Goal: Task Accomplishment & Management: Use online tool/utility

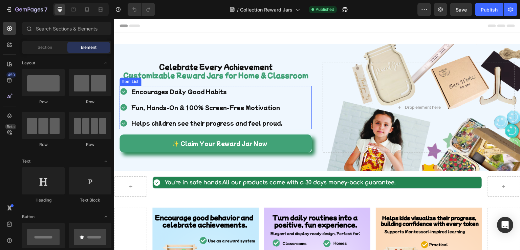
click at [222, 123] on p "Helps children see their progress and feel proud." at bounding box center [206, 123] width 151 height 10
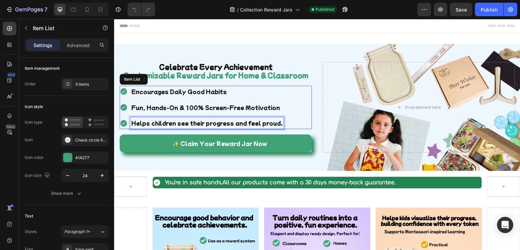
click at [222, 123] on p "Helps children see their progress and feel proud." at bounding box center [206, 123] width 151 height 10
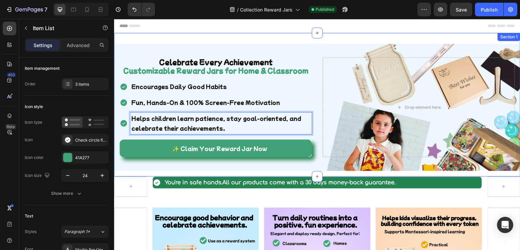
click at [142, 171] on div "Celebrate Every Achievement Customizable Reward Jars for Home & Classroom Headi…" at bounding box center [317, 110] width 406 height 133
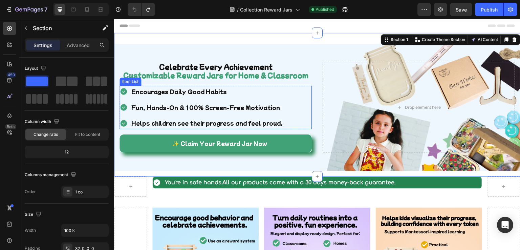
click at [176, 124] on p "Helps children see their progress and feel proud." at bounding box center [206, 123] width 151 height 10
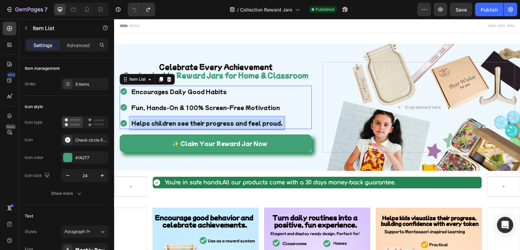
click at [176, 124] on p "Helps children see their progress and feel proud." at bounding box center [206, 123] width 151 height 10
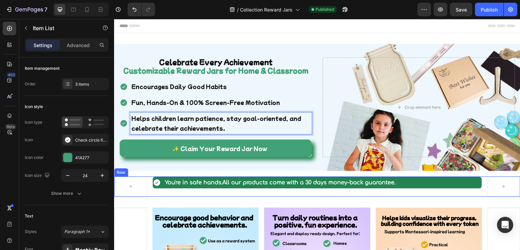
click at [138, 180] on div at bounding box center [130, 186] width 33 height 20
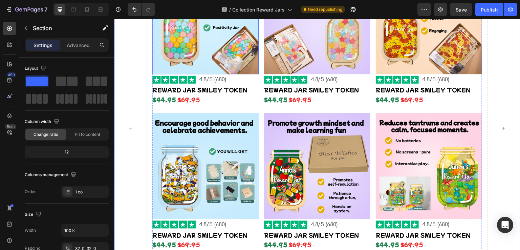
scroll to position [271, 0]
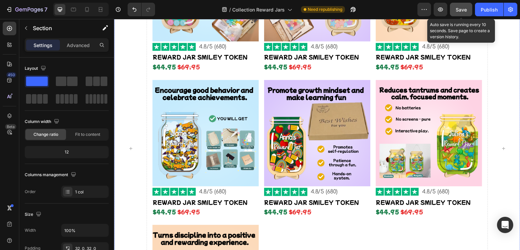
click at [458, 8] on span "Save" at bounding box center [461, 10] width 11 height 6
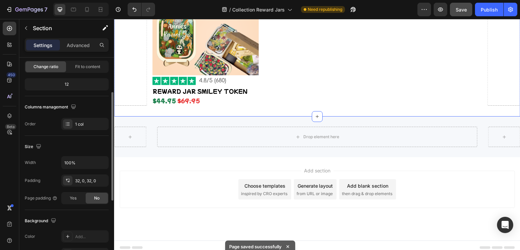
scroll to position [0, 0]
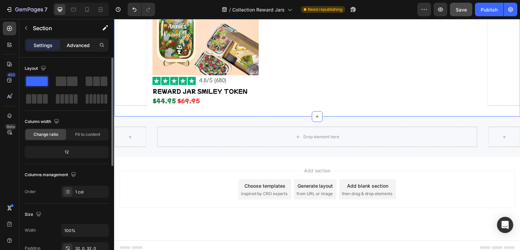
click at [79, 45] on p "Advanced" at bounding box center [78, 45] width 23 height 7
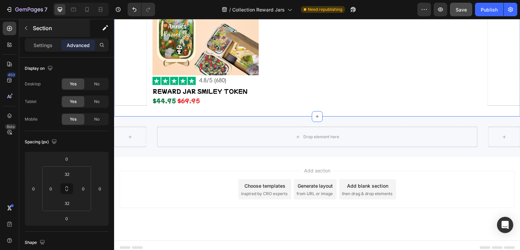
click at [43, 46] on p "Settings" at bounding box center [43, 45] width 19 height 7
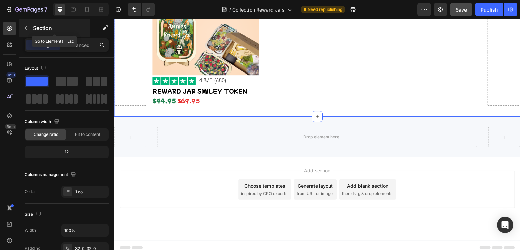
click at [27, 29] on icon "button" at bounding box center [25, 27] width 5 height 5
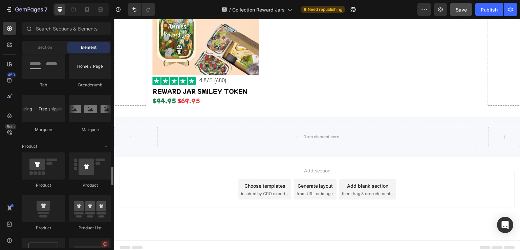
scroll to position [813, 0]
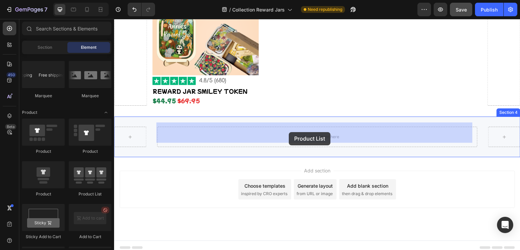
drag, startPoint x: 200, startPoint y: 195, endPoint x: 289, endPoint y: 132, distance: 109.6
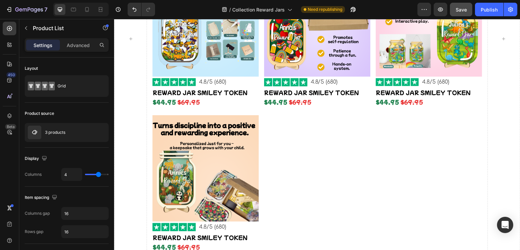
scroll to position [493, 0]
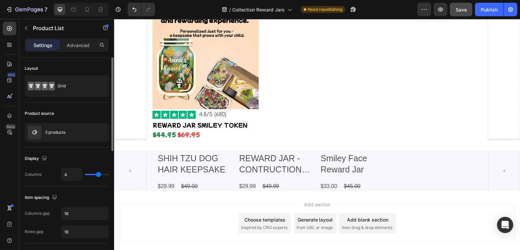
type input "3"
click at [96, 174] on input "range" at bounding box center [97, 174] width 24 height 1
type input "3"
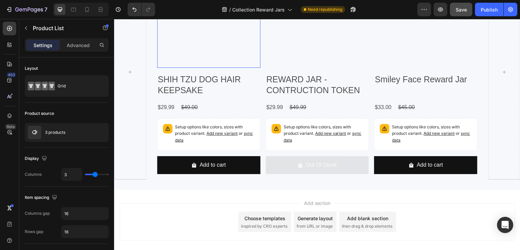
scroll to position [696, 0]
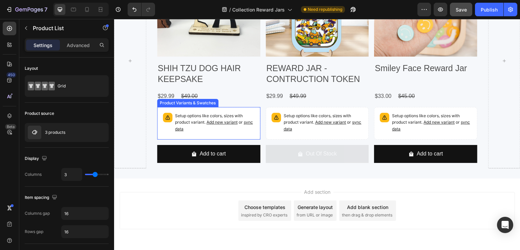
click at [216, 120] on span "Add new variant" at bounding box center [222, 122] width 31 height 5
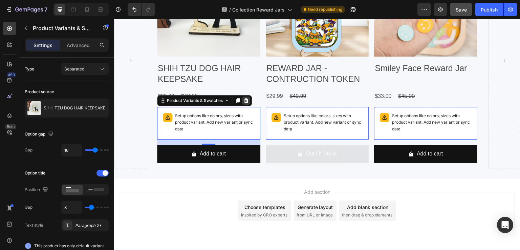
click at [246, 99] on icon at bounding box center [246, 100] width 4 height 5
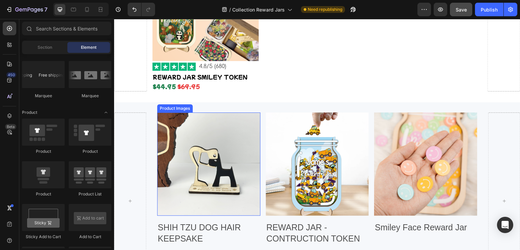
scroll to position [542, 0]
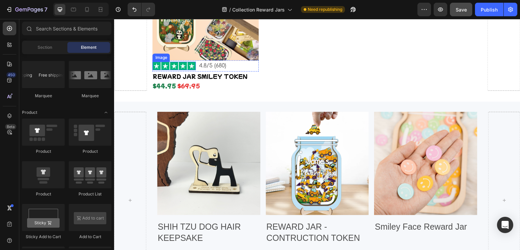
click at [185, 65] on img at bounding box center [173, 66] width 43 height 8
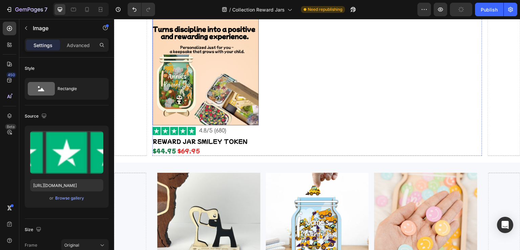
scroll to position [474, 0]
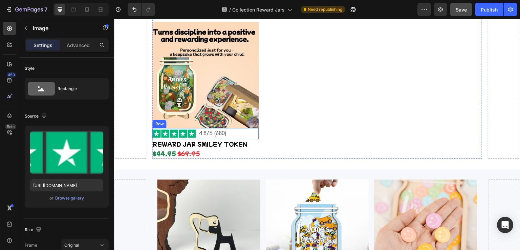
click at [197, 128] on div "Image 4.8/5 (680) Text Block Row" at bounding box center [205, 133] width 106 height 11
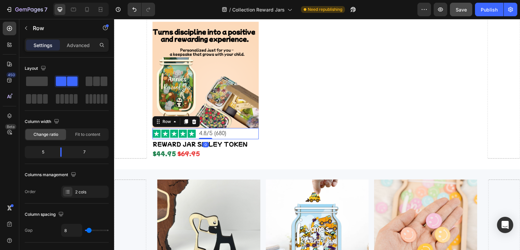
drag, startPoint x: 186, startPoint y: 118, endPoint x: 202, endPoint y: 132, distance: 21.1
click at [186, 119] on icon at bounding box center [186, 121] width 4 height 5
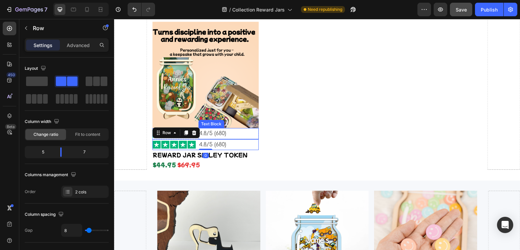
scroll to position [542, 0]
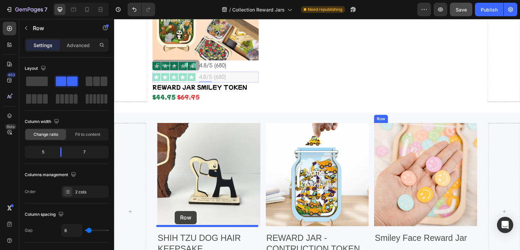
drag, startPoint x: 159, startPoint y: 60, endPoint x: 175, endPoint y: 209, distance: 150.6
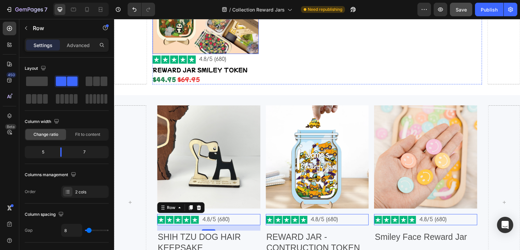
scroll to position [474, 0]
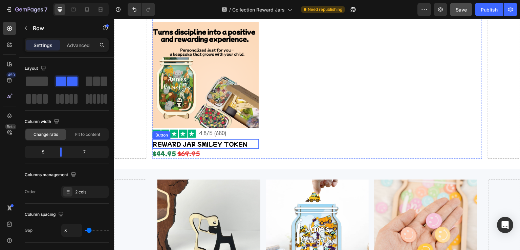
click at [182, 140] on p "REWARD JAR SMILEY TOKEN" at bounding box center [199, 144] width 95 height 10
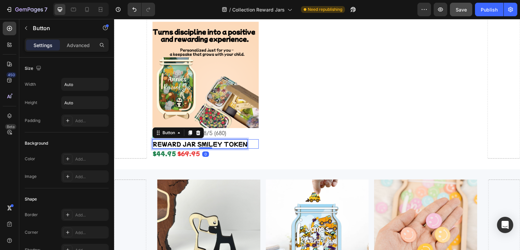
click at [176, 139] on p "REWARD JAR SMILEY TOKEN" at bounding box center [199, 144] width 95 height 10
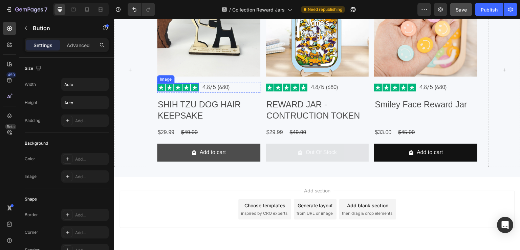
scroll to position [677, 0]
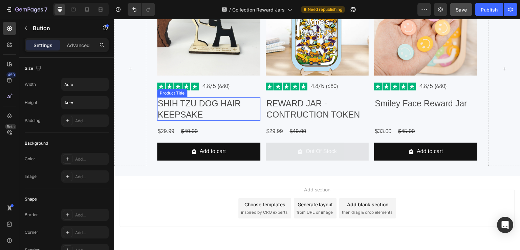
click at [201, 102] on h2 "SHIH TZU DOG HAIR KEEPSAKE" at bounding box center [208, 108] width 103 height 23
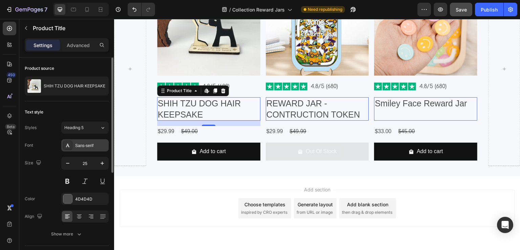
click at [90, 143] on div "Sans-serif" at bounding box center [91, 146] width 32 height 6
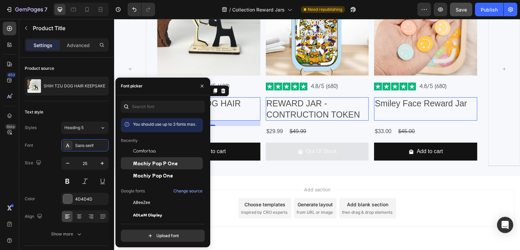
click at [153, 164] on span "Mochiy Pop P One" at bounding box center [155, 163] width 45 height 6
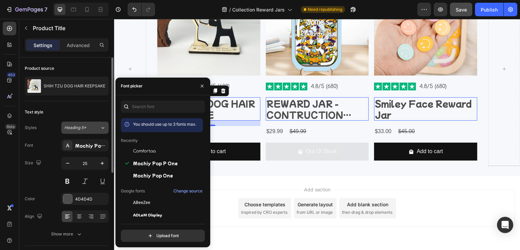
click at [91, 128] on div "Heading 5*" at bounding box center [77, 128] width 27 height 6
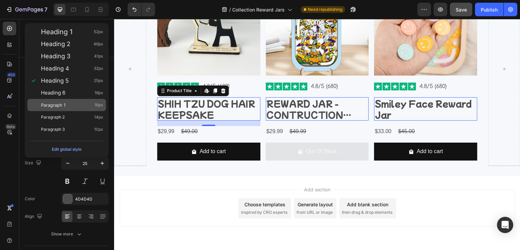
click at [76, 104] on div "Paragraph 1 16px" at bounding box center [72, 105] width 62 height 7
type input "16"
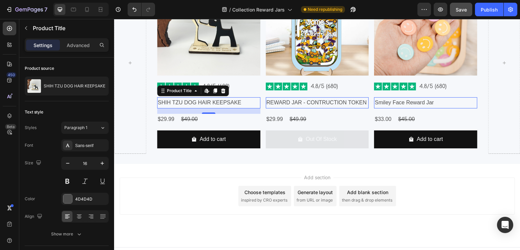
scroll to position [671, 0]
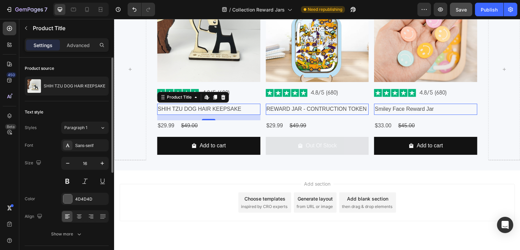
drag, startPoint x: 95, startPoint y: 144, endPoint x: 92, endPoint y: 137, distance: 6.7
click at [93, 143] on div "Sans-serif" at bounding box center [91, 146] width 32 height 6
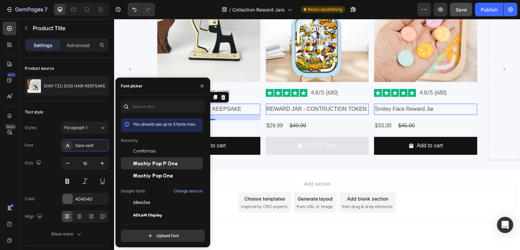
click at [163, 165] on span "Mochiy Pop P One" at bounding box center [155, 163] width 45 height 6
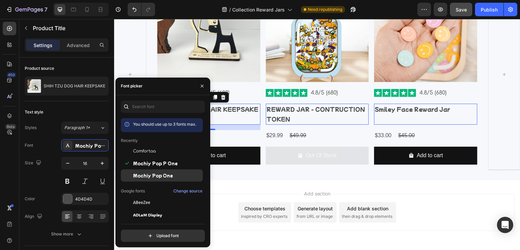
scroll to position [676, 0]
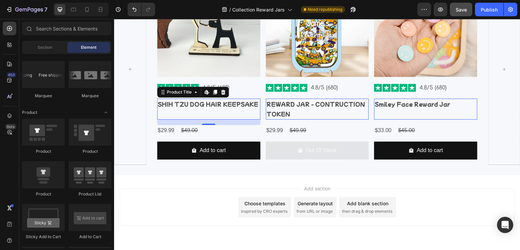
click at [229, 175] on div "Add section Choose templates inspired by CRO experts Generate layout from URL o…" at bounding box center [317, 216] width 406 height 83
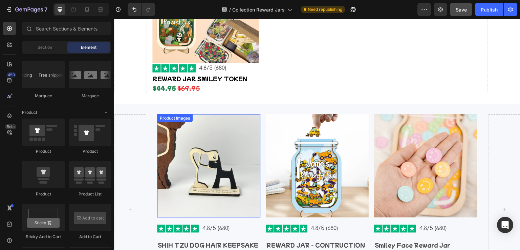
scroll to position [608, 0]
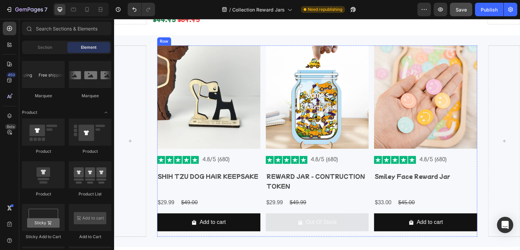
click at [190, 171] on h2 "SHIH TZU DOG HAIR KEEPSAKE" at bounding box center [208, 176] width 103 height 11
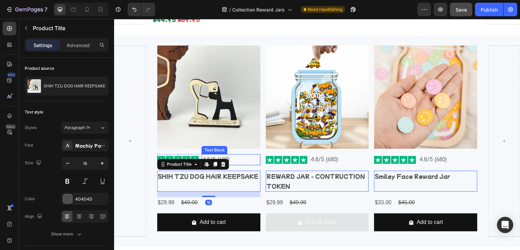
click at [237, 156] on p "4.8/5 (680)" at bounding box center [230, 160] width 57 height 10
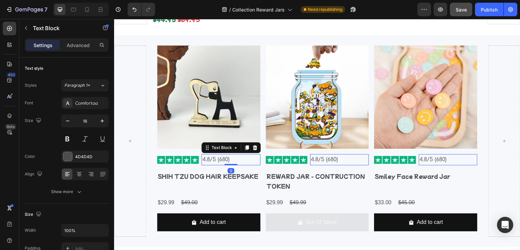
click at [205, 159] on div "4.8/5 (680)" at bounding box center [231, 159] width 59 height 11
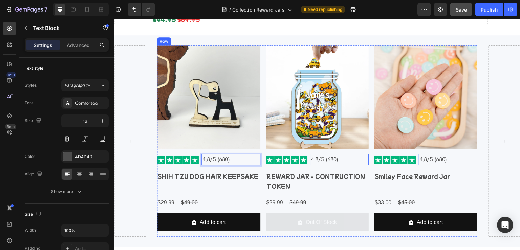
click at [196, 163] on div "Product Images Image 4.8/5 (680) Text Block 0 Row SHIH TZU DOG HAIR KEEPSAKE Pr…" at bounding box center [208, 140] width 103 height 191
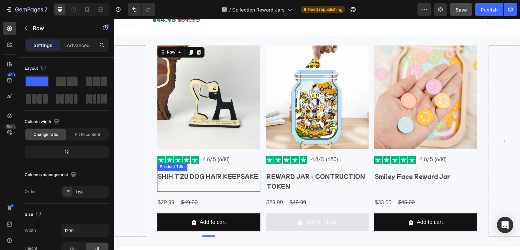
click at [194, 171] on h2 "SHIH TZU DOG HAIR KEEPSAKE" at bounding box center [208, 176] width 103 height 11
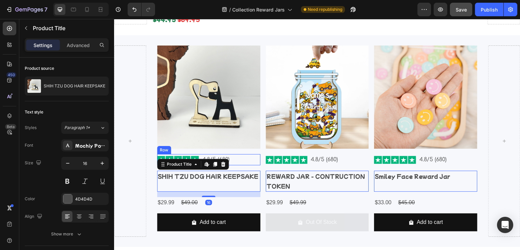
click at [199, 154] on div "Image 4.8/5 (680) Text Block Row" at bounding box center [208, 159] width 103 height 11
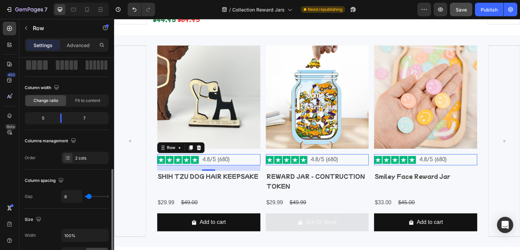
scroll to position [102, 0]
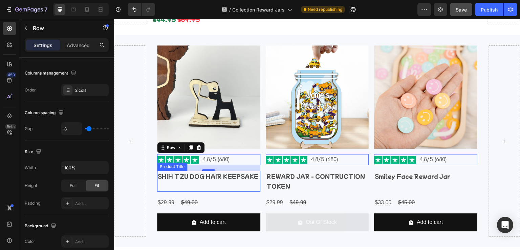
click at [196, 171] on h2 "SHIH TZU DOG HAIR KEEPSAKE" at bounding box center [208, 176] width 103 height 11
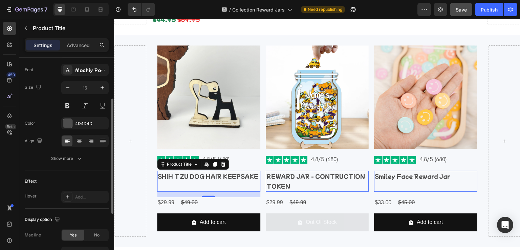
scroll to position [42, 0]
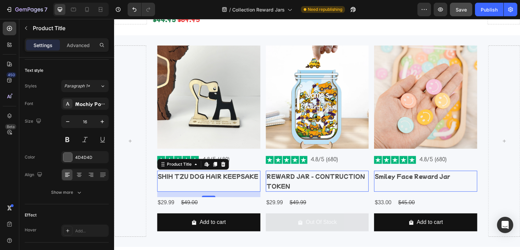
click at [166, 178] on div "SHIH TZU DOG HAIR KEEPSAKE Product Title Edit content in Shopify 16" at bounding box center [208, 181] width 103 height 21
click at [165, 178] on div "SHIH TZU DOG HAIR KEEPSAKE Product Title Edit content in Shopify 16" at bounding box center [208, 181] width 103 height 21
click at [179, 181] on div "SHIH TZU DOG HAIR KEEPSAKE Product Title Edit content in Shopify 16" at bounding box center [208, 181] width 103 height 21
click at [179, 180] on div "SHIH TZU DOG HAIR KEEPSAKE Product Title Edit content in Shopify 16" at bounding box center [208, 181] width 103 height 21
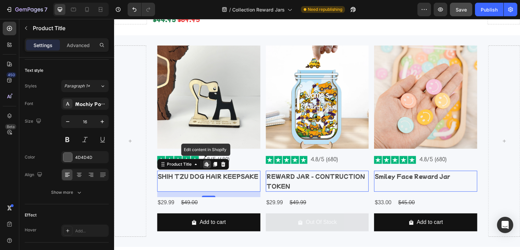
click at [179, 180] on div "SHIH TZU DOG HAIR KEEPSAKE Product Title Edit content in Shopify 16" at bounding box center [208, 181] width 103 height 21
click at [244, 171] on h2 "SHIH TZU DOG HAIR KEEPSAKE" at bounding box center [208, 176] width 103 height 11
click at [249, 146] on div "Product Images Image 4.8/5 (680) Text Block Row SHIH TZU DOG HAIR KEEPSAKE Prod…" at bounding box center [208, 140] width 103 height 191
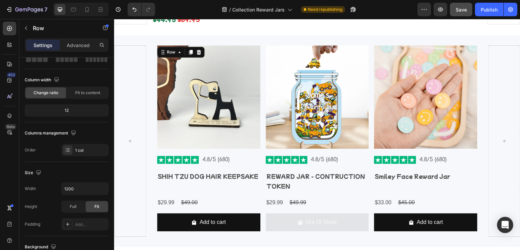
scroll to position [0, 0]
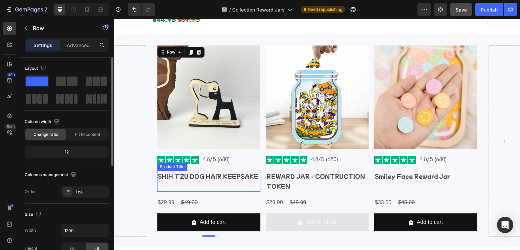
click at [206, 182] on div "SHIH TZU DOG HAIR KEEPSAKE Product Title" at bounding box center [208, 181] width 103 height 21
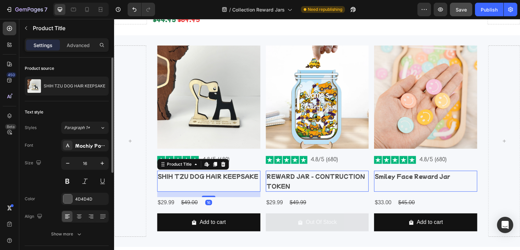
click at [202, 181] on div "SHIH TZU DOG HAIR KEEPSAKE Product Title Edit content in Shopify 16" at bounding box center [208, 181] width 103 height 21
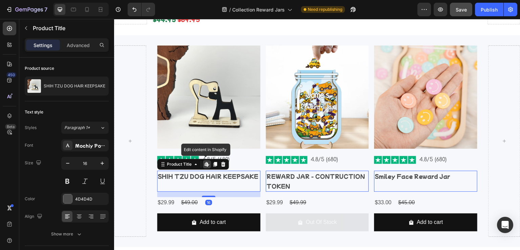
click at [202, 181] on div "SHIH TZU DOG HAIR KEEPSAKE Product Title Edit content in Shopify 16" at bounding box center [208, 181] width 103 height 21
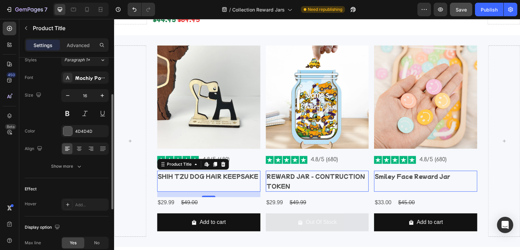
scroll to position [177, 0]
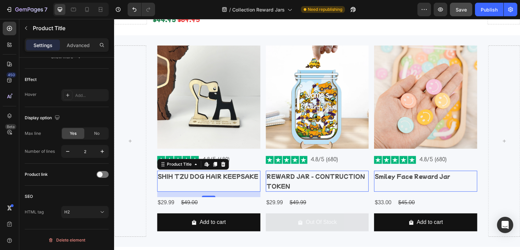
click at [308, 178] on h2 "REWARD JAR - CONTRUCTION TOKEN" at bounding box center [317, 181] width 103 height 21
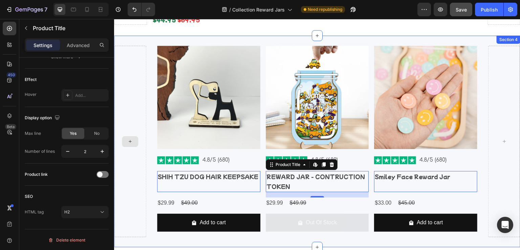
scroll to position [608, 0]
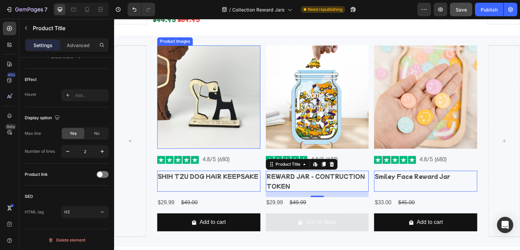
click at [210, 127] on img at bounding box center [208, 96] width 103 height 103
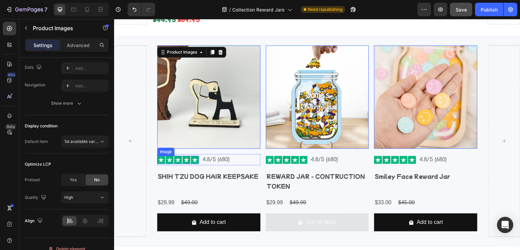
scroll to position [0, 0]
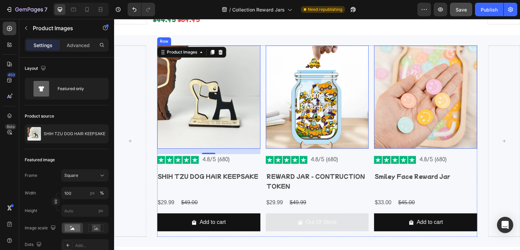
click at [182, 162] on div "Product Images 16 Image 4.8/5 (680) Text Block Row SHIH TZU DOG HAIR KEEPSAKE P…" at bounding box center [208, 140] width 103 height 191
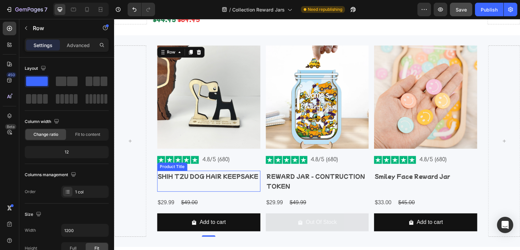
click at [178, 171] on h2 "SHIH TZU DOG HAIR KEEPSAKE" at bounding box center [208, 176] width 103 height 11
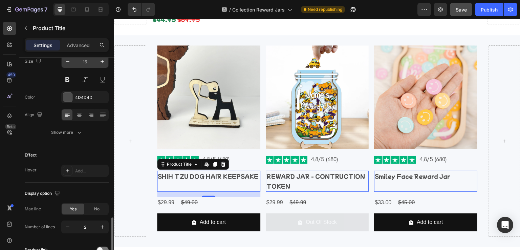
scroll to position [169, 0]
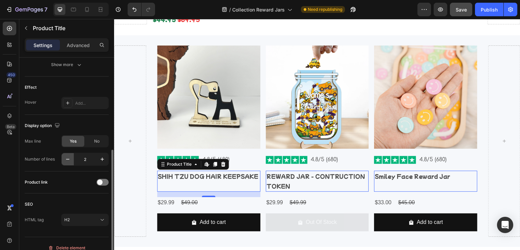
click at [68, 160] on icon "button" at bounding box center [67, 159] width 7 height 7
type input "1"
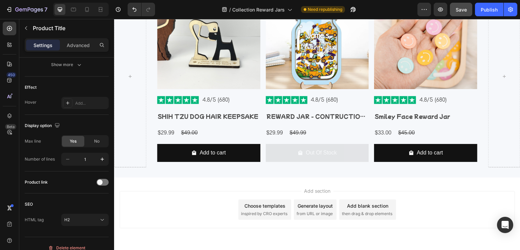
scroll to position [676, 0]
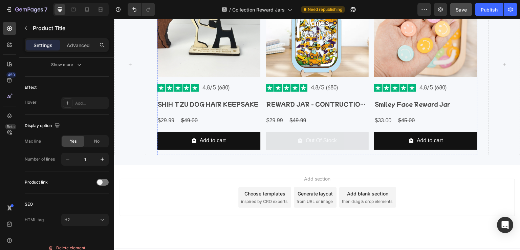
click at [188, 109] on div "Product Images Image 4.8/5 (680) Text Block Row SHIH TZU DOG HAIR KEEPSAKE Prod…" at bounding box center [208, 65] width 103 height 182
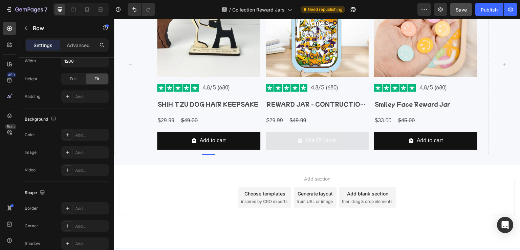
scroll to position [0, 0]
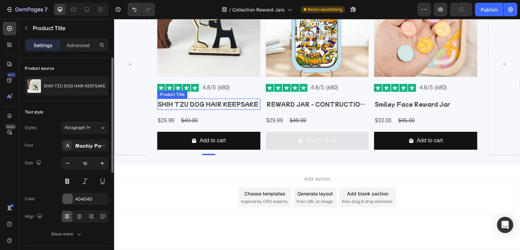
click at [194, 105] on h2 "SHIH TZU DOG HAIR KEEPSAKE" at bounding box center [208, 104] width 103 height 11
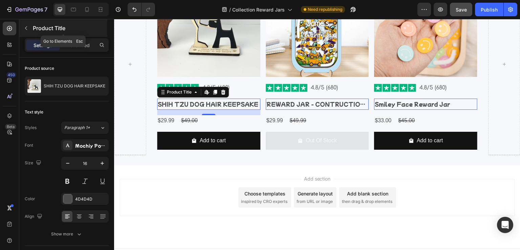
click at [27, 29] on icon "button" at bounding box center [25, 27] width 5 height 5
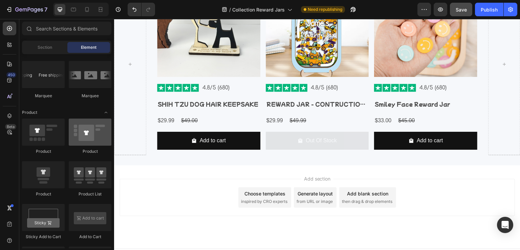
click at [92, 141] on div at bounding box center [90, 132] width 43 height 27
click at [107, 117] on div "Layout Row Row Row Row Text Heading Text Block Button Button Button Media Image…" at bounding box center [66, 244] width 95 height 2007
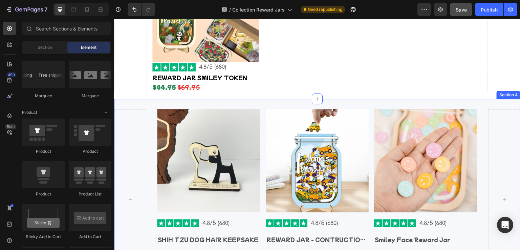
click at [224, 102] on div "Product Images Image 4.8/5 (680) Text Block Row SHIH TZU DOG HAIR KEEPSAKE Prod…" at bounding box center [317, 200] width 406 height 202
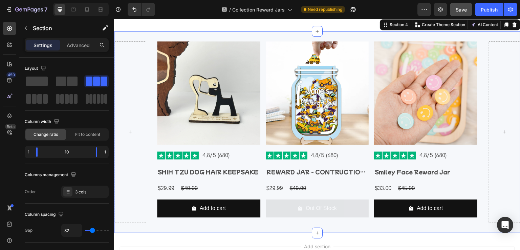
scroll to position [687, 0]
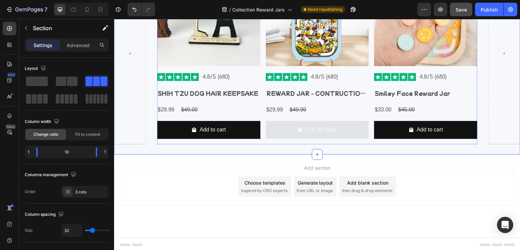
click at [284, 139] on div "Out Of Stock Add to Cart" at bounding box center [317, 132] width 103 height 23
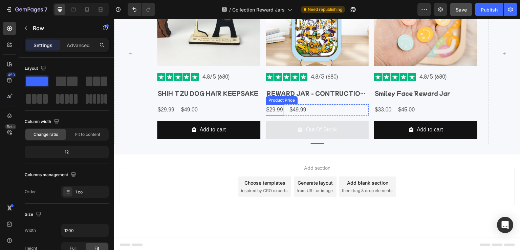
click at [266, 104] on div "$29.99" at bounding box center [275, 109] width 18 height 11
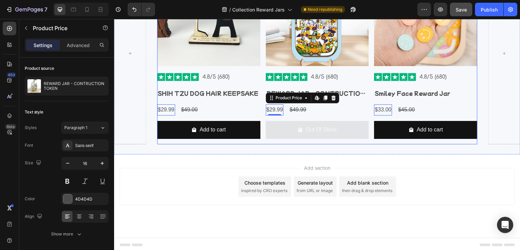
click at [259, 79] on div "Product Images Image 4.8/5 (680) Text Block Row SHIH TZU DOG HAIR KEEPSAKE Prod…" at bounding box center [317, 54] width 321 height 182
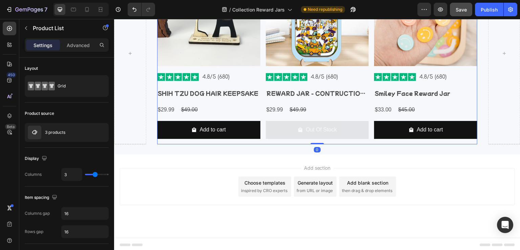
click at [262, 57] on div "Product Images Image 4.8/5 (680) Text Block Row SHIH TZU DOG HAIR KEEPSAKE Prod…" at bounding box center [317, 54] width 321 height 182
click at [268, 56] on img at bounding box center [317, 14] width 103 height 103
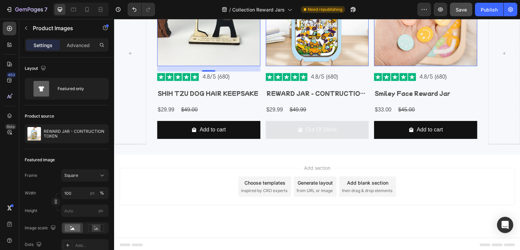
click at [251, 57] on img at bounding box center [208, 14] width 103 height 103
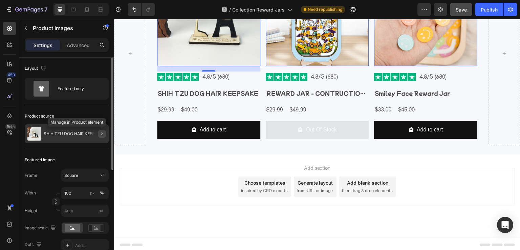
click at [102, 134] on icon "button" at bounding box center [101, 133] width 5 height 5
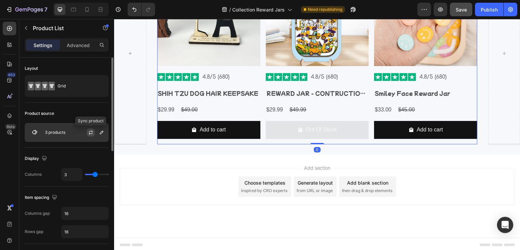
click at [89, 132] on icon "button" at bounding box center [90, 132] width 5 height 5
click at [55, 132] on p "3 products" at bounding box center [55, 132] width 20 height 5
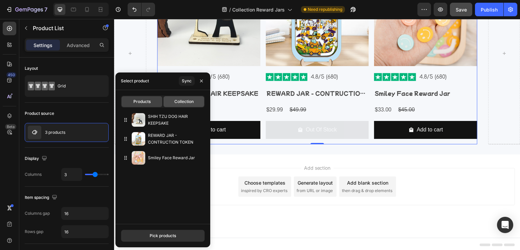
click at [188, 104] on span "Collection" at bounding box center [183, 102] width 19 height 6
type input "10"
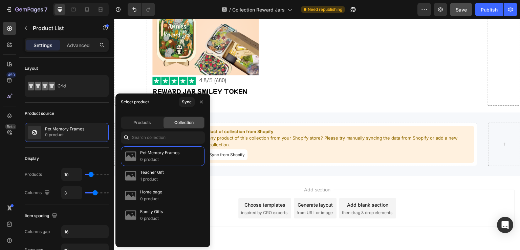
scroll to position [550, 0]
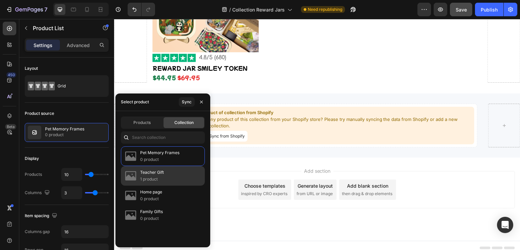
click at [161, 173] on p "Teacher Gift" at bounding box center [152, 172] width 24 height 7
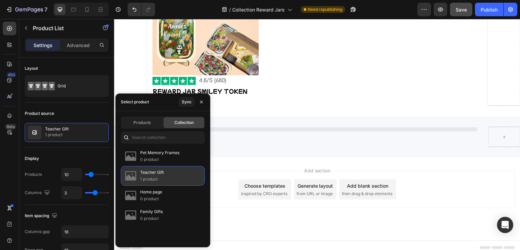
scroll to position [687, 0]
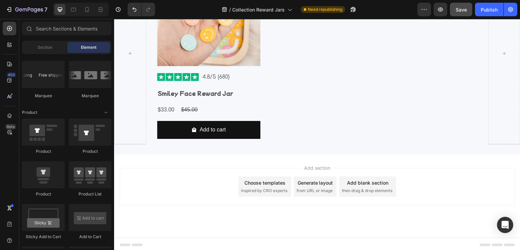
click at [229, 156] on div "Add section Choose templates inspired by CRO experts Generate layout from URL o…" at bounding box center [317, 195] width 406 height 83
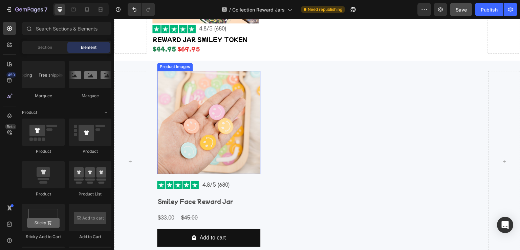
scroll to position [450, 0]
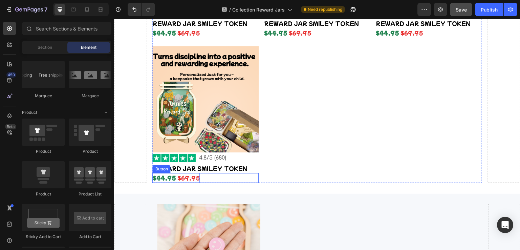
click at [168, 174] on strong "$44.95" at bounding box center [163, 178] width 23 height 8
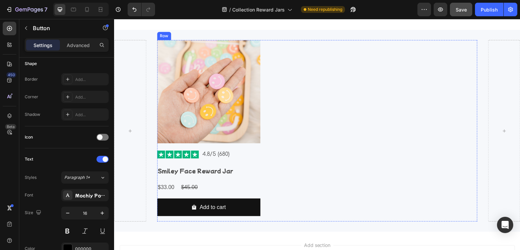
scroll to position [653, 0]
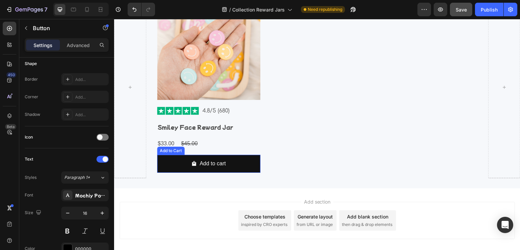
click at [169, 147] on div "Add to Cart" at bounding box center [170, 151] width 27 height 8
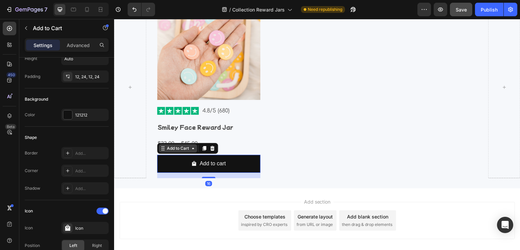
scroll to position [0, 0]
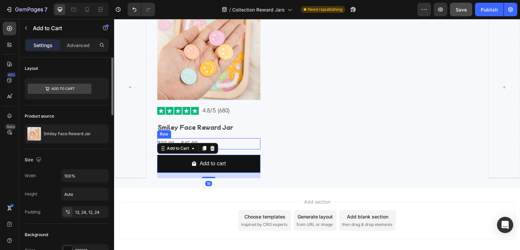
click at [247, 139] on div "$33.00 Product Price Product Price $45.00 Product Price Product Price Row" at bounding box center [208, 143] width 103 height 11
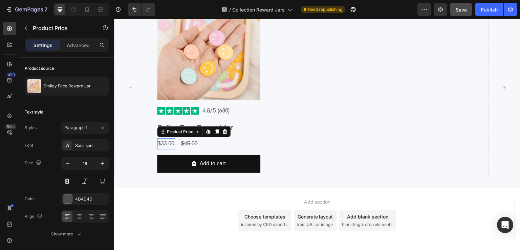
click at [165, 143] on div "$33.00" at bounding box center [166, 143] width 18 height 11
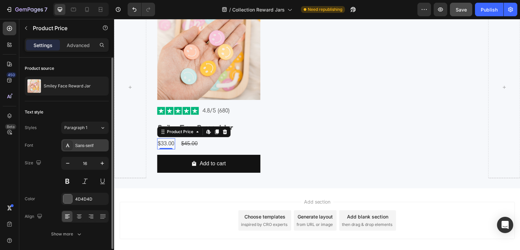
click at [95, 141] on div "Sans-serif" at bounding box center [84, 145] width 47 height 12
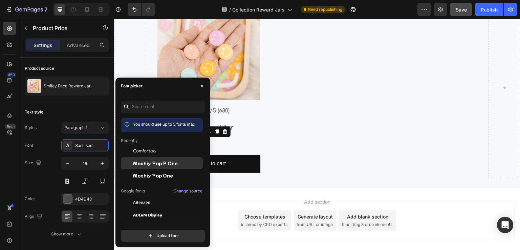
click at [163, 165] on span "Mochiy Pop P One" at bounding box center [155, 163] width 45 height 6
click at [240, 147] on div "$33.00 Product Price Edit content in Shopify 0 Product Price Edit content in Sh…" at bounding box center [208, 143] width 103 height 11
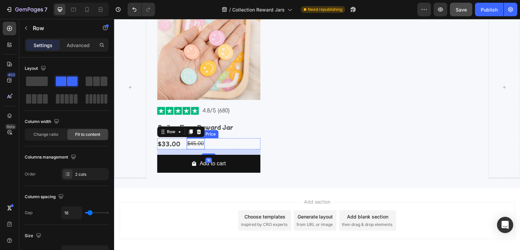
click at [192, 142] on div "$45.00" at bounding box center [196, 143] width 18 height 11
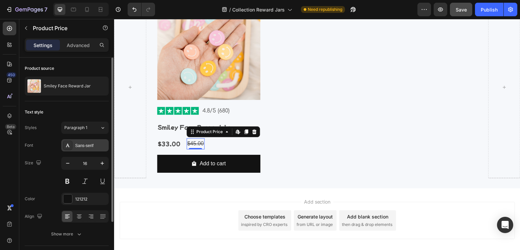
click at [77, 141] on div "Sans-serif" at bounding box center [84, 145] width 47 height 12
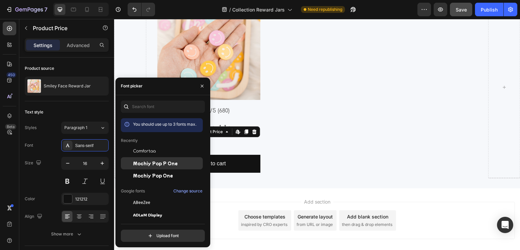
click at [148, 160] on span "Mochiy Pop P One" at bounding box center [155, 163] width 45 height 6
click at [236, 140] on div "$33.00 Product Price Product Price $45.00 Product Price Edit content in Shopify…" at bounding box center [208, 143] width 103 height 11
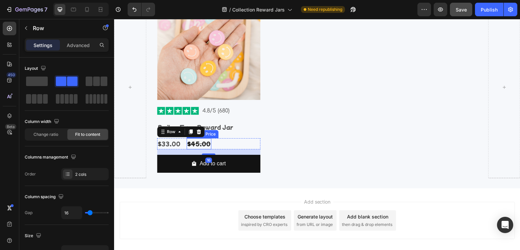
click at [195, 144] on div "$45.00" at bounding box center [199, 143] width 25 height 11
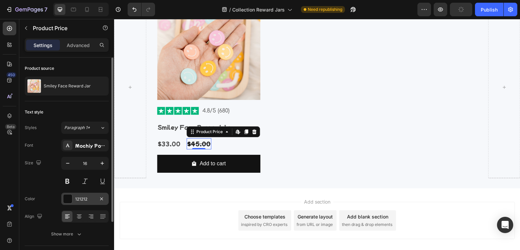
click at [68, 197] on div at bounding box center [67, 198] width 9 height 9
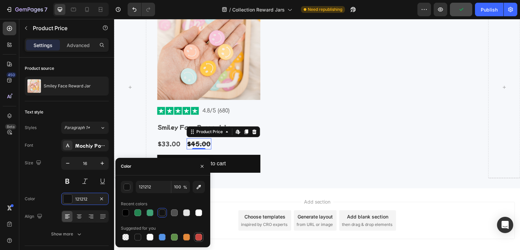
click at [198, 235] on div at bounding box center [198, 237] width 7 height 7
click at [126, 186] on div "button" at bounding box center [127, 187] width 7 height 7
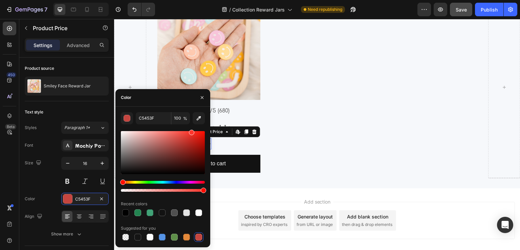
drag, startPoint x: 186, startPoint y: 143, endPoint x: 191, endPoint y: 127, distance: 16.2
click at [191, 127] on div "C5453F 100 % Recent colors Suggested for you" at bounding box center [163, 177] width 84 height 130
type input "FF352B"
click at [227, 143] on div "$33.00 Product Price Product Price $45.00 Product Price Edit content in Shopify…" at bounding box center [208, 143] width 103 height 11
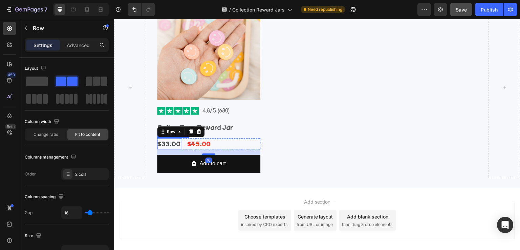
click at [161, 144] on div "$33.00" at bounding box center [169, 143] width 24 height 11
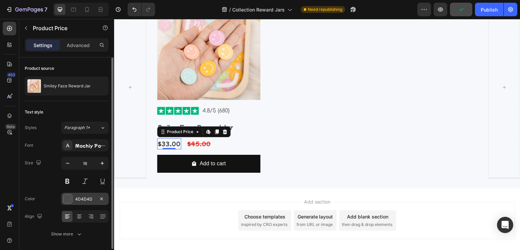
click at [68, 197] on div at bounding box center [67, 198] width 9 height 9
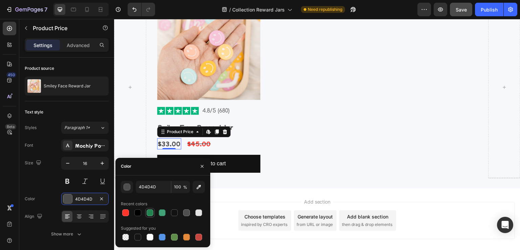
click at [152, 212] on div at bounding box center [150, 212] width 7 height 7
type input "238451"
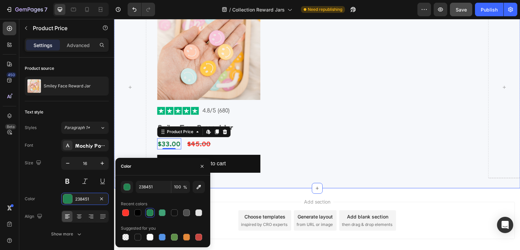
click at [240, 184] on div "Product Images Image 4.8/5 (680) Text Block Row Smiley Face Reward Jar Product …" at bounding box center [317, 87] width 406 height 202
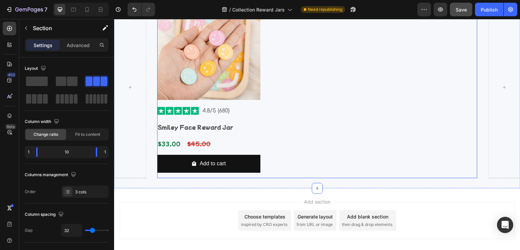
click at [297, 129] on div "Product Images Image 4.8/5 (680) Text Block Row Smiley Face Reward Jar Product …" at bounding box center [317, 88] width 321 height 182
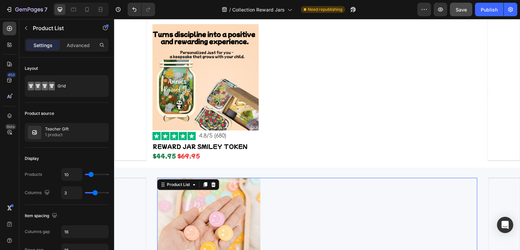
scroll to position [348, 0]
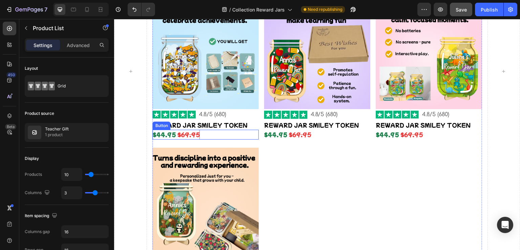
click at [180, 132] on s "$69.95" at bounding box center [188, 134] width 23 height 8
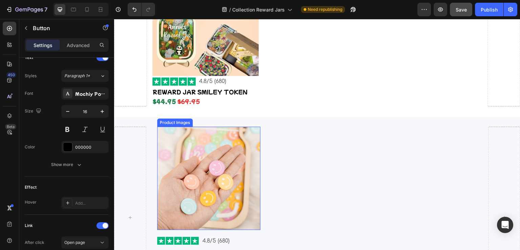
scroll to position [585, 0]
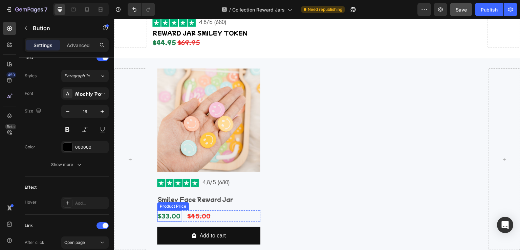
click at [167, 210] on div "$33.00" at bounding box center [169, 215] width 24 height 11
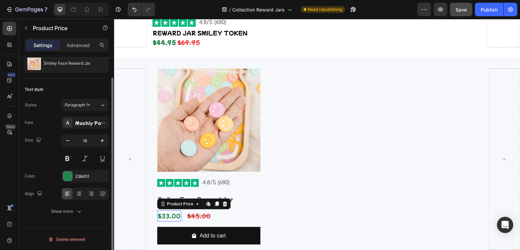
scroll to position [0, 0]
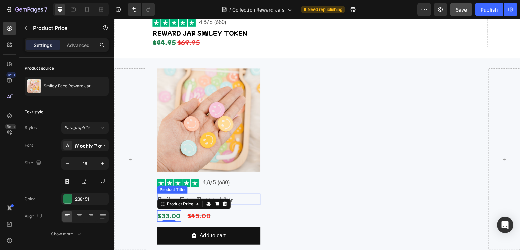
click at [179, 194] on h2 "Smiley Face Reward Jar" at bounding box center [208, 199] width 103 height 11
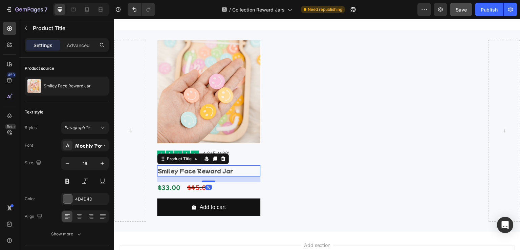
scroll to position [619, 0]
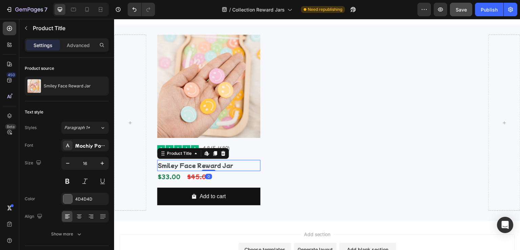
drag, startPoint x: 208, startPoint y: 169, endPoint x: 225, endPoint y: 161, distance: 19.1
click at [208, 162] on div "Smiley Face Reward Jar Product Title Edit content in Shopify 0" at bounding box center [208, 165] width 103 height 11
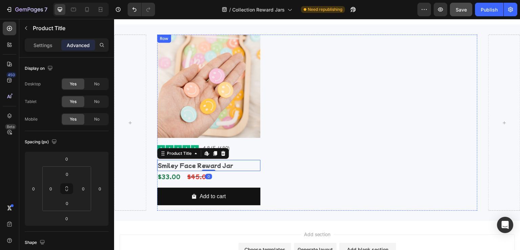
click at [247, 148] on div "Product Images Image 4.8/5 (680) Text Block Row Smiley Face Reward Jar Product …" at bounding box center [208, 123] width 103 height 176
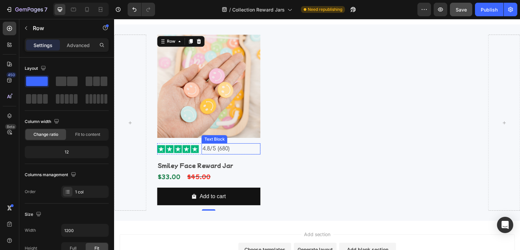
click at [246, 144] on p "4.8/5 (680)" at bounding box center [230, 149] width 57 height 10
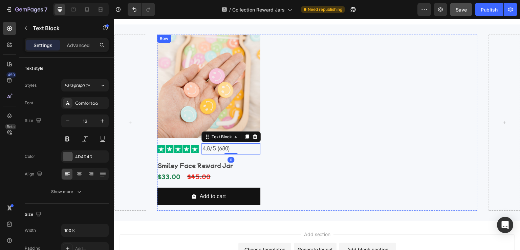
click at [201, 151] on div "Product Images Image 4.8/5 (680) Text Block 0 Row Smiley Face Reward Jar Produc…" at bounding box center [208, 123] width 103 height 176
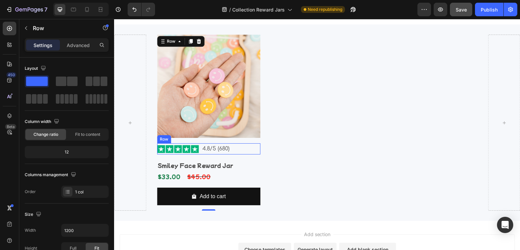
click at [200, 148] on div "Image 4.8/5 (680) Text Block Row" at bounding box center [208, 148] width 103 height 11
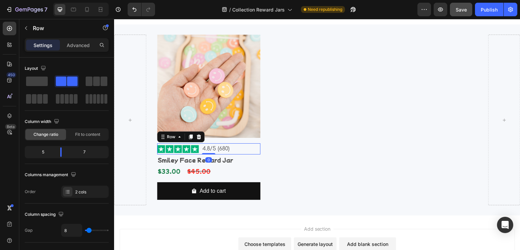
drag, startPoint x: 204, startPoint y: 152, endPoint x: 205, endPoint y: 144, distance: 8.9
click at [205, 144] on div "Image 4.8/5 (680) Text Block Row 0" at bounding box center [208, 148] width 103 height 11
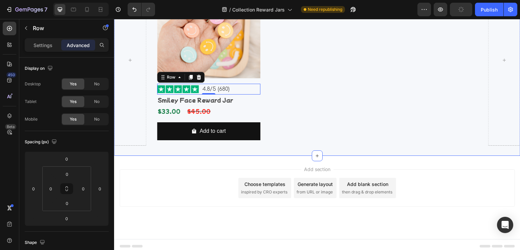
scroll to position [676, 0]
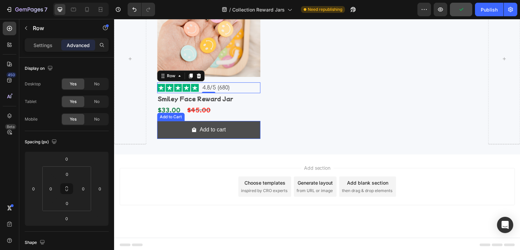
click at [236, 127] on button "Add to cart" at bounding box center [208, 130] width 103 height 18
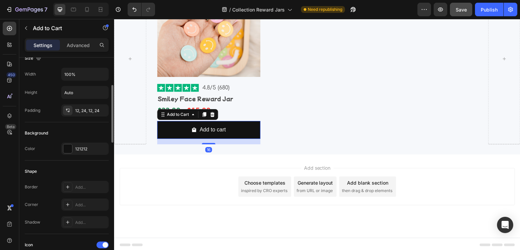
scroll to position [135, 0]
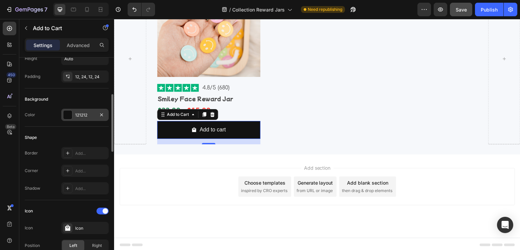
click at [69, 116] on div at bounding box center [67, 114] width 9 height 9
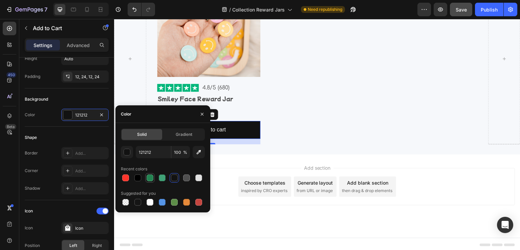
drag, startPoint x: 150, startPoint y: 178, endPoint x: 154, endPoint y: 173, distance: 6.5
click at [149, 177] on div at bounding box center [150, 177] width 7 height 7
type input "238451"
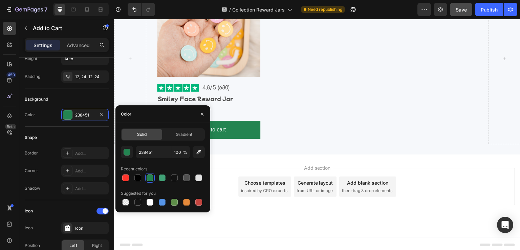
click at [235, 161] on div "Add section Choose templates inspired by CRO experts Generate layout from URL o…" at bounding box center [317, 195] width 406 height 83
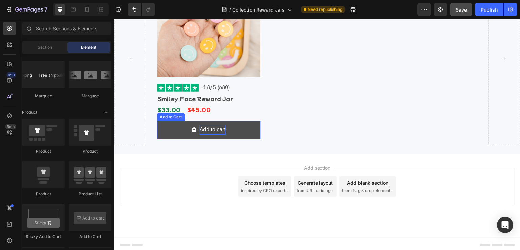
click at [217, 129] on div "Add to cart" at bounding box center [213, 130] width 26 height 10
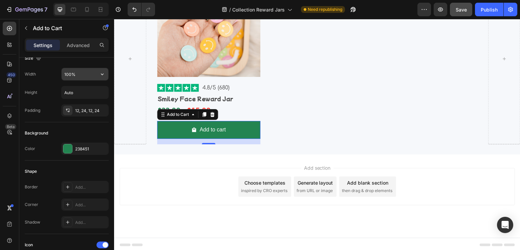
scroll to position [0, 0]
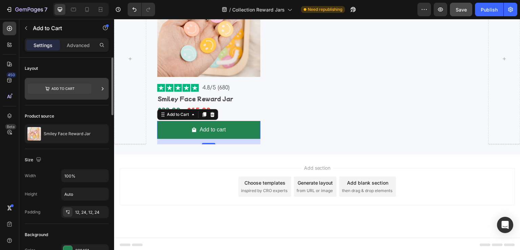
click at [75, 90] on icon at bounding box center [60, 89] width 64 height 10
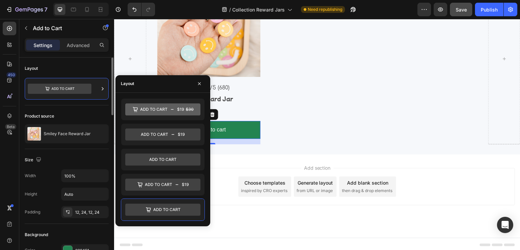
click at [87, 114] on div "Product source" at bounding box center [67, 116] width 84 height 11
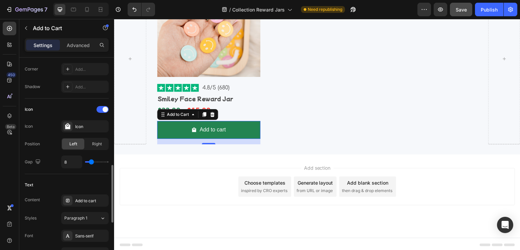
scroll to position [339, 0]
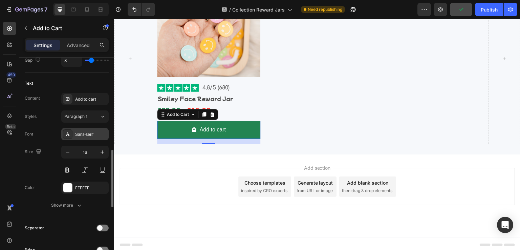
click at [95, 134] on div "Sans-serif" at bounding box center [91, 134] width 32 height 6
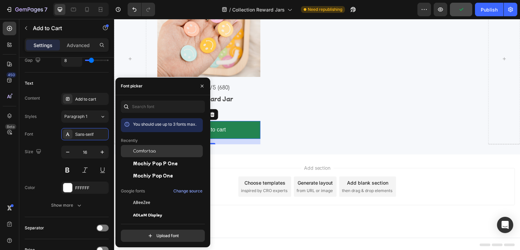
click at [147, 150] on span "Comfortaa" at bounding box center [144, 151] width 23 height 6
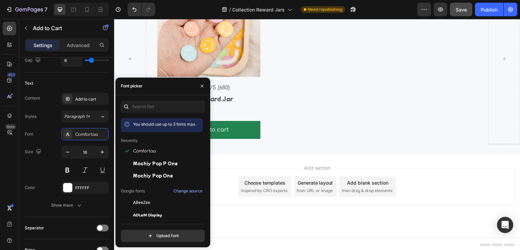
click at [223, 156] on div "Add section Choose templates inspired by CRO experts Generate layout from URL o…" at bounding box center [317, 195] width 406 height 83
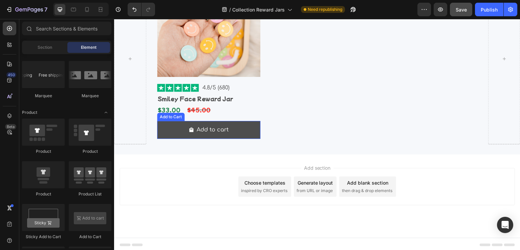
click at [238, 133] on button "Add to cart" at bounding box center [208, 130] width 103 height 18
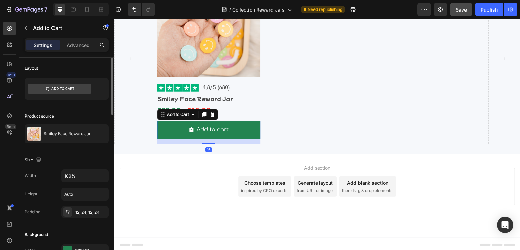
scroll to position [135, 0]
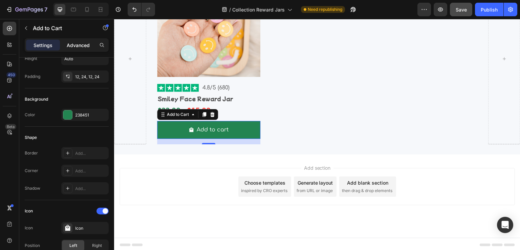
click at [84, 44] on p "Advanced" at bounding box center [78, 45] width 23 height 7
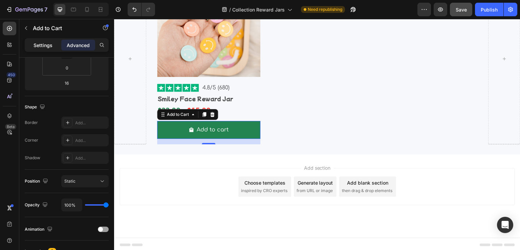
click at [39, 46] on p "Settings" at bounding box center [43, 45] width 19 height 7
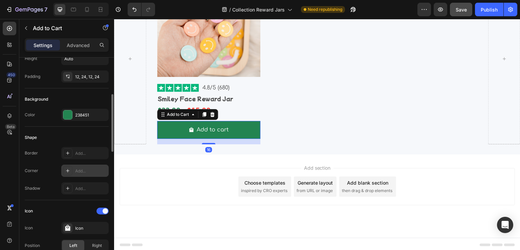
click at [80, 168] on div "Add..." at bounding box center [91, 171] width 32 height 6
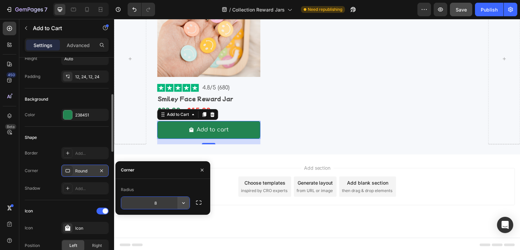
click at [183, 204] on icon "button" at bounding box center [183, 203] width 7 height 7
click at [164, 203] on input "8" at bounding box center [155, 203] width 68 height 12
click at [162, 202] on input "8" at bounding box center [155, 203] width 68 height 12
type input "1"
type input "16"
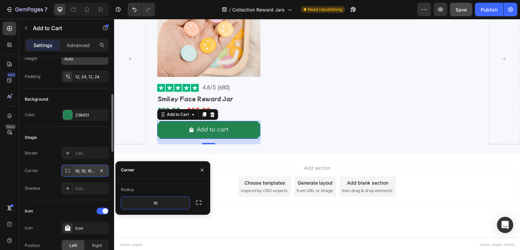
scroll to position [102, 0]
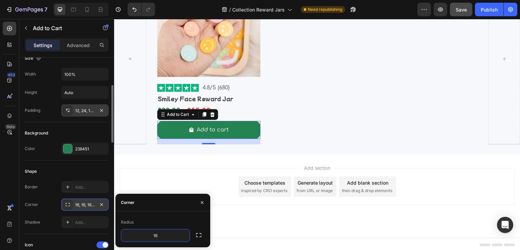
click at [81, 112] on div "12, 24, 12, 24" at bounding box center [85, 111] width 20 height 6
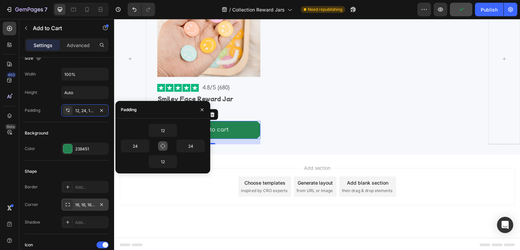
click at [163, 146] on icon "button" at bounding box center [162, 145] width 5 height 5
type input "12"
click at [163, 146] on icon "button" at bounding box center [162, 145] width 5 height 5
click at [86, 42] on p "Advanced" at bounding box center [78, 45] width 23 height 7
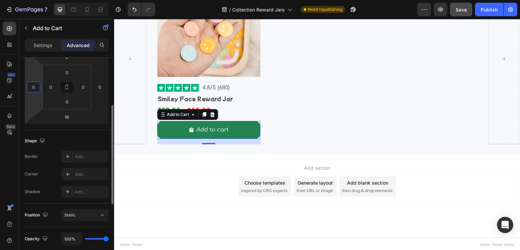
click at [35, 89] on input "0" at bounding box center [33, 87] width 10 height 10
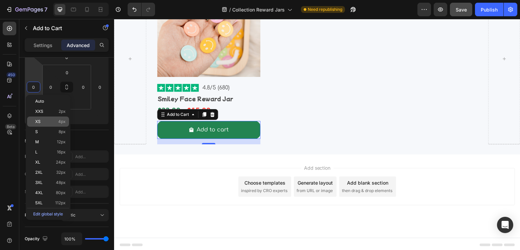
click at [53, 120] on p "XS 4px" at bounding box center [50, 121] width 30 height 5
type input "4"
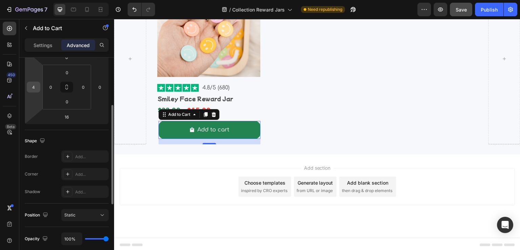
click at [38, 87] on input "4" at bounding box center [33, 87] width 10 height 10
type input "12"
click at [99, 87] on input "0" at bounding box center [100, 87] width 10 height 10
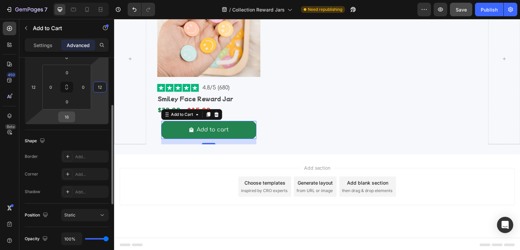
type input "12"
click at [68, 117] on input "16" at bounding box center [67, 117] width 14 height 10
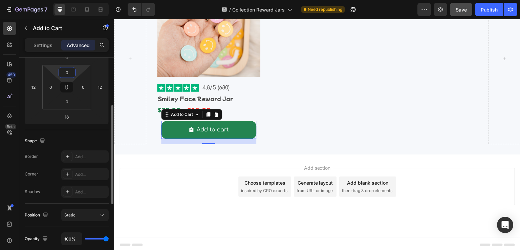
click at [70, 74] on input "0" at bounding box center [67, 72] width 14 height 10
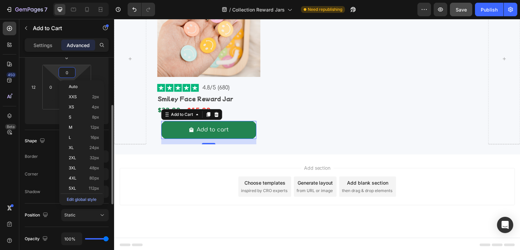
scroll to position [68, 0]
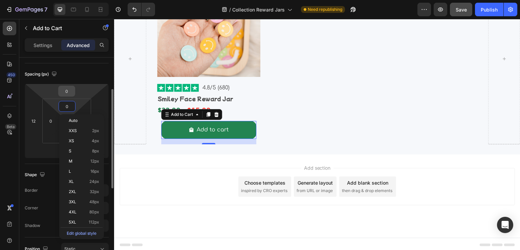
click at [69, 88] on input "0" at bounding box center [67, 91] width 14 height 10
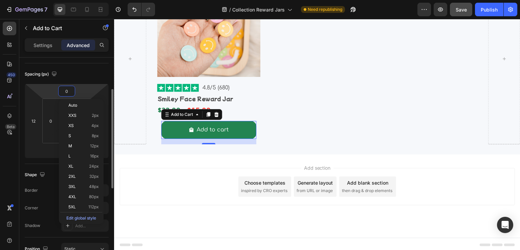
click at [69, 88] on input "0" at bounding box center [67, 91] width 14 height 10
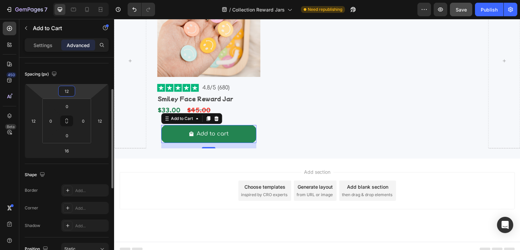
scroll to position [678, 0]
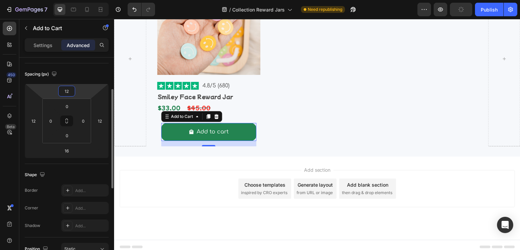
drag, startPoint x: 69, startPoint y: 88, endPoint x: 22, endPoint y: 86, distance: 47.5
click at [22, 86] on div "Display on Desktop Yes No Tablet Yes No Mobile Yes No Spacing (px) 12 12 16 12 …" at bounding box center [66, 216] width 95 height 452
type input "0"
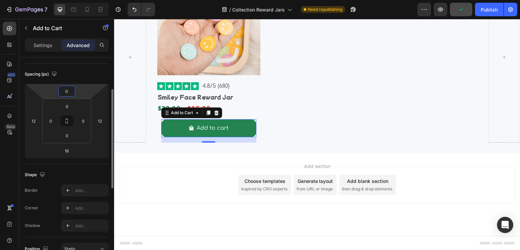
scroll to position [676, 0]
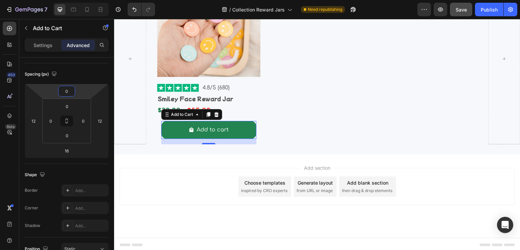
click at [160, 163] on div "Add section Choose templates inspired by CRO experts Generate layout from URL o…" at bounding box center [317, 195] width 406 height 83
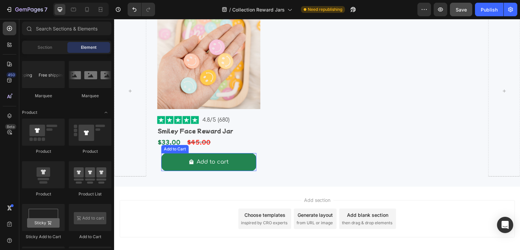
scroll to position [608, 0]
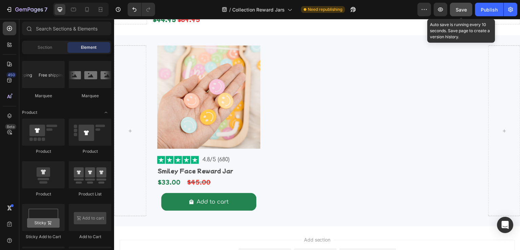
click at [457, 11] on span "Save" at bounding box center [461, 10] width 11 height 6
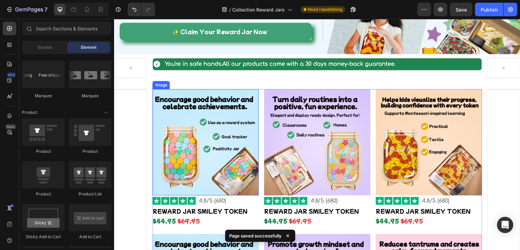
scroll to position [135, 0]
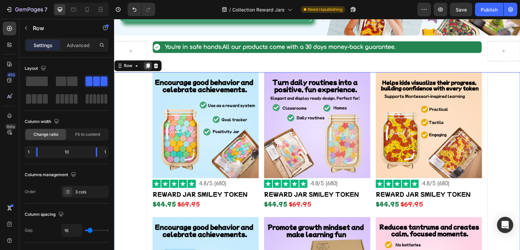
click at [149, 64] on icon at bounding box center [148, 65] width 4 height 5
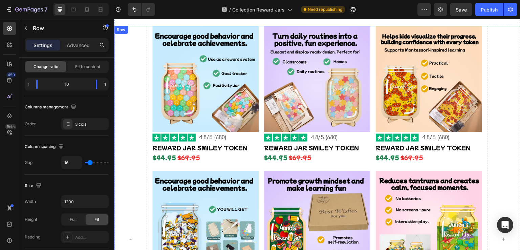
scroll to position [111, 0]
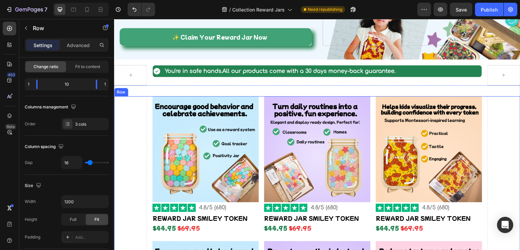
click at [76, 47] on p "Advanced" at bounding box center [78, 45] width 23 height 7
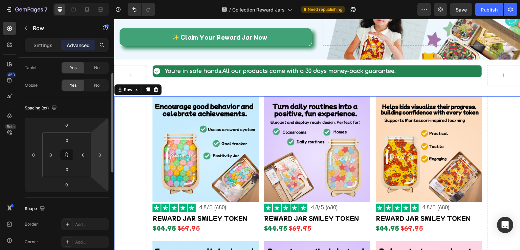
scroll to position [0, 0]
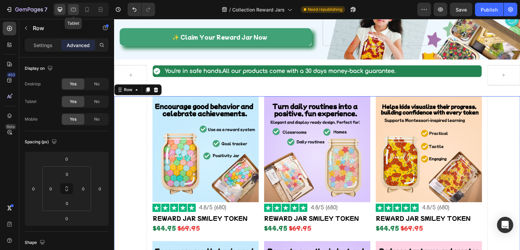
click at [77, 11] on div at bounding box center [73, 9] width 11 height 11
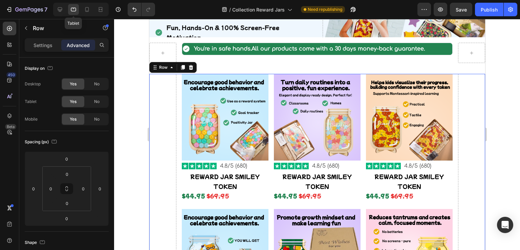
scroll to position [141, 0]
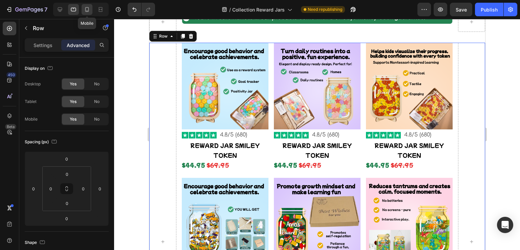
click at [87, 12] on icon at bounding box center [87, 9] width 4 height 5
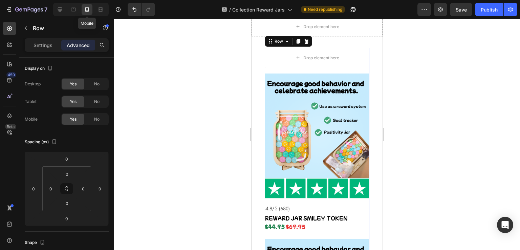
scroll to position [191, 0]
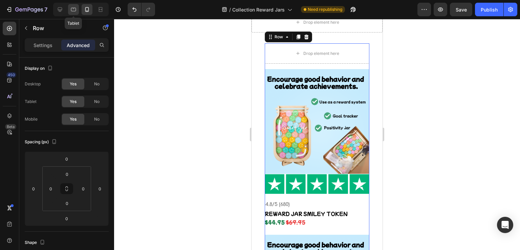
click at [71, 8] on icon at bounding box center [73, 10] width 5 height 4
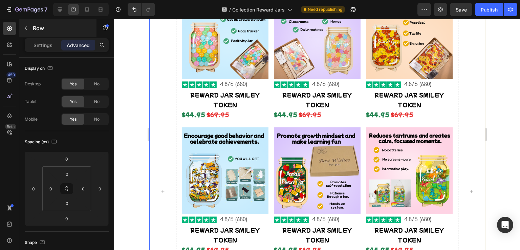
scroll to position [141, 0]
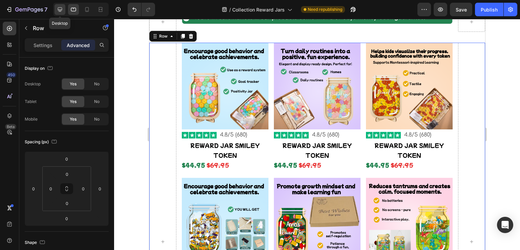
click at [61, 10] on icon at bounding box center [60, 9] width 7 height 7
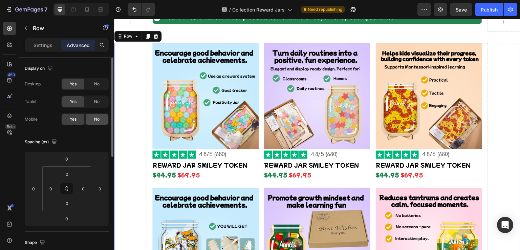
click at [92, 119] on div "No" at bounding box center [97, 119] width 22 height 11
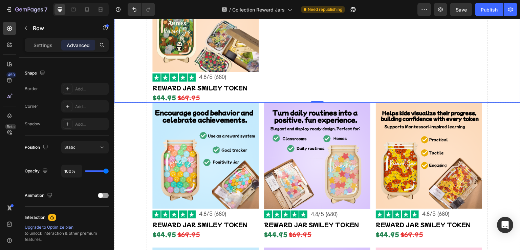
scroll to position [547, 0]
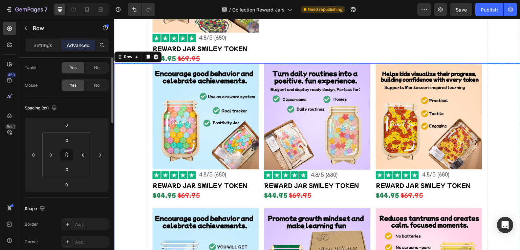
scroll to position [0, 0]
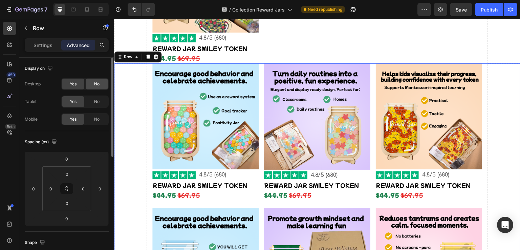
click at [92, 82] on div "No" at bounding box center [97, 84] width 22 height 11
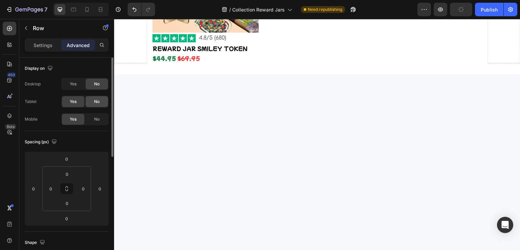
click at [97, 101] on span "No" at bounding box center [96, 102] width 5 height 6
click at [86, 11] on icon at bounding box center [87, 9] width 7 height 7
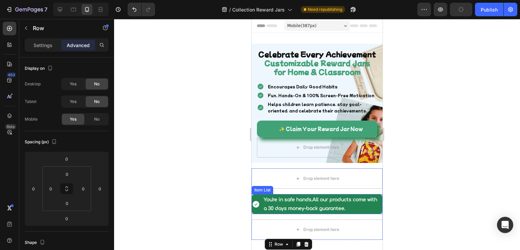
click at [259, 208] on icon at bounding box center [256, 204] width 8 height 8
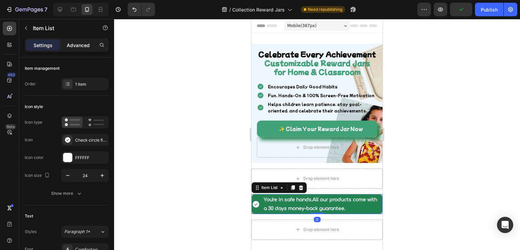
drag, startPoint x: 79, startPoint y: 42, endPoint x: 79, endPoint y: 50, distance: 8.2
click at [80, 42] on p "Advanced" at bounding box center [78, 45] width 23 height 7
type input "100%"
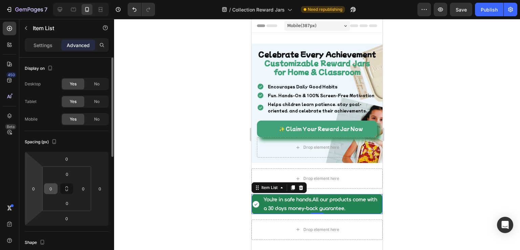
click at [35, 187] on input "0" at bounding box center [33, 189] width 10 height 10
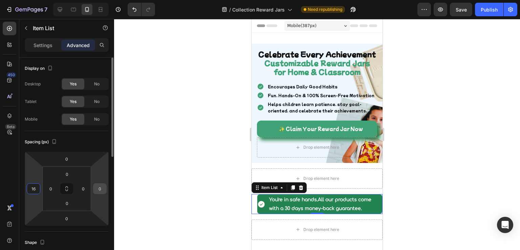
type input "16"
click at [99, 189] on input "0" at bounding box center [100, 189] width 10 height 10
type input "16"
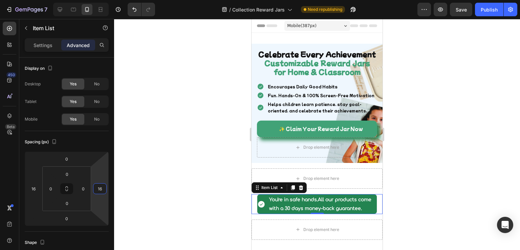
click at [200, 198] on div at bounding box center [317, 134] width 406 height 231
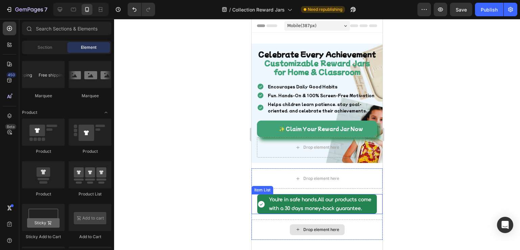
scroll to position [68, 0]
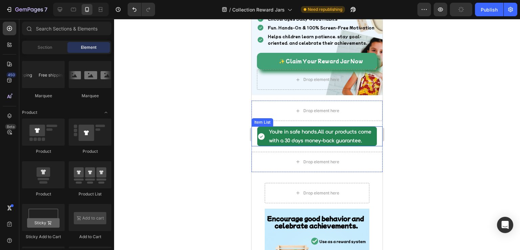
click at [289, 134] on strong "You're in safe hands." at bounding box center [293, 131] width 49 height 5
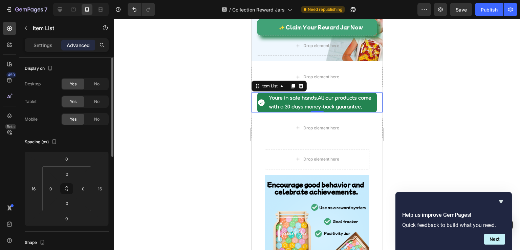
scroll to position [34, 0]
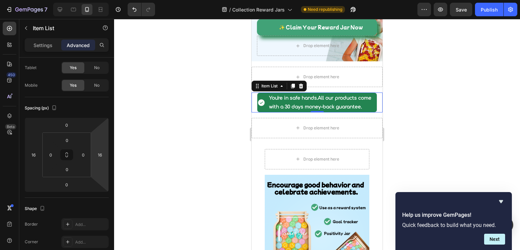
click at [320, 111] on p "You're in safe hands. All our products come with a 30 days money-back guarantee." at bounding box center [322, 102] width 107 height 17
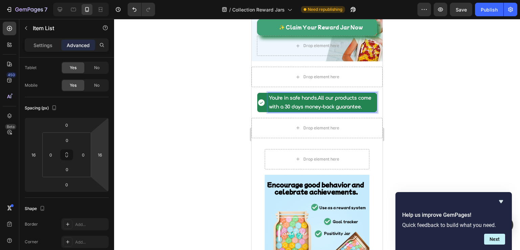
click at [298, 110] on p "You're in safe hands. All our products come with a 30 days money-back guarantee." at bounding box center [322, 102] width 107 height 17
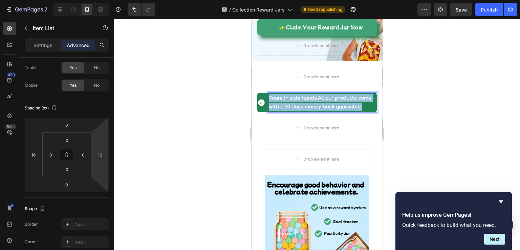
click at [298, 110] on p "You're in safe hands. All our products come with a 30 days money-back guarantee." at bounding box center [322, 102] width 107 height 17
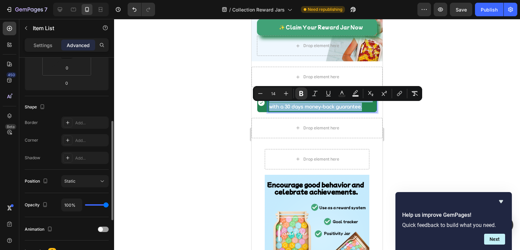
scroll to position [0, 0]
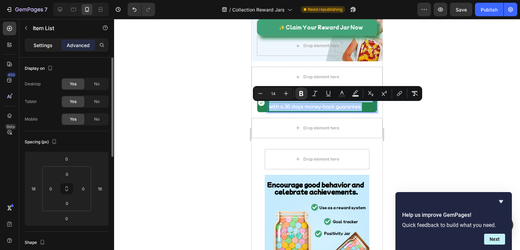
click at [35, 42] on p "Settings" at bounding box center [43, 45] width 19 height 7
type input "8"
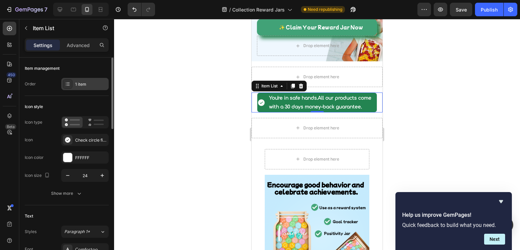
click at [84, 85] on div "1 item" at bounding box center [91, 84] width 32 height 6
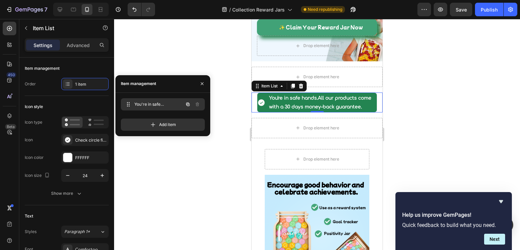
click at [145, 103] on span "You're in safe hands. All our products come with a 30 days money-back guarantee." at bounding box center [153, 104] width 38 height 6
click at [83, 98] on div "Icon style Icon type Icon Check circle filled Icon color FFFFFF Icon size 24 Sh…" at bounding box center [67, 150] width 84 height 109
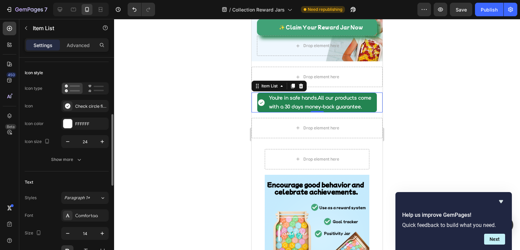
scroll to position [68, 0]
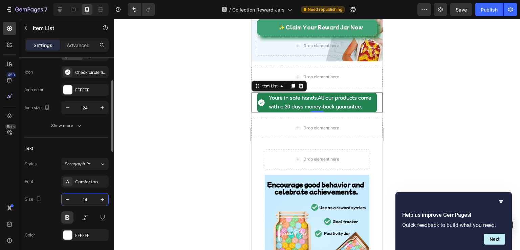
click at [87, 201] on input "14" at bounding box center [85, 199] width 22 height 12
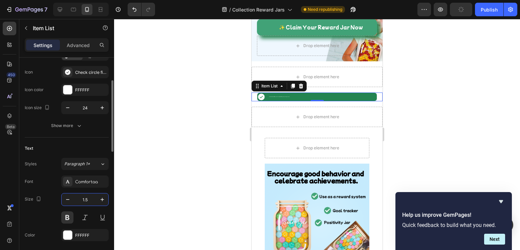
type input "1"
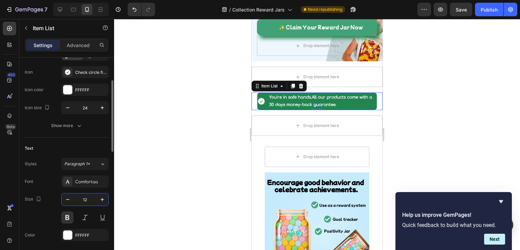
type input "12"
click at [54, 153] on div "Text" at bounding box center [67, 148] width 84 height 11
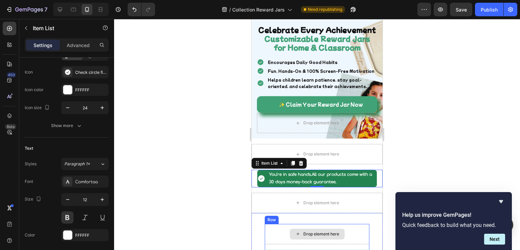
scroll to position [0, 0]
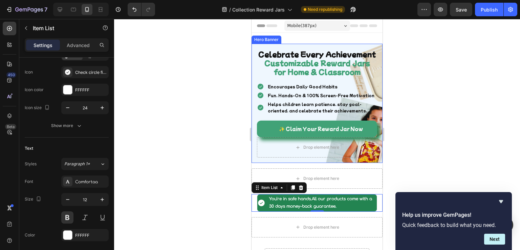
click at [268, 46] on div "Celebrate Every Achievement Customizable Reward Jars for Home & Classroom Headi…" at bounding box center [317, 103] width 131 height 119
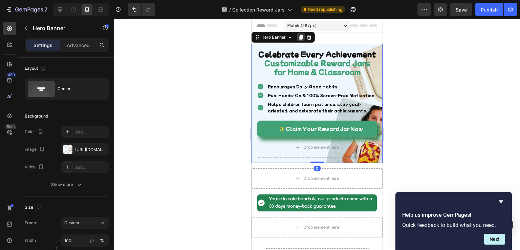
click at [300, 38] on icon at bounding box center [301, 37] width 4 height 5
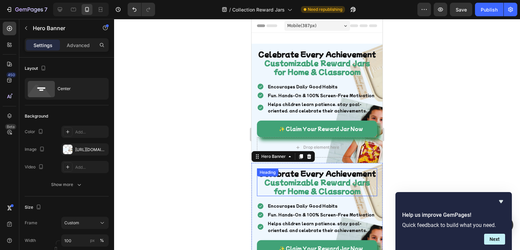
scroll to position [129, 0]
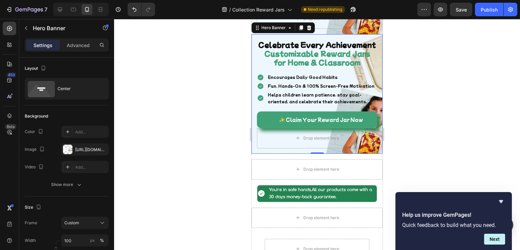
click at [257, 47] on div "Celebrate Every Achievement Customizable Reward Jars for Home & Classroom Headi…" at bounding box center [317, 93] width 131 height 119
click at [80, 43] on p "Advanced" at bounding box center [78, 45] width 23 height 7
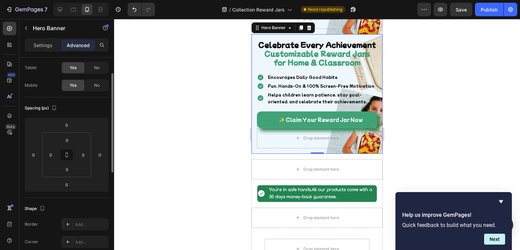
scroll to position [0, 0]
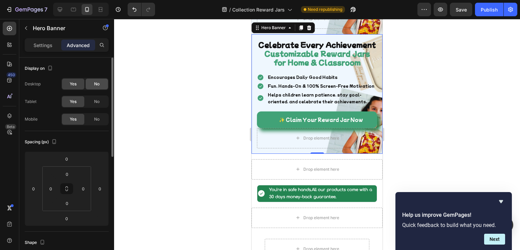
click at [99, 84] on span "No" at bounding box center [96, 84] width 5 height 6
click at [99, 99] on span "No" at bounding box center [96, 102] width 5 height 6
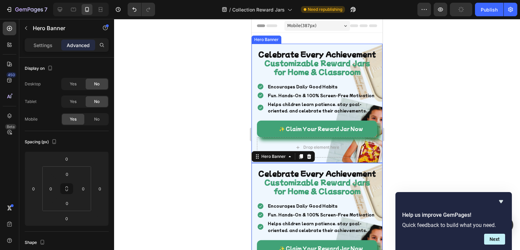
click at [255, 47] on div "Celebrate Every Achievement Customizable Reward Jars for Home & Classroom Headi…" at bounding box center [317, 103] width 131 height 119
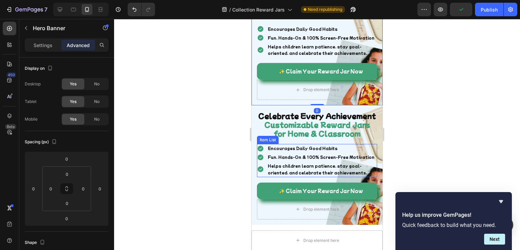
scroll to position [102, 0]
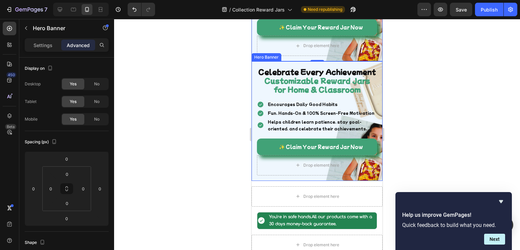
click at [253, 101] on div "Celebrate Every Achievement Customizable Reward Jars for Home & Classroom Headi…" at bounding box center [317, 120] width 131 height 119
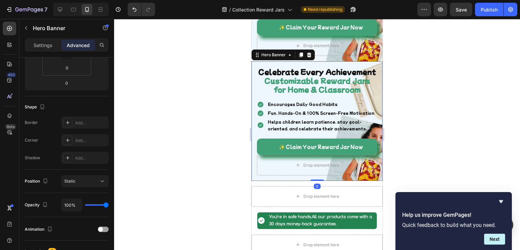
scroll to position [0, 0]
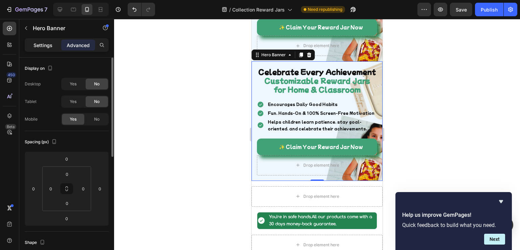
click at [40, 47] on p "Settings" at bounding box center [43, 45] width 19 height 7
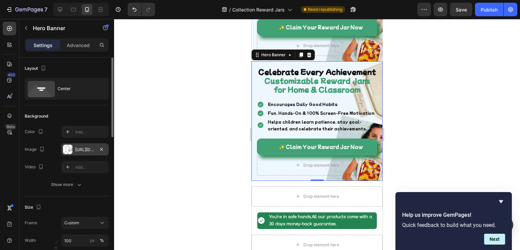
click at [77, 150] on div "https://cdn.shopify.com/s/files/1/0698/2497/0806/files/gempages_585767317170815…" at bounding box center [85, 150] width 20 height 6
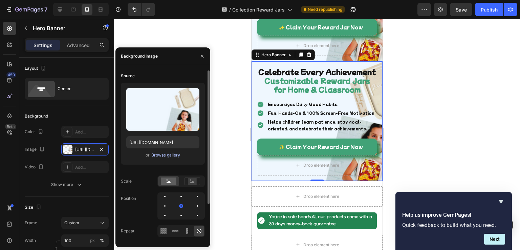
click at [161, 157] on div "Browse gallery" at bounding box center [165, 155] width 29 height 6
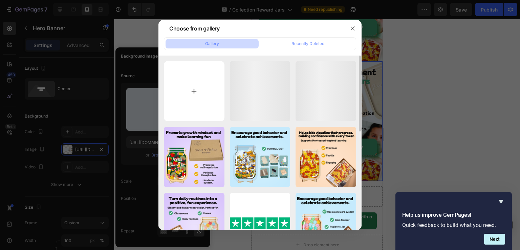
click at [200, 98] on input "file" at bounding box center [194, 91] width 61 height 61
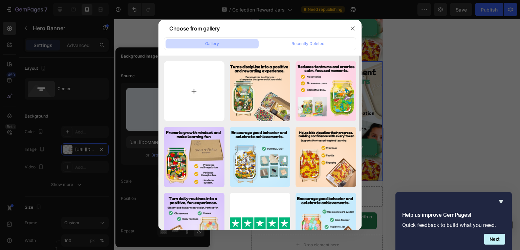
type input "C:\fakepath\BANNER mobi.png"
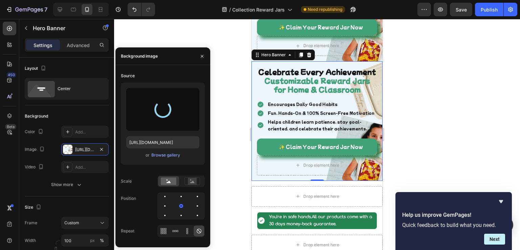
type input "https://cdn.shopify.com/s/files/1/0698/2497/0806/files/gempages_585767317170815…"
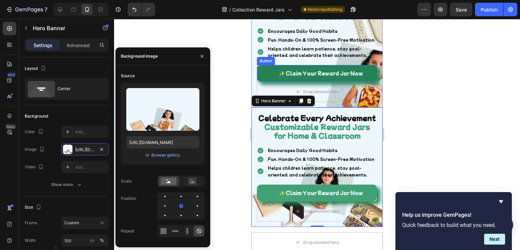
scroll to position [102, 0]
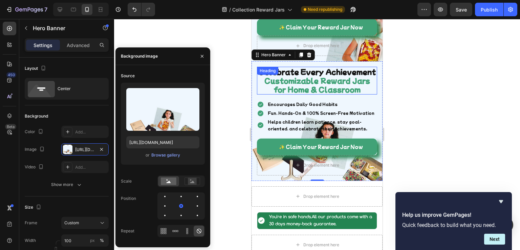
click at [299, 77] on strong "Celebrate Every Achievement" at bounding box center [317, 72] width 118 height 10
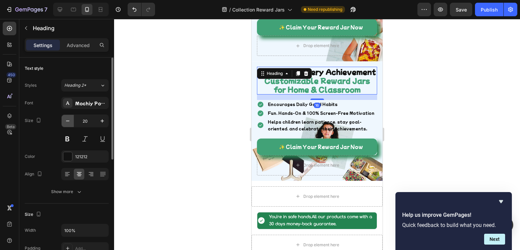
click at [68, 121] on icon "button" at bounding box center [67, 121] width 7 height 7
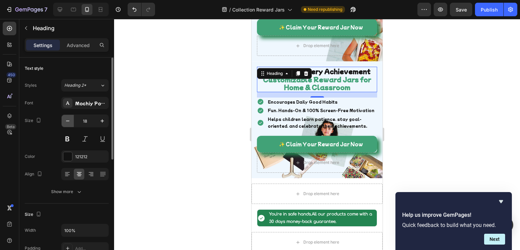
click at [68, 121] on icon "button" at bounding box center [67, 121] width 7 height 7
type input "17"
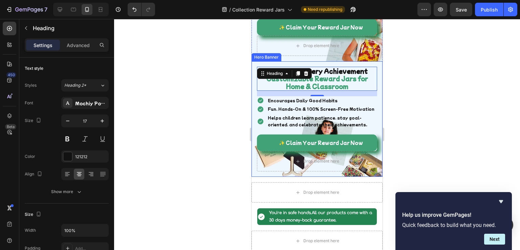
click at [257, 177] on div "Celebrate Every Achievement Customizable Reward Jars for Home & Classroom Headi…" at bounding box center [317, 119] width 131 height 116
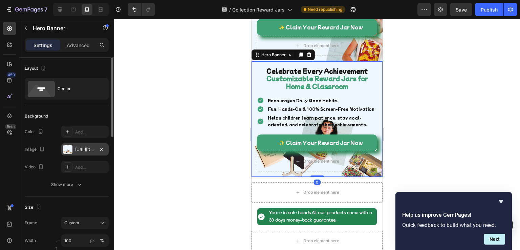
click at [81, 148] on div "https://cdn.shopify.com/s/files/1/0698/2497/0806/files/gempages_585767317170815…" at bounding box center [85, 150] width 20 height 6
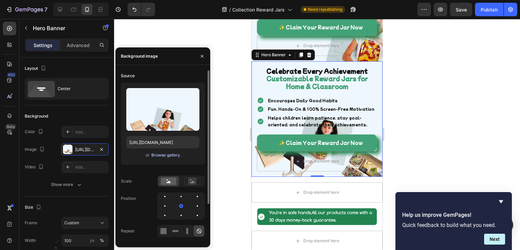
click at [162, 156] on div "Browse gallery" at bounding box center [165, 155] width 29 height 6
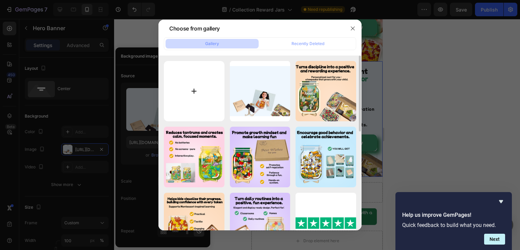
click at [191, 93] on input "file" at bounding box center [194, 91] width 61 height 61
type input "C:\fakepath\BANNER mobi.png"
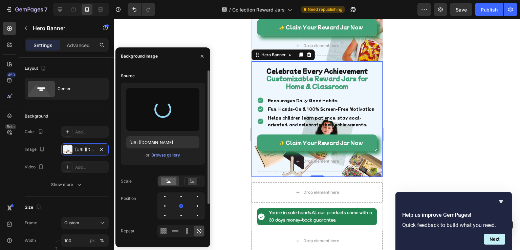
type input "https://cdn.shopify.com/s/files/1/0698/2497/0806/files/gempages_585767317170815…"
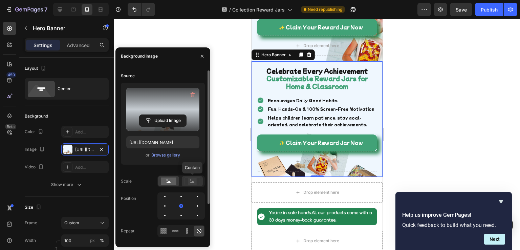
click at [193, 178] on icon at bounding box center [193, 181] width 16 height 7
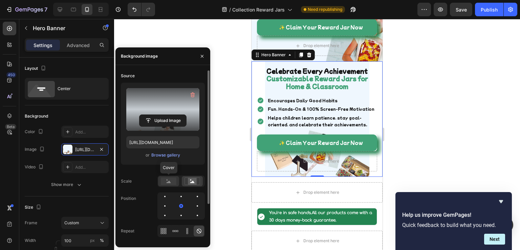
click at [167, 178] on rect at bounding box center [169, 181] width 16 height 7
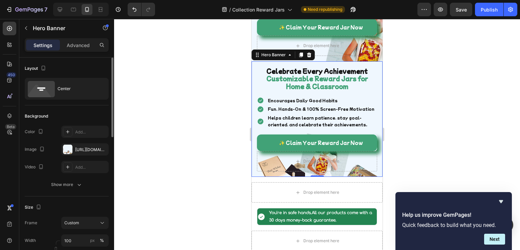
click at [71, 113] on div "Background" at bounding box center [67, 116] width 84 height 11
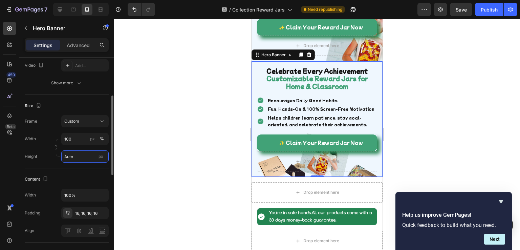
click at [76, 158] on input "Auto" at bounding box center [84, 156] width 47 height 12
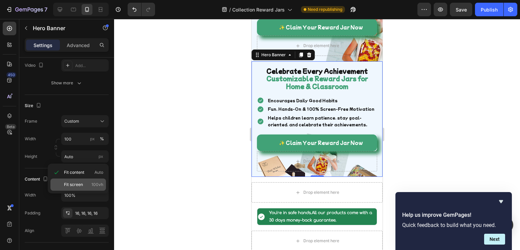
click at [84, 183] on p "Fit screen 100vh" at bounding box center [83, 185] width 39 height 6
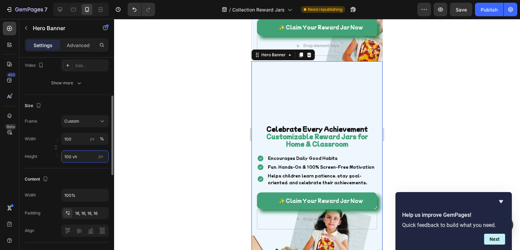
click at [93, 155] on input "100 vh" at bounding box center [84, 156] width 47 height 12
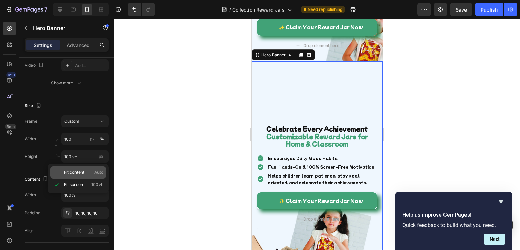
click at [79, 173] on span "Fit content" at bounding box center [74, 172] width 20 height 6
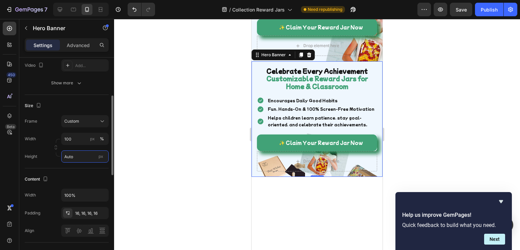
click at [84, 157] on input "Auto" at bounding box center [84, 156] width 47 height 12
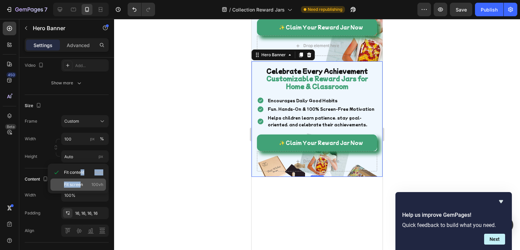
drag, startPoint x: 81, startPoint y: 178, endPoint x: 81, endPoint y: 181, distance: 3.5
click at [81, 181] on div "Fit content Auto Fit screen 100vh" at bounding box center [78, 179] width 61 height 30
click at [81, 183] on span "Fit screen" at bounding box center [73, 185] width 19 height 6
type input "100 vh"
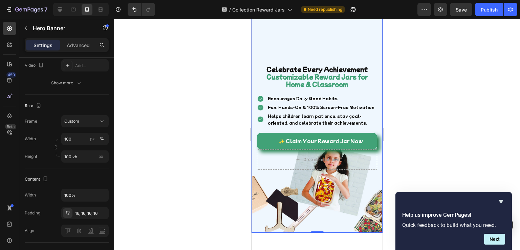
scroll to position [34, 0]
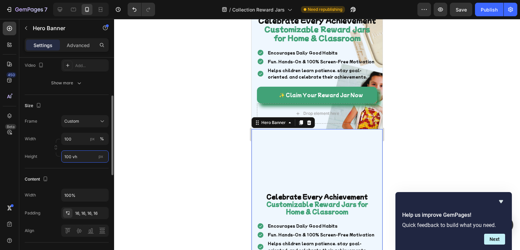
click at [81, 154] on input "100 vh" at bounding box center [84, 156] width 47 height 12
click at [80, 138] on input "100" at bounding box center [84, 139] width 47 height 12
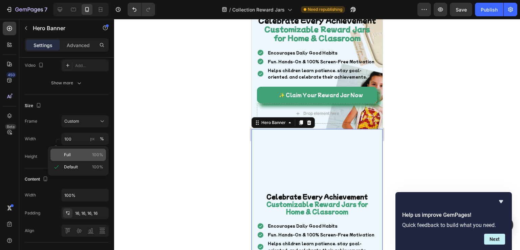
click at [80, 155] on p "Full 100%" at bounding box center [83, 155] width 39 height 6
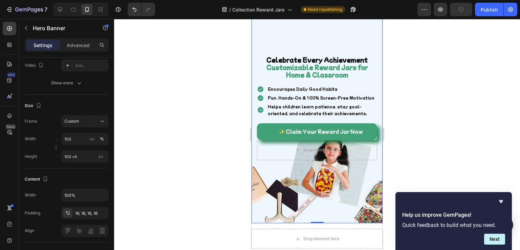
scroll to position [203, 0]
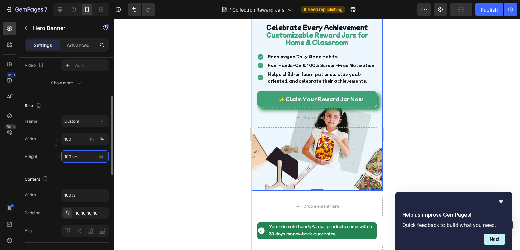
click at [71, 155] on input "100 vh" at bounding box center [84, 156] width 47 height 12
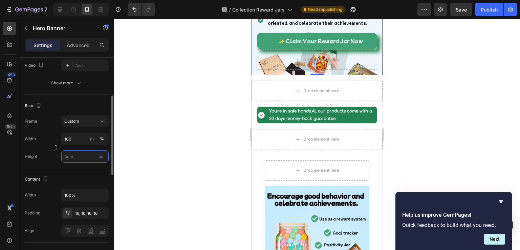
scroll to position [102, 0]
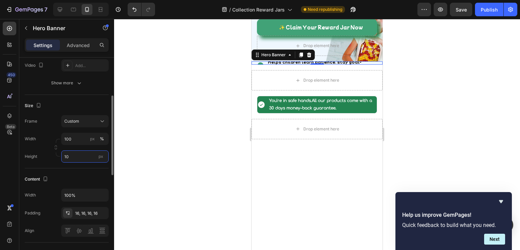
type input "1"
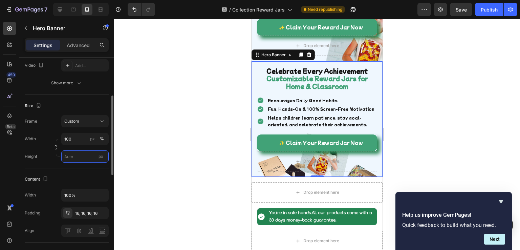
click at [91, 155] on input "px" at bounding box center [84, 156] width 47 height 12
click at [84, 156] on input "px" at bounding box center [84, 156] width 47 height 12
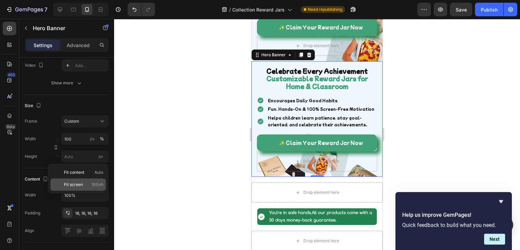
click at [73, 186] on span "Fit screen" at bounding box center [73, 185] width 19 height 6
type input "100 vh"
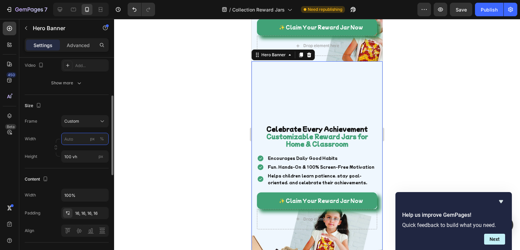
click at [72, 140] on input "px %" at bounding box center [84, 139] width 47 height 12
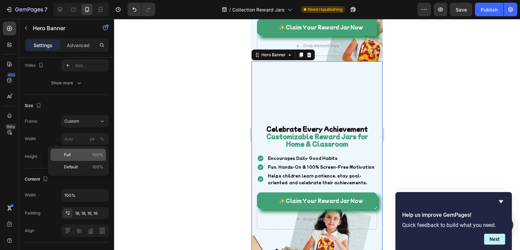
click at [70, 152] on span "Full" at bounding box center [67, 155] width 7 height 6
type input "100"
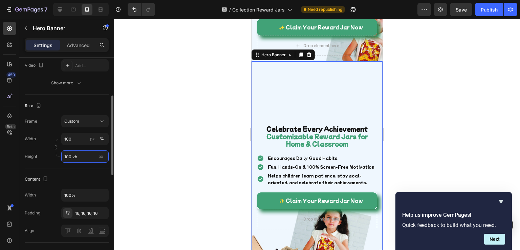
click at [73, 156] on input "100 vh" at bounding box center [84, 156] width 47 height 12
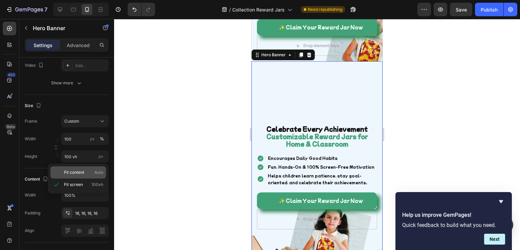
click at [77, 172] on span "Fit content" at bounding box center [74, 172] width 20 height 6
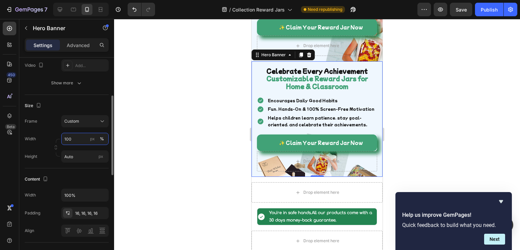
click at [77, 141] on input "100" at bounding box center [84, 139] width 47 height 12
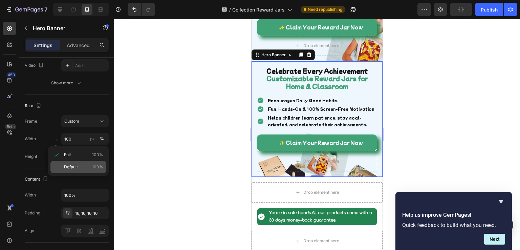
click at [75, 163] on div "Default 100%" at bounding box center [78, 167] width 56 height 12
click at [76, 158] on input "Auto" at bounding box center [84, 156] width 47 height 12
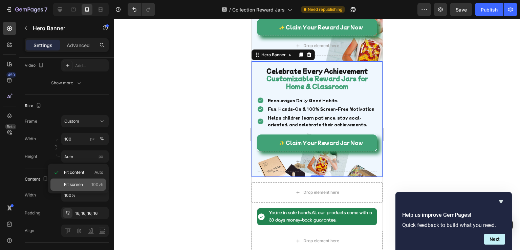
click at [87, 181] on div "Fit screen 100vh" at bounding box center [78, 185] width 56 height 12
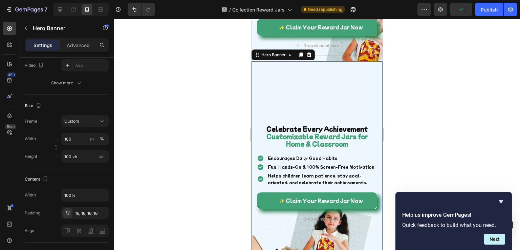
click at [278, 110] on div "Background Image" at bounding box center [317, 176] width 131 height 231
type input "Auto"
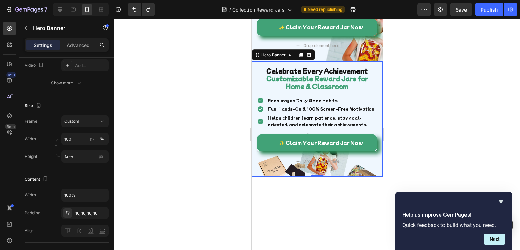
click at [268, 177] on div "Celebrate Every Achievement Customizable Reward Jars for Home & Classroom Headi…" at bounding box center [317, 119] width 131 height 116
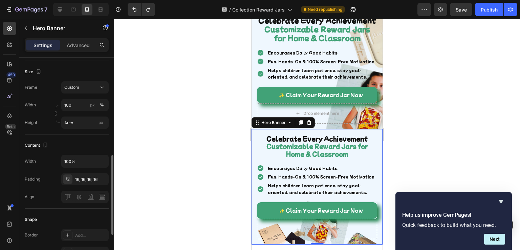
scroll to position [169, 0]
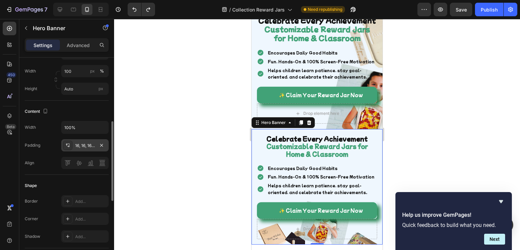
click at [86, 146] on div "16, 16, 16, 16" at bounding box center [85, 146] width 20 height 6
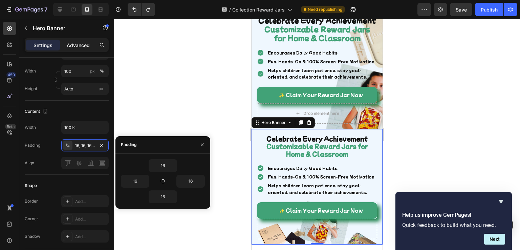
click at [75, 49] on div "Advanced" at bounding box center [78, 45] width 34 height 11
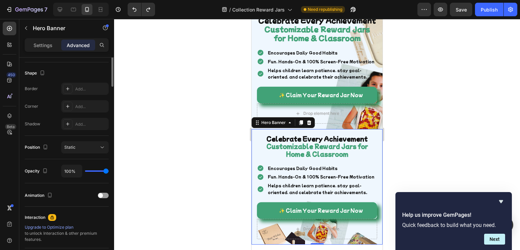
scroll to position [68, 0]
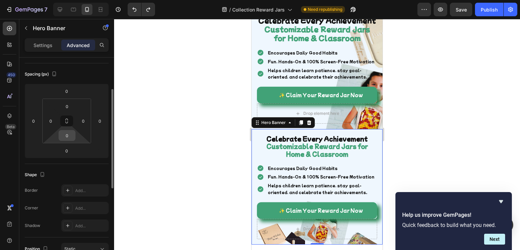
click at [69, 135] on input "0" at bounding box center [67, 135] width 14 height 10
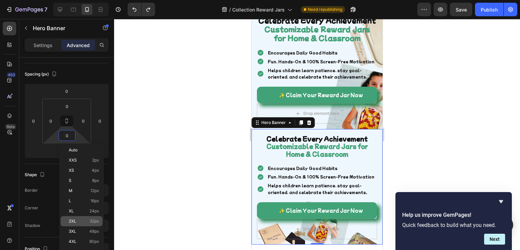
click at [85, 223] on p "2XL 32px" at bounding box center [84, 221] width 30 height 5
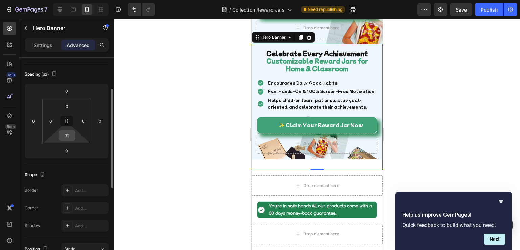
scroll to position [135, 0]
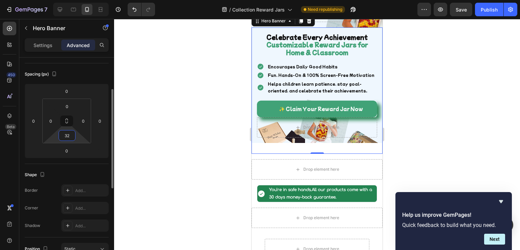
click at [74, 138] on input "32" at bounding box center [67, 135] width 14 height 10
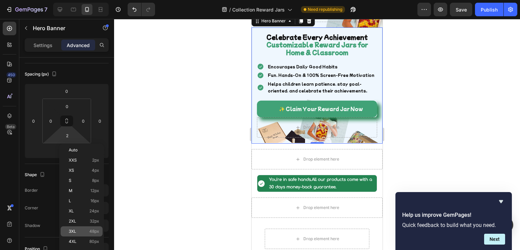
click at [76, 234] on div "3XL 48px" at bounding box center [82, 231] width 42 height 10
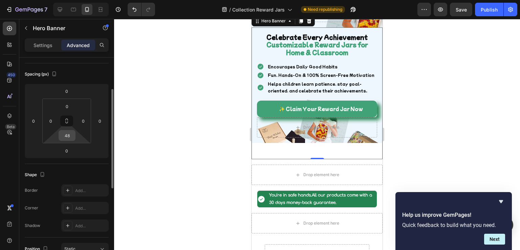
click at [72, 140] on input "48" at bounding box center [67, 135] width 14 height 10
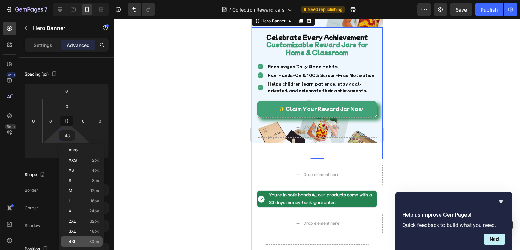
click at [83, 241] on p "4XL 80px" at bounding box center [84, 241] width 30 height 5
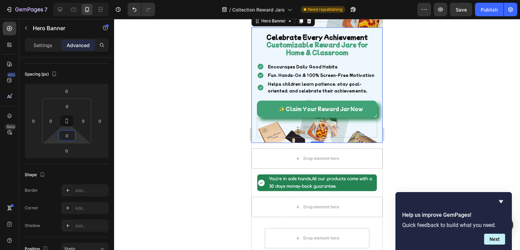
type input "3"
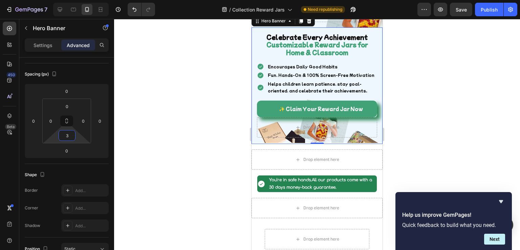
drag, startPoint x: 61, startPoint y: 140, endPoint x: 52, endPoint y: 139, distance: 8.6
click at [52, 0] on html "7 Version history / Collection Reward Jars Need republishing Preview Save Publi…" at bounding box center [260, 0] width 520 height 0
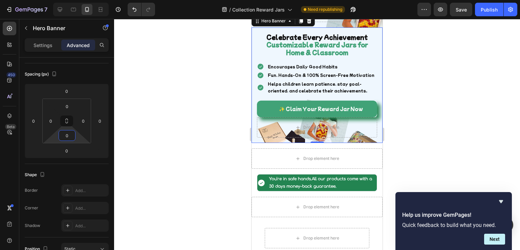
type input "0"
click at [259, 143] on div "Celebrate Every Achievement Customizable Reward Jars for Home & Classroom Headi…" at bounding box center [317, 85] width 131 height 116
click at [32, 27] on div "Hero Banner" at bounding box center [57, 28] width 77 height 18
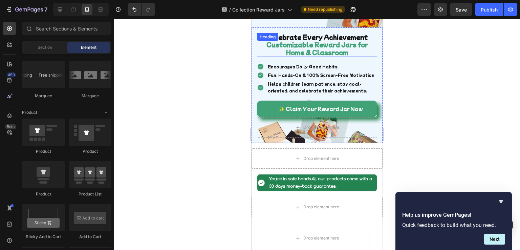
click at [257, 55] on h2 "Celebrate Every Achievement Customizable Reward Jars for Home & Classroom" at bounding box center [317, 45] width 120 height 24
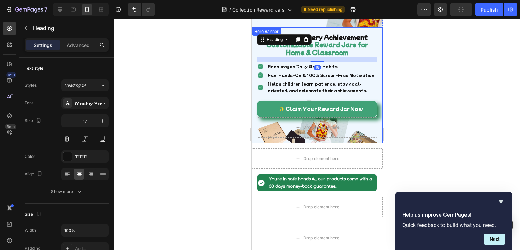
click at [254, 62] on div "Celebrate Every Achievement Customizable Reward Jars for Home & Classroom Headi…" at bounding box center [317, 85] width 131 height 116
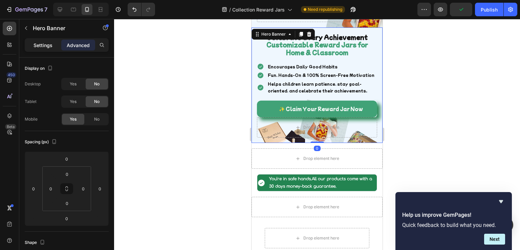
click at [49, 49] on div "Settings" at bounding box center [43, 45] width 34 height 11
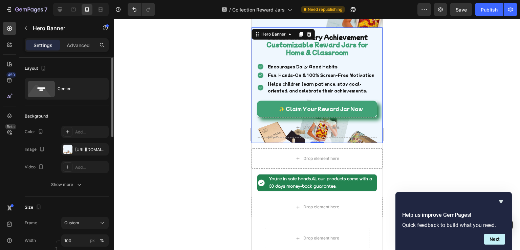
scroll to position [68, 0]
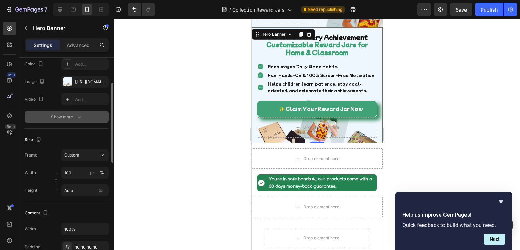
click at [74, 116] on div "Show more" at bounding box center [67, 116] width 32 height 7
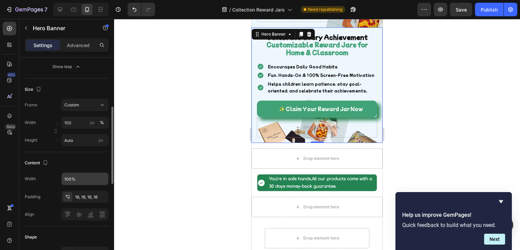
scroll to position [169, 0]
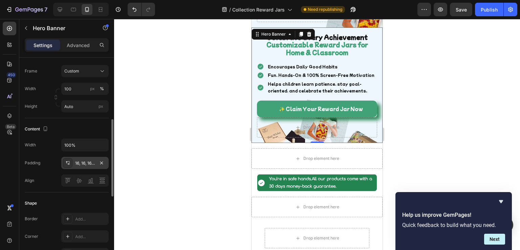
click at [93, 163] on div "16, 16, 16, 16" at bounding box center [85, 163] width 20 height 6
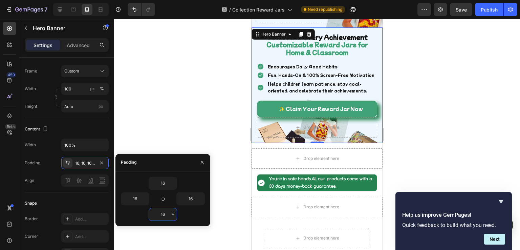
click at [164, 217] on input "16" at bounding box center [163, 214] width 28 height 12
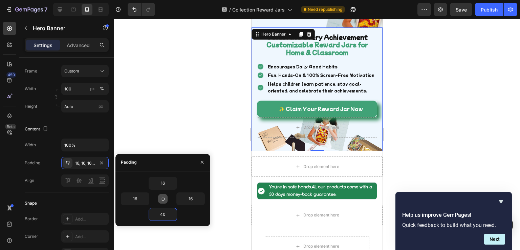
type input "4"
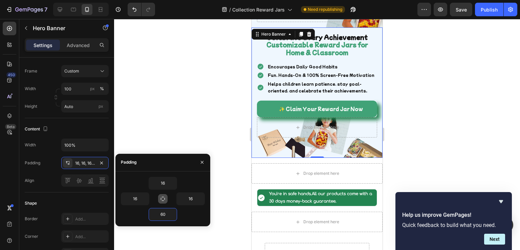
type input "6"
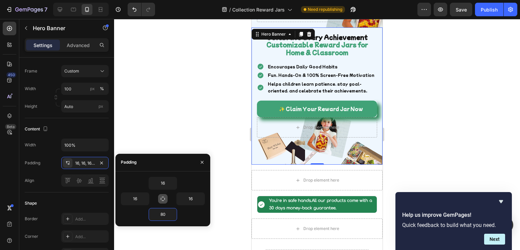
type input "8"
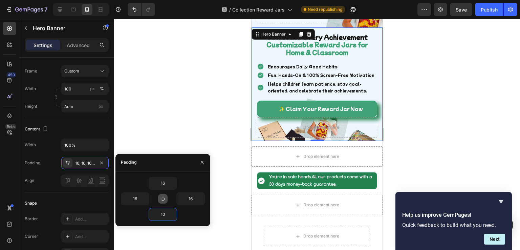
type input "1"
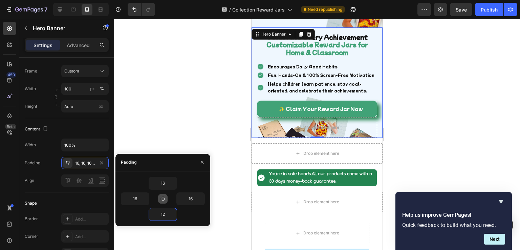
type input "120"
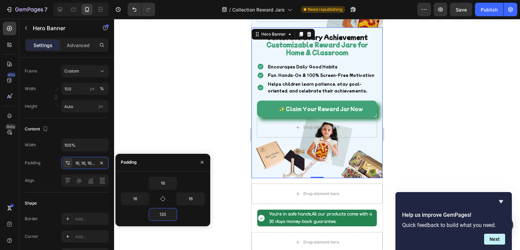
click at [214, 102] on div at bounding box center [317, 134] width 406 height 231
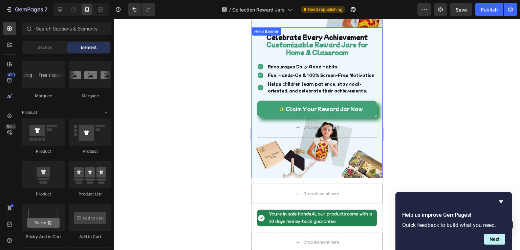
scroll to position [34, 0]
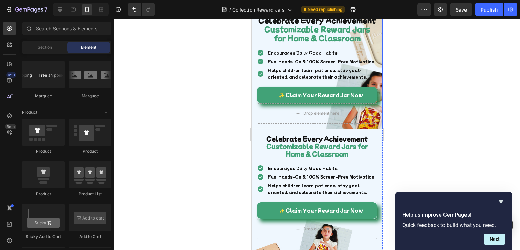
click at [253, 129] on div "Celebrate Every Achievement Customizable Reward Jars for Home & Classroom Headi…" at bounding box center [317, 69] width 131 height 119
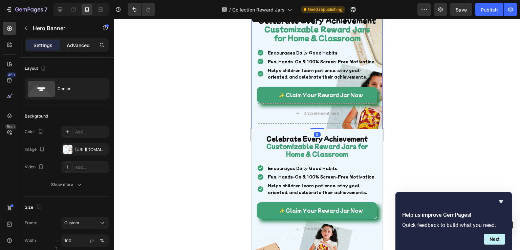
click at [80, 42] on p "Advanced" at bounding box center [78, 45] width 23 height 7
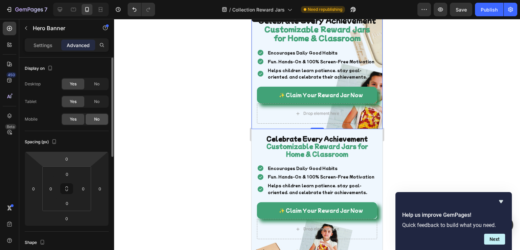
click at [93, 116] on div "No" at bounding box center [97, 119] width 22 height 11
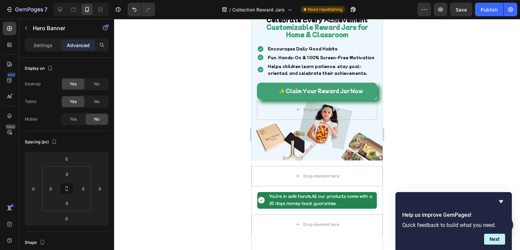
scroll to position [0, 0]
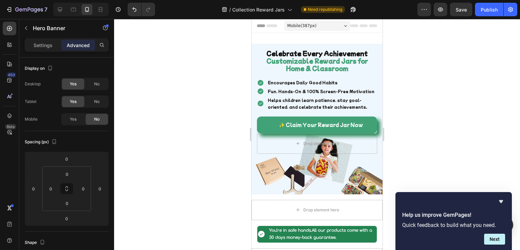
click at [213, 171] on div at bounding box center [317, 134] width 406 height 231
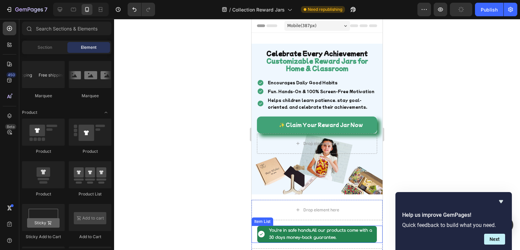
click at [273, 200] on div "Drop element here" at bounding box center [317, 210] width 131 height 20
click at [263, 226] on div "You're in safe hands. All our products come with a 30 days money-back guarantee." at bounding box center [317, 234] width 120 height 17
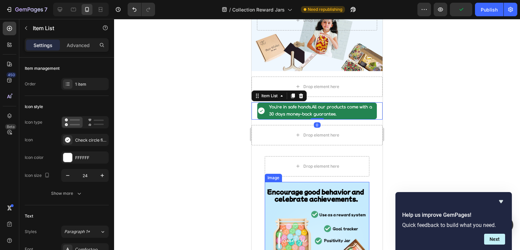
scroll to position [102, 0]
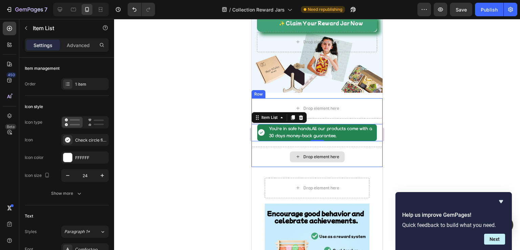
click at [257, 157] on div "Drop element here" at bounding box center [317, 157] width 131 height 20
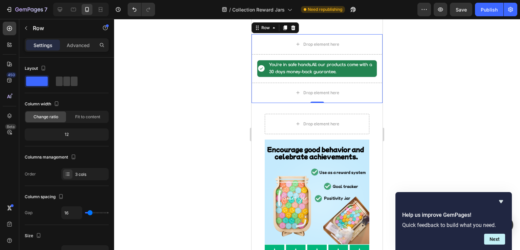
scroll to position [203, 0]
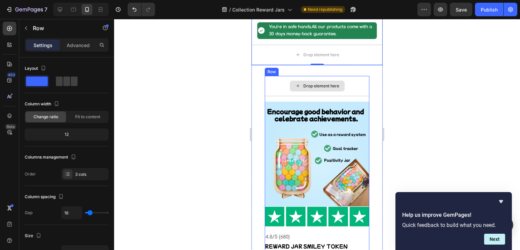
click at [265, 90] on div "Drop element here" at bounding box center [317, 86] width 105 height 20
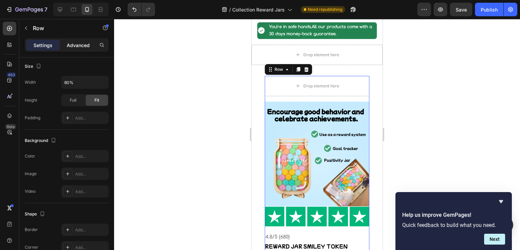
click at [79, 42] on p "Advanced" at bounding box center [78, 45] width 23 height 7
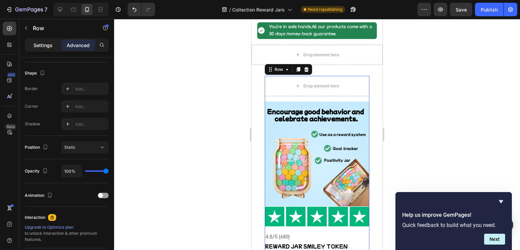
click at [47, 45] on p "Settings" at bounding box center [43, 45] width 19 height 7
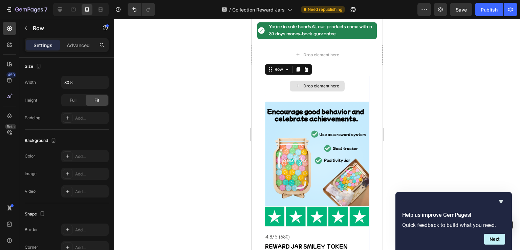
click at [284, 91] on div "Drop element here" at bounding box center [317, 86] width 105 height 20
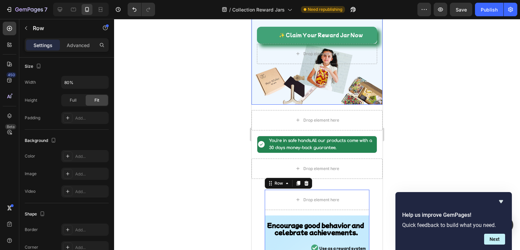
scroll to position [135, 0]
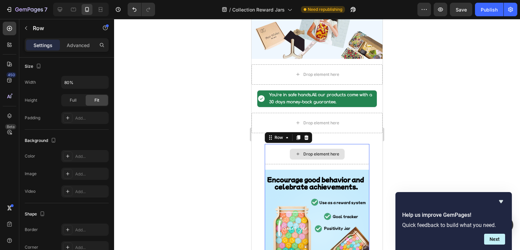
click at [279, 156] on div "Drop element here" at bounding box center [317, 154] width 105 height 20
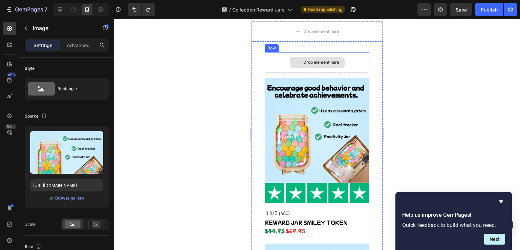
scroll to position [169, 0]
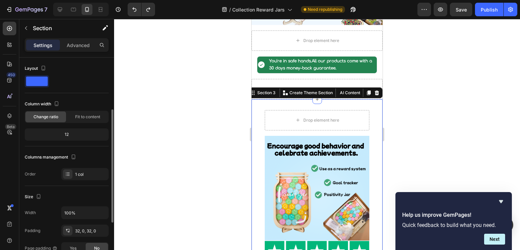
scroll to position [34, 0]
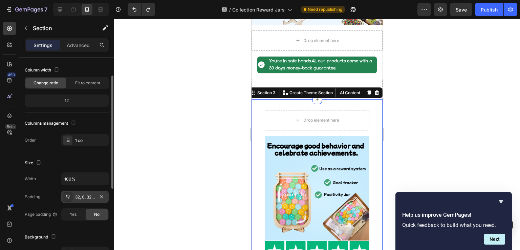
click at [76, 197] on div "32, 0, 32, 0" at bounding box center [85, 197] width 20 height 6
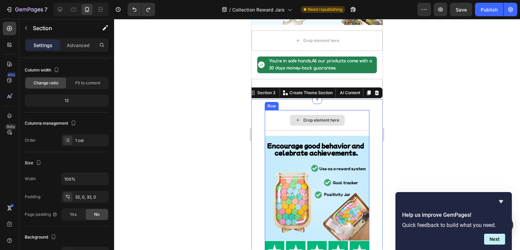
click at [272, 127] on div "Drop element here" at bounding box center [317, 120] width 105 height 20
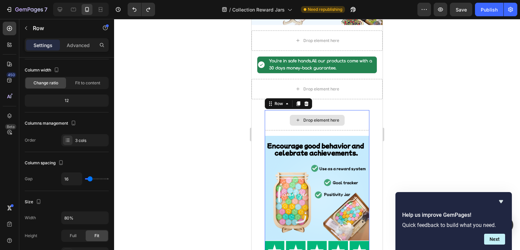
scroll to position [0, 0]
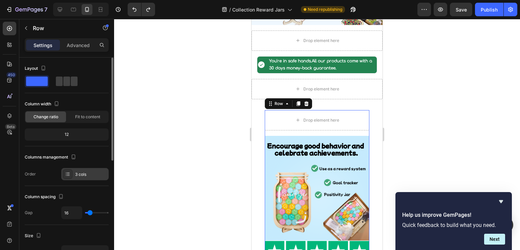
click at [76, 176] on div "3 cols" at bounding box center [91, 174] width 32 height 6
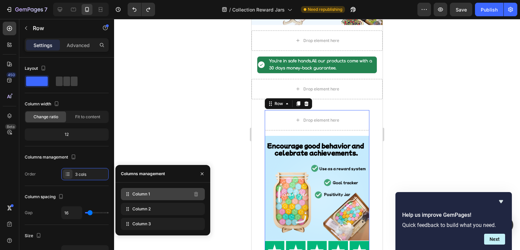
click at [135, 193] on span "Column 1" at bounding box center [141, 194] width 18 height 6
click at [117, 186] on div "Column 1 Column 2 Column 3" at bounding box center [163, 209] width 95 height 53
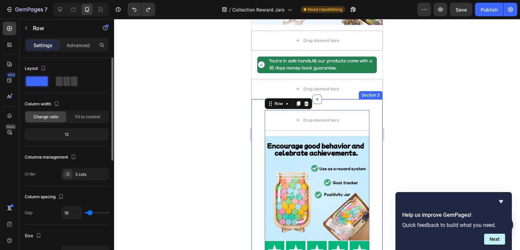
type input "0"
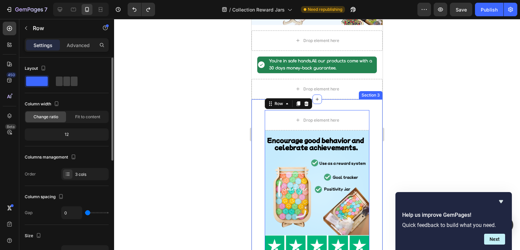
type input "16"
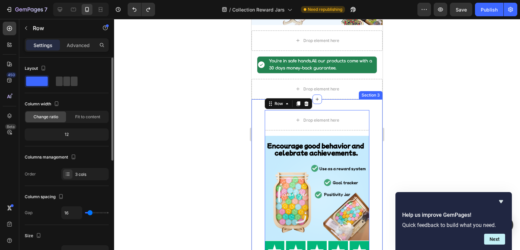
click at [90, 212] on input "range" at bounding box center [97, 212] width 24 height 1
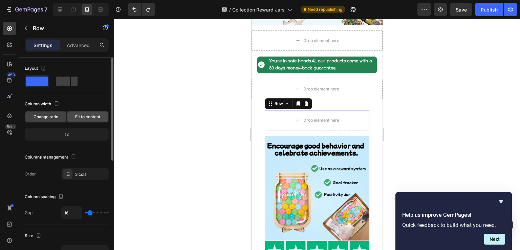
click at [82, 114] on span "Fit to content" at bounding box center [87, 117] width 25 height 6
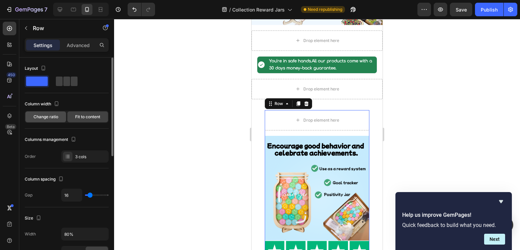
click at [51, 115] on span "Change ratio" at bounding box center [46, 117] width 25 height 6
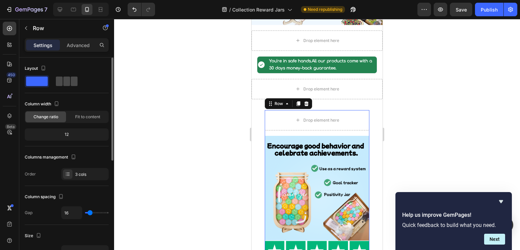
click at [55, 84] on div at bounding box center [67, 81] width 24 height 12
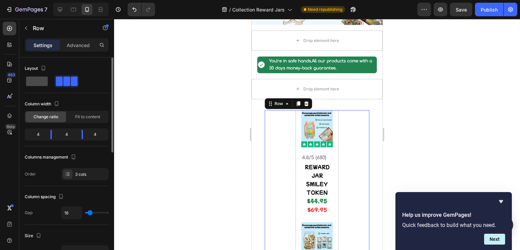
click at [43, 82] on span at bounding box center [37, 81] width 22 height 9
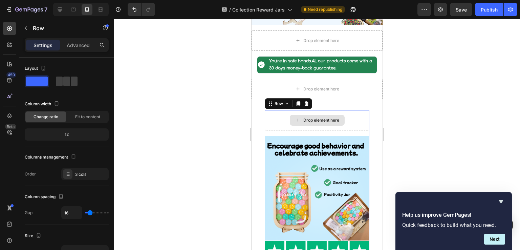
click at [283, 121] on div "Drop element here" at bounding box center [317, 120] width 105 height 20
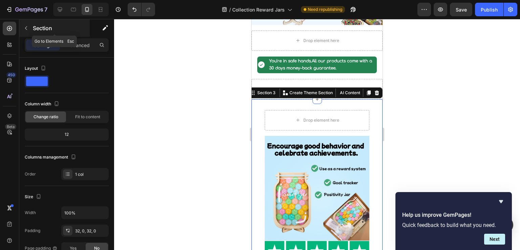
click at [29, 29] on button "button" at bounding box center [26, 28] width 11 height 11
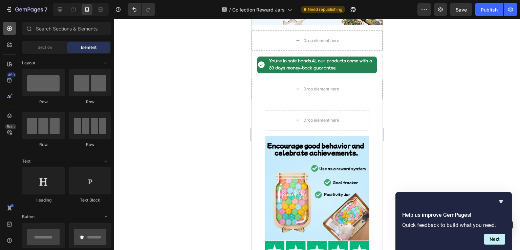
click at [8, 32] on icon at bounding box center [9, 28] width 7 height 7
click at [14, 30] on div at bounding box center [10, 29] width 14 height 14
click at [40, 46] on span "Section" at bounding box center [45, 47] width 15 height 6
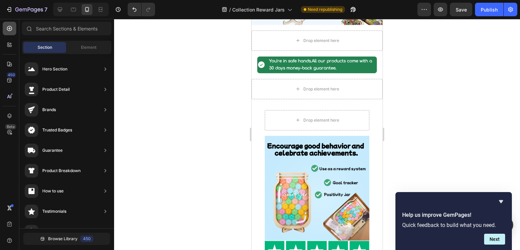
click at [6, 29] on icon at bounding box center [9, 28] width 7 height 7
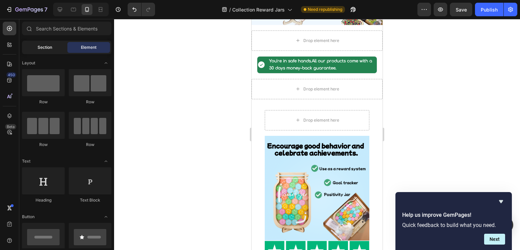
click at [46, 48] on span "Section" at bounding box center [45, 47] width 15 height 6
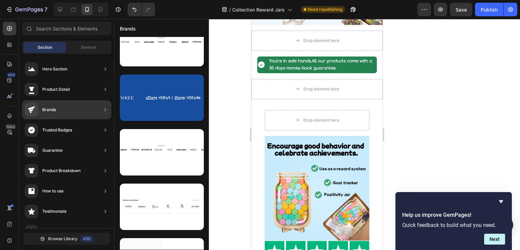
scroll to position [56, 0]
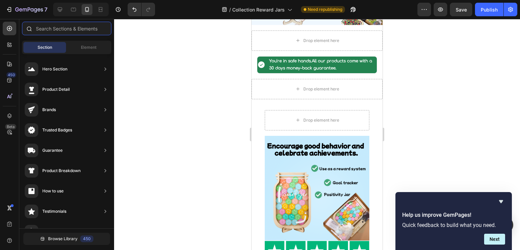
click at [53, 33] on input "text" at bounding box center [66, 29] width 89 height 14
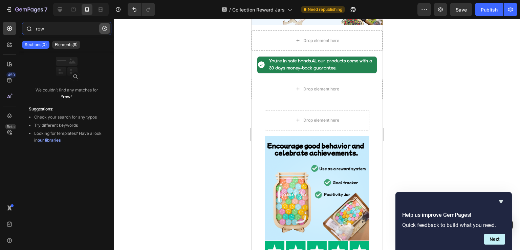
type input "row"
click at [103, 28] on icon "button" at bounding box center [104, 28] width 5 height 5
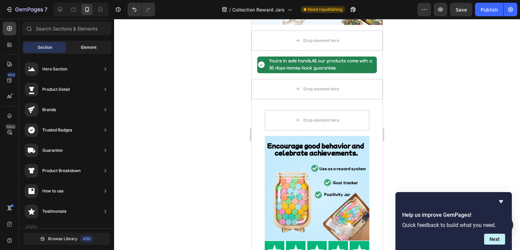
click at [76, 48] on div "Element" at bounding box center [88, 47] width 43 height 11
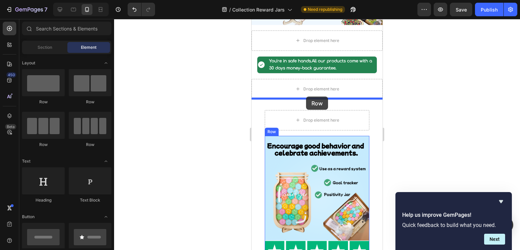
drag, startPoint x: 290, startPoint y: 112, endPoint x: 306, endPoint y: 97, distance: 22.3
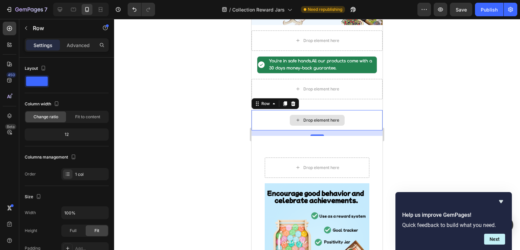
click at [345, 113] on div "Drop element here" at bounding box center [317, 120] width 131 height 20
click at [257, 105] on icon at bounding box center [256, 105] width 1 height 1
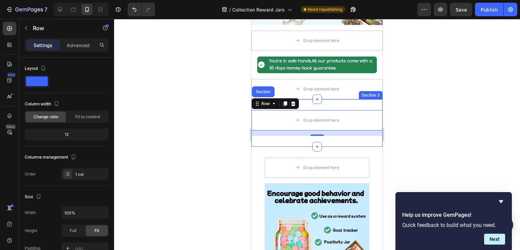
click at [371, 103] on div "Drop element here Row Section 16 Section 3" at bounding box center [317, 122] width 131 height 47
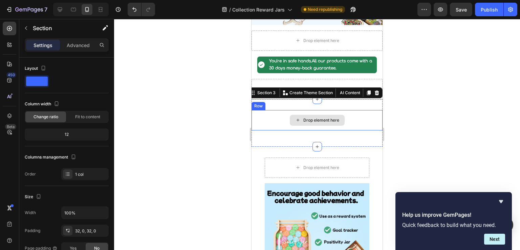
click at [363, 110] on div "Drop element here" at bounding box center [317, 120] width 131 height 20
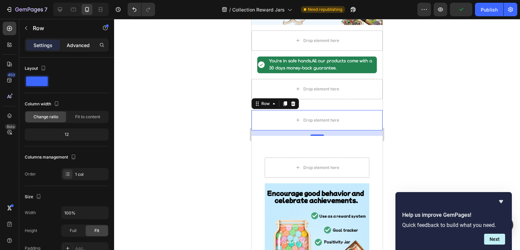
click at [64, 45] on div "Advanced" at bounding box center [78, 45] width 34 height 11
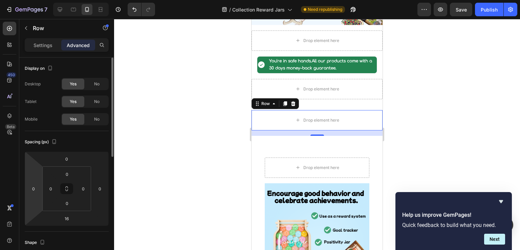
click at [33, 0] on html "7 Version history / Collection Reward Jars Need republishing Preview Save Publi…" at bounding box center [260, 0] width 520 height 0
type input "16"
click at [101, 192] on input "0" at bounding box center [100, 189] width 10 height 10
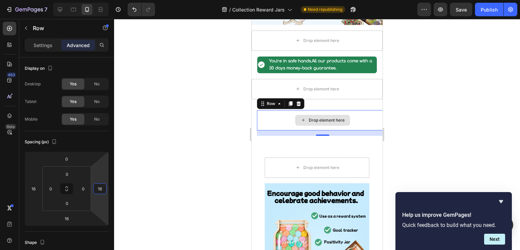
type input "16"
click at [275, 122] on div "Drop element here" at bounding box center [322, 120] width 131 height 20
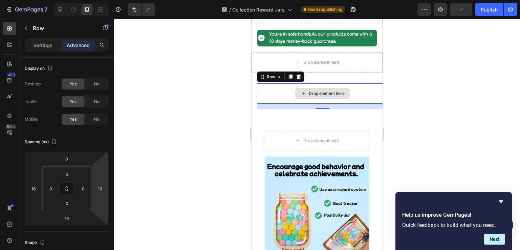
scroll to position [169, 0]
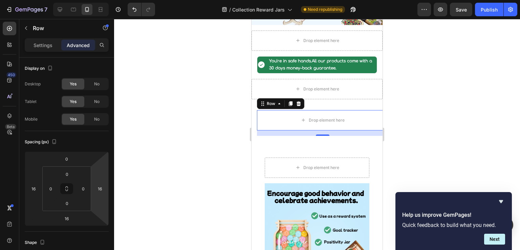
click at [222, 121] on div at bounding box center [317, 134] width 406 height 231
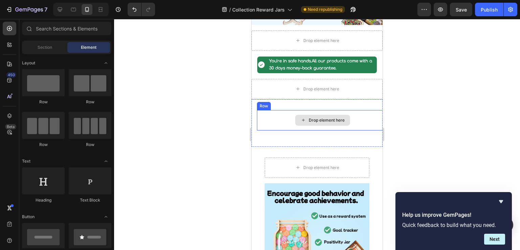
click at [356, 118] on div "Drop element here" at bounding box center [322, 120] width 131 height 20
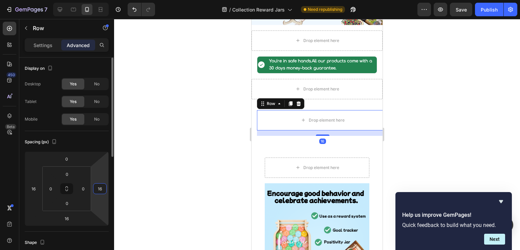
click at [99, 187] on input "16" at bounding box center [100, 189] width 10 height 10
type input "32"
click at [206, 143] on div at bounding box center [317, 134] width 406 height 231
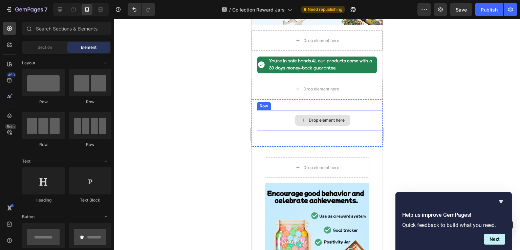
click at [354, 121] on div "Drop element here" at bounding box center [322, 120] width 131 height 20
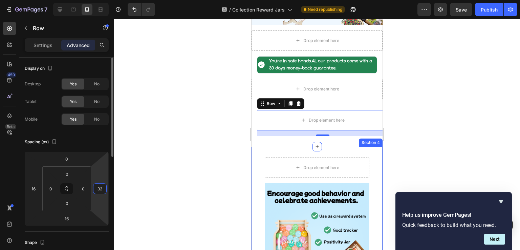
click at [100, 190] on input "32" at bounding box center [100, 189] width 10 height 10
type input "16"
click at [179, 124] on div at bounding box center [317, 134] width 406 height 231
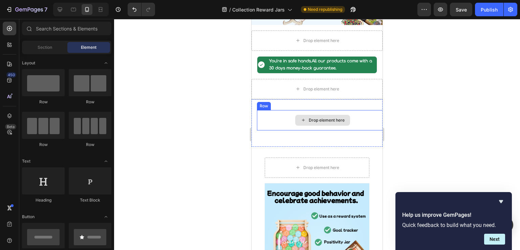
click at [352, 120] on div "Drop element here" at bounding box center [322, 120] width 131 height 20
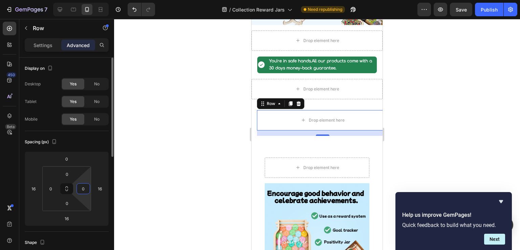
click at [83, 190] on input "0" at bounding box center [83, 189] width 10 height 10
type input "16"
click at [97, 189] on input "16" at bounding box center [100, 189] width 10 height 10
type input "32"
click at [168, 137] on div at bounding box center [317, 134] width 406 height 231
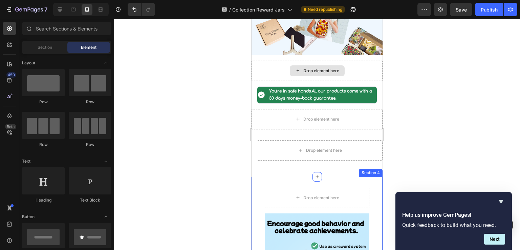
scroll to position [203, 0]
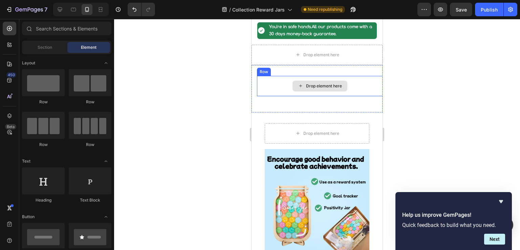
click at [373, 87] on div "Drop element here" at bounding box center [320, 86] width 126 height 20
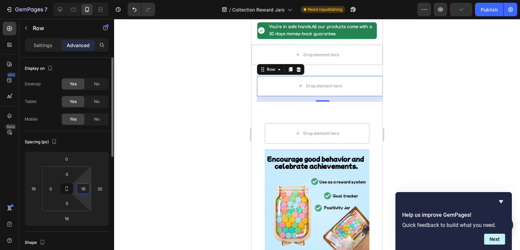
click at [84, 191] on input "16" at bounding box center [83, 189] width 10 height 10
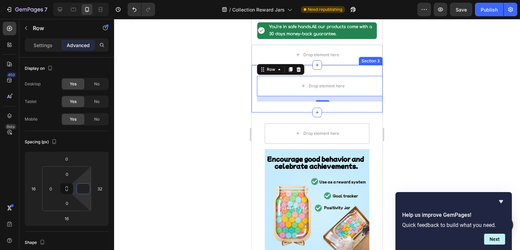
click at [373, 105] on div "Drop element here Row 16 Section 3" at bounding box center [317, 88] width 131 height 47
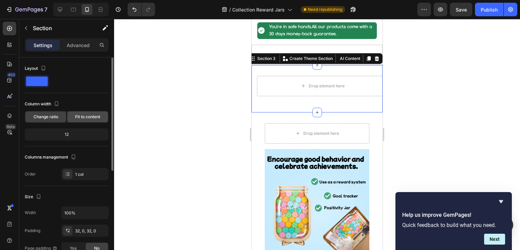
click at [81, 118] on span "Fit to content" at bounding box center [87, 117] width 25 height 6
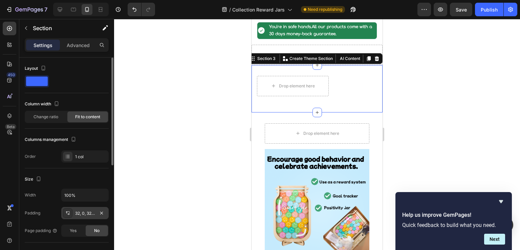
click at [85, 213] on div "32, 0, 32, 0" at bounding box center [85, 213] width 20 height 6
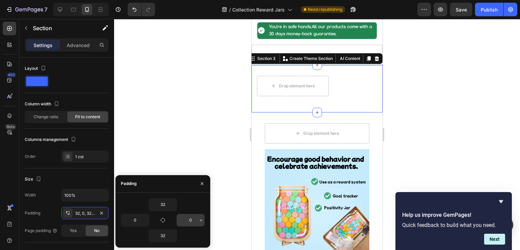
click at [190, 217] on input "0" at bounding box center [191, 220] width 28 height 12
type input "1"
type input "0"
type input "1"
type input "0"
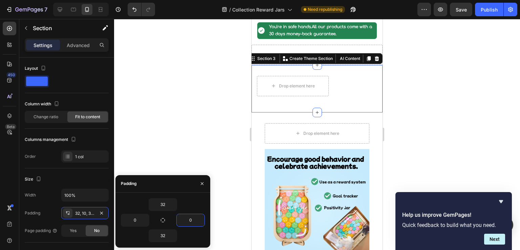
click at [231, 47] on div at bounding box center [317, 134] width 406 height 231
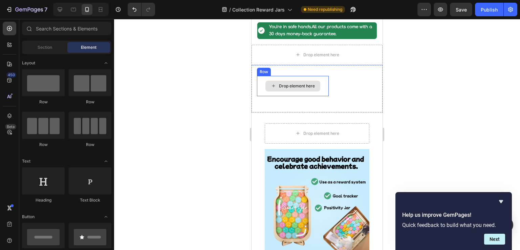
click at [299, 90] on div "Drop element here" at bounding box center [293, 86] width 55 height 11
click at [322, 91] on div "Drop element here" at bounding box center [293, 86] width 72 height 20
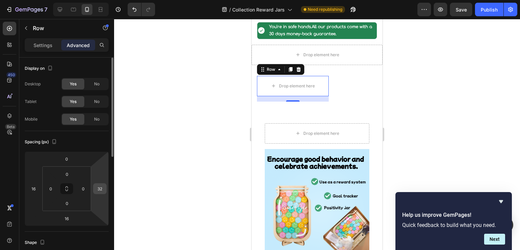
click at [96, 191] on input "32" at bounding box center [100, 189] width 10 height 10
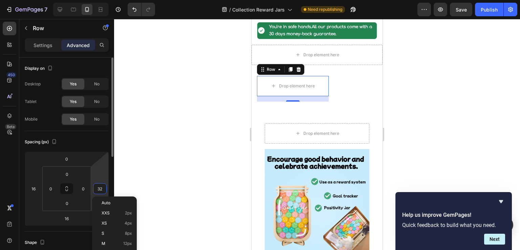
click at [96, 191] on input "32" at bounding box center [100, 189] width 10 height 10
click at [99, 191] on input "32" at bounding box center [100, 189] width 10 height 10
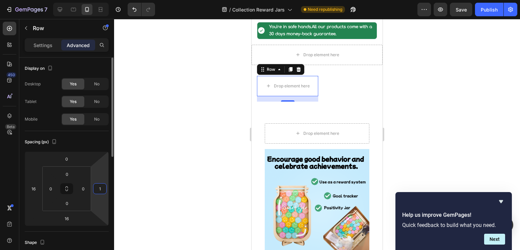
type input "16"
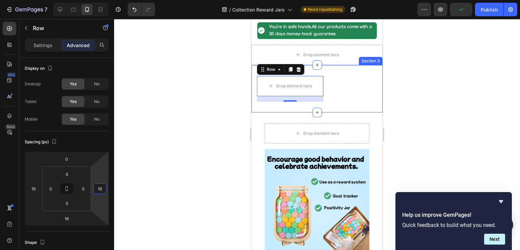
click at [328, 92] on div "Drop element here Row 16 Section 3" at bounding box center [317, 88] width 131 height 47
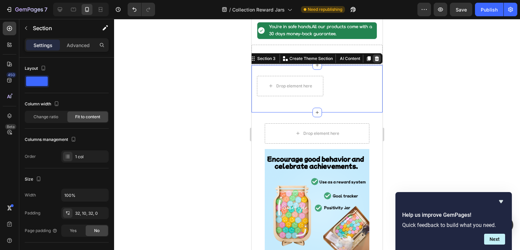
click at [375, 57] on icon at bounding box center [377, 58] width 4 height 5
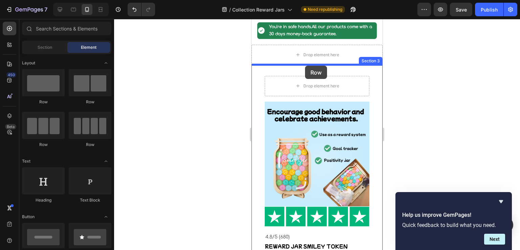
drag, startPoint x: 313, startPoint y: 102, endPoint x: 305, endPoint y: 66, distance: 37.3
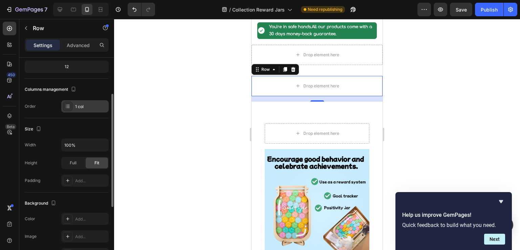
scroll to position [0, 0]
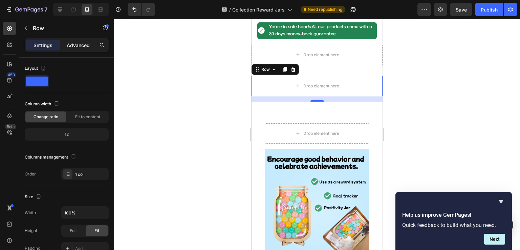
click at [79, 45] on p "Advanced" at bounding box center [78, 45] width 23 height 7
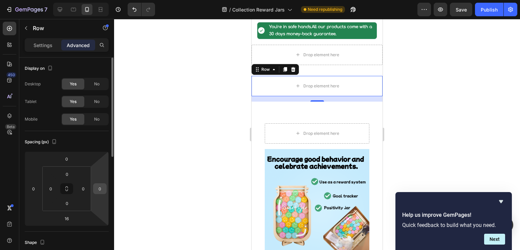
click at [99, 191] on input "0" at bounding box center [100, 189] width 10 height 10
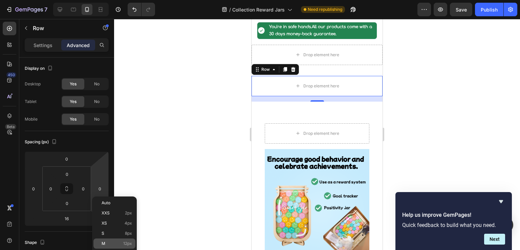
click at [116, 243] on p "M 12px" at bounding box center [117, 243] width 30 height 5
type input "12"
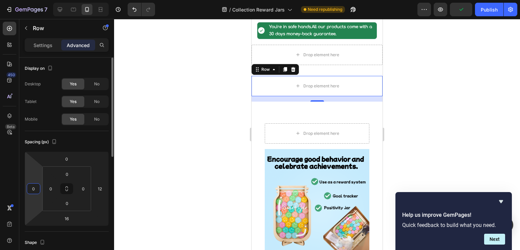
click at [31, 191] on input "0" at bounding box center [33, 189] width 10 height 10
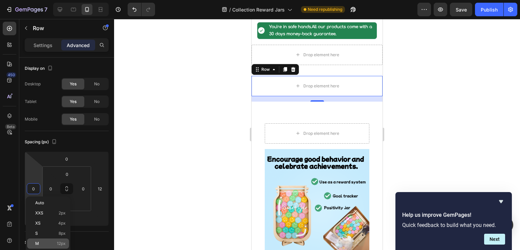
click at [46, 242] on div "M 12px" at bounding box center [48, 243] width 42 height 10
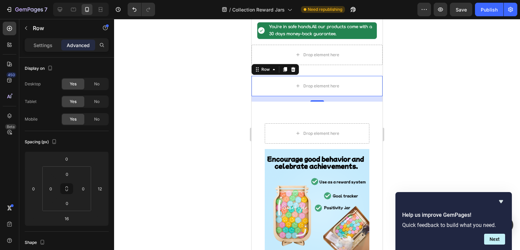
type input "12"
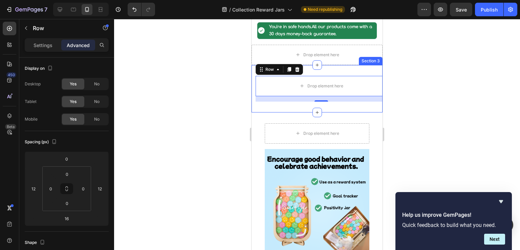
click at [260, 103] on div "Drop element here Row 16 Section 3" at bounding box center [317, 88] width 131 height 47
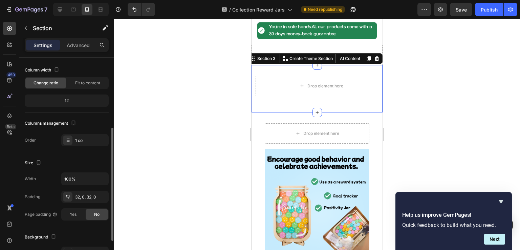
scroll to position [68, 0]
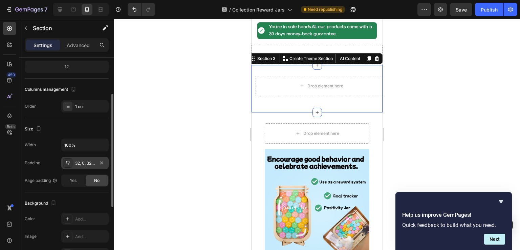
click at [89, 163] on div "32, 0, 32, 0" at bounding box center [85, 163] width 20 height 6
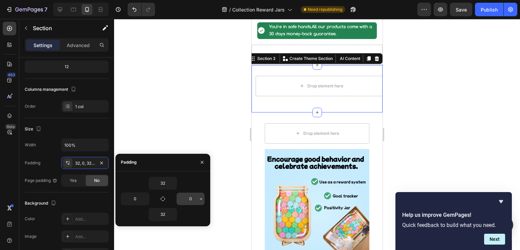
click at [191, 199] on input "0" at bounding box center [191, 199] width 28 height 12
type input "8"
click at [176, 138] on div at bounding box center [317, 134] width 406 height 231
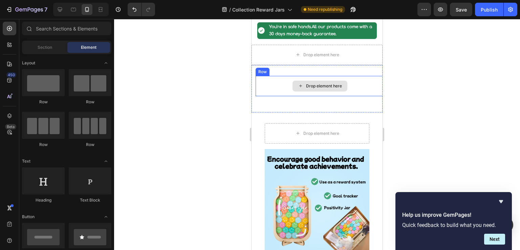
click at [287, 91] on div "Drop element here" at bounding box center [320, 86] width 128 height 20
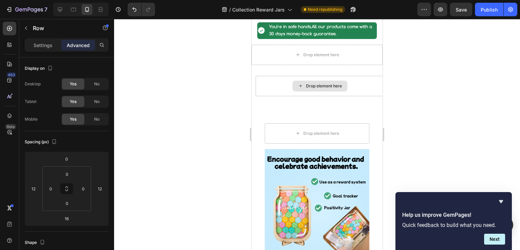
click at [293, 85] on div "Drop element here" at bounding box center [320, 86] width 55 height 11
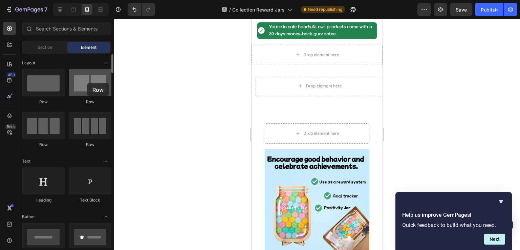
click at [87, 83] on div at bounding box center [90, 82] width 43 height 27
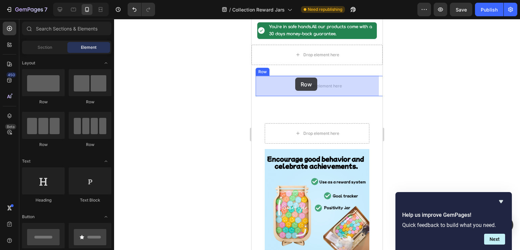
drag, startPoint x: 339, startPoint y: 102, endPoint x: 296, endPoint y: 78, distance: 49.2
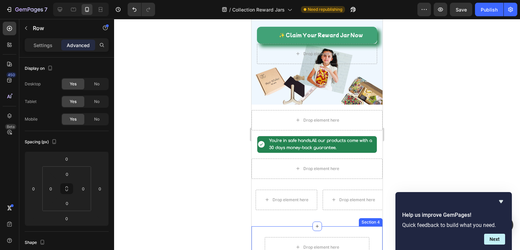
scroll to position [135, 0]
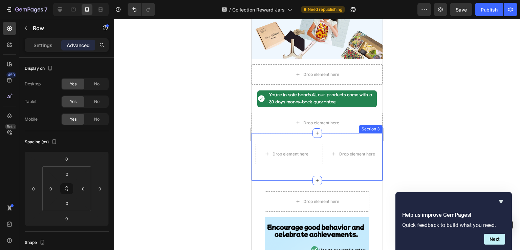
click at [313, 139] on div "Drop element here Drop element here Row Row Section 3" at bounding box center [317, 156] width 131 height 47
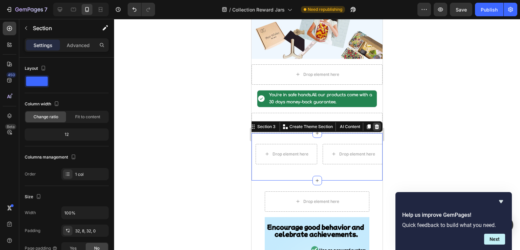
click at [375, 127] on icon at bounding box center [377, 126] width 4 height 5
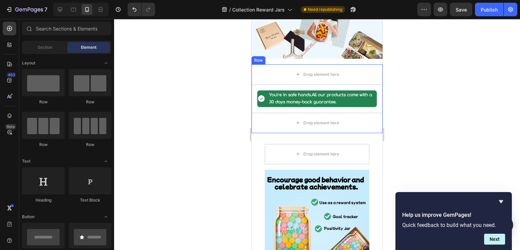
click at [256, 61] on div "Row" at bounding box center [258, 60] width 11 height 6
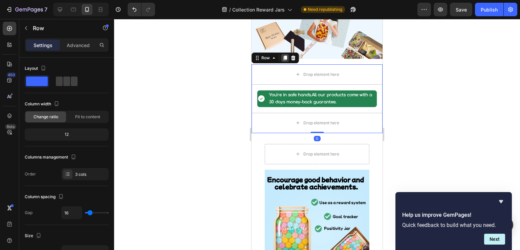
click at [284, 59] on icon at bounding box center [286, 58] width 4 height 5
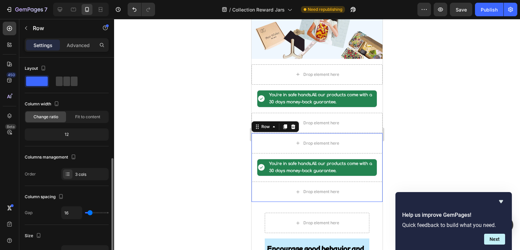
scroll to position [68, 0]
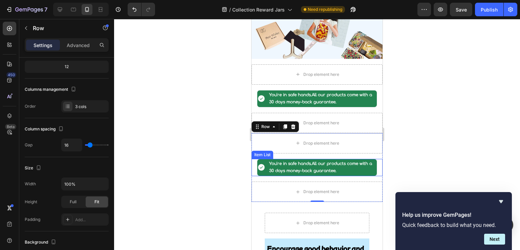
click at [262, 162] on div "You're in safe hands. All our products come with a 30 days money-back guarantee." at bounding box center [317, 167] width 120 height 17
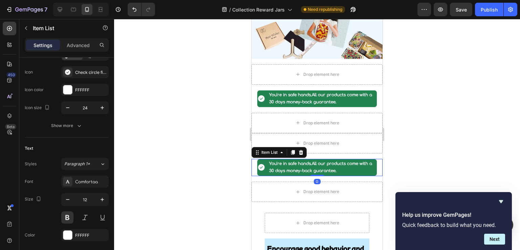
scroll to position [0, 0]
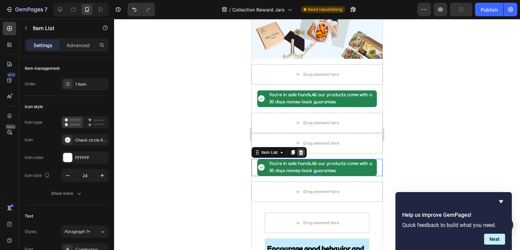
click at [301, 151] on icon at bounding box center [301, 152] width 4 height 5
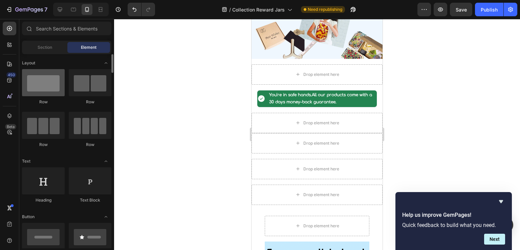
click at [34, 88] on div at bounding box center [43, 82] width 43 height 27
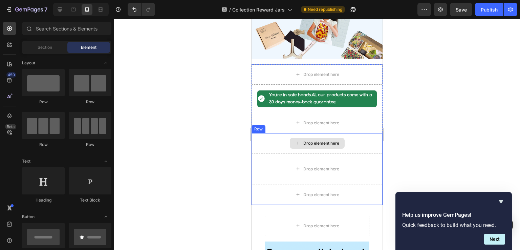
click at [261, 144] on div "Drop element here" at bounding box center [317, 143] width 131 height 20
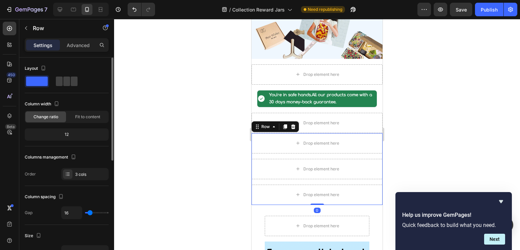
click at [34, 87] on div at bounding box center [37, 81] width 24 height 12
click at [279, 144] on div "Drop element here" at bounding box center [317, 143] width 131 height 20
click at [295, 127] on icon at bounding box center [293, 126] width 4 height 5
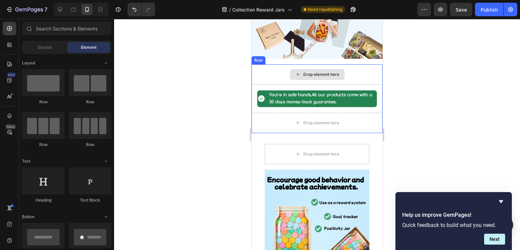
click at [264, 72] on div "Drop element here" at bounding box center [317, 74] width 131 height 20
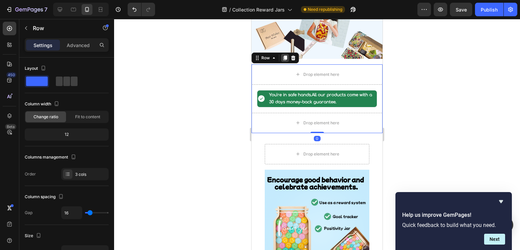
click at [286, 57] on icon at bounding box center [286, 58] width 4 height 5
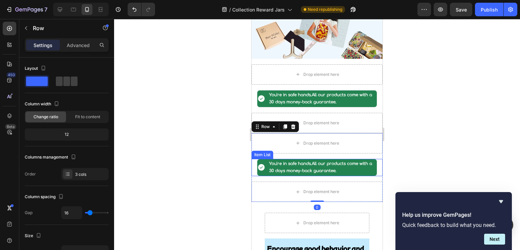
click at [303, 163] on strong "You're in safe hands." at bounding box center [290, 163] width 43 height 5
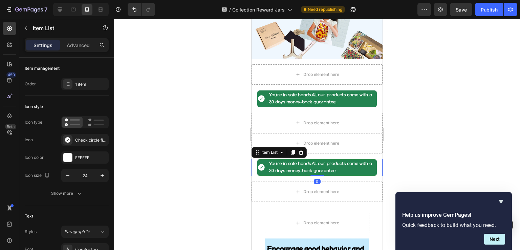
click at [256, 166] on div "You're in safe hands. All our products come with a 30 days money-back guarantee…" at bounding box center [317, 167] width 131 height 17
click at [300, 150] on icon at bounding box center [301, 152] width 4 height 5
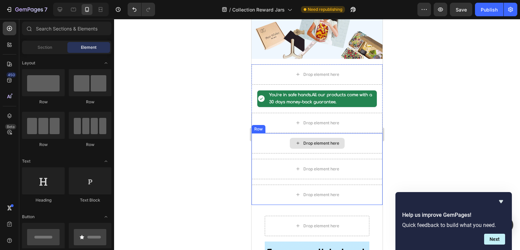
click at [260, 145] on div "Drop element here" at bounding box center [317, 143] width 131 height 20
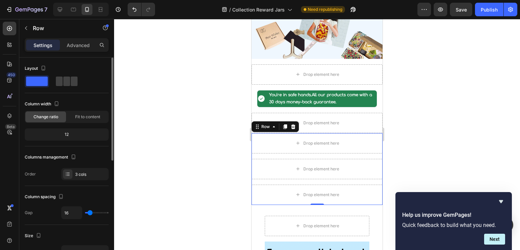
click at [60, 133] on div "12" at bounding box center [66, 134] width 81 height 9
click at [77, 172] on div "3 cols" at bounding box center [91, 174] width 32 height 6
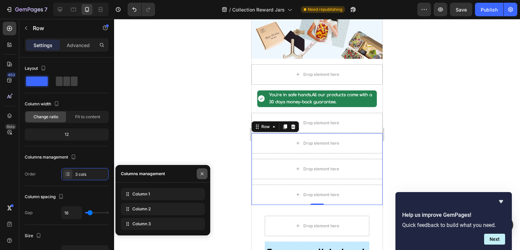
click at [203, 172] on icon "button" at bounding box center [202, 173] width 5 height 5
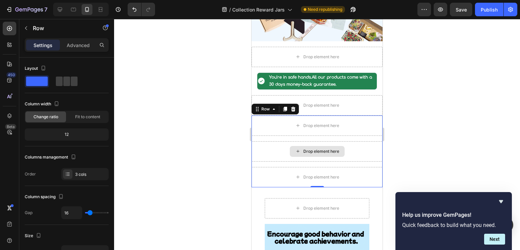
scroll to position [169, 0]
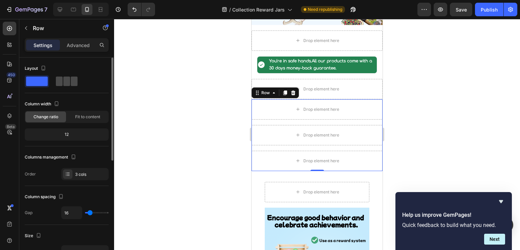
click at [70, 84] on span at bounding box center [66, 81] width 7 height 9
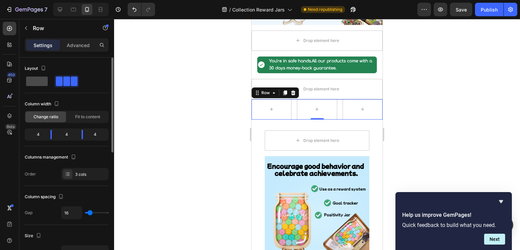
click at [37, 81] on span at bounding box center [37, 81] width 22 height 9
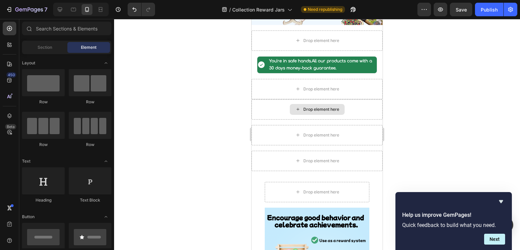
click at [304, 110] on div "Drop element here" at bounding box center [322, 109] width 36 height 5
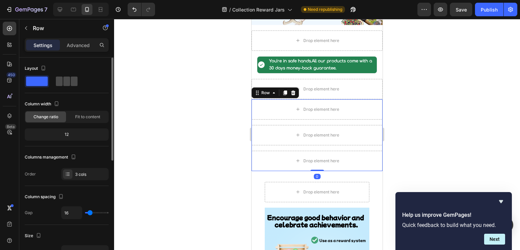
click at [64, 84] on span at bounding box center [66, 81] width 7 height 9
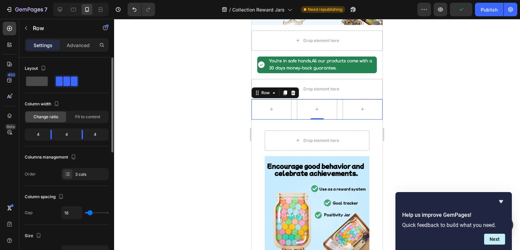
click at [40, 81] on span at bounding box center [37, 81] width 22 height 9
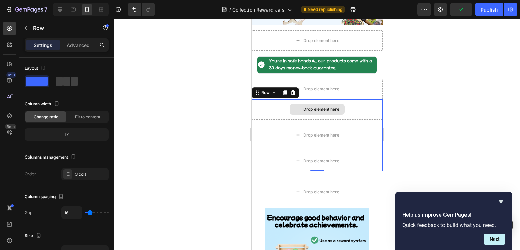
click at [282, 107] on div "Drop element here" at bounding box center [317, 109] width 131 height 20
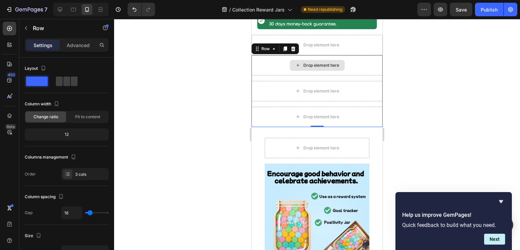
scroll to position [135, 0]
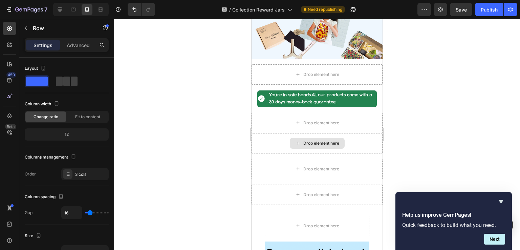
click at [300, 145] on div "Drop element here" at bounding box center [317, 143] width 55 height 11
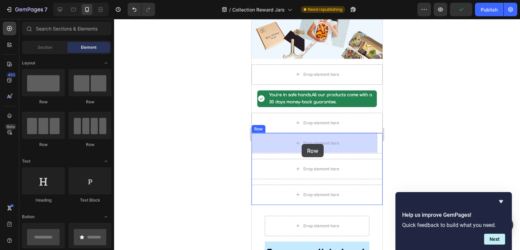
drag, startPoint x: 348, startPoint y: 105, endPoint x: 291, endPoint y: 142, distance: 67.5
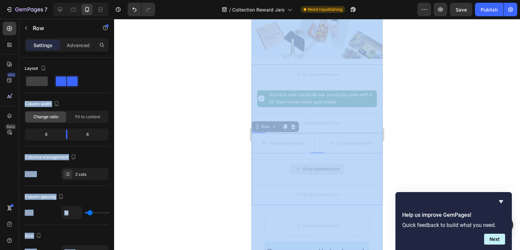
drag, startPoint x: 320, startPoint y: 102, endPoint x: 301, endPoint y: 168, distance: 69.0
click at [150, 120] on div at bounding box center [317, 134] width 406 height 231
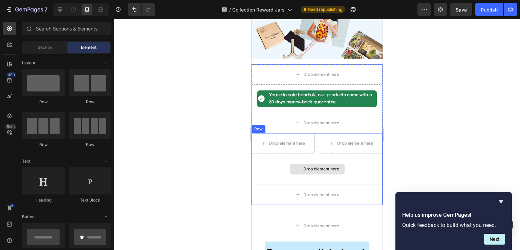
click at [307, 171] on div "Drop element here" at bounding box center [317, 169] width 55 height 11
click at [301, 167] on div "Drop element here" at bounding box center [317, 169] width 55 height 11
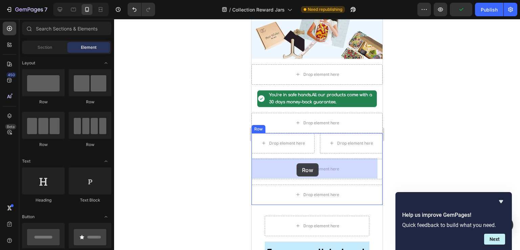
drag, startPoint x: 342, startPoint y: 101, endPoint x: 297, endPoint y: 163, distance: 76.6
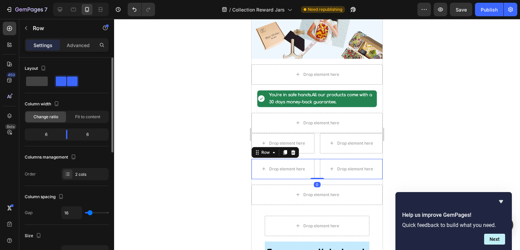
click at [63, 82] on span at bounding box center [61, 81] width 11 height 9
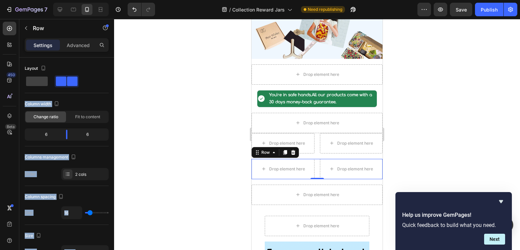
drag, startPoint x: 63, startPoint y: 82, endPoint x: 176, endPoint y: 129, distance: 122.5
click at [178, 0] on div "7 Version history / Collection Reward Jars Need republishing Preview Save Publi…" at bounding box center [260, 0] width 520 height 0
drag, startPoint x: 173, startPoint y: 126, endPoint x: 170, endPoint y: 123, distance: 4.6
click at [173, 126] on div at bounding box center [317, 134] width 406 height 231
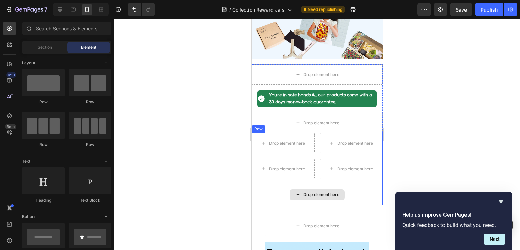
click at [310, 190] on div "Drop element here" at bounding box center [317, 194] width 55 height 11
click at [300, 193] on div "Drop element here" at bounding box center [317, 194] width 55 height 11
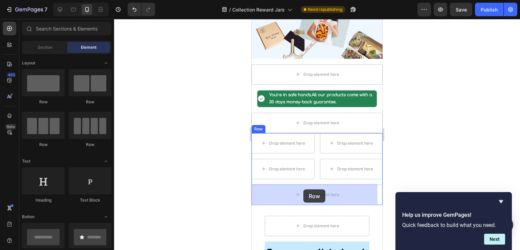
drag, startPoint x: 332, startPoint y: 108, endPoint x: 303, endPoint y: 190, distance: 87.2
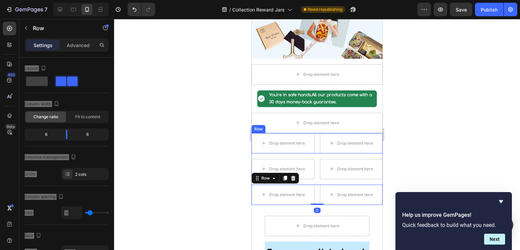
click at [316, 140] on div "Drop element here Drop element here Row" at bounding box center [317, 143] width 131 height 20
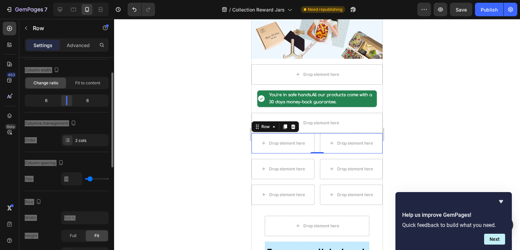
scroll to position [0, 0]
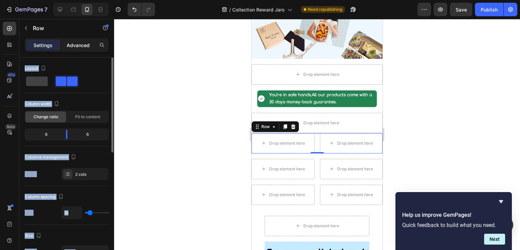
click at [75, 45] on p "Advanced" at bounding box center [78, 45] width 23 height 7
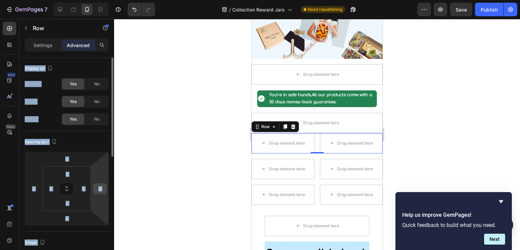
click at [103, 189] on input "0" at bounding box center [100, 189] width 10 height 10
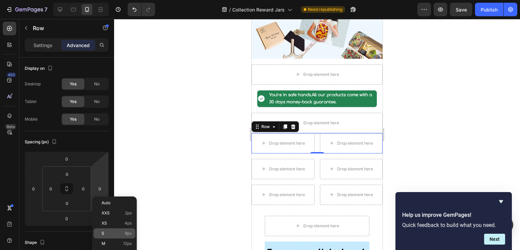
click at [118, 230] on div "S 8px" at bounding box center [114, 233] width 42 height 10
type input "8"
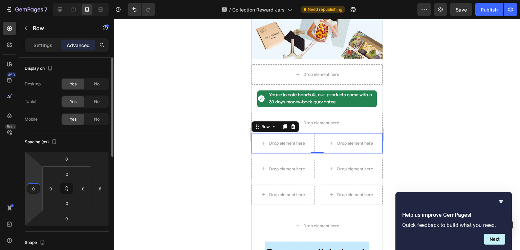
click at [37, 187] on input "0" at bounding box center [33, 189] width 10 height 10
type input "8"
click at [103, 189] on input "8" at bounding box center [100, 189] width 10 height 10
type input "0"
click at [103, 189] on input "8" at bounding box center [100, 189] width 10 height 10
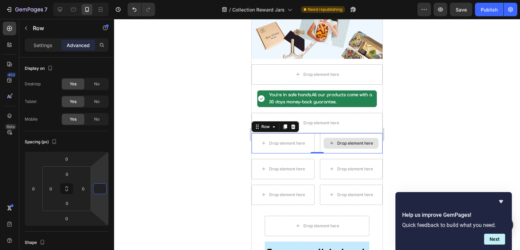
type input "0"
click at [354, 149] on div "Drop element here" at bounding box center [351, 143] width 63 height 20
click at [324, 134] on div "Drop element here" at bounding box center [351, 143] width 63 height 20
click at [284, 136] on div "Drop element here" at bounding box center [283, 143] width 63 height 20
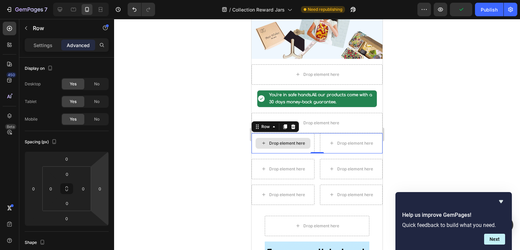
click at [287, 149] on div "Drop element here" at bounding box center [283, 143] width 63 height 20
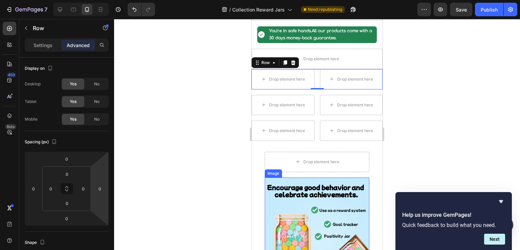
scroll to position [203, 0]
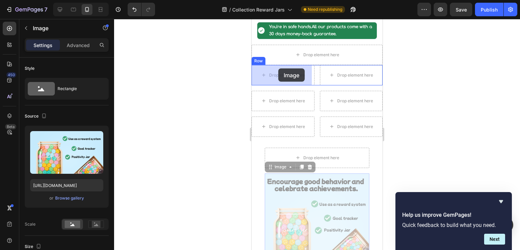
drag, startPoint x: 311, startPoint y: 207, endPoint x: 278, endPoint y: 68, distance: 142.2
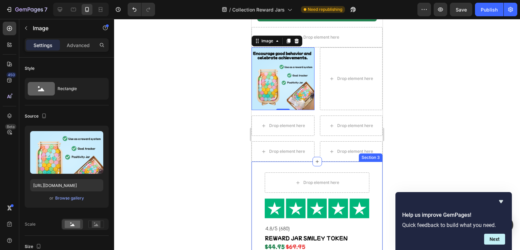
scroll to position [237, 0]
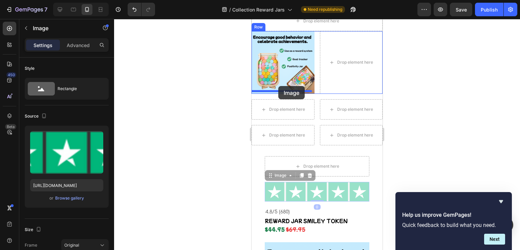
drag, startPoint x: 298, startPoint y: 146, endPoint x: 278, endPoint y: 86, distance: 62.9
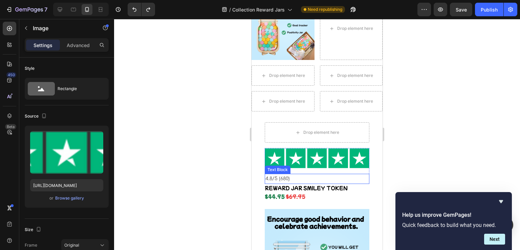
scroll to position [271, 0]
click at [283, 54] on img at bounding box center [283, 28] width 63 height 63
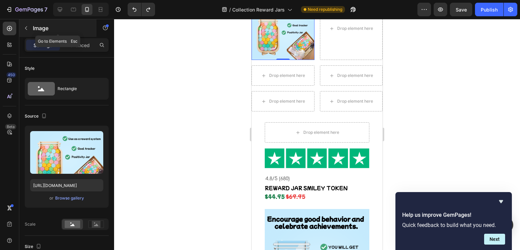
click at [26, 27] on icon "button" at bounding box center [25, 27] width 5 height 5
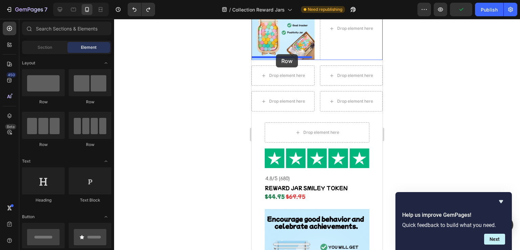
drag, startPoint x: 340, startPoint y: 102, endPoint x: 275, endPoint y: 55, distance: 79.9
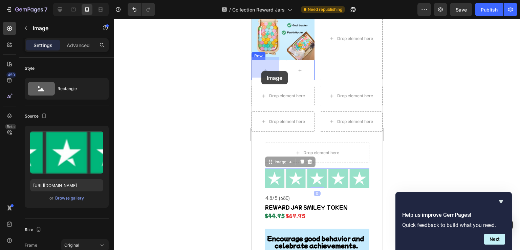
drag, startPoint x: 292, startPoint y: 178, endPoint x: 262, endPoint y: 71, distance: 111.0
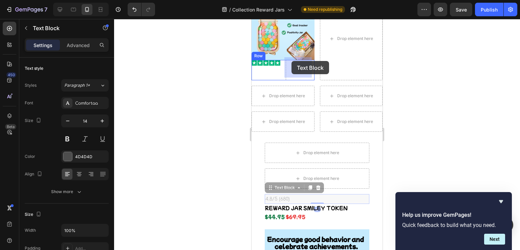
drag, startPoint x: 281, startPoint y: 196, endPoint x: 292, endPoint y: 61, distance: 135.5
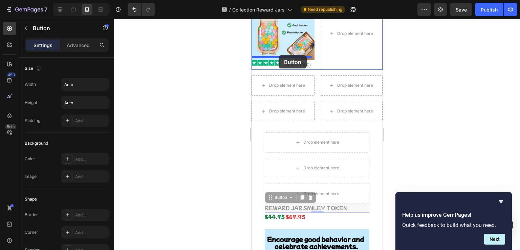
drag, startPoint x: 284, startPoint y: 205, endPoint x: 279, endPoint y: 55, distance: 149.8
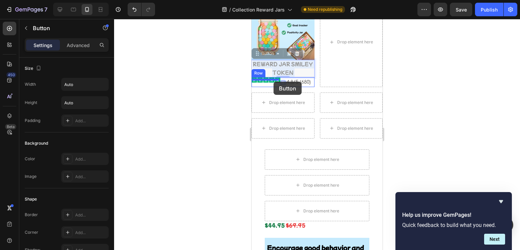
drag, startPoint x: 273, startPoint y: 63, endPoint x: 284, endPoint y: 71, distance: 14.0
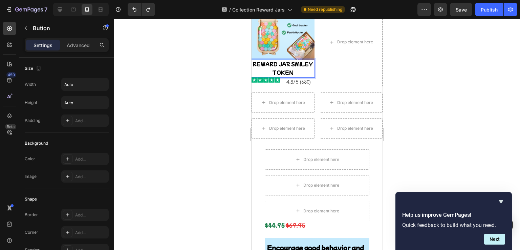
click at [288, 60] on p "REWARD JAR SMILEY TOKEN" at bounding box center [283, 68] width 63 height 17
click at [260, 60] on p "REWARD JAR SMILEY TOKEN" at bounding box center [283, 68] width 63 height 17
click at [232, 65] on div at bounding box center [317, 134] width 406 height 231
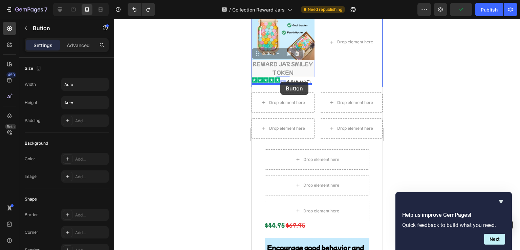
drag, startPoint x: 274, startPoint y: 59, endPoint x: 281, endPoint y: 81, distance: 23.1
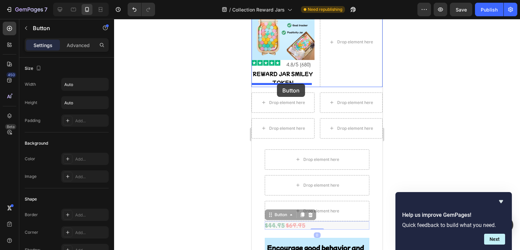
drag, startPoint x: 274, startPoint y: 214, endPoint x: 277, endPoint y: 84, distance: 130.5
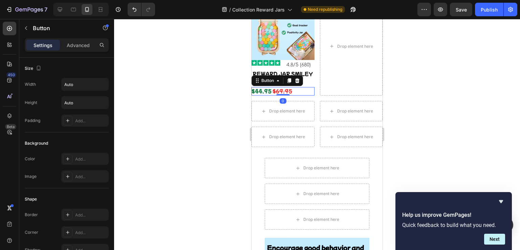
click at [237, 87] on div at bounding box center [317, 134] width 406 height 231
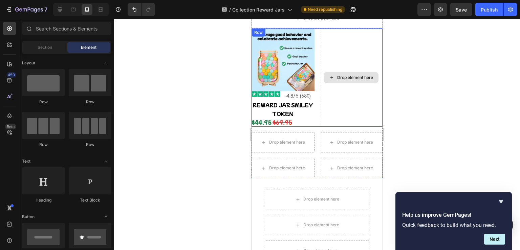
scroll to position [203, 0]
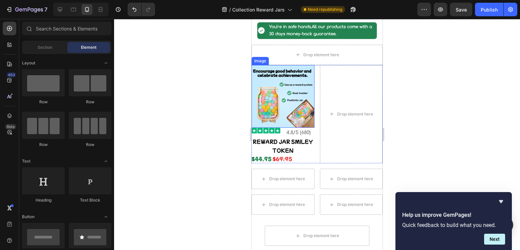
click at [262, 107] on img at bounding box center [283, 96] width 63 height 63
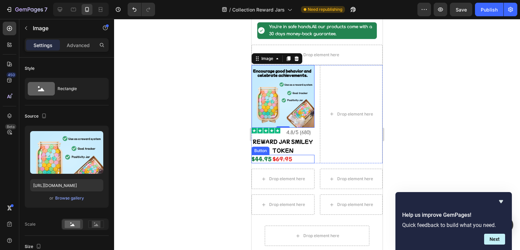
click at [311, 155] on div "$44.95 $69.95 Button" at bounding box center [283, 159] width 63 height 8
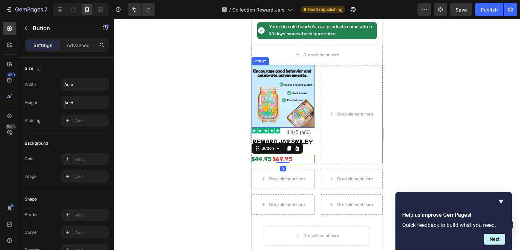
click at [252, 70] on img at bounding box center [283, 96] width 63 height 63
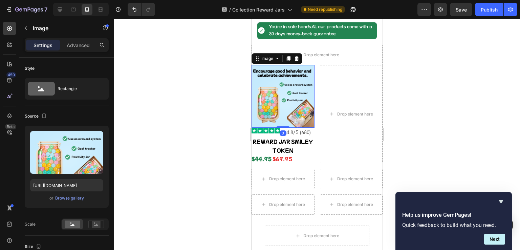
click at [274, 94] on img at bounding box center [283, 96] width 63 height 63
click at [313, 153] on div "Image 0 Image 4.8/5 (680) Text Block Row REWARD JAR SMILEY TOKEN Button $44.95 …" at bounding box center [317, 114] width 131 height 98
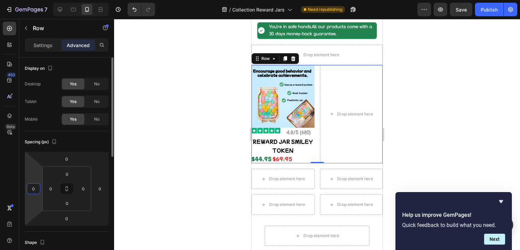
click at [38, 185] on input "0" at bounding box center [33, 189] width 10 height 10
type input "8"
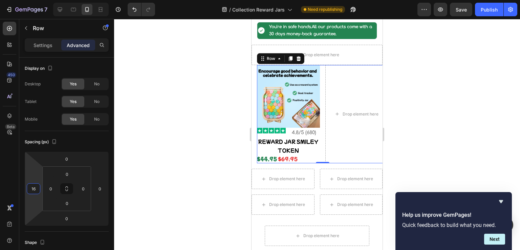
type input "16"
click at [338, 88] on div "Drop element here" at bounding box center [357, 114] width 63 height 98
click at [277, 129] on img at bounding box center [271, 130] width 29 height 5
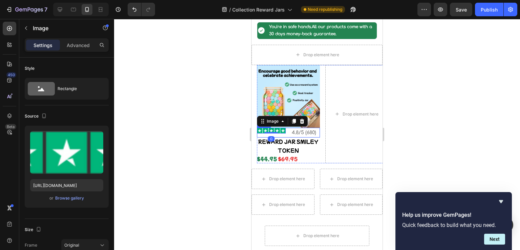
click at [289, 130] on div "Image 0 4.8/5 (680) Text Block Row" at bounding box center [288, 133] width 63 height 10
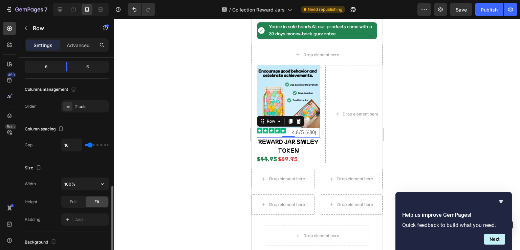
scroll to position [169, 0]
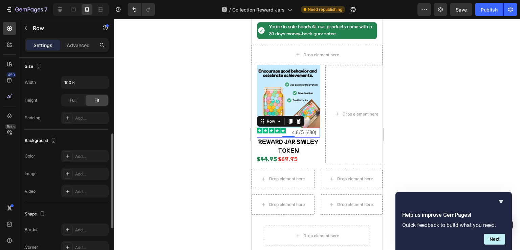
click at [263, 131] on div "Image" at bounding box center [271, 133] width 29 height 10
click at [267, 129] on img at bounding box center [271, 130] width 29 height 5
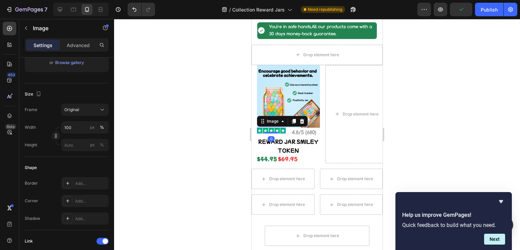
scroll to position [271, 0]
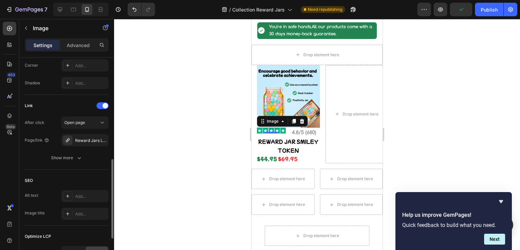
drag, startPoint x: 54, startPoint y: 109, endPoint x: 40, endPoint y: 106, distance: 14.6
click at [40, 106] on div "Link" at bounding box center [67, 105] width 84 height 11
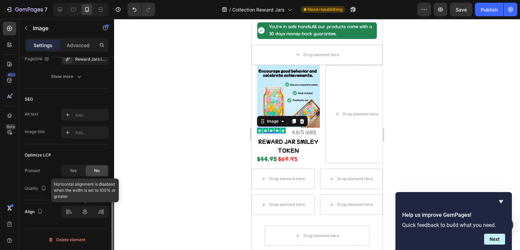
click at [79, 213] on div at bounding box center [84, 212] width 47 height 12
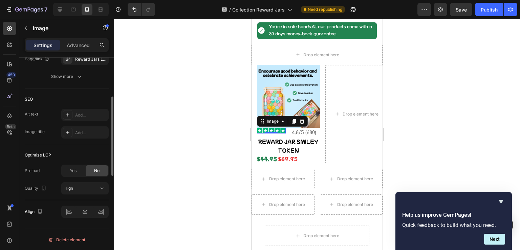
scroll to position [149, 0]
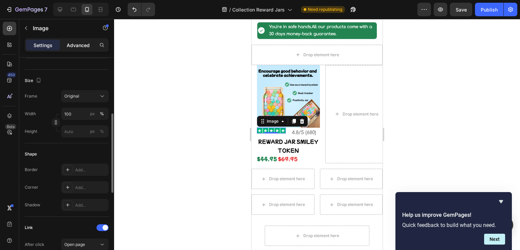
click at [82, 46] on p "Advanced" at bounding box center [78, 45] width 23 height 7
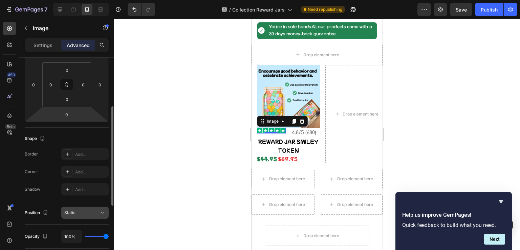
scroll to position [0, 0]
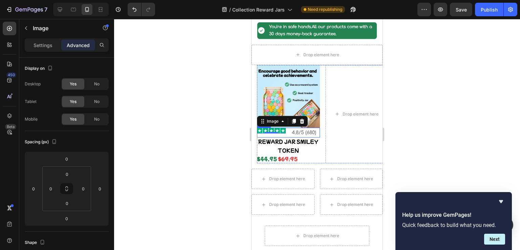
click at [265, 133] on div "Image 0" at bounding box center [271, 133] width 29 height 10
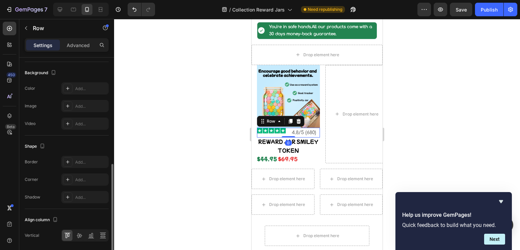
scroll to position [260, 0]
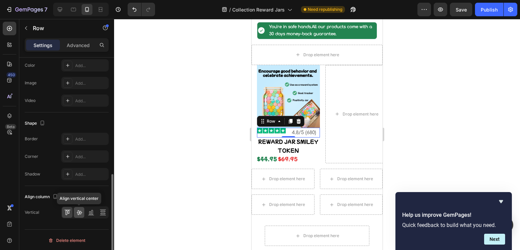
click at [79, 213] on icon at bounding box center [79, 212] width 5 height 5
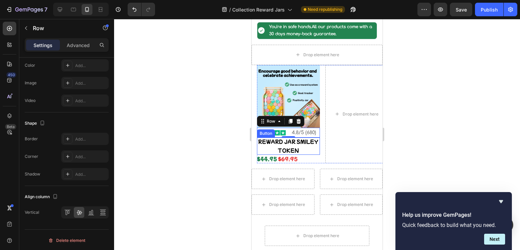
click at [292, 141] on p "REWARD JAR SMILEY TOKEN" at bounding box center [288, 146] width 63 height 17
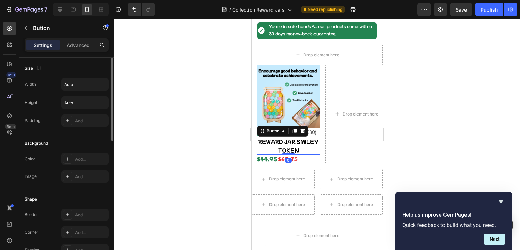
scroll to position [169, 0]
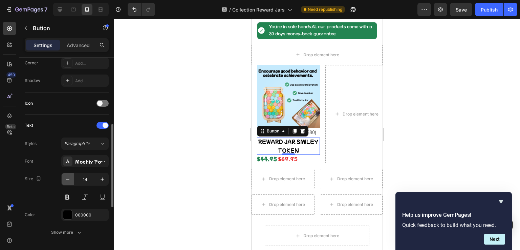
click at [70, 179] on icon "button" at bounding box center [67, 179] width 7 height 7
click at [101, 179] on icon "button" at bounding box center [102, 179] width 7 height 7
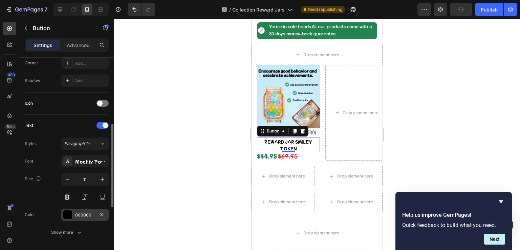
type input "12"
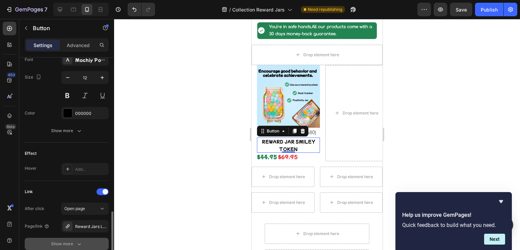
scroll to position [326, 0]
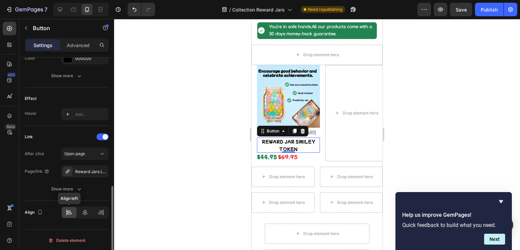
click at [68, 210] on icon at bounding box center [69, 212] width 7 height 7
click at [87, 209] on icon at bounding box center [85, 212] width 7 height 7
click at [69, 212] on icon at bounding box center [69, 212] width 7 height 7
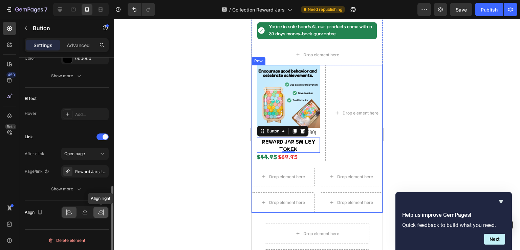
click at [97, 212] on div at bounding box center [100, 212] width 15 height 11
click at [67, 212] on icon at bounding box center [69, 212] width 7 height 7
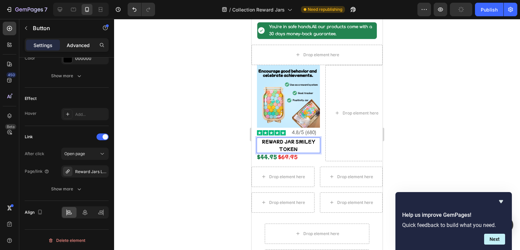
click at [71, 44] on p "Advanced" at bounding box center [78, 45] width 23 height 7
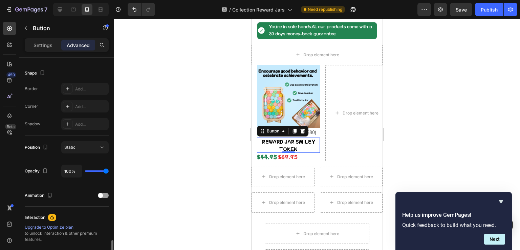
scroll to position [239, 0]
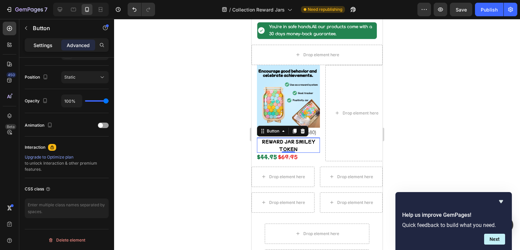
click at [40, 43] on p "Settings" at bounding box center [43, 45] width 19 height 7
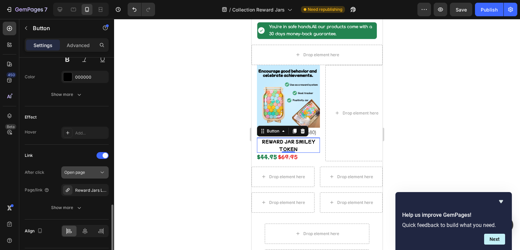
scroll to position [326, 0]
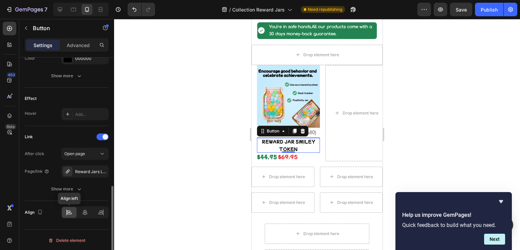
click at [67, 213] on icon at bounding box center [69, 212] width 7 height 7
click at [72, 189] on div "Show more" at bounding box center [67, 189] width 32 height 7
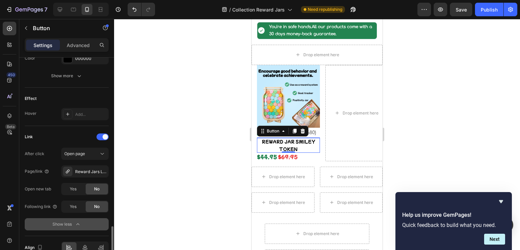
scroll to position [361, 0]
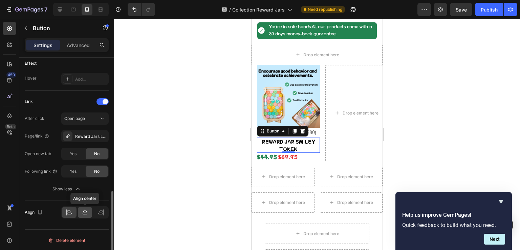
click at [82, 211] on icon at bounding box center [85, 212] width 7 height 7
click at [100, 210] on icon at bounding box center [101, 212] width 7 height 7
click at [65, 208] on div at bounding box center [69, 212] width 15 height 11
click at [233, 165] on div at bounding box center [317, 134] width 406 height 231
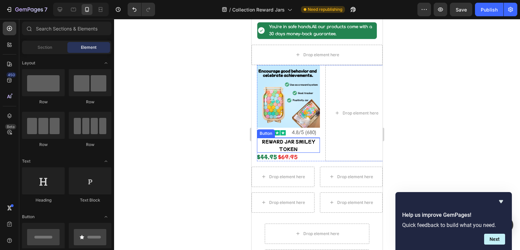
click at [289, 143] on p "REWARD JAR SMILEY TOKEN" at bounding box center [288, 145] width 63 height 15
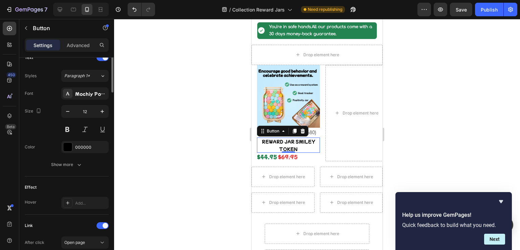
scroll to position [135, 0]
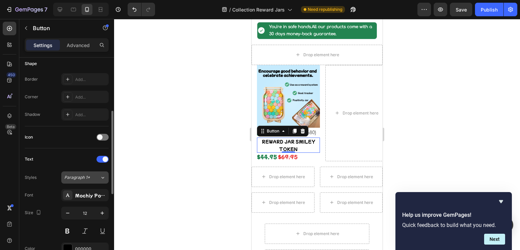
click at [85, 176] on span "Paragraph 1*" at bounding box center [77, 177] width 26 height 6
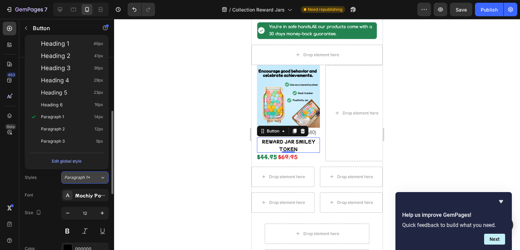
click at [85, 174] on span "Paragraph 1*" at bounding box center [77, 177] width 26 height 6
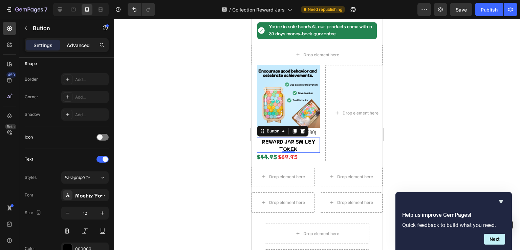
click at [69, 49] on div "Advanced" at bounding box center [78, 45] width 34 height 11
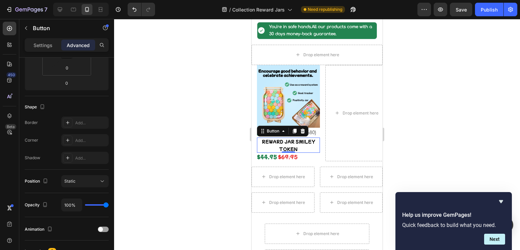
click at [226, 158] on div at bounding box center [317, 134] width 406 height 231
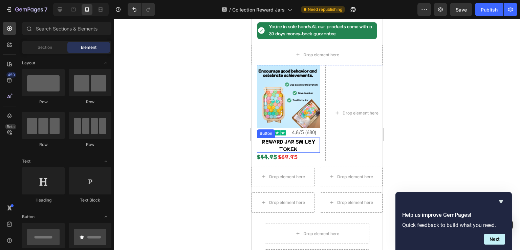
click at [276, 144] on p "REWARD JAR SMILEY TOKEN" at bounding box center [288, 145] width 63 height 15
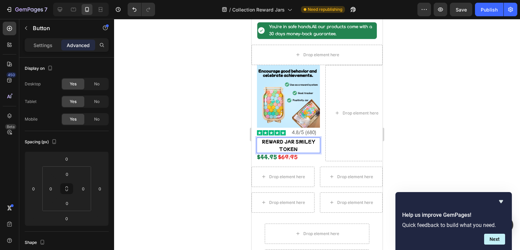
click at [262, 140] on p "REWARD JAR SMILEY TOKEN" at bounding box center [288, 145] width 63 height 15
click at [277, 146] on p "REWARD JAR SMILEY TOKEN" at bounding box center [288, 145] width 63 height 15
click at [213, 137] on div at bounding box center [317, 134] width 406 height 231
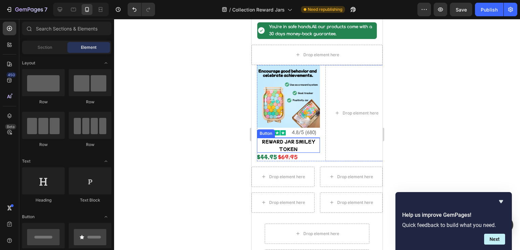
drag, startPoint x: 403, startPoint y: 161, endPoint x: 262, endPoint y: 144, distance: 142.6
click at [262, 144] on p "REWARD JAR SMILEY TOKEN" at bounding box center [288, 145] width 63 height 15
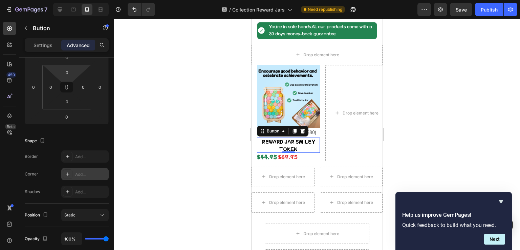
scroll to position [0, 0]
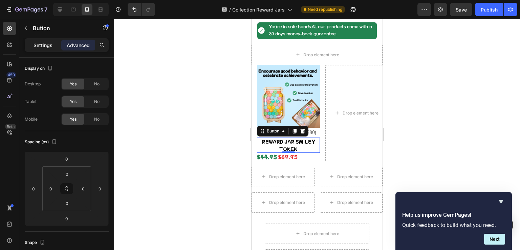
click at [34, 48] on p "Settings" at bounding box center [43, 45] width 19 height 7
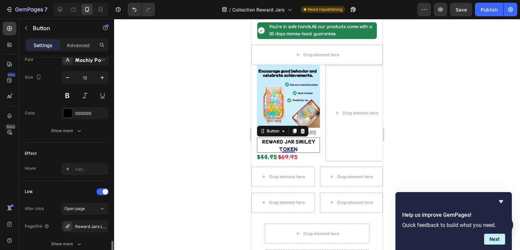
scroll to position [326, 0]
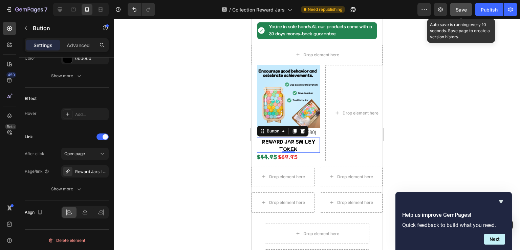
click at [454, 8] on button "Save" at bounding box center [461, 10] width 22 height 14
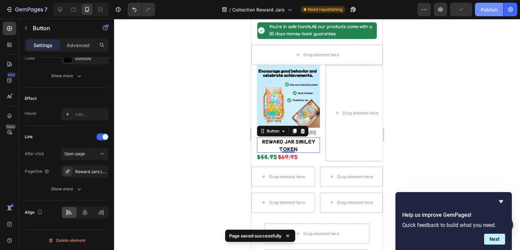
click at [486, 8] on div "Publish" at bounding box center [489, 9] width 17 height 7
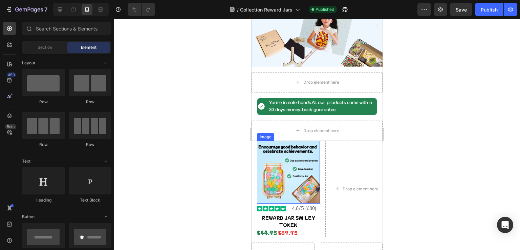
scroll to position [135, 0]
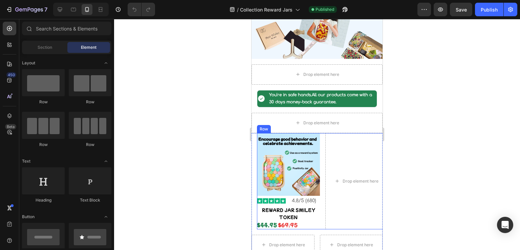
click at [322, 146] on div "Image Image 4.8/5 (680) Text Block Row REWARD JAR SMILEY TOKEN Button $44.95 $6…" at bounding box center [322, 181] width 131 height 96
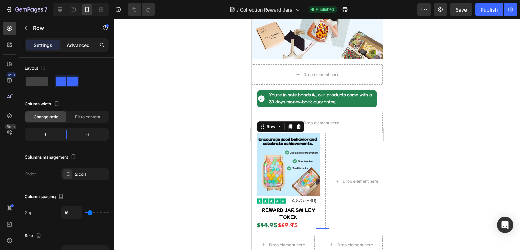
click at [76, 46] on p "Advanced" at bounding box center [78, 45] width 23 height 7
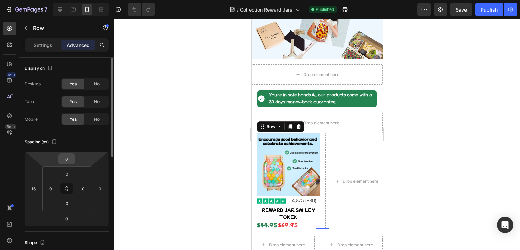
click at [71, 159] on input "0" at bounding box center [67, 159] width 14 height 10
type input "16"
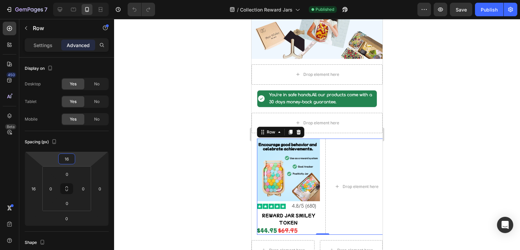
click at [167, 156] on div at bounding box center [317, 134] width 406 height 231
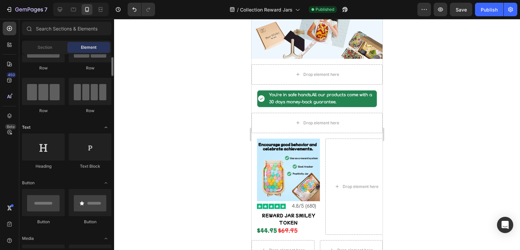
scroll to position [68, 0]
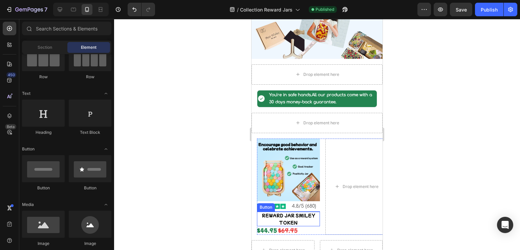
click at [285, 218] on p "REWARD JAR SMILEY TOKEN" at bounding box center [288, 219] width 63 height 15
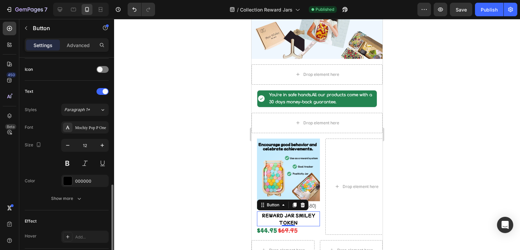
scroll to position [237, 0]
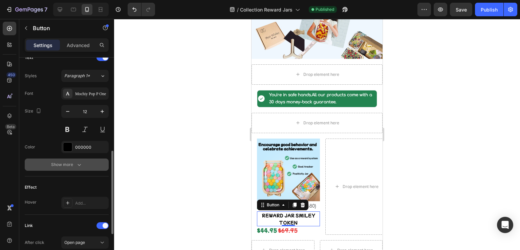
click at [83, 164] on button "Show more" at bounding box center [67, 165] width 84 height 12
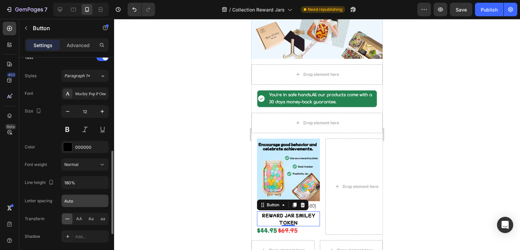
click at [83, 199] on input "Auto" at bounding box center [85, 201] width 47 height 12
click at [85, 184] on input "180%" at bounding box center [85, 182] width 47 height 12
click at [91, 166] on div "Normal" at bounding box center [81, 165] width 35 height 6
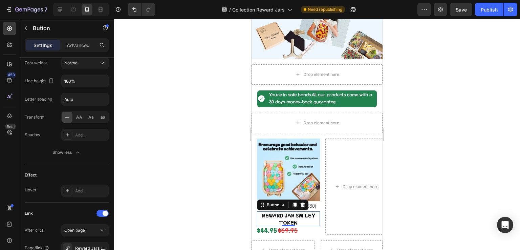
scroll to position [406, 0]
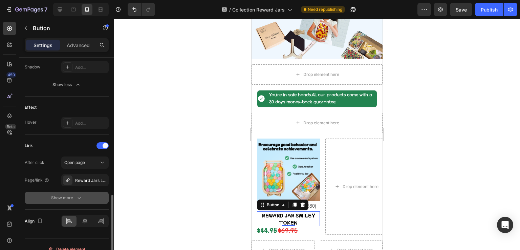
click at [77, 197] on icon "button" at bounding box center [79, 197] width 7 height 7
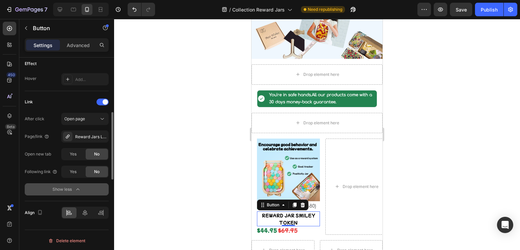
scroll to position [349, 0]
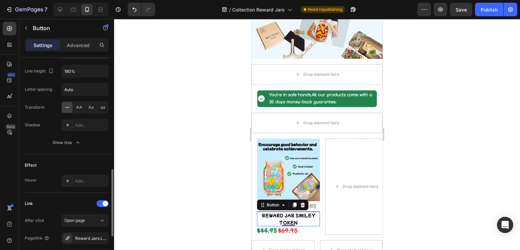
click at [270, 213] on p "REWARD JAR SMILEY TOKEN" at bounding box center [288, 219] width 63 height 15
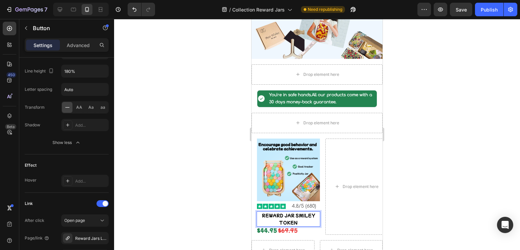
click at [260, 212] on p "REWARD JAR SMILEY TOKEN" at bounding box center [288, 219] width 63 height 15
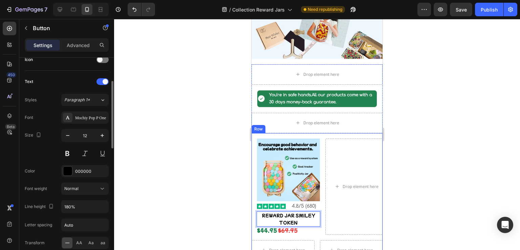
scroll to position [111, 0]
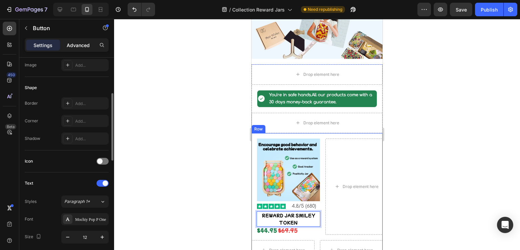
click at [85, 46] on p "Advanced" at bounding box center [78, 45] width 23 height 7
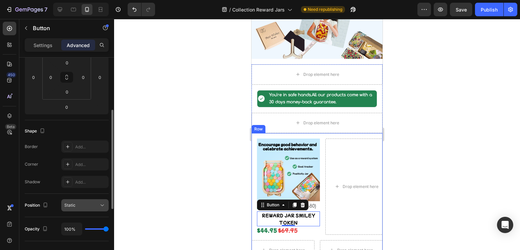
click at [78, 200] on button "Static" at bounding box center [84, 205] width 47 height 12
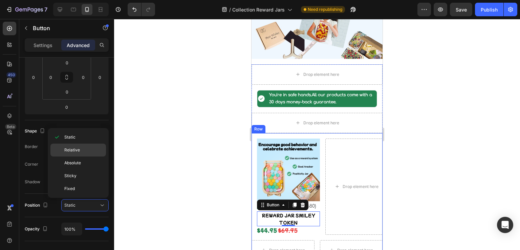
click at [86, 144] on div "Relative" at bounding box center [78, 150] width 56 height 13
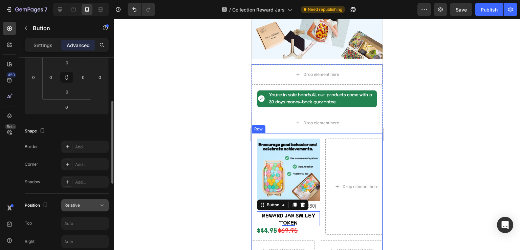
click at [83, 205] on div "Relative" at bounding box center [81, 205] width 35 height 6
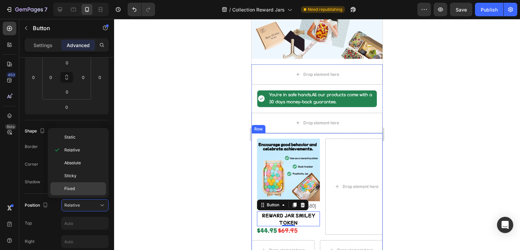
click at [78, 186] on p "Fixed" at bounding box center [83, 189] width 39 height 6
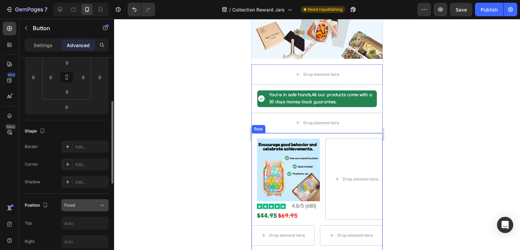
click at [78, 204] on div "Fixed" at bounding box center [81, 205] width 35 height 6
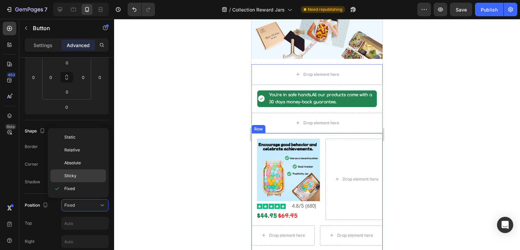
click at [83, 174] on p "Sticky" at bounding box center [83, 176] width 39 height 6
type input "0"
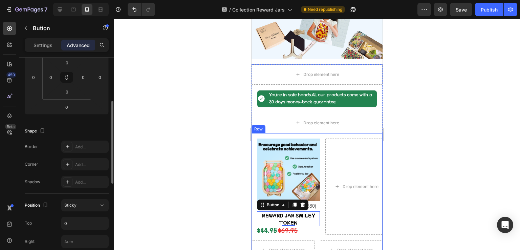
click at [82, 202] on div "Sticky" at bounding box center [84, 205] width 41 height 7
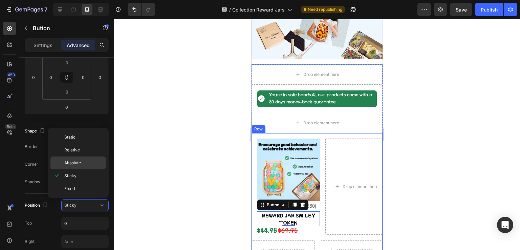
click at [92, 164] on p "Absolute" at bounding box center [83, 163] width 39 height 6
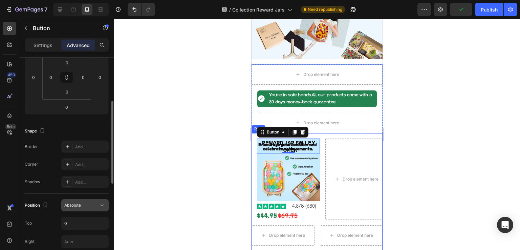
click at [80, 206] on div "Absolute" at bounding box center [81, 205] width 35 height 6
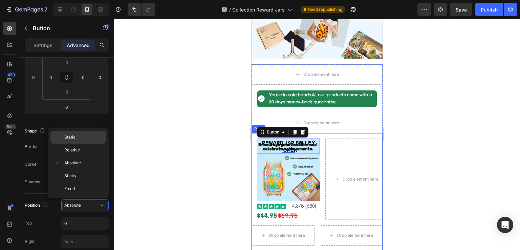
click at [79, 139] on p "Static" at bounding box center [83, 137] width 39 height 6
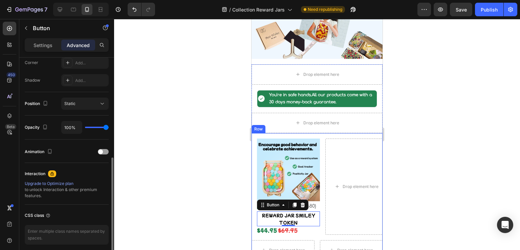
scroll to position [239, 0]
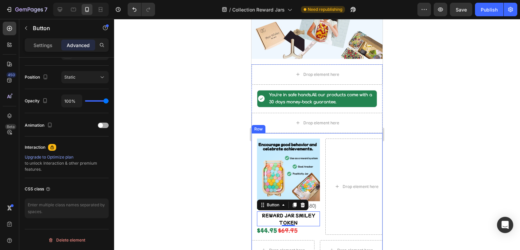
click at [101, 124] on span at bounding box center [100, 125] width 5 height 5
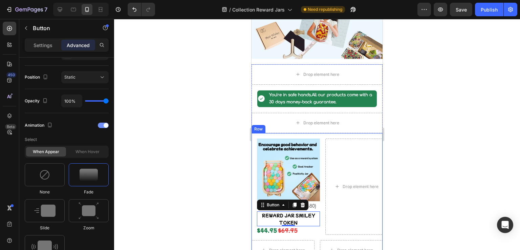
click at [101, 124] on div at bounding box center [103, 125] width 11 height 5
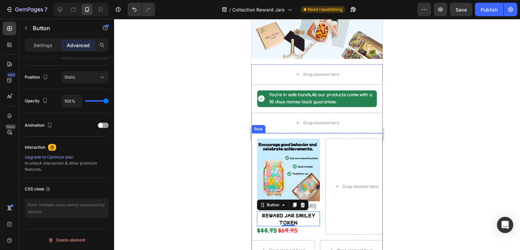
scroll to position [138, 0]
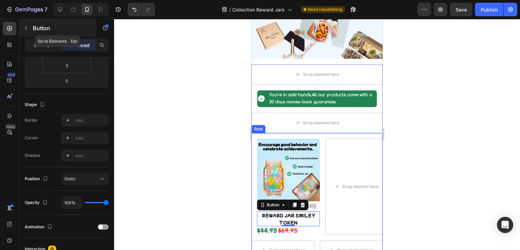
click at [28, 27] on icon "button" at bounding box center [25, 27] width 5 height 5
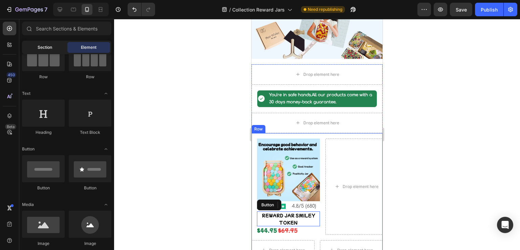
click at [53, 48] on div "Section" at bounding box center [44, 47] width 43 height 11
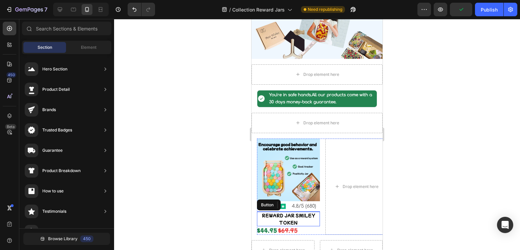
click at [294, 212] on p "REWARD JAR SMILEY TOKEN" at bounding box center [288, 219] width 63 height 15
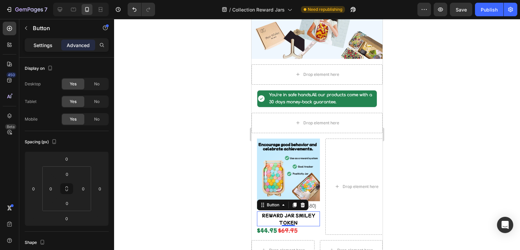
click at [45, 43] on p "Settings" at bounding box center [43, 45] width 19 height 7
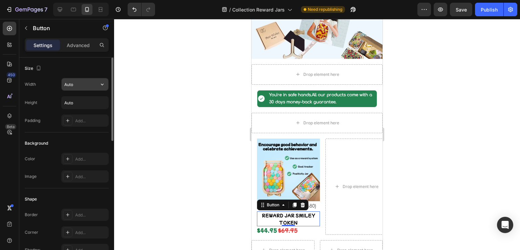
click at [79, 83] on input "Auto" at bounding box center [85, 84] width 47 height 12
click at [100, 85] on icon "button" at bounding box center [102, 84] width 7 height 7
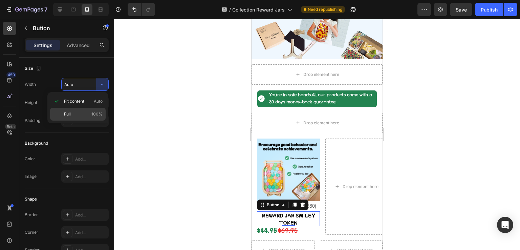
click at [93, 110] on div "Full 100%" at bounding box center [78, 114] width 56 height 13
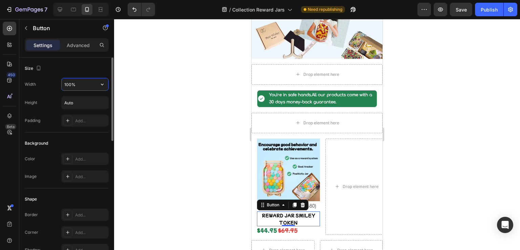
click at [91, 84] on input "100%" at bounding box center [85, 84] width 47 height 12
click at [99, 84] on button "button" at bounding box center [102, 84] width 12 height 12
click at [96, 105] on div "Fit content Auto" at bounding box center [78, 101] width 56 height 13
type input "Auto"
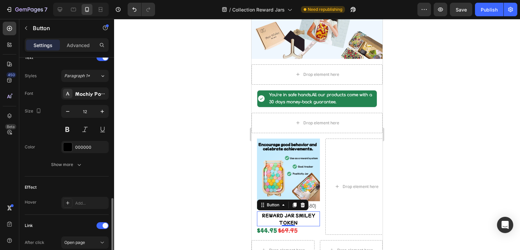
scroll to position [271, 0]
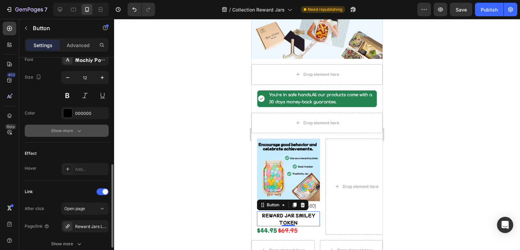
click at [60, 128] on div "Show more" at bounding box center [67, 130] width 32 height 7
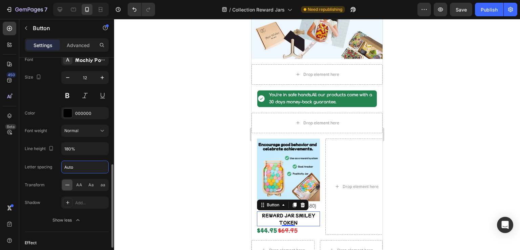
click at [90, 171] on input "Auto" at bounding box center [85, 167] width 47 height 12
type input "0"
click at [34, 171] on div "Letter spacing" at bounding box center [38, 167] width 27 height 11
click at [66, 164] on input "text" at bounding box center [85, 167] width 47 height 12
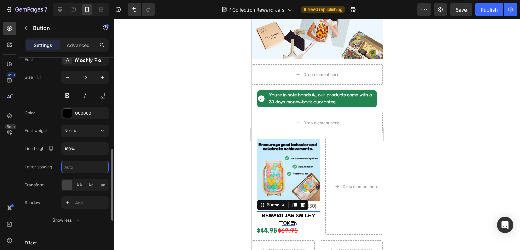
click at [38, 187] on div "Transform" at bounding box center [35, 185] width 20 height 6
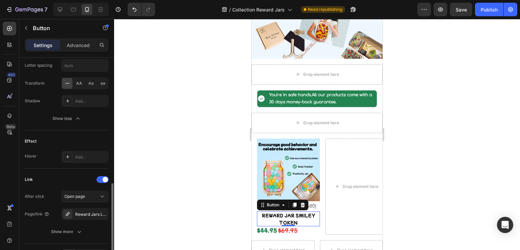
scroll to position [406, 0]
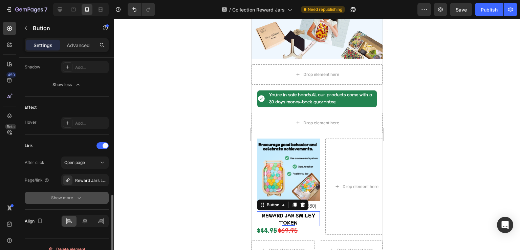
click at [69, 196] on div "Show more" at bounding box center [67, 197] width 32 height 7
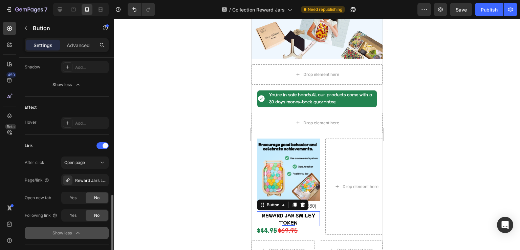
scroll to position [450, 0]
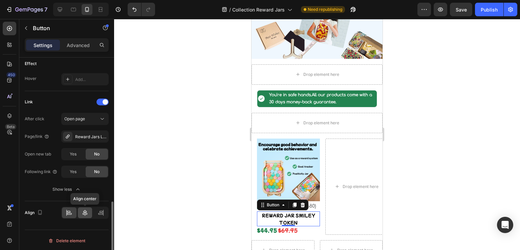
click at [80, 209] on div at bounding box center [85, 212] width 15 height 11
click at [100, 211] on icon at bounding box center [101, 212] width 7 height 7
click at [89, 211] on div at bounding box center [85, 212] width 15 height 11
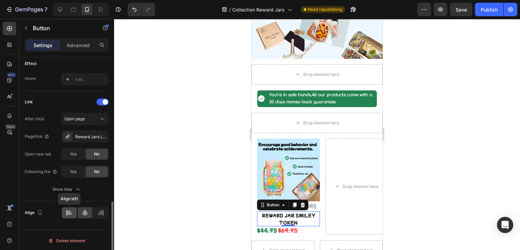
click at [71, 211] on icon at bounding box center [69, 212] width 7 height 7
click at [62, 210] on div at bounding box center [69, 212] width 15 height 11
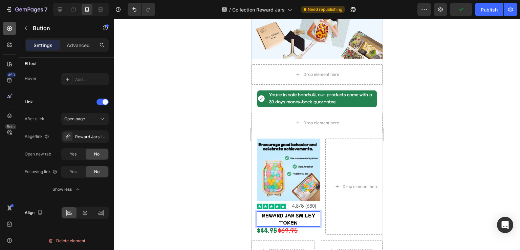
click at [6, 27] on icon at bounding box center [9, 28] width 7 height 7
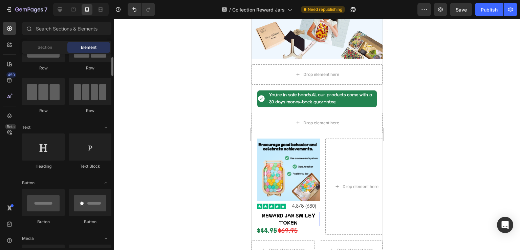
scroll to position [0, 0]
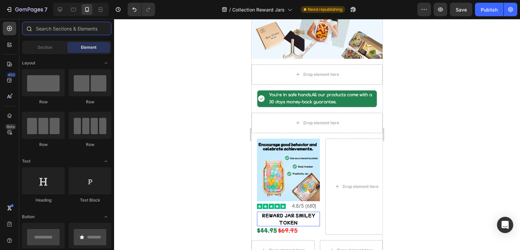
click at [63, 31] on input "text" at bounding box center [66, 29] width 89 height 14
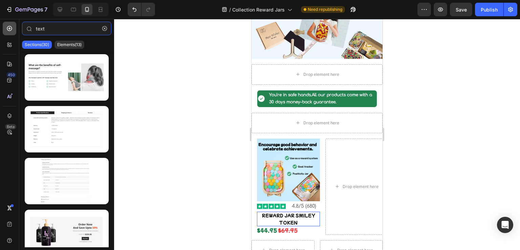
type input "text"
click at [9, 30] on icon at bounding box center [9, 28] width 7 height 7
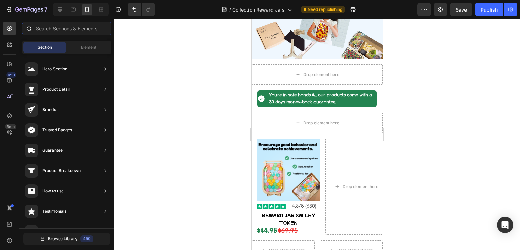
click at [46, 30] on input "text" at bounding box center [66, 29] width 89 height 14
drag, startPoint x: 94, startPoint y: 45, endPoint x: 86, endPoint y: 41, distance: 8.8
click at [94, 45] on span "Element" at bounding box center [89, 47] width 16 height 6
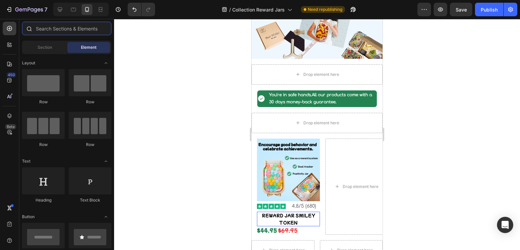
click at [62, 26] on input "text" at bounding box center [66, 29] width 89 height 14
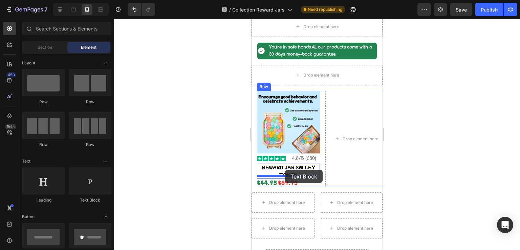
scroll to position [189, 0]
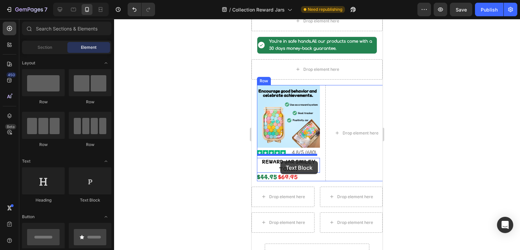
drag, startPoint x: 336, startPoint y: 202, endPoint x: 280, endPoint y: 161, distance: 69.5
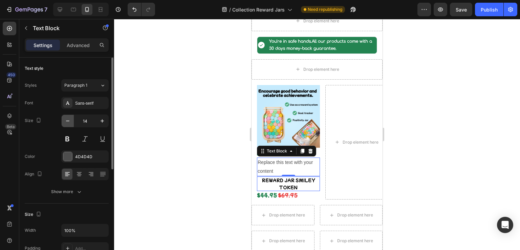
click at [64, 119] on button "button" at bounding box center [68, 121] width 12 height 12
type input "12"
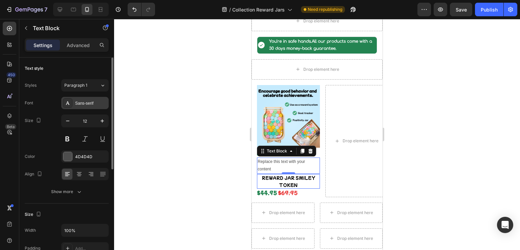
click at [85, 102] on div "Sans-serif" at bounding box center [91, 103] width 32 height 6
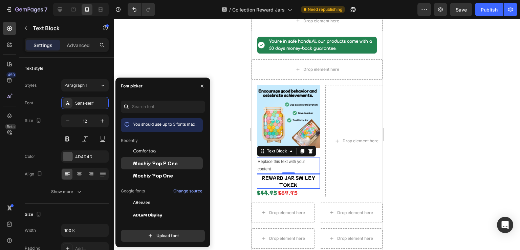
click at [156, 159] on div "Mochiy Pop P One" at bounding box center [162, 163] width 82 height 12
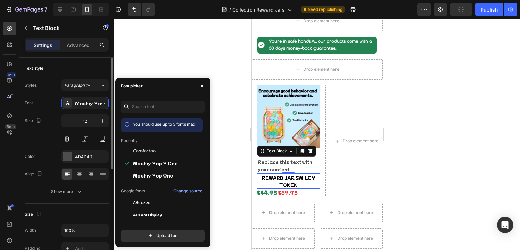
click at [42, 141] on div "Size 12" at bounding box center [67, 129] width 84 height 30
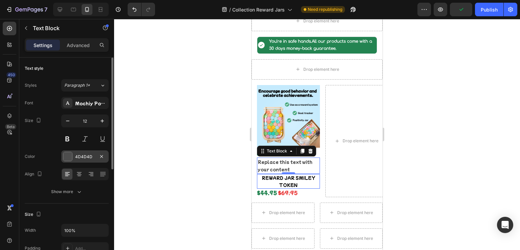
click at [68, 160] on div at bounding box center [67, 156] width 9 height 9
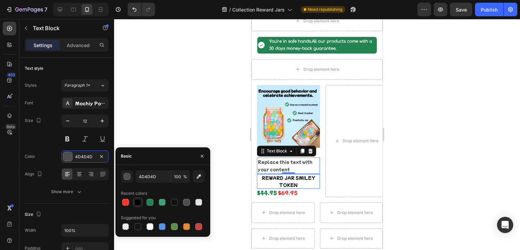
click at [138, 199] on div at bounding box center [137, 202] width 7 height 7
type input "000000"
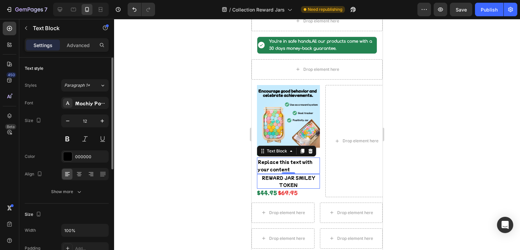
click at [43, 151] on div "Color 000000" at bounding box center [67, 156] width 84 height 12
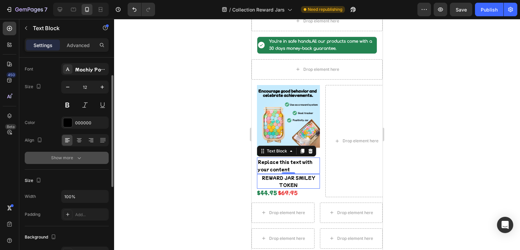
click at [76, 157] on icon "button" at bounding box center [79, 157] width 7 height 7
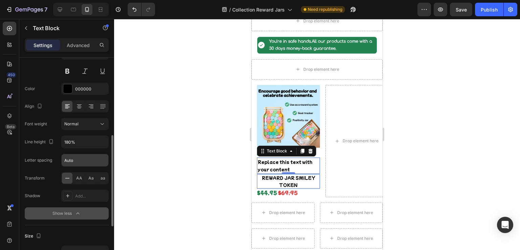
scroll to position [102, 0]
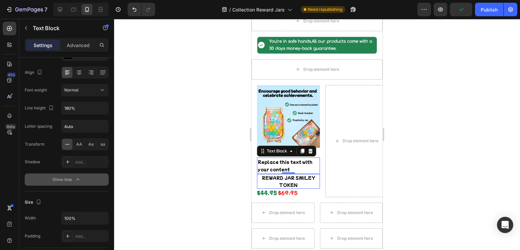
click at [71, 176] on div "Show less" at bounding box center [67, 179] width 29 height 7
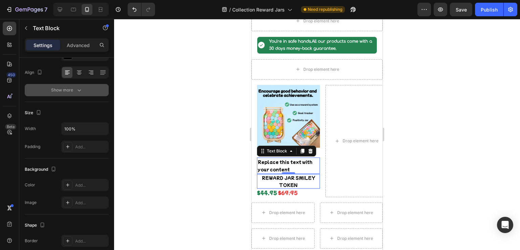
click at [67, 93] on button "Show more" at bounding box center [67, 90] width 84 height 12
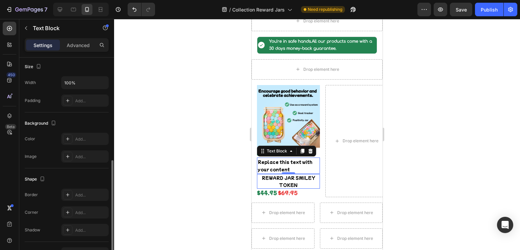
scroll to position [278, 0]
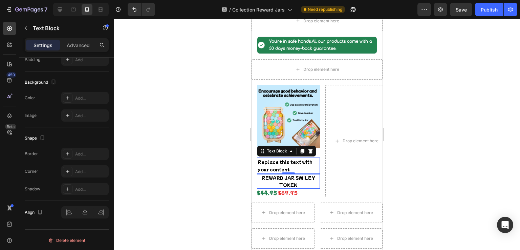
click at [277, 162] on div "Replace this text with your content" at bounding box center [288, 166] width 63 height 16
click at [277, 162] on p "Replace this text with your content" at bounding box center [289, 165] width 62 height 15
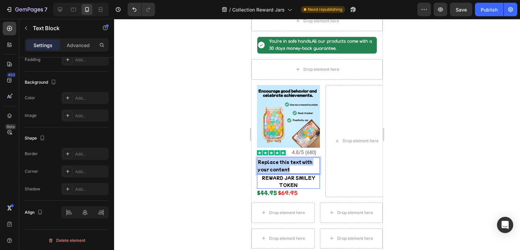
click at [277, 162] on p "Replace this text with your content" at bounding box center [289, 165] width 62 height 15
click at [209, 155] on div at bounding box center [317, 134] width 406 height 231
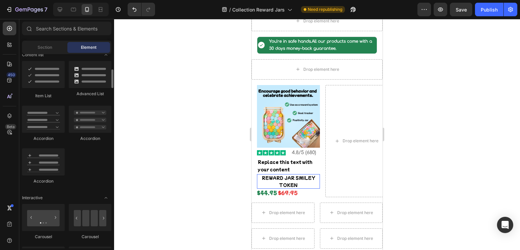
scroll to position [576, 0]
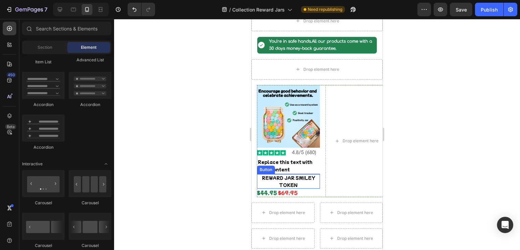
click at [273, 167] on div "Button" at bounding box center [265, 170] width 15 height 6
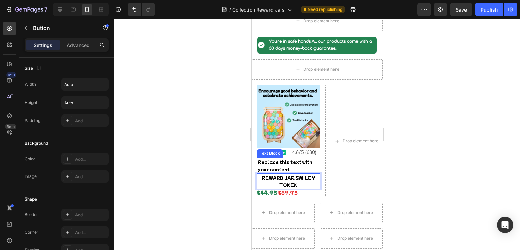
click at [277, 161] on p "Replace this text with your content" at bounding box center [289, 165] width 62 height 15
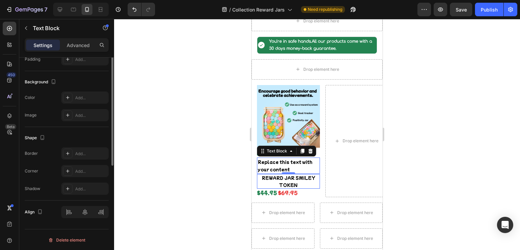
scroll to position [121, 0]
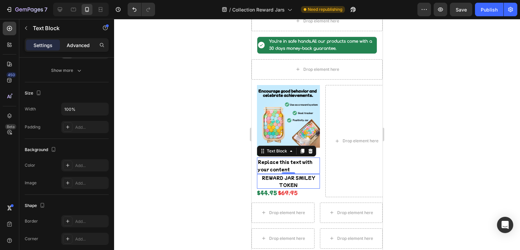
click at [74, 43] on p "Advanced" at bounding box center [78, 45] width 23 height 7
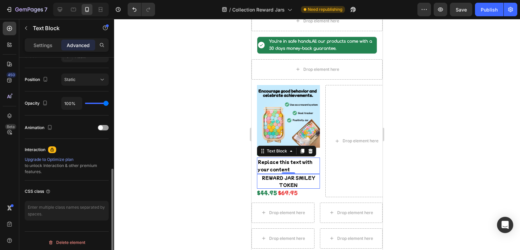
scroll to position [239, 0]
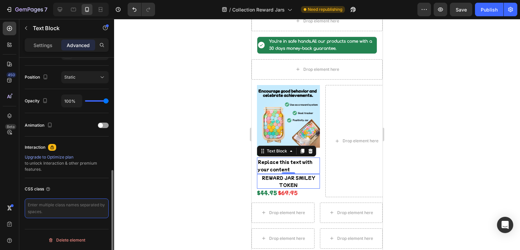
click at [57, 209] on textarea at bounding box center [67, 209] width 84 height 20
click at [39, 48] on p "Settings" at bounding box center [43, 45] width 19 height 7
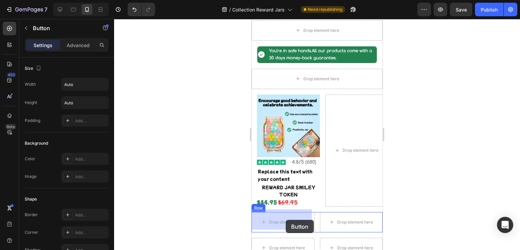
scroll to position [181, 0]
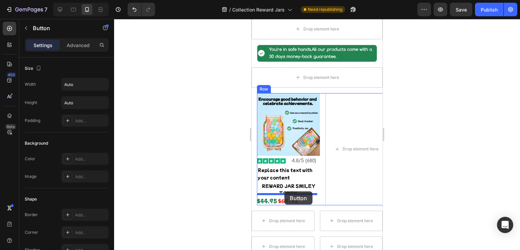
drag, startPoint x: 309, startPoint y: 190, endPoint x: 285, endPoint y: 191, distance: 24.4
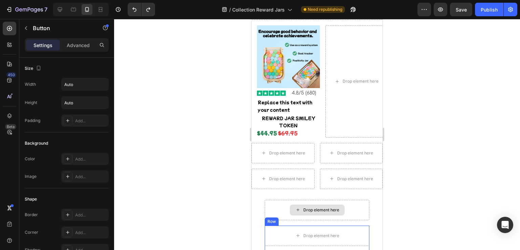
scroll to position [282, 0]
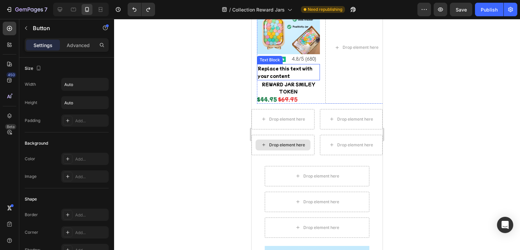
click at [271, 70] on div "Replace this text with your content" at bounding box center [288, 72] width 63 height 16
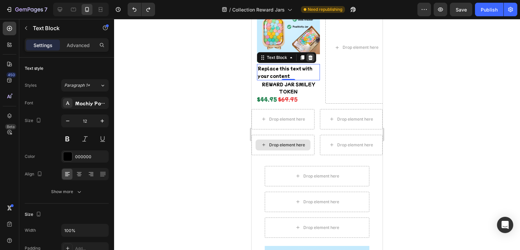
click at [311, 55] on icon at bounding box center [311, 57] width 4 height 5
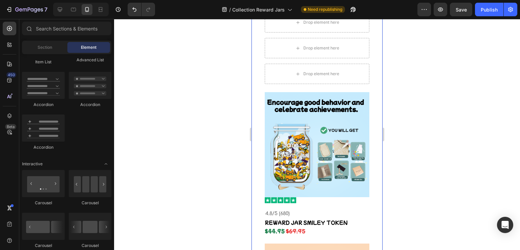
scroll to position [316, 0]
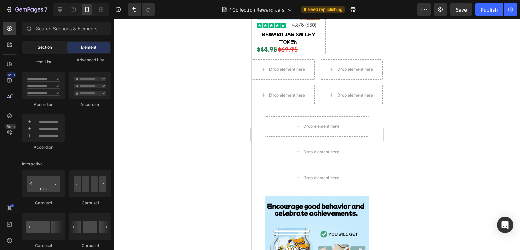
click at [53, 49] on div "Section" at bounding box center [44, 47] width 43 height 11
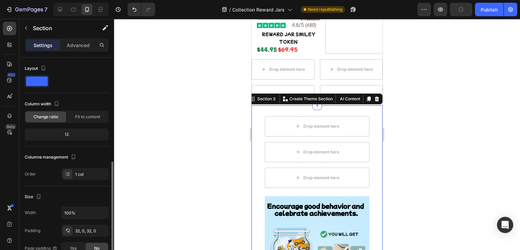
scroll to position [102, 0]
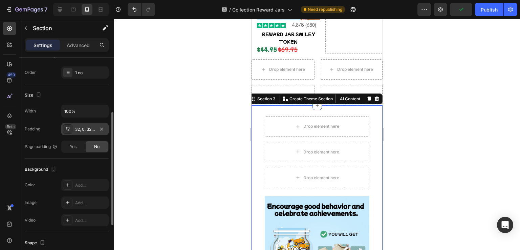
click at [76, 129] on div "32, 0, 32, 0" at bounding box center [85, 129] width 20 height 6
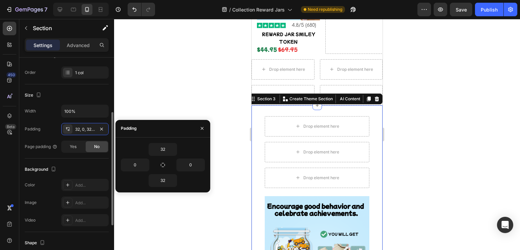
scroll to position [169, 0]
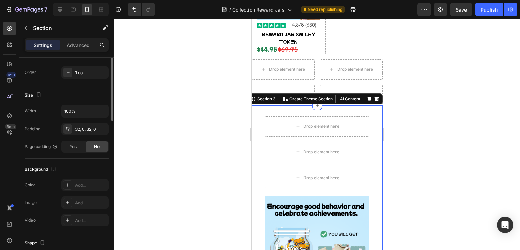
scroll to position [0, 0]
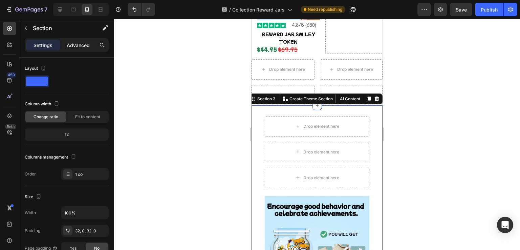
click at [70, 40] on div "Advanced" at bounding box center [78, 45] width 34 height 11
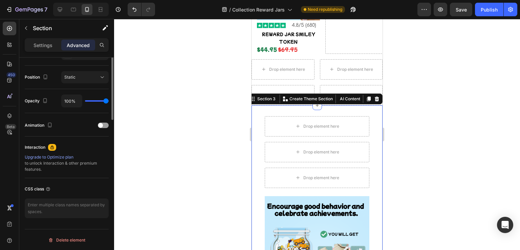
scroll to position [138, 0]
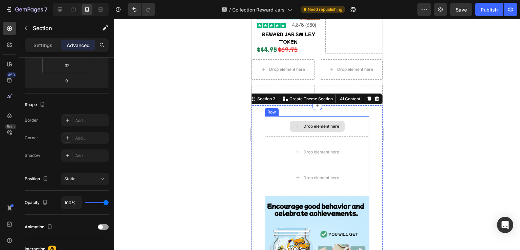
click at [265, 126] on div "Drop element here" at bounding box center [317, 126] width 105 height 20
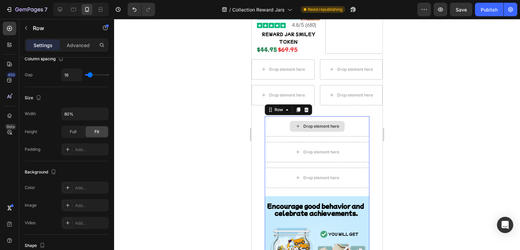
scroll to position [0, 0]
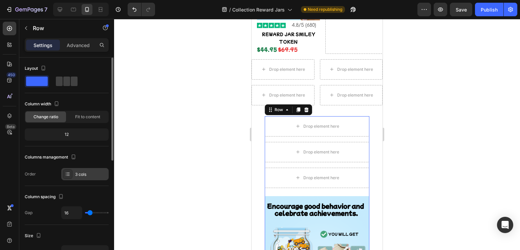
click at [78, 173] on div "3 cols" at bounding box center [91, 174] width 32 height 6
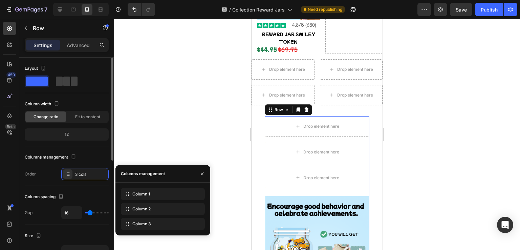
click at [46, 161] on div "Columns management" at bounding box center [51, 157] width 53 height 9
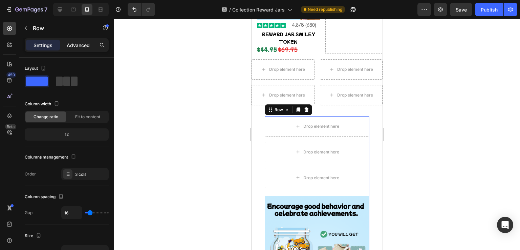
click at [70, 42] on p "Advanced" at bounding box center [78, 45] width 23 height 7
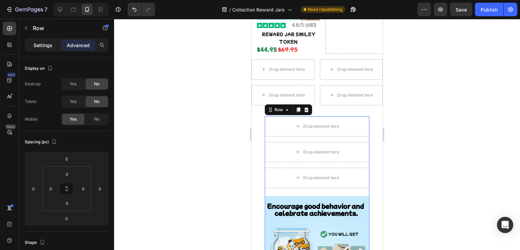
click at [47, 42] on p "Settings" at bounding box center [43, 45] width 19 height 7
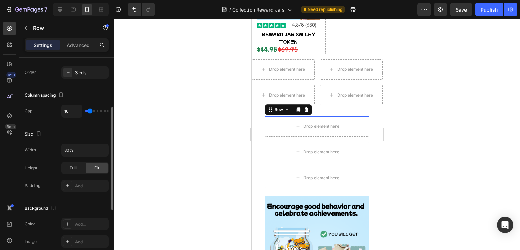
scroll to position [169, 0]
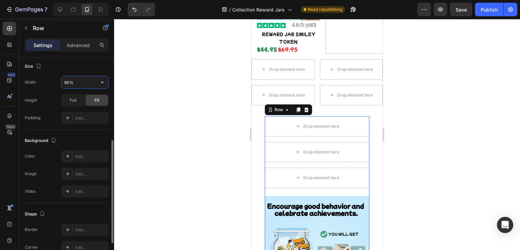
click at [69, 81] on input "80%" at bounding box center [85, 82] width 47 height 12
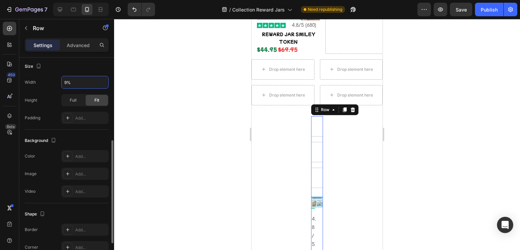
type input "90%"
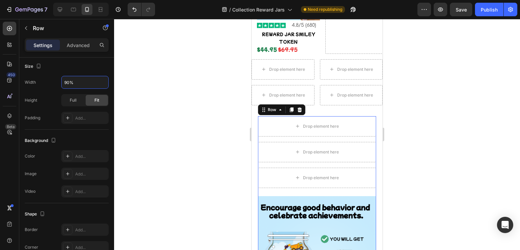
click at [228, 144] on div at bounding box center [317, 134] width 406 height 231
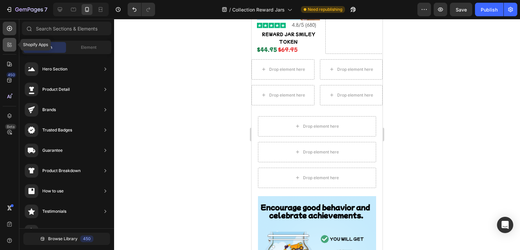
click at [11, 46] on icon at bounding box center [11, 46] width 2 height 2
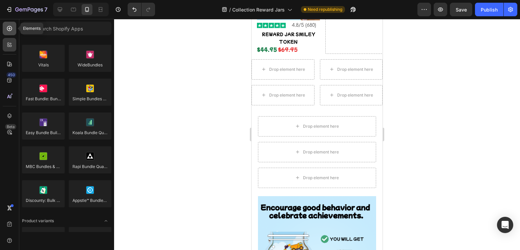
click at [3, 31] on div at bounding box center [10, 29] width 14 height 14
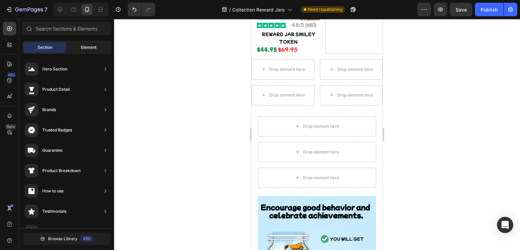
click at [85, 49] on span "Element" at bounding box center [89, 47] width 16 height 6
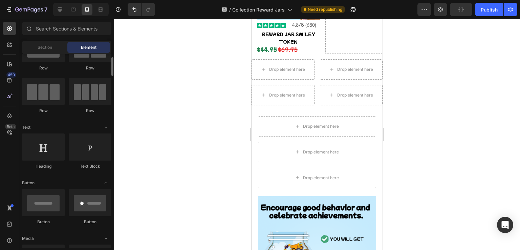
scroll to position [0, 0]
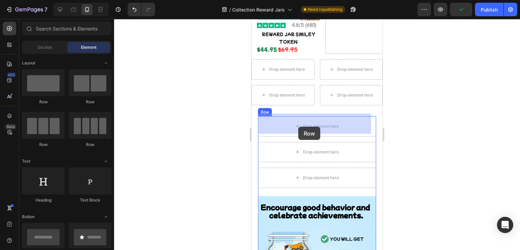
drag, startPoint x: 340, startPoint y: 106, endPoint x: 299, endPoint y: 126, distance: 45.9
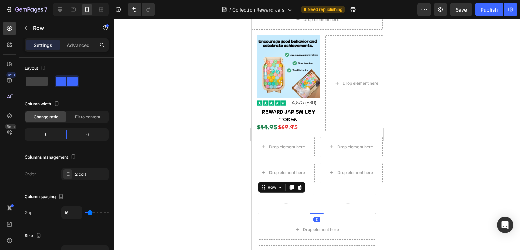
scroll to position [214, 0]
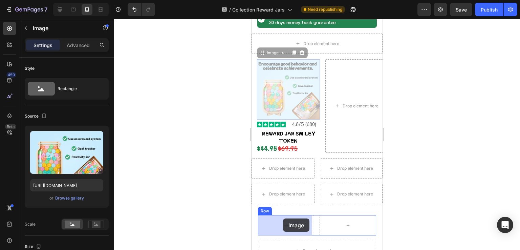
drag, startPoint x: 277, startPoint y: 123, endPoint x: 283, endPoint y: 218, distance: 96.0
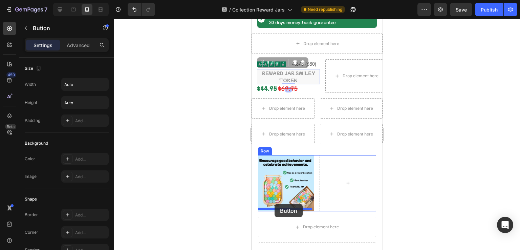
drag, startPoint x: 275, startPoint y: 73, endPoint x: 275, endPoint y: 204, distance: 130.8
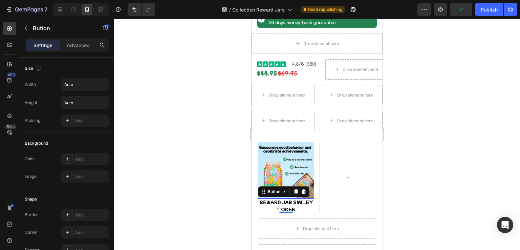
click at [278, 204] on p "REWARD JAR SMILEY TOKEN" at bounding box center [286, 206] width 56 height 15
click at [275, 206] on p "REWARD JAR SMILEY TOKEN" at bounding box center [286, 206] width 56 height 15
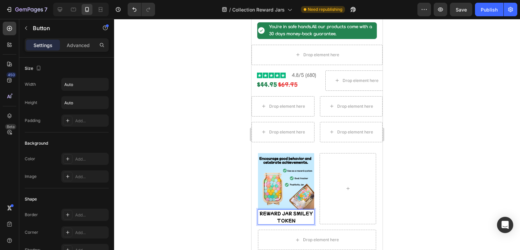
scroll to position [248, 0]
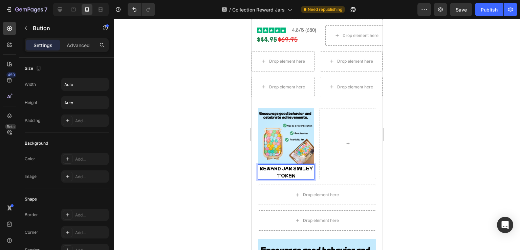
click at [262, 169] on p "REWARD JAR SMILEY TOKEN" at bounding box center [286, 172] width 56 height 15
click at [268, 168] on p "REWARD JAR SMILEY TOKEN" at bounding box center [286, 172] width 56 height 15
click at [278, 170] on p "REWARD JAR SMILEY TOKEN" at bounding box center [286, 172] width 56 height 15
click at [265, 167] on p "REWARD JAR SMILEY TOKEN" at bounding box center [286, 172] width 56 height 15
click at [262, 168] on p "REWARD JAR SMILEY TOKEN" at bounding box center [286, 172] width 56 height 15
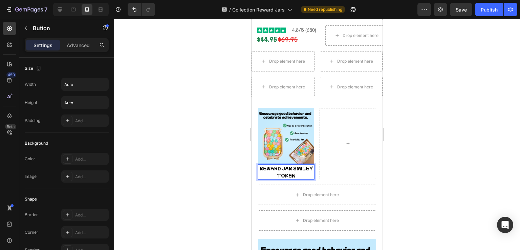
click at [259, 167] on p "REWARD JAR SMILEY TOKEN" at bounding box center [286, 172] width 56 height 15
click at [271, 174] on p "REWARD JAR SMILEY TOKEN" at bounding box center [286, 172] width 56 height 15
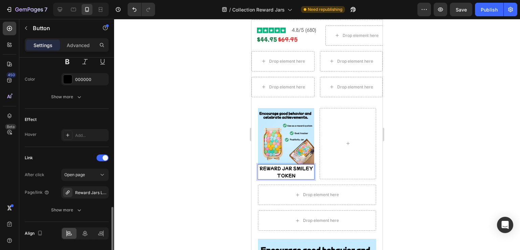
scroll to position [326, 0]
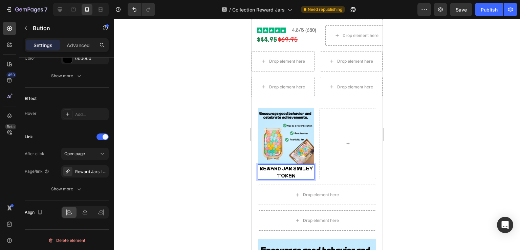
click at [264, 170] on p "REWARD JAR SMILEY TOKEN" at bounding box center [286, 172] width 56 height 15
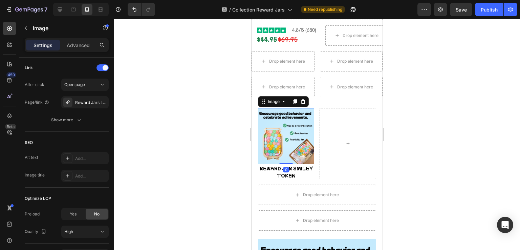
scroll to position [0, 0]
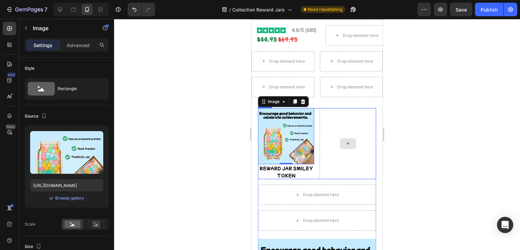
click at [323, 169] on div at bounding box center [348, 143] width 56 height 71
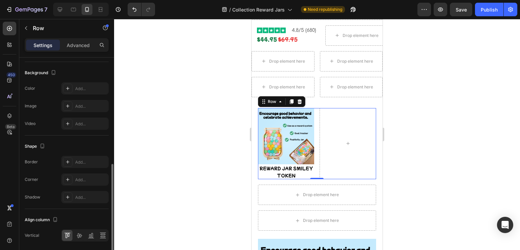
scroll to position [260, 0]
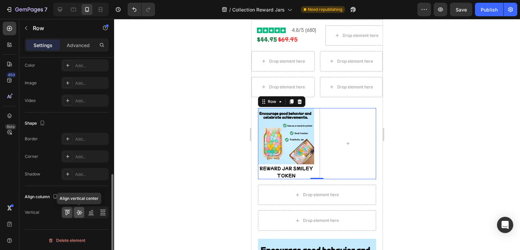
click at [80, 211] on icon at bounding box center [79, 212] width 7 height 7
click at [99, 211] on div at bounding box center [103, 212] width 11 height 11
click at [63, 210] on div at bounding box center [67, 212] width 11 height 11
click at [69, 45] on p "Advanced" at bounding box center [78, 45] width 23 height 7
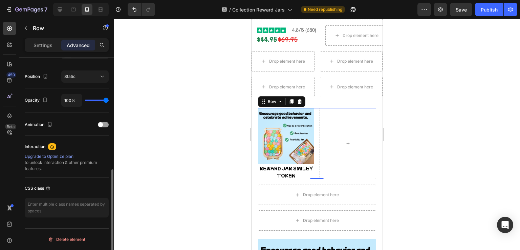
scroll to position [239, 0]
click at [76, 77] on div "Static" at bounding box center [81, 77] width 35 height 6
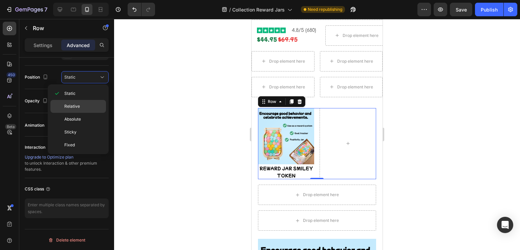
click at [70, 107] on span "Relative" at bounding box center [72, 106] width 16 height 6
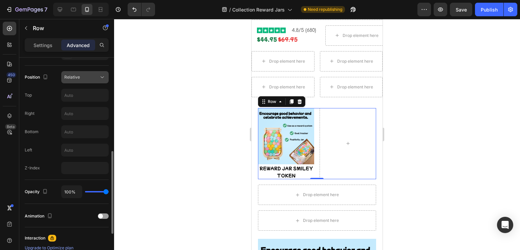
click at [69, 75] on span "Relative" at bounding box center [72, 77] width 16 height 5
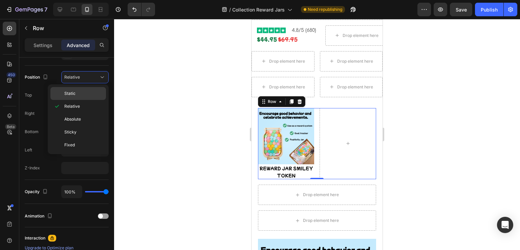
click at [68, 94] on span "Static" at bounding box center [69, 93] width 11 height 6
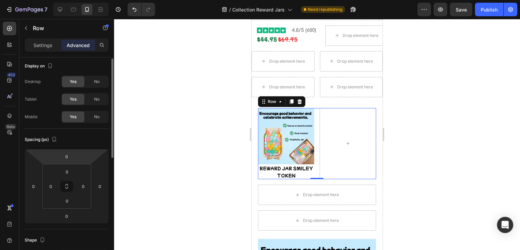
scroll to position [0, 0]
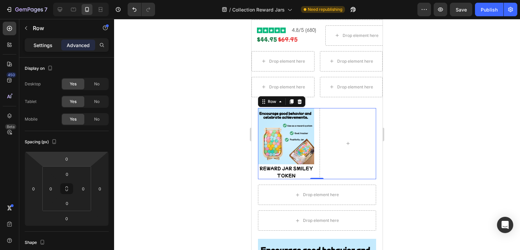
click at [46, 44] on p "Settings" at bounding box center [43, 45] width 19 height 7
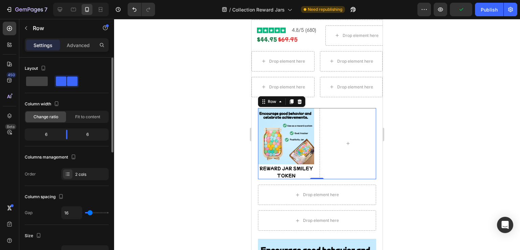
scroll to position [34, 0]
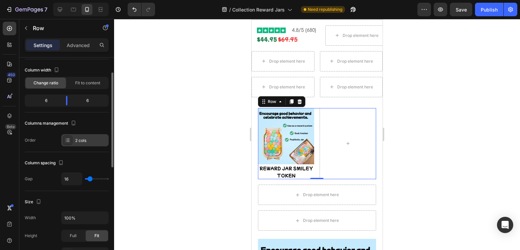
click at [81, 139] on div "2 cols" at bounding box center [91, 141] width 32 height 6
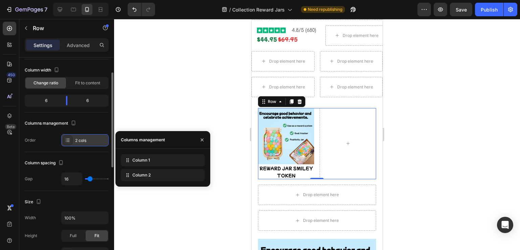
click at [81, 139] on div "2 cols" at bounding box center [91, 141] width 32 height 6
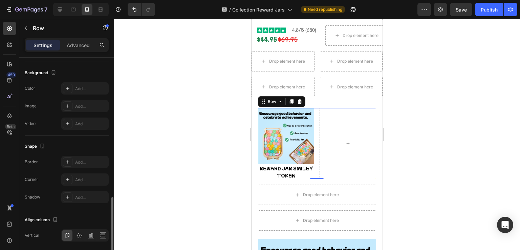
scroll to position [260, 0]
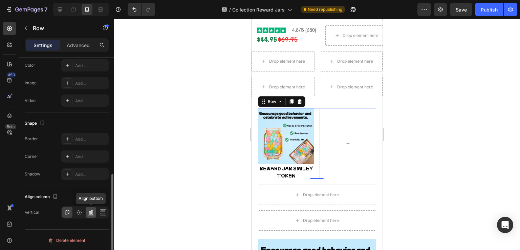
click at [91, 212] on icon at bounding box center [91, 212] width 7 height 7
click at [78, 212] on icon at bounding box center [79, 212] width 7 height 7
click at [271, 173] on p "REWARD JAR SMILEY TOKEN" at bounding box center [286, 172] width 56 height 15
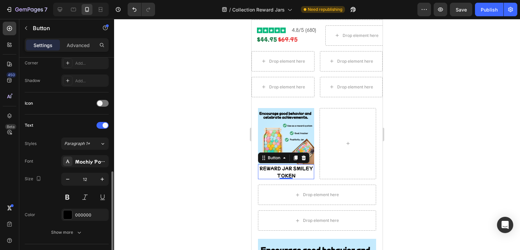
scroll to position [237, 0]
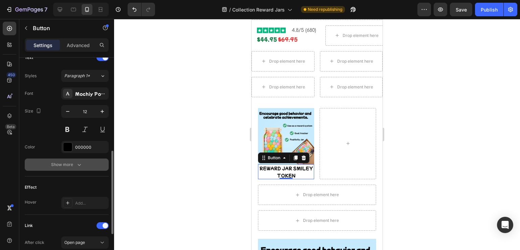
click at [58, 164] on div "Show more" at bounding box center [67, 164] width 32 height 7
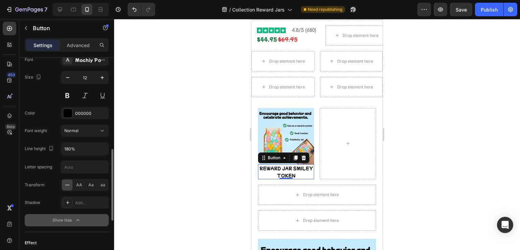
scroll to position [305, 0]
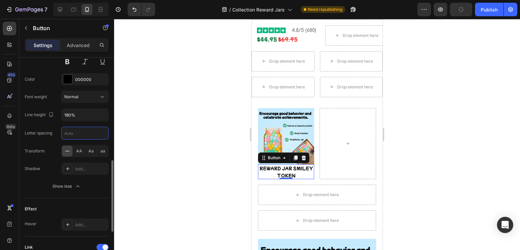
click at [76, 130] on input "text" at bounding box center [85, 133] width 47 height 12
click at [51, 141] on div "Font Mochiy Pop P One Size 12 Color 000000 Font weight Normal Line height 180% …" at bounding box center [67, 106] width 84 height 173
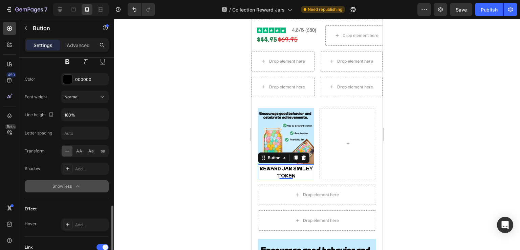
scroll to position [373, 0]
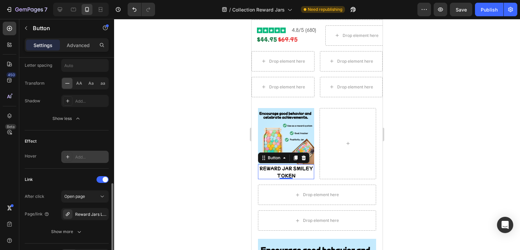
click at [88, 157] on div "Add..." at bounding box center [91, 157] width 32 height 6
click at [83, 170] on div "Link After click Open page Page/link Reward Jars Lander Show more" at bounding box center [67, 206] width 84 height 75
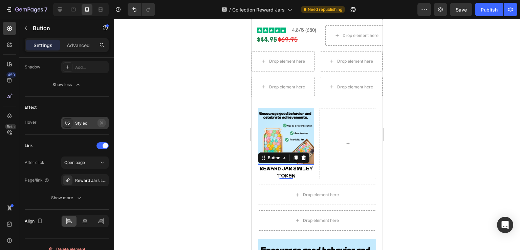
click at [104, 121] on icon "button" at bounding box center [101, 122] width 5 height 5
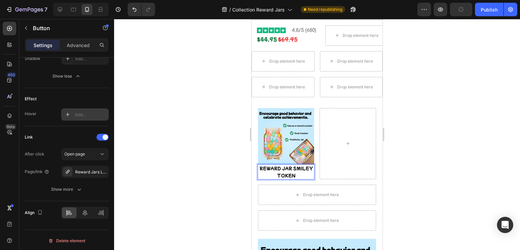
drag, startPoint x: 275, startPoint y: 172, endPoint x: 503, endPoint y: 189, distance: 228.2
click at [279, 172] on p "REWARD JAR SMILEY TOKEN" at bounding box center [286, 172] width 56 height 15
click at [312, 160] on div "Image REWARD JAR SMILEY TOKEN Button 0 Row" at bounding box center [317, 143] width 118 height 71
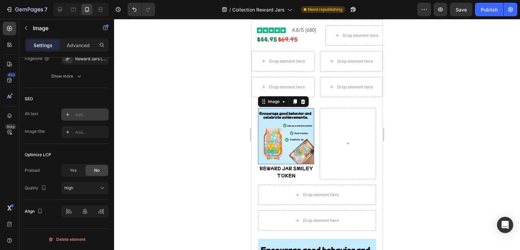
scroll to position [0, 0]
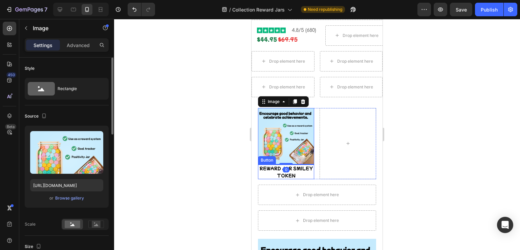
click at [304, 165] on p "REWARD JAR SMILEY TOKEN" at bounding box center [286, 172] width 56 height 15
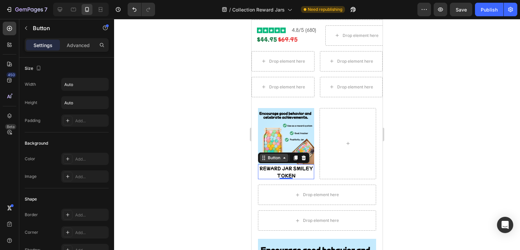
click at [280, 156] on div "Button" at bounding box center [274, 158] width 15 height 6
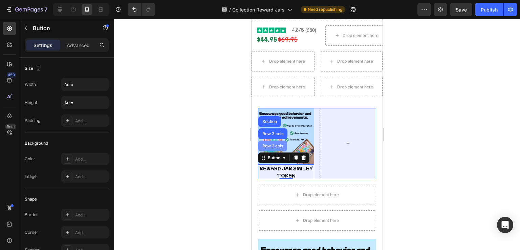
click at [268, 144] on div "Row 2 cols" at bounding box center [272, 146] width 23 height 4
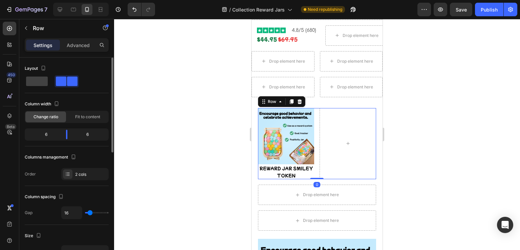
scroll to position [68, 0]
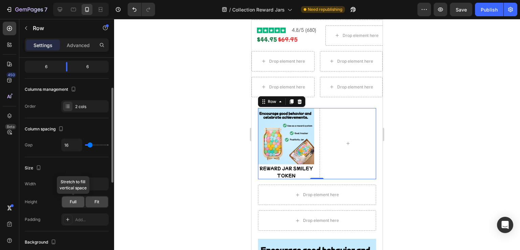
click at [75, 199] on span "Full" at bounding box center [73, 202] width 7 height 6
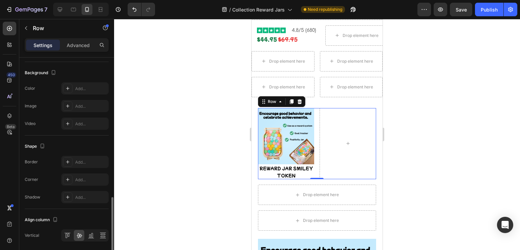
scroll to position [260, 0]
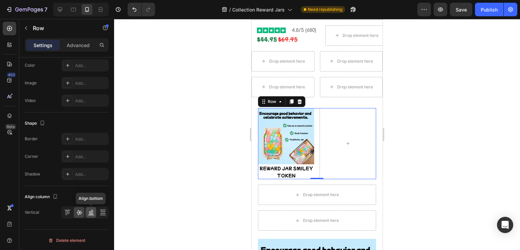
click at [90, 213] on icon at bounding box center [91, 212] width 7 height 7
click at [99, 210] on div at bounding box center [103, 212] width 11 height 11
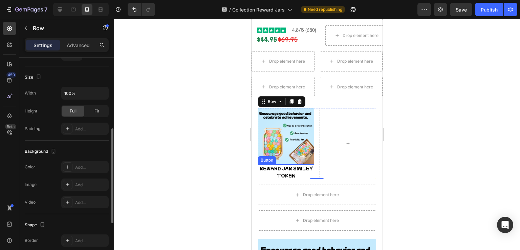
click at [286, 168] on p "REWARD JAR SMILEY TOKEN" at bounding box center [286, 172] width 56 height 15
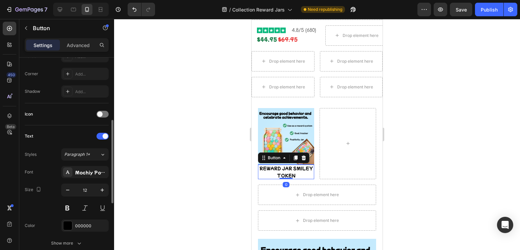
scroll to position [0, 0]
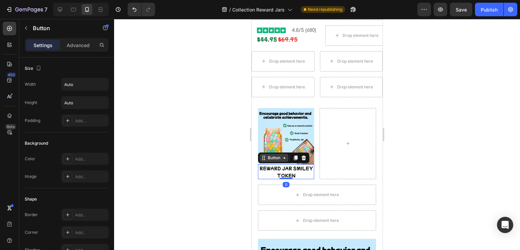
click at [267, 156] on div "Button" at bounding box center [274, 158] width 15 height 6
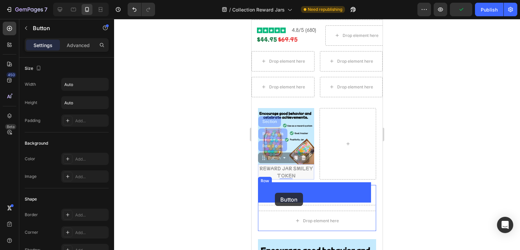
drag, startPoint x: 267, startPoint y: 156, endPoint x: 275, endPoint y: 191, distance: 35.8
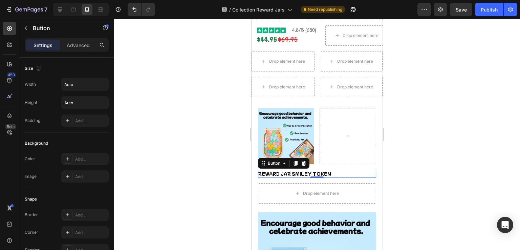
click at [207, 160] on div at bounding box center [317, 134] width 406 height 231
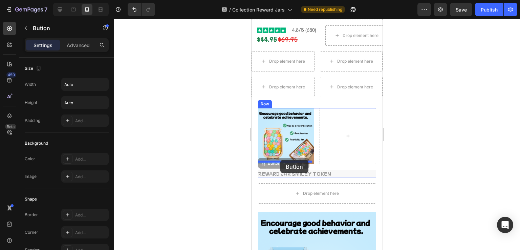
drag, startPoint x: 282, startPoint y: 171, endPoint x: 280, endPoint y: 160, distance: 10.9
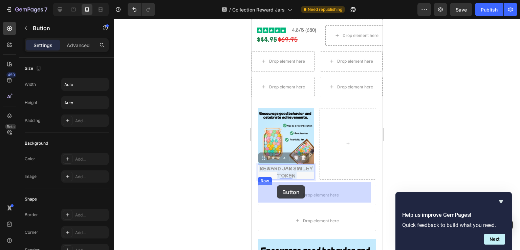
drag, startPoint x: 278, startPoint y: 166, endPoint x: 277, endPoint y: 185, distance: 19.7
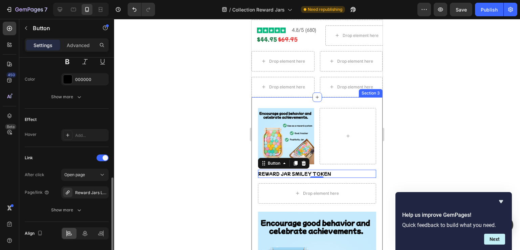
scroll to position [326, 0]
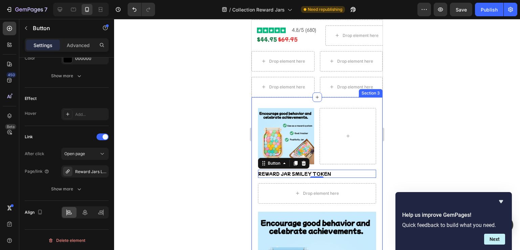
click at [217, 180] on div at bounding box center [317, 134] width 406 height 231
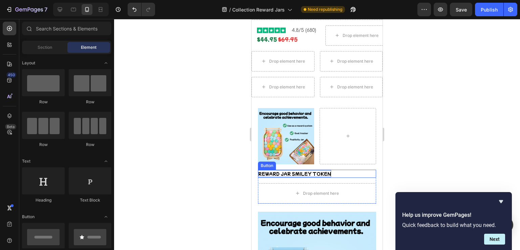
click at [273, 171] on p "REWARD JAR SMILEY TOKEN" at bounding box center [294, 173] width 73 height 7
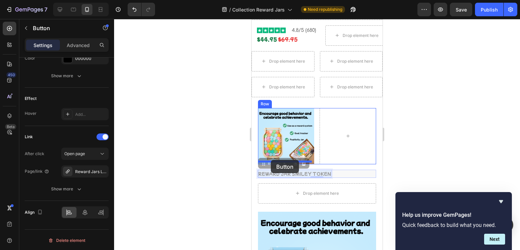
drag, startPoint x: 273, startPoint y: 172, endPoint x: 271, endPoint y: 160, distance: 12.8
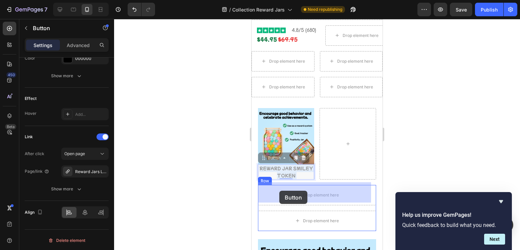
drag, startPoint x: 275, startPoint y: 167, endPoint x: 482, endPoint y: 218, distance: 213.8
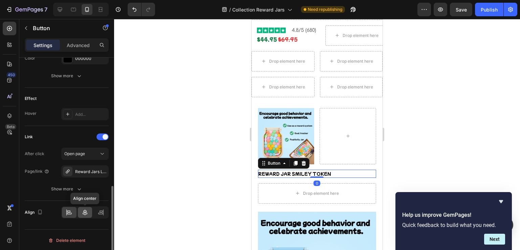
click at [83, 210] on icon at bounding box center [85, 212] width 7 height 7
click at [68, 214] on icon at bounding box center [69, 212] width 7 height 7
click at [214, 182] on div at bounding box center [317, 134] width 406 height 231
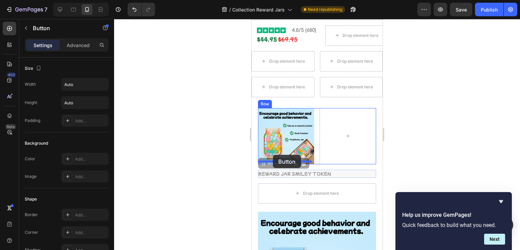
drag, startPoint x: 268, startPoint y: 170, endPoint x: 273, endPoint y: 155, distance: 15.6
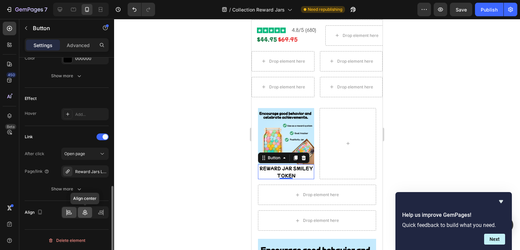
click at [84, 209] on icon at bounding box center [85, 212] width 7 height 7
click at [103, 209] on icon at bounding box center [101, 212] width 7 height 7
click at [81, 213] on div at bounding box center [85, 212] width 15 height 11
click at [66, 213] on icon at bounding box center [69, 212] width 7 height 7
click at [268, 139] on img at bounding box center [286, 136] width 56 height 56
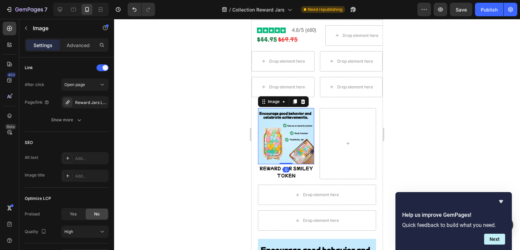
scroll to position [0, 0]
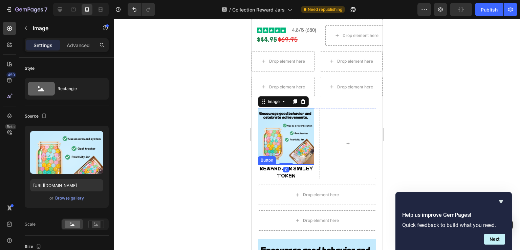
click at [308, 172] on p "REWARD JAR SMILEY TOKEN" at bounding box center [286, 172] width 56 height 15
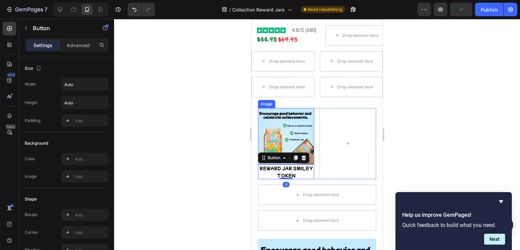
click at [310, 157] on img at bounding box center [286, 136] width 56 height 56
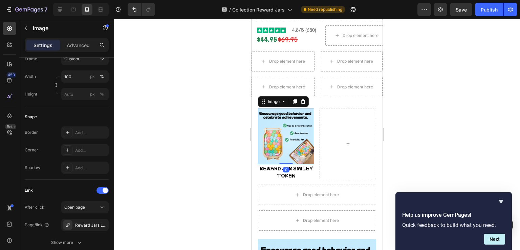
scroll to position [369, 0]
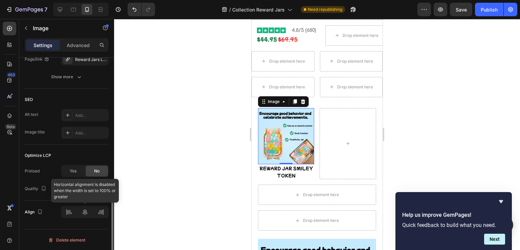
click at [72, 213] on div at bounding box center [84, 212] width 47 height 12
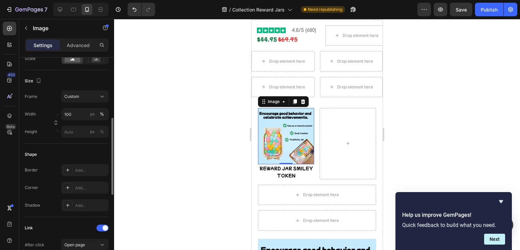
scroll to position [132, 0]
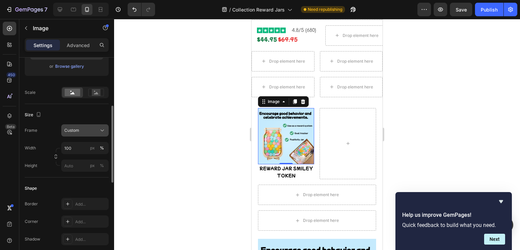
click at [78, 129] on span "Custom" at bounding box center [71, 130] width 15 height 6
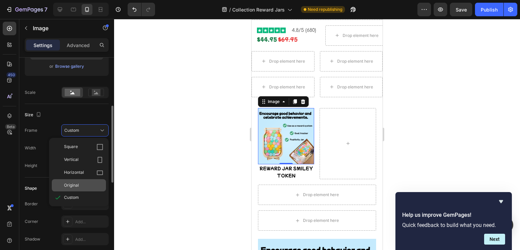
click at [72, 183] on span "Original" at bounding box center [71, 185] width 15 height 6
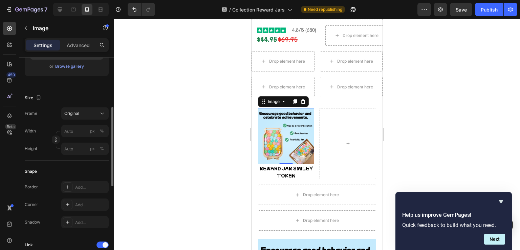
drag, startPoint x: 72, startPoint y: 183, endPoint x: 137, endPoint y: 197, distance: 65.7
click at [137, 197] on div at bounding box center [317, 134] width 406 height 231
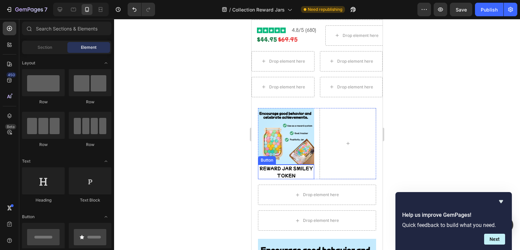
click at [277, 166] on p "REWARD JAR SMILEY TOKEN" at bounding box center [286, 172] width 56 height 15
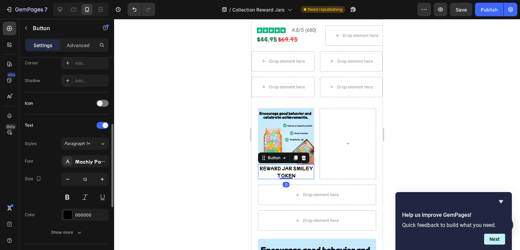
scroll to position [326, 0]
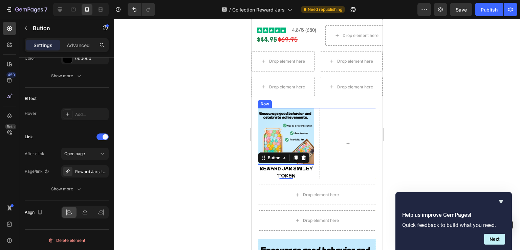
click at [312, 158] on div "Image REWARD JAR SMILEY TOKEN Button 0 Row" at bounding box center [317, 143] width 118 height 71
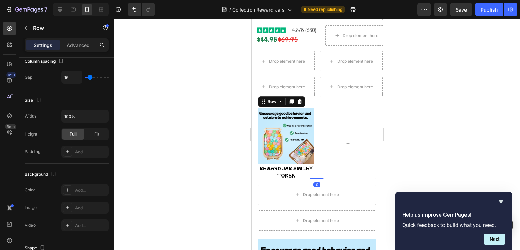
scroll to position [260, 0]
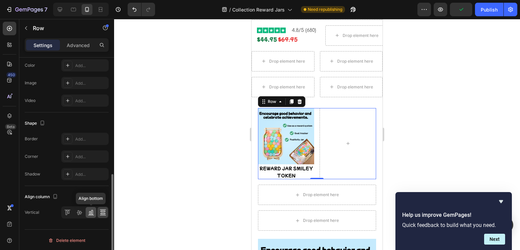
click at [90, 215] on icon at bounding box center [91, 215] width 6 height 0
click at [77, 212] on icon at bounding box center [79, 212] width 7 height 7
drag, startPoint x: 62, startPoint y: 214, endPoint x: 69, endPoint y: 212, distance: 7.7
click at [61, 214] on div "Align top" at bounding box center [84, 212] width 47 height 12
click at [274, 99] on div "Row" at bounding box center [272, 102] width 11 height 6
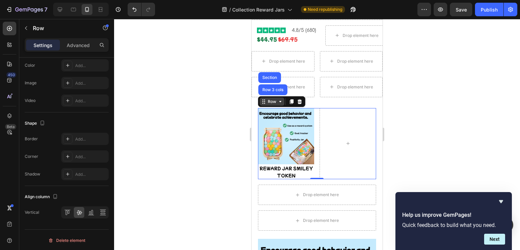
click at [279, 105] on div "Row" at bounding box center [272, 102] width 25 height 8
click at [329, 92] on div "Drop element here" at bounding box center [351, 87] width 63 height 20
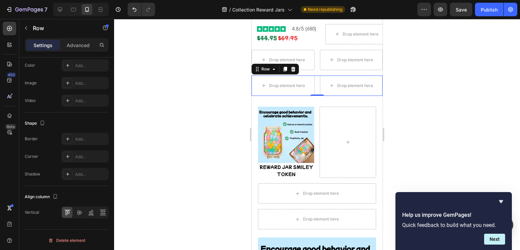
scroll to position [316, 0]
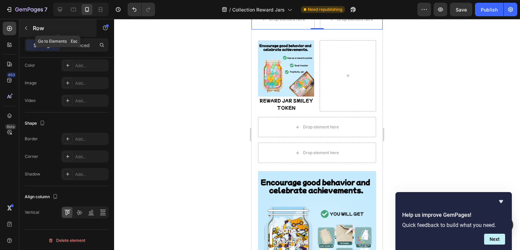
click at [24, 27] on icon "button" at bounding box center [25, 27] width 5 height 5
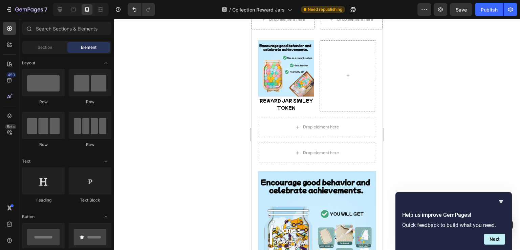
click at [1, 28] on div "450 Beta" at bounding box center [9, 134] width 19 height 231
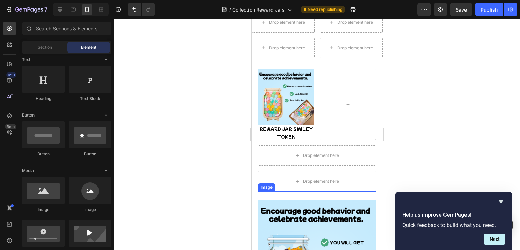
scroll to position [214, 0]
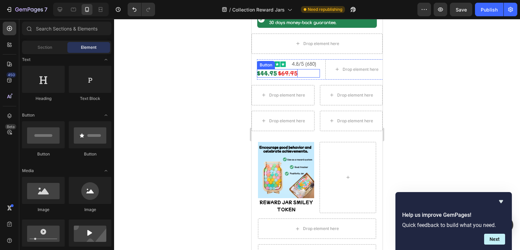
click at [277, 75] on strong at bounding box center [277, 73] width 1 height 7
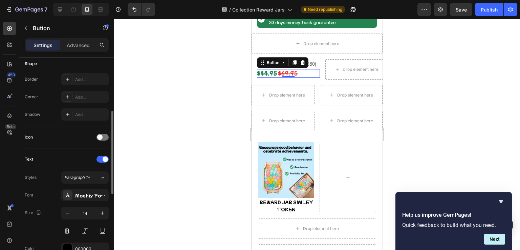
scroll to position [203, 0]
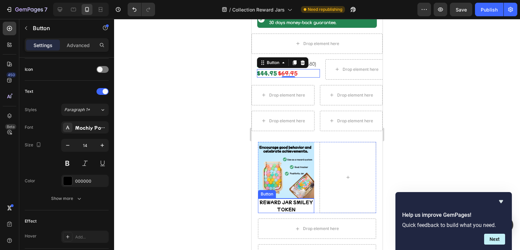
click at [272, 201] on p "REWARD JAR SMILEY TOKEN" at bounding box center [286, 206] width 56 height 15
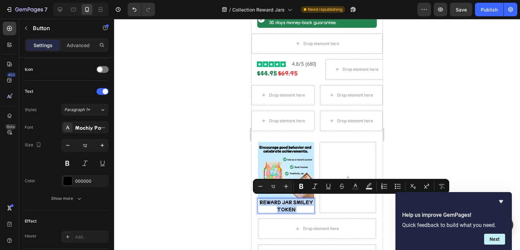
copy p "REWARD JAR SMILEY TOKEN"
click at [275, 75] on strong "$44.95" at bounding box center [267, 73] width 20 height 7
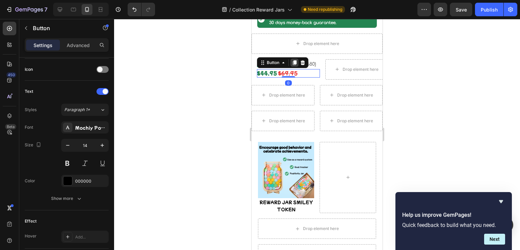
click at [293, 63] on icon at bounding box center [295, 62] width 4 height 5
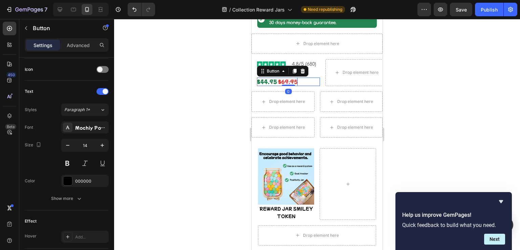
click at [278, 80] on s "$69.95" at bounding box center [288, 81] width 20 height 7
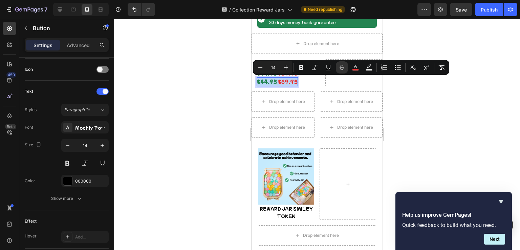
click at [278, 80] on s "$69.95" at bounding box center [288, 81] width 20 height 7
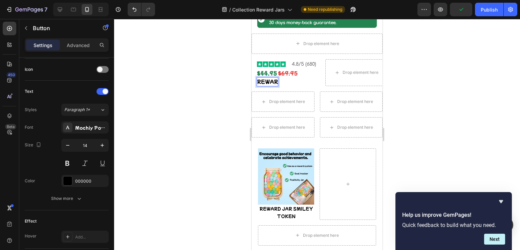
click at [257, 83] on p "REWAR" at bounding box center [267, 82] width 21 height 8
click at [290, 83] on div "REWAR Button 0" at bounding box center [288, 82] width 63 height 8
click at [302, 71] on icon at bounding box center [302, 70] width 5 height 5
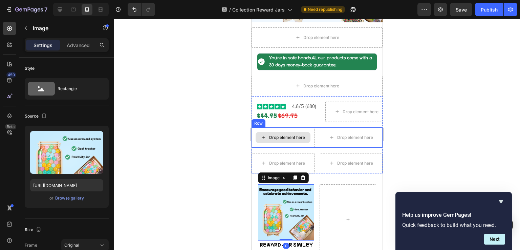
scroll to position [214, 0]
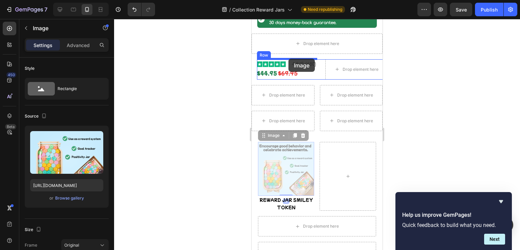
drag, startPoint x: 281, startPoint y: 168, endPoint x: 289, endPoint y: 59, distance: 109.4
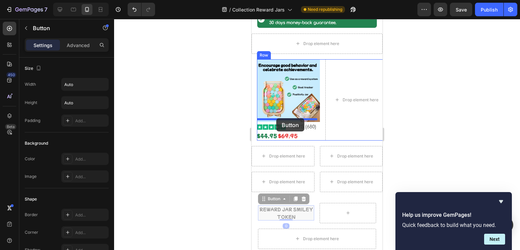
drag, startPoint x: 282, startPoint y: 208, endPoint x: 276, endPoint y: 118, distance: 89.6
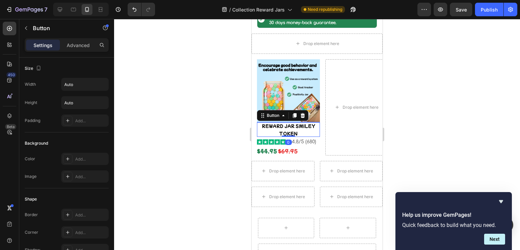
click at [290, 125] on p "REWARD JAR SMILEY TOKEN" at bounding box center [288, 129] width 63 height 15
click at [293, 130] on p "REWARD JAR SMILEY TOKEN" at bounding box center [288, 129] width 63 height 15
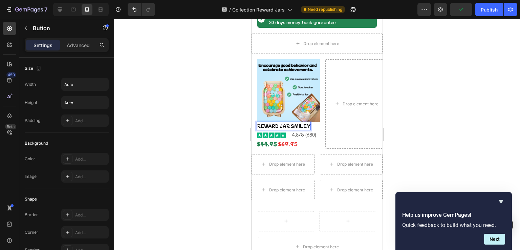
click at [269, 122] on p "REWARD JAR SMILEY" at bounding box center [284, 125] width 54 height 7
click at [257, 122] on p "REWARD JAR SMILEY" at bounding box center [284, 125] width 54 height 7
click at [257, 122] on div "REWARD JAR SMILEY Button 0" at bounding box center [288, 126] width 63 height 8
click at [295, 113] on icon at bounding box center [294, 115] width 5 height 5
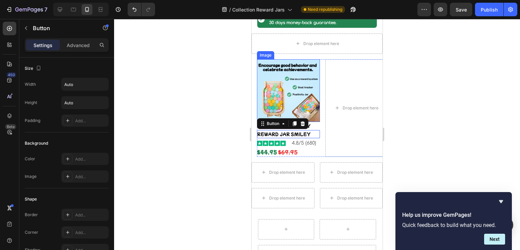
scroll to position [203, 0]
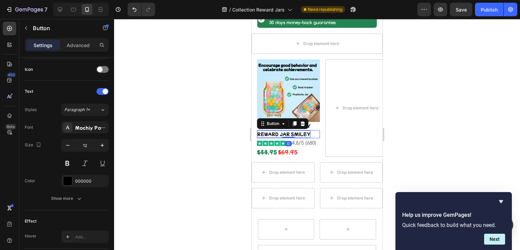
click at [304, 130] on p "REWARD JAR SMILEY" at bounding box center [284, 133] width 54 height 7
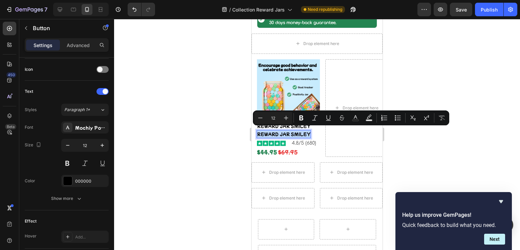
click at [304, 130] on p "REWARD JAR SMILEY" at bounding box center [284, 133] width 54 height 7
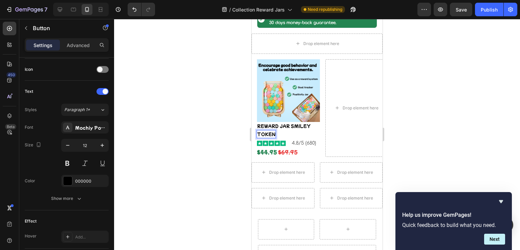
click at [222, 139] on div at bounding box center [317, 134] width 406 height 231
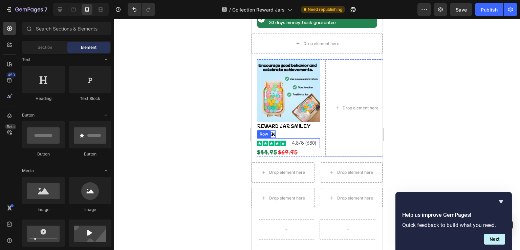
click at [289, 138] on div "Image 4.8/5 (680) Text Block Row" at bounding box center [288, 143] width 63 height 10
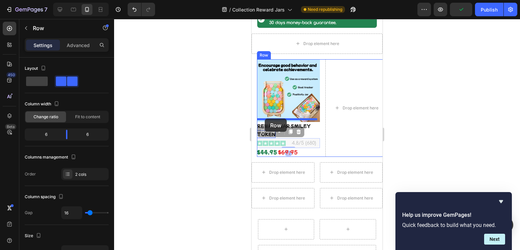
drag, startPoint x: 266, startPoint y: 130, endPoint x: 265, endPoint y: 119, distance: 11.9
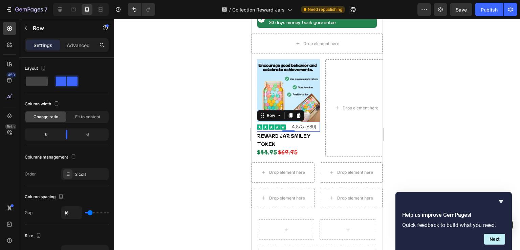
click at [220, 130] on div at bounding box center [317, 134] width 406 height 231
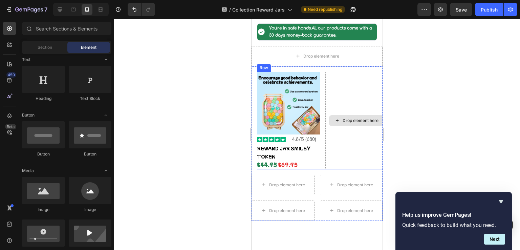
scroll to position [147, 0]
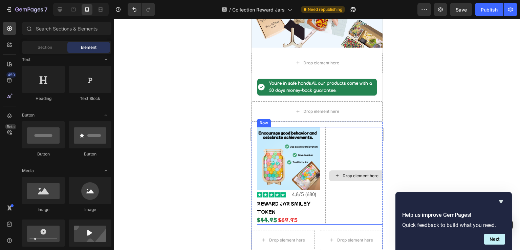
click at [350, 148] on div "Drop element here" at bounding box center [357, 176] width 63 height 98
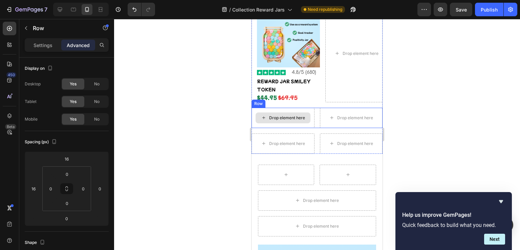
scroll to position [214, 0]
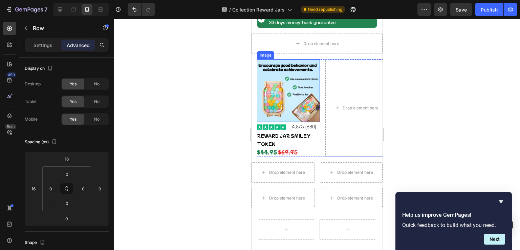
click at [284, 81] on img at bounding box center [288, 90] width 63 height 63
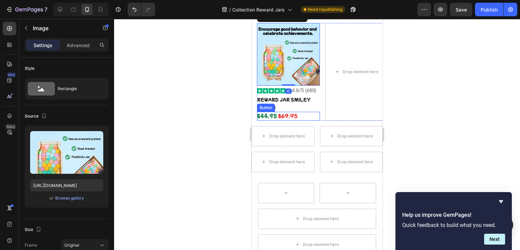
scroll to position [282, 0]
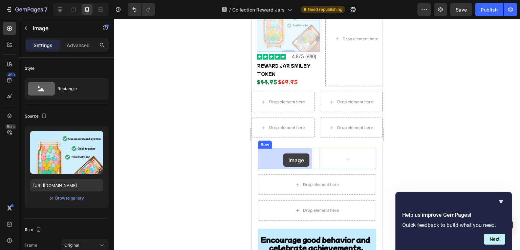
drag, startPoint x: 278, startPoint y: 37, endPoint x: 283, endPoint y: 153, distance: 116.7
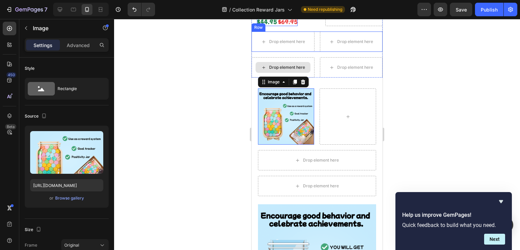
scroll to position [222, 0]
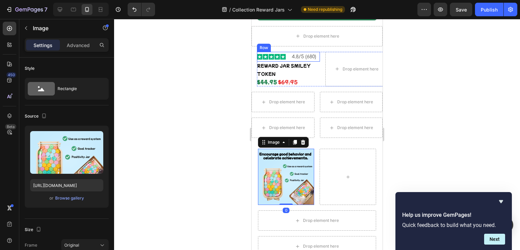
click at [286, 52] on div "Image 4.8/5 (680) Text Block Row" at bounding box center [288, 57] width 63 height 10
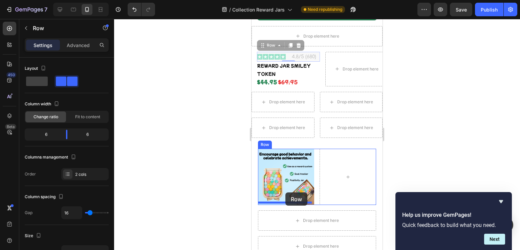
drag, startPoint x: 272, startPoint y: 45, endPoint x: 286, endPoint y: 193, distance: 148.3
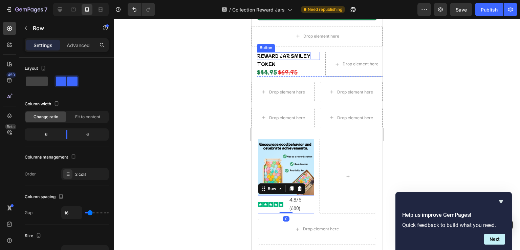
click at [267, 57] on p "REWARD JAR SMILEY" at bounding box center [284, 55] width 54 height 7
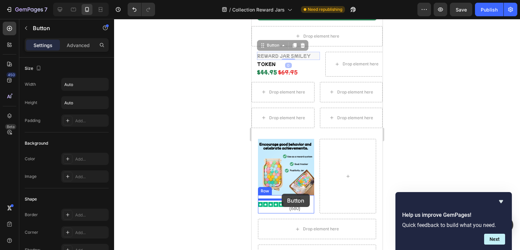
drag, startPoint x: 262, startPoint y: 45, endPoint x: 282, endPoint y: 194, distance: 150.1
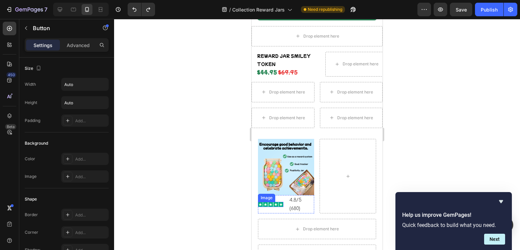
click at [276, 202] on img at bounding box center [270, 204] width 25 height 5
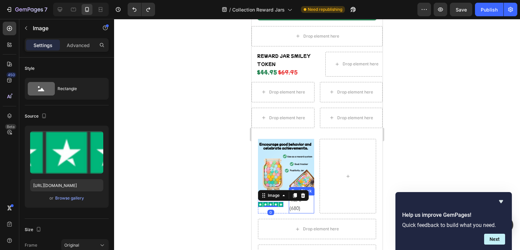
click at [293, 204] on p "4.8/5 (680)" at bounding box center [302, 204] width 24 height 17
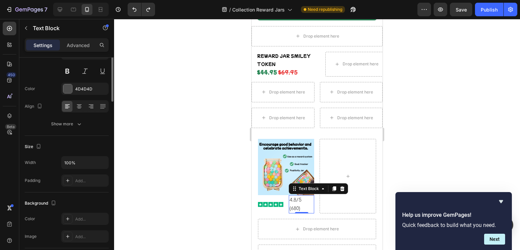
scroll to position [0, 0]
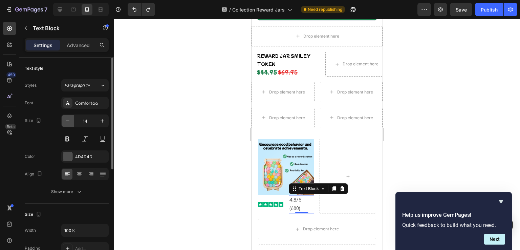
click at [68, 121] on icon "button" at bounding box center [67, 121] width 7 height 7
type input "12"
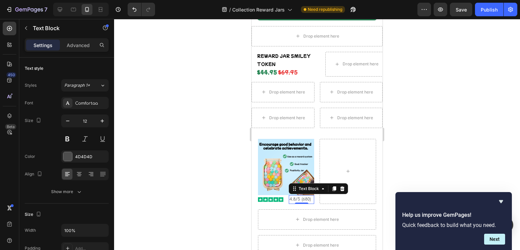
click at [233, 144] on div at bounding box center [317, 134] width 406 height 231
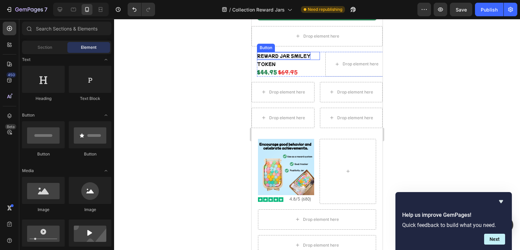
click at [265, 56] on p "REWARD JAR SMILEY" at bounding box center [284, 55] width 54 height 7
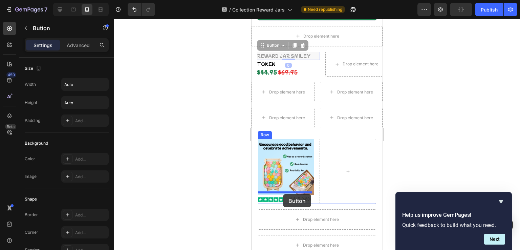
drag, startPoint x: 262, startPoint y: 46, endPoint x: 283, endPoint y: 194, distance: 149.2
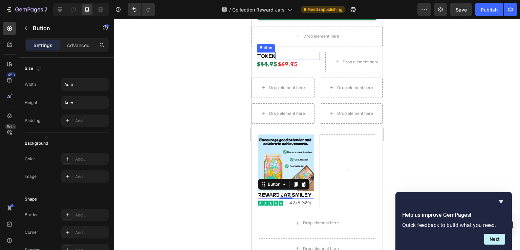
click at [269, 55] on p "TOKEN" at bounding box center [266, 55] width 19 height 7
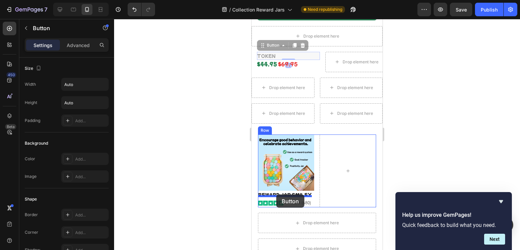
drag, startPoint x: 263, startPoint y: 44, endPoint x: 276, endPoint y: 194, distance: 151.3
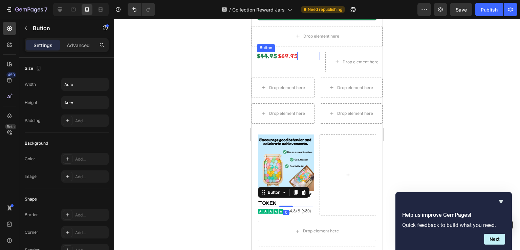
click at [261, 54] on strong "$44.95" at bounding box center [267, 56] width 20 height 7
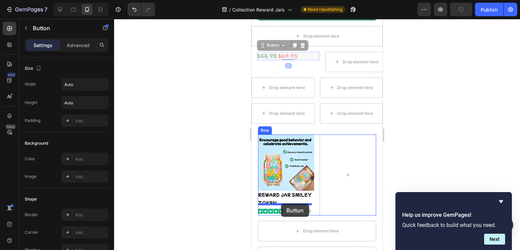
drag, startPoint x: 264, startPoint y: 45, endPoint x: 281, endPoint y: 204, distance: 159.4
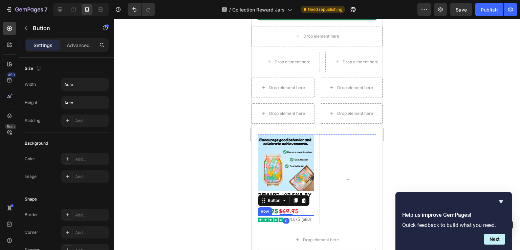
click at [271, 220] on div "Image" at bounding box center [270, 219] width 25 height 9
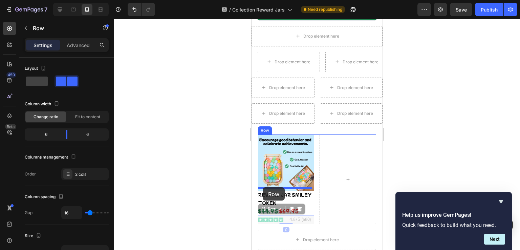
drag, startPoint x: 263, startPoint y: 207, endPoint x: 263, endPoint y: 187, distance: 20.0
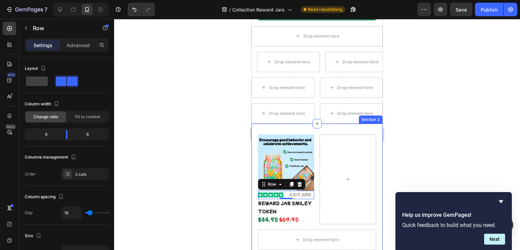
click at [237, 190] on div at bounding box center [317, 134] width 406 height 231
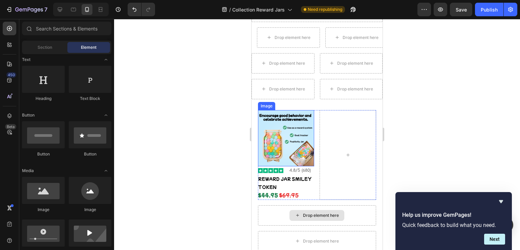
scroll to position [188, 0]
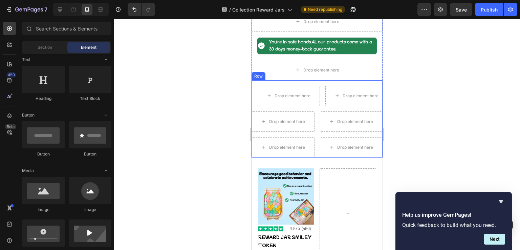
click at [321, 107] on div "Drop element here Drop element here Row Drop element here Drop element here Row…" at bounding box center [317, 118] width 131 height 77
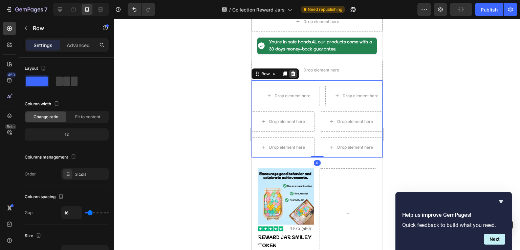
click at [296, 71] on div at bounding box center [293, 74] width 8 height 8
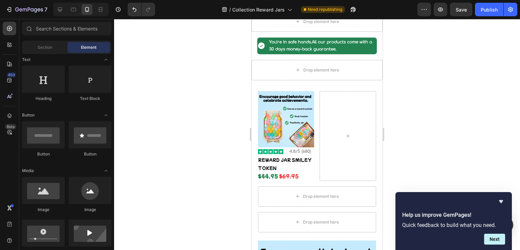
click at [211, 170] on div at bounding box center [317, 134] width 406 height 231
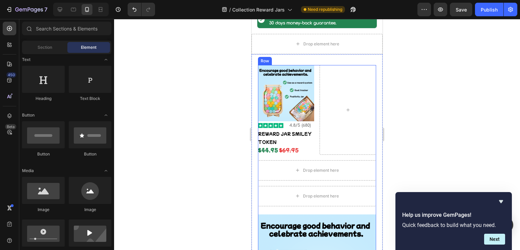
scroll to position [256, 0]
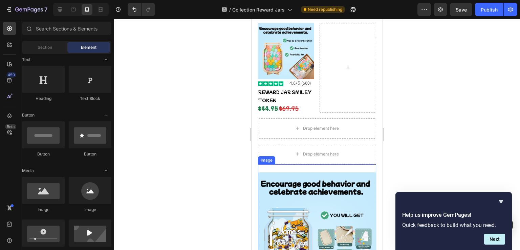
click at [320, 192] on img at bounding box center [317, 231] width 118 height 118
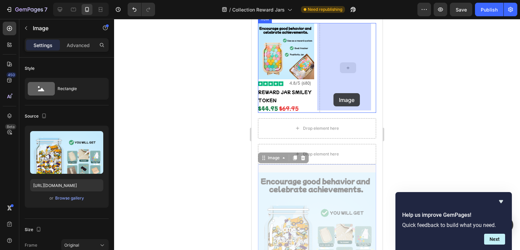
drag, startPoint x: 320, startPoint y: 192, endPoint x: 333, endPoint y: 100, distance: 93.4
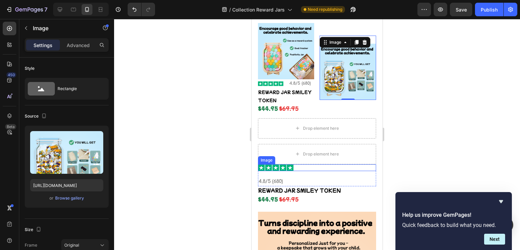
click at [318, 171] on div "Image 4.8/5 (680) Text Block Row" at bounding box center [317, 175] width 118 height 22
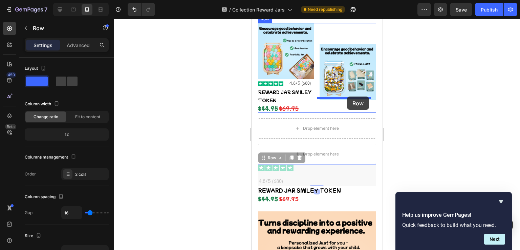
drag, startPoint x: 336, startPoint y: 169, endPoint x: 347, endPoint y: 97, distance: 73.7
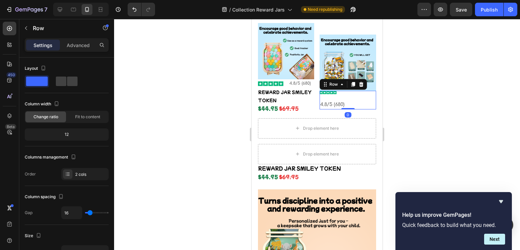
click at [328, 93] on div "Image 4.8/5 (680) Text Block Row 0" at bounding box center [348, 100] width 56 height 19
click at [344, 97] on div "Image 4.8/5 (680) Text Block Row 0" at bounding box center [348, 100] width 56 height 19
click at [360, 83] on icon at bounding box center [361, 84] width 4 height 5
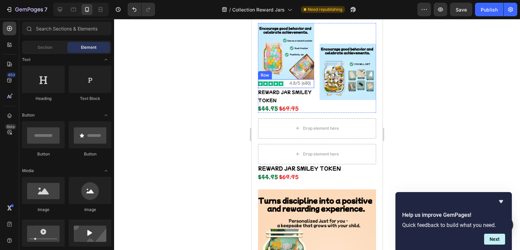
drag, startPoint x: 286, startPoint y: 82, endPoint x: 283, endPoint y: 78, distance: 4.8
click at [286, 82] on div "Image 4.8/5 (680) Text Block Row" at bounding box center [286, 83] width 56 height 9
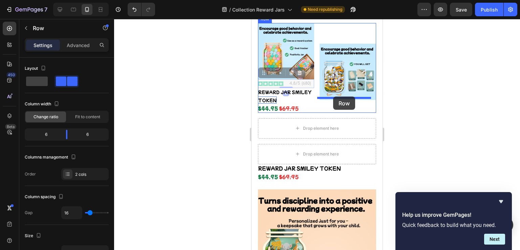
drag, startPoint x: 267, startPoint y: 71, endPoint x: 269, endPoint y: 87, distance: 15.5
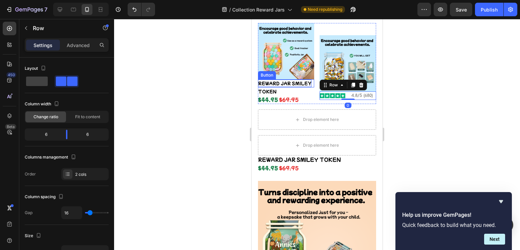
click at [286, 81] on p "REWARD JAR SMILEY" at bounding box center [285, 83] width 54 height 7
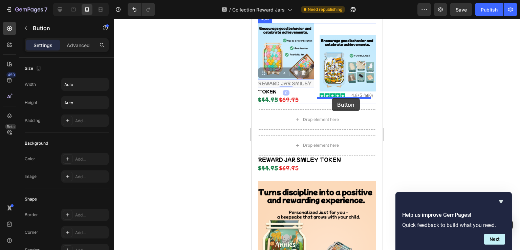
drag, startPoint x: 263, startPoint y: 69, endPoint x: 332, endPoint y: 98, distance: 74.7
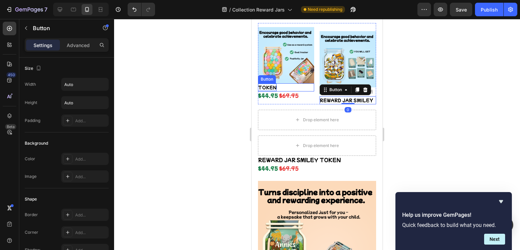
click at [264, 85] on p "TOKEN" at bounding box center [267, 87] width 19 height 7
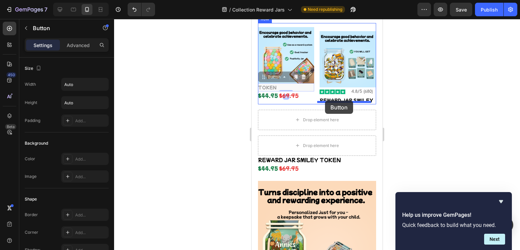
drag, startPoint x: 262, startPoint y: 76, endPoint x: 325, endPoint y: 100, distance: 68.2
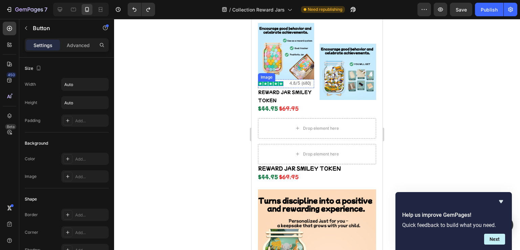
click at [265, 81] on img at bounding box center [270, 83] width 25 height 5
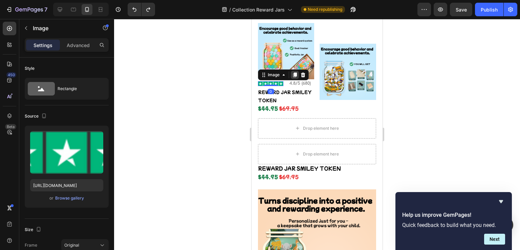
click at [293, 72] on icon at bounding box center [294, 74] width 5 height 5
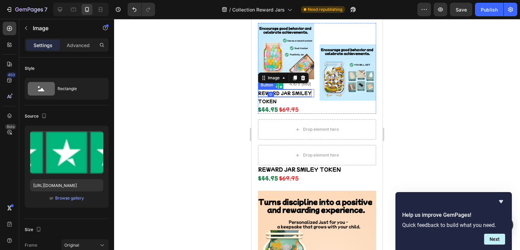
click at [283, 90] on p "REWARD JAR SMILEY" at bounding box center [285, 92] width 54 height 7
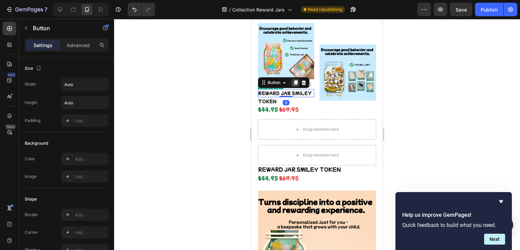
click at [294, 81] on icon at bounding box center [295, 82] width 5 height 5
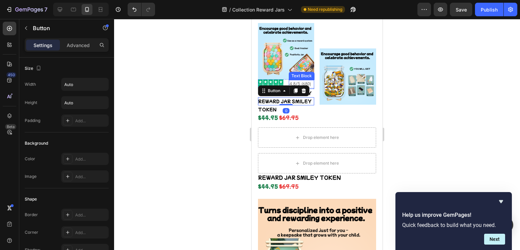
click at [298, 80] on div "4.8/5 (680) Text Block" at bounding box center [301, 84] width 25 height 9
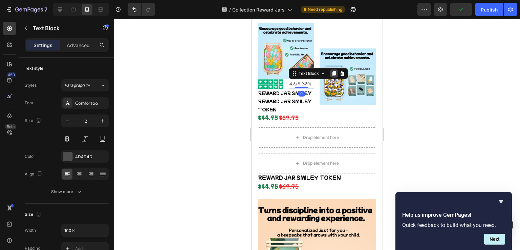
click at [333, 71] on icon at bounding box center [335, 73] width 4 height 5
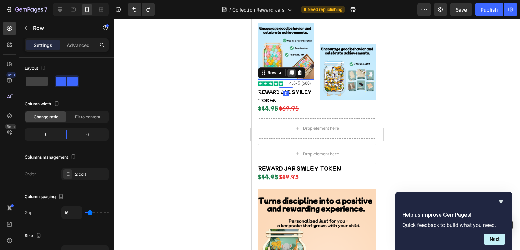
click at [291, 70] on icon at bounding box center [292, 72] width 4 height 5
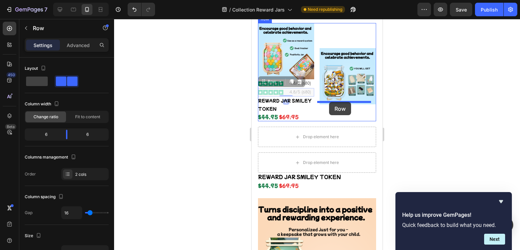
drag, startPoint x: 262, startPoint y: 80, endPoint x: 329, endPoint y: 102, distance: 70.9
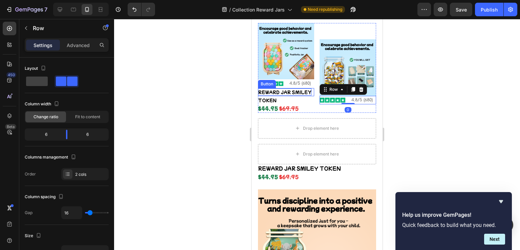
click at [285, 88] on p "REWARD JAR SMILEY" at bounding box center [285, 91] width 54 height 7
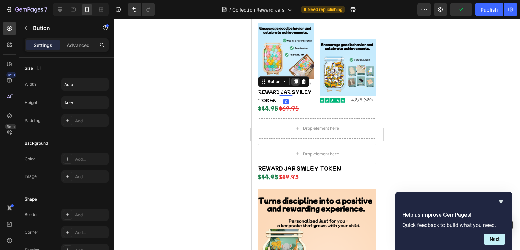
click at [293, 79] on icon at bounding box center [295, 81] width 5 height 5
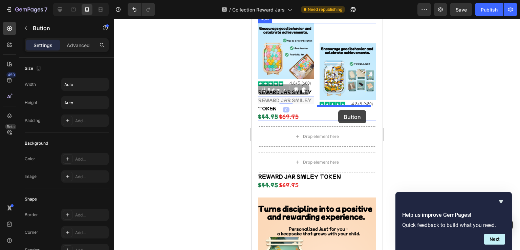
drag, startPoint x: 264, startPoint y: 89, endPoint x: 338, endPoint y: 110, distance: 77.5
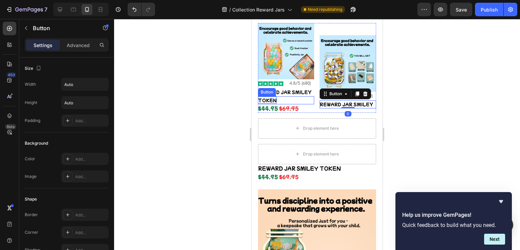
click at [272, 98] on p "TOKEN" at bounding box center [267, 100] width 19 height 7
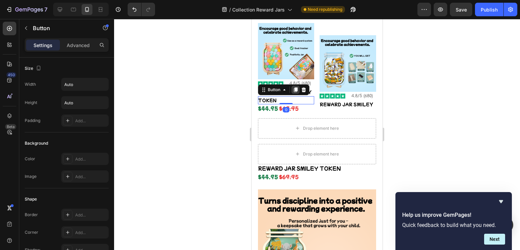
click at [295, 88] on icon at bounding box center [296, 89] width 4 height 5
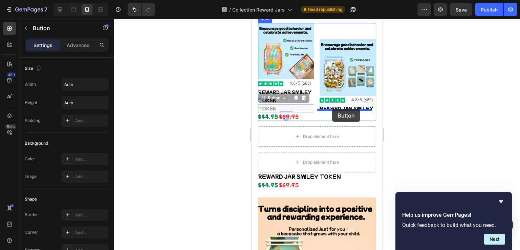
drag, startPoint x: 265, startPoint y: 96, endPoint x: 331, endPoint y: 108, distance: 67.8
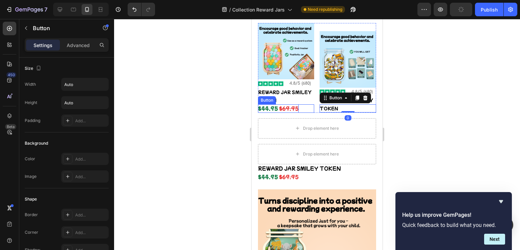
click at [279, 105] on s "$69.95" at bounding box center [289, 108] width 20 height 7
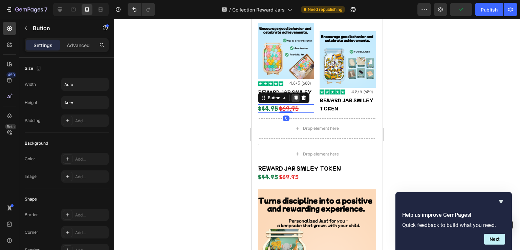
click at [295, 96] on icon at bounding box center [296, 98] width 4 height 5
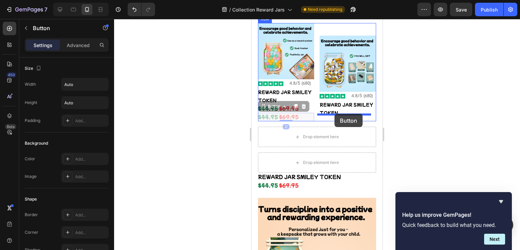
drag, startPoint x: 268, startPoint y: 103, endPoint x: 335, endPoint y: 114, distance: 67.2
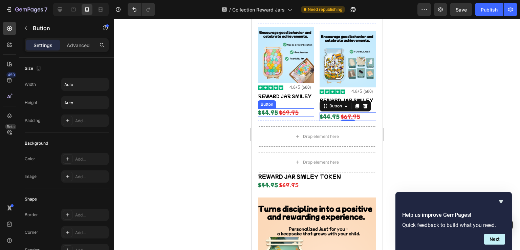
scroll to position [222, 0]
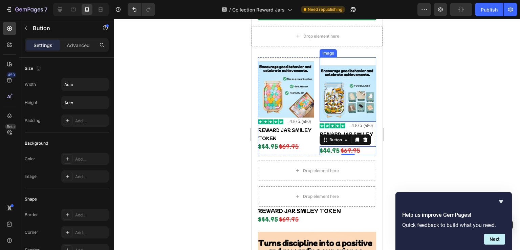
click at [327, 61] on div "Image" at bounding box center [348, 89] width 56 height 64
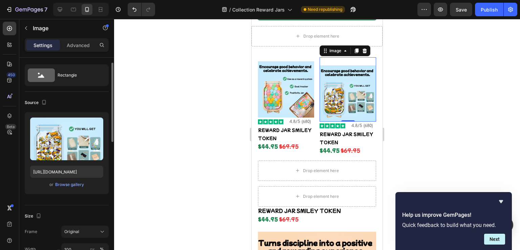
scroll to position [81, 0]
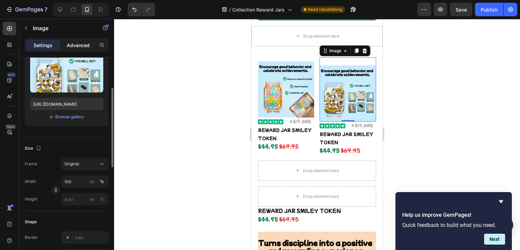
click at [77, 42] on p "Advanced" at bounding box center [78, 45] width 23 height 7
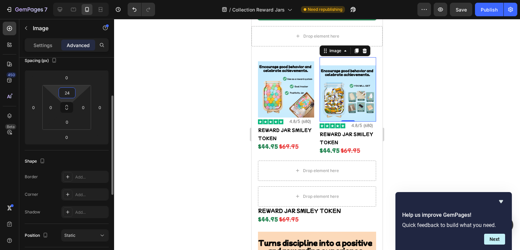
click at [68, 96] on input "24" at bounding box center [67, 93] width 14 height 10
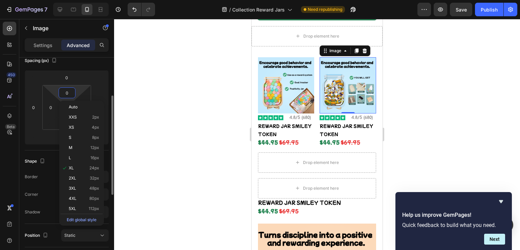
type input "0"
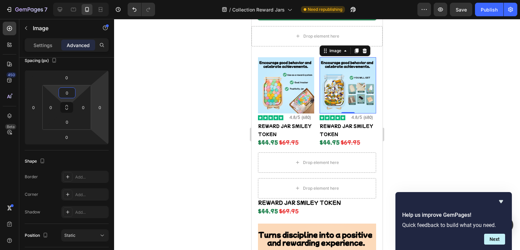
click at [182, 92] on div at bounding box center [317, 134] width 406 height 231
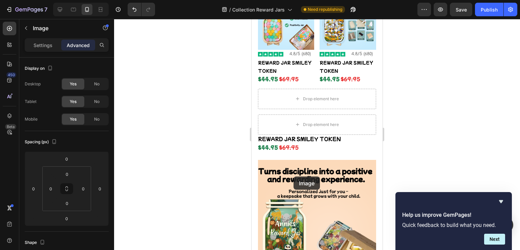
scroll to position [296, 0]
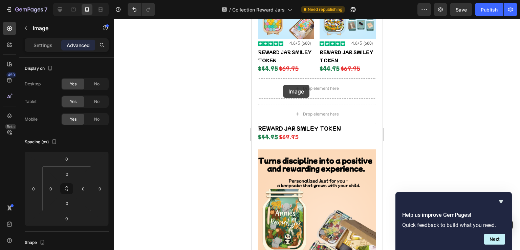
drag, startPoint x: 304, startPoint y: 192, endPoint x: 283, endPoint y: 85, distance: 109.7
click at [305, 83] on div "Drop element here" at bounding box center [317, 88] width 55 height 11
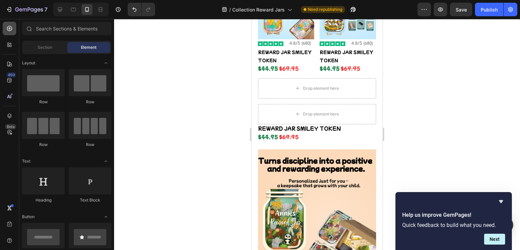
click at [10, 26] on icon at bounding box center [9, 28] width 5 height 5
click at [44, 46] on span "Section" at bounding box center [45, 47] width 15 height 6
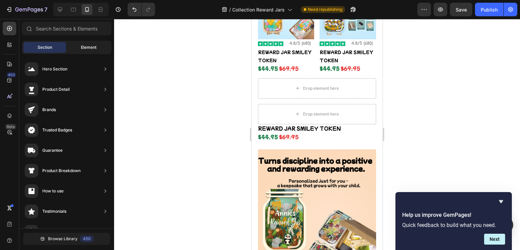
click at [80, 45] on div "Element" at bounding box center [88, 47] width 43 height 11
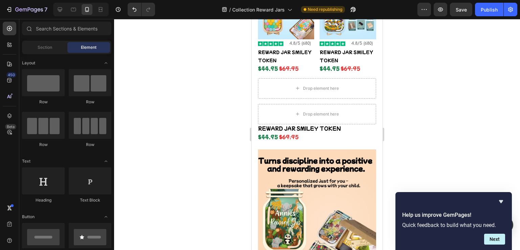
scroll to position [0, 0]
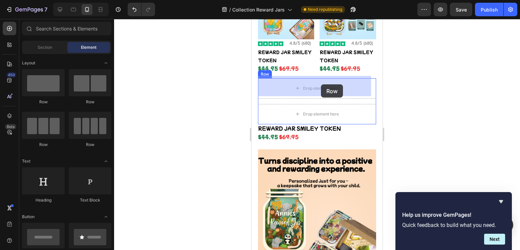
drag, startPoint x: 334, startPoint y: 102, endPoint x: 499, endPoint y: 106, distance: 165.0
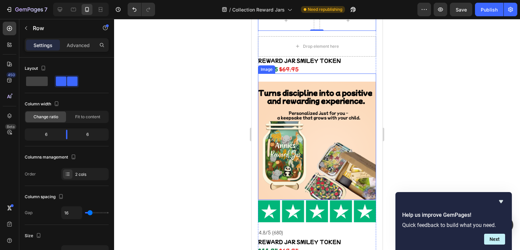
scroll to position [296, 0]
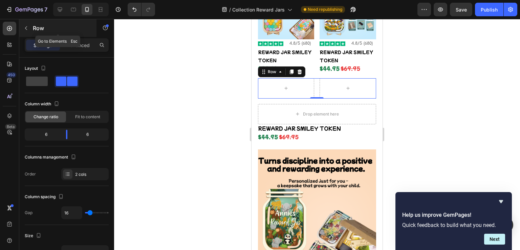
click at [28, 32] on button "button" at bounding box center [26, 28] width 11 height 11
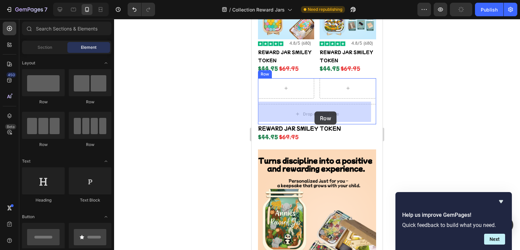
drag, startPoint x: 344, startPoint y: 103, endPoint x: 314, endPoint y: 111, distance: 31.2
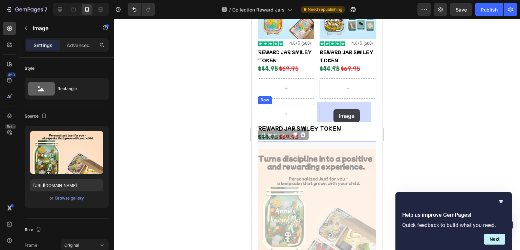
drag, startPoint x: 307, startPoint y: 179, endPoint x: 333, endPoint y: 110, distance: 73.7
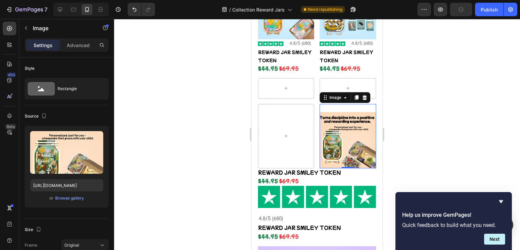
click at [342, 123] on img at bounding box center [348, 140] width 56 height 56
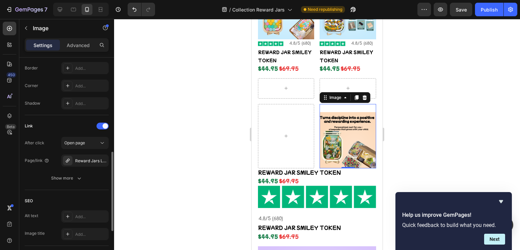
scroll to position [115, 0]
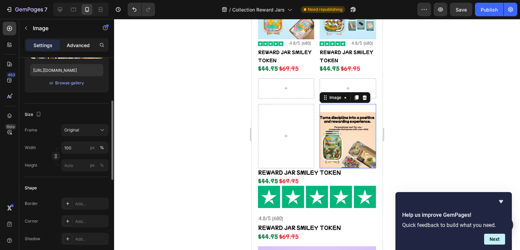
click at [72, 41] on div "Advanced" at bounding box center [78, 45] width 34 height 11
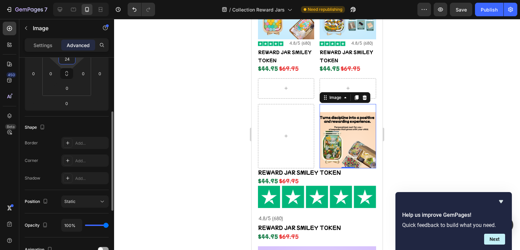
click at [69, 60] on input "24" at bounding box center [67, 59] width 14 height 10
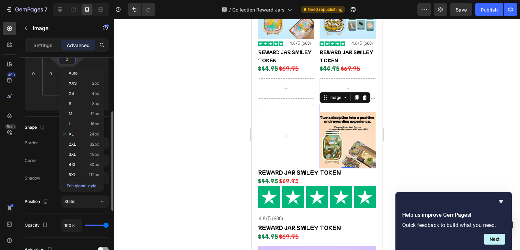
scroll to position [114, 0]
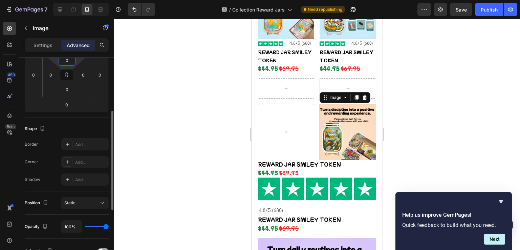
type input "0"
click at [169, 77] on div at bounding box center [317, 134] width 406 height 231
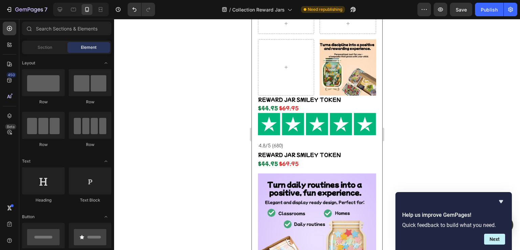
scroll to position [397, 0]
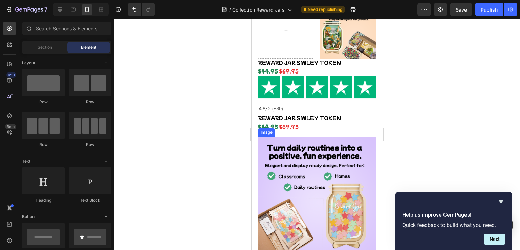
click at [281, 161] on img at bounding box center [317, 196] width 118 height 118
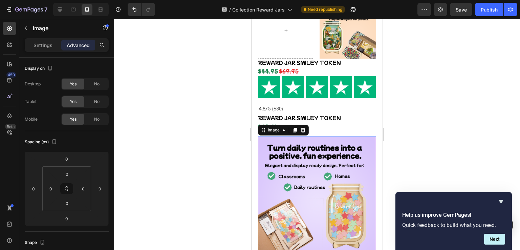
scroll to position [330, 0]
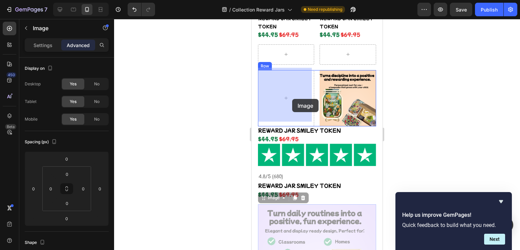
drag, startPoint x: 296, startPoint y: 214, endPoint x: 292, endPoint y: 98, distance: 115.6
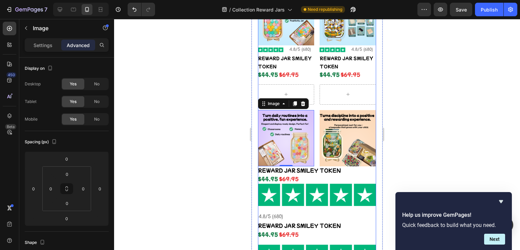
scroll to position [228, 0]
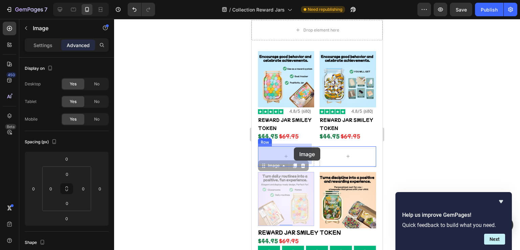
drag, startPoint x: 295, startPoint y: 190, endPoint x: 294, endPoint y: 147, distance: 42.7
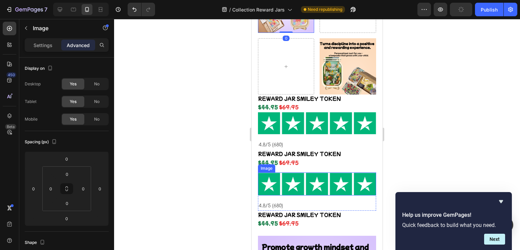
scroll to position [465, 0]
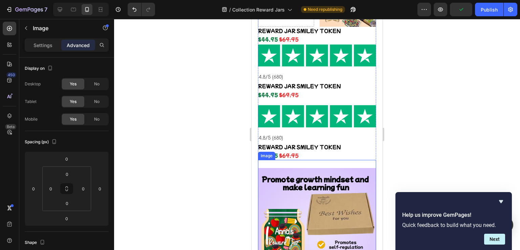
click at [314, 193] on img at bounding box center [317, 227] width 118 height 118
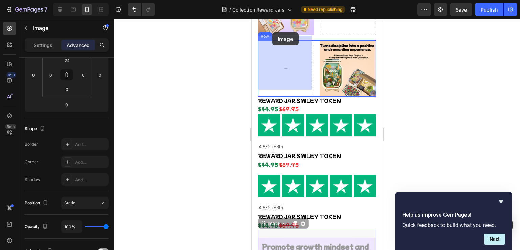
scroll to position [360, 0]
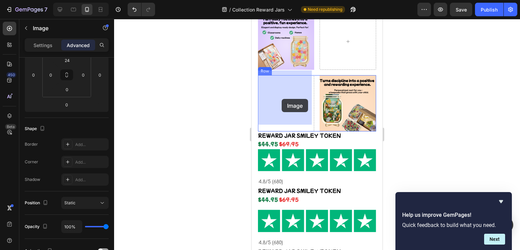
drag, startPoint x: 314, startPoint y: 195, endPoint x: 282, endPoint y: 99, distance: 101.9
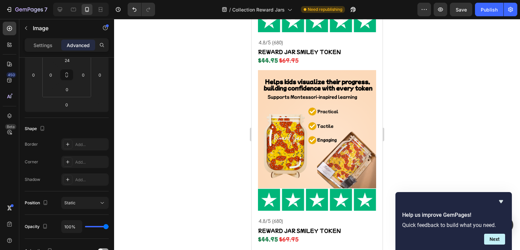
scroll to position [665, 0]
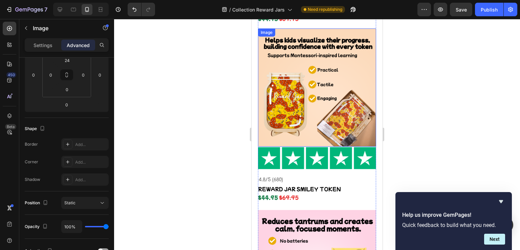
click at [316, 102] on img at bounding box center [317, 87] width 118 height 118
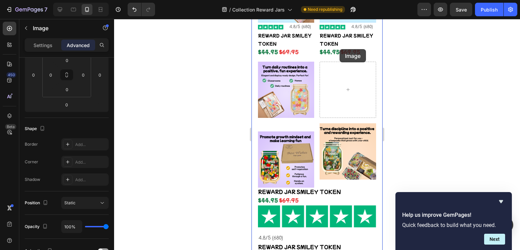
scroll to position [308, 0]
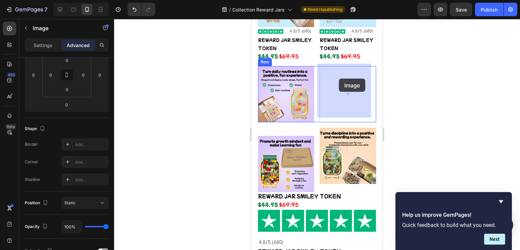
drag, startPoint x: 318, startPoint y: 101, endPoint x: 339, endPoint y: 79, distance: 30.7
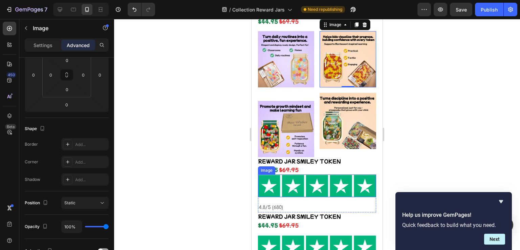
scroll to position [342, 0]
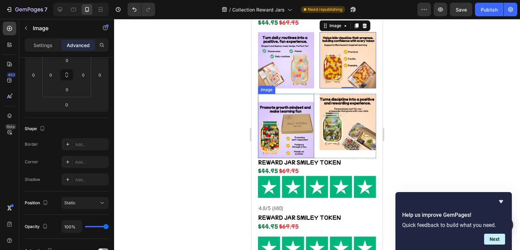
click at [277, 119] on img at bounding box center [286, 130] width 56 height 56
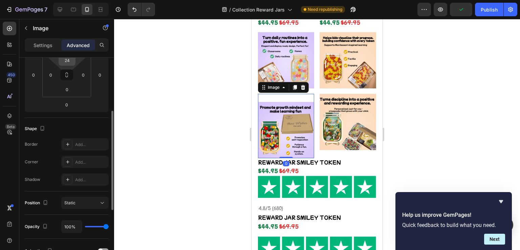
click at [71, 64] on input "24" at bounding box center [67, 60] width 14 height 10
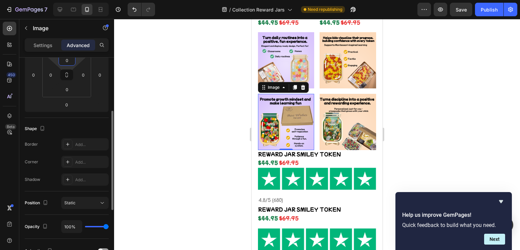
type input "0"
drag, startPoint x: 186, startPoint y: 126, endPoint x: 215, endPoint y: 134, distance: 29.5
click at [187, 126] on div at bounding box center [317, 134] width 406 height 231
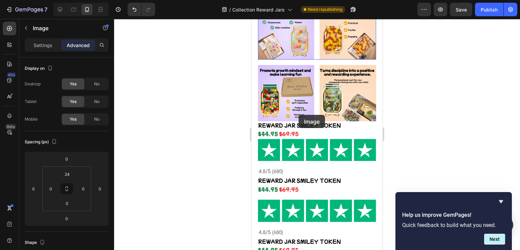
scroll to position [283, 0]
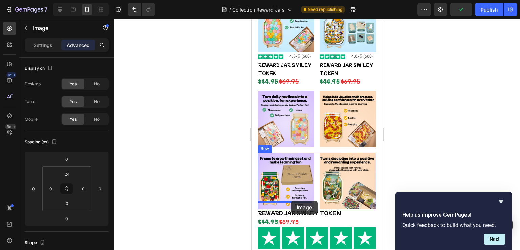
drag, startPoint x: 327, startPoint y: 238, endPoint x: 291, endPoint y: 201, distance: 52.2
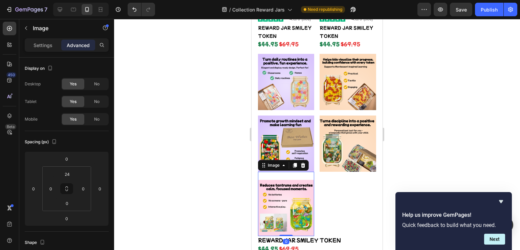
scroll to position [351, 0]
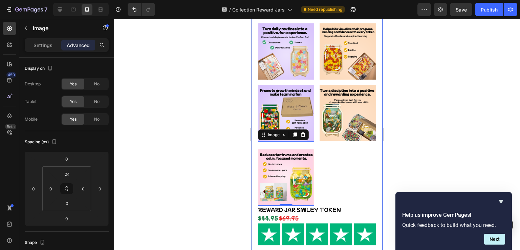
click at [213, 158] on div at bounding box center [317, 134] width 406 height 231
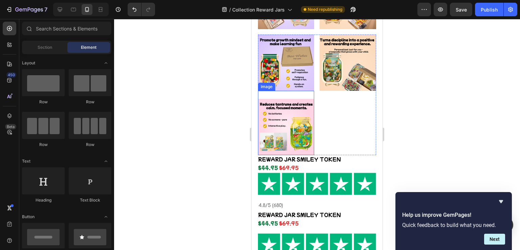
scroll to position [418, 0]
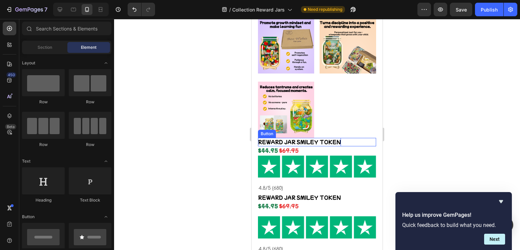
click at [289, 138] on p "REWARD JAR SMILEY TOKEN" at bounding box center [299, 142] width 83 height 8
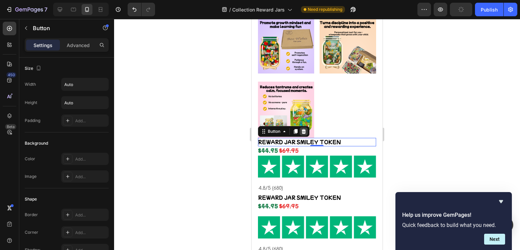
click at [307, 127] on div at bounding box center [304, 131] width 8 height 8
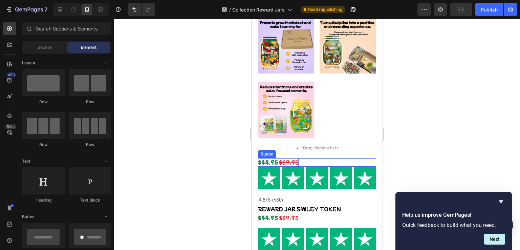
click at [289, 159] on s "$69.95" at bounding box center [289, 162] width 20 height 7
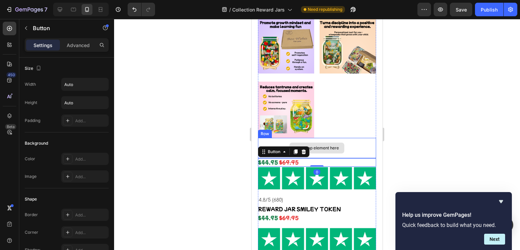
click at [263, 138] on div "Drop element here" at bounding box center [317, 148] width 118 height 20
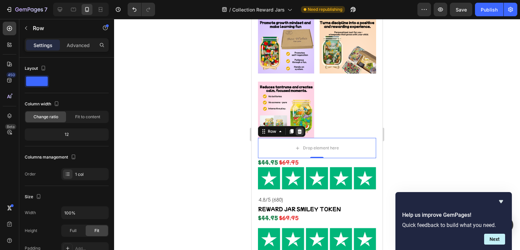
click at [301, 129] on icon at bounding box center [300, 131] width 4 height 5
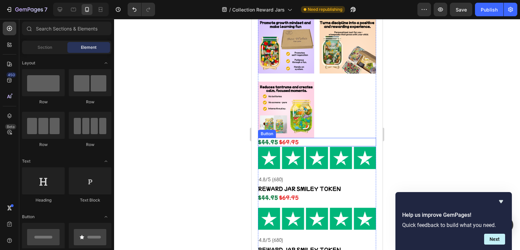
click at [317, 138] on div "$44.95 $69.95 Button" at bounding box center [317, 142] width 118 height 8
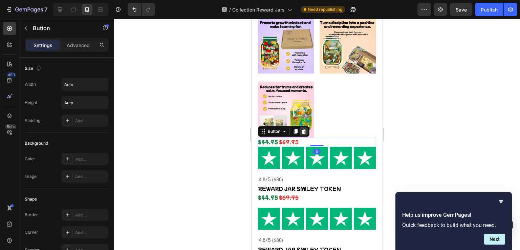
click at [301, 129] on icon at bounding box center [303, 131] width 5 height 5
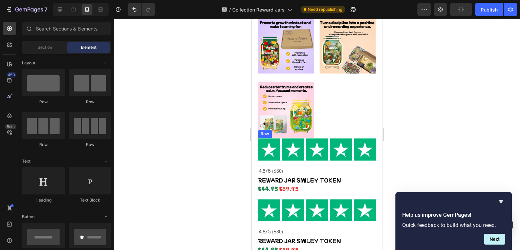
click at [321, 155] on div "Image 4.8/5 (680) Text Block Row" at bounding box center [317, 157] width 118 height 38
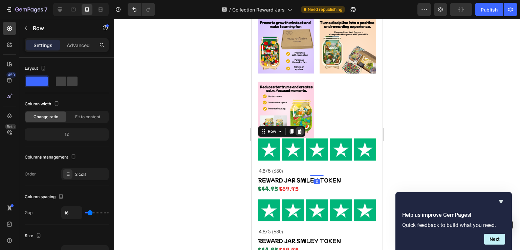
click at [298, 129] on icon at bounding box center [300, 131] width 4 height 5
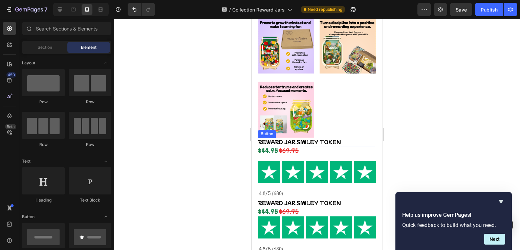
click at [363, 138] on div "REWARD JAR SMILEY TOKEN Button" at bounding box center [317, 142] width 118 height 8
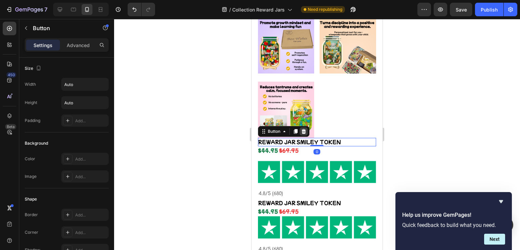
click at [304, 129] on icon at bounding box center [304, 131] width 4 height 5
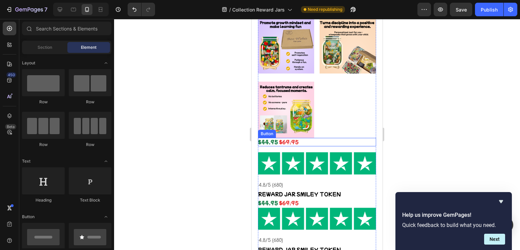
click at [331, 138] on div "$44.95 $69.95 Button" at bounding box center [317, 142] width 118 height 8
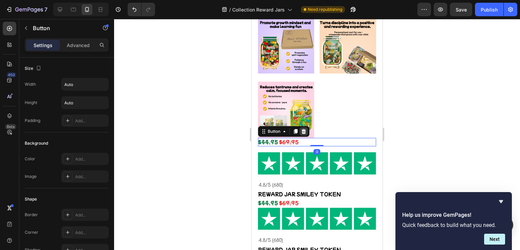
click at [306, 129] on icon at bounding box center [303, 131] width 5 height 5
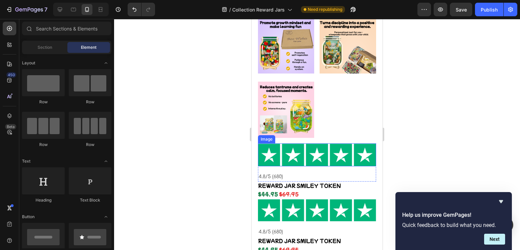
click at [329, 143] on img at bounding box center [317, 154] width 118 height 23
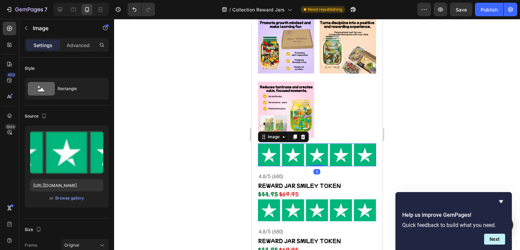
click at [302, 134] on icon at bounding box center [302, 136] width 5 height 5
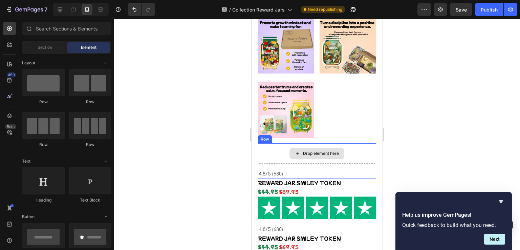
click at [275, 145] on div "Drop element here" at bounding box center [317, 153] width 118 height 20
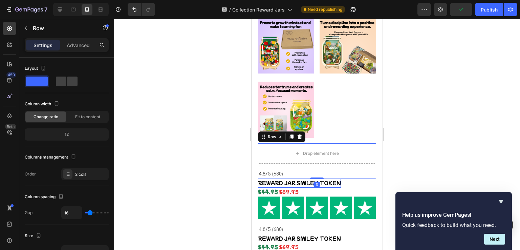
click at [299, 134] on icon at bounding box center [300, 136] width 4 height 5
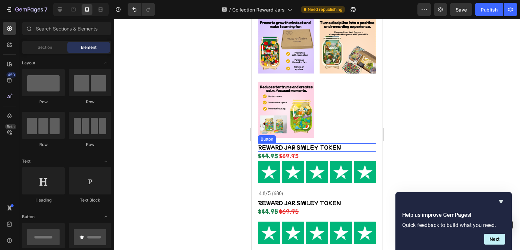
click at [356, 143] on div "REWARD JAR SMILEY TOKEN Button" at bounding box center [317, 147] width 118 height 8
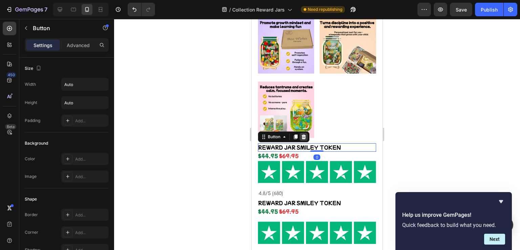
click at [302, 134] on icon at bounding box center [304, 136] width 4 height 5
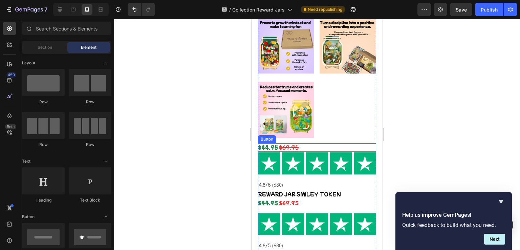
click at [312, 143] on div "$44.95 $69.95 Button" at bounding box center [317, 147] width 118 height 8
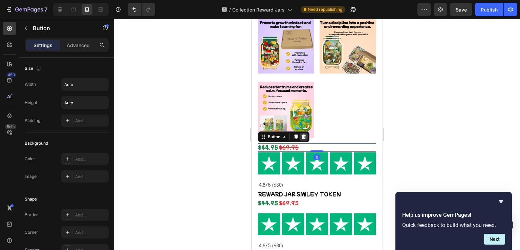
click at [303, 134] on icon at bounding box center [303, 136] width 5 height 5
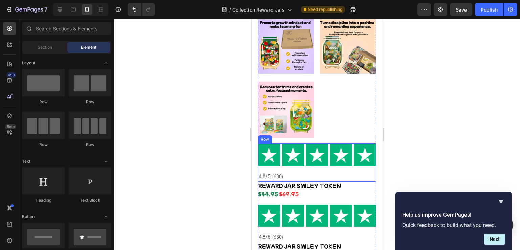
click at [321, 157] on div "Image 4.8/5 (680) Text Block Row" at bounding box center [317, 162] width 118 height 38
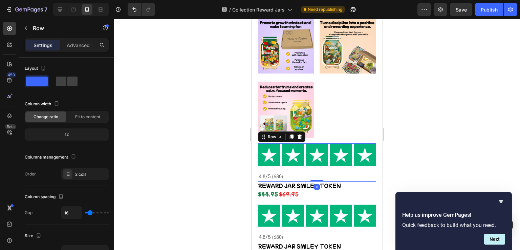
click at [301, 134] on icon at bounding box center [300, 136] width 4 height 5
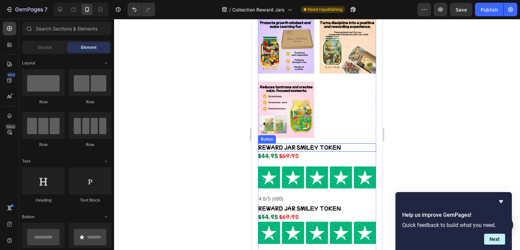
click at [348, 143] on div "REWARD JAR SMILEY TOKEN Button" at bounding box center [317, 147] width 118 height 8
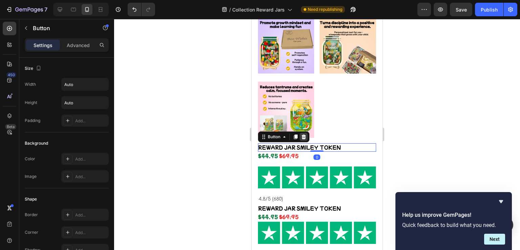
click at [302, 134] on icon at bounding box center [303, 136] width 5 height 5
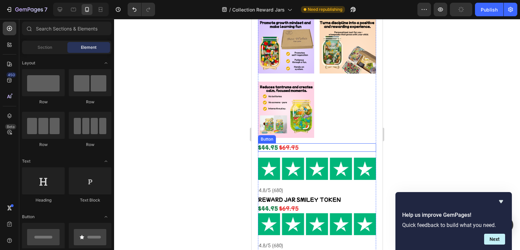
click at [318, 143] on div "$44.95 $69.95 Button" at bounding box center [317, 147] width 118 height 8
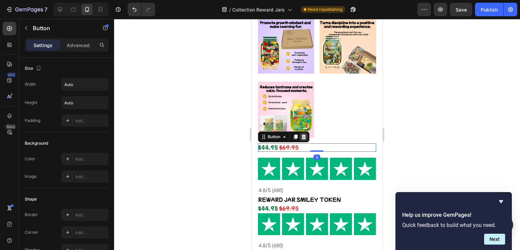
click at [304, 134] on icon at bounding box center [304, 136] width 4 height 5
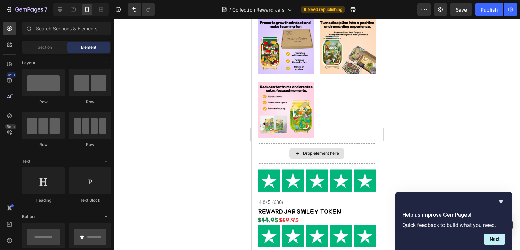
click at [351, 146] on div "Drop element here" at bounding box center [317, 153] width 118 height 20
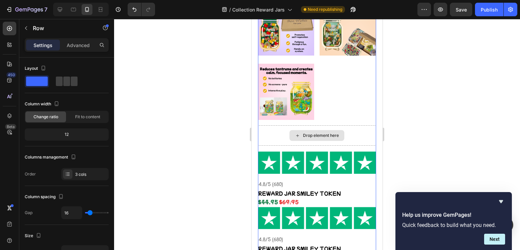
scroll to position [452, 0]
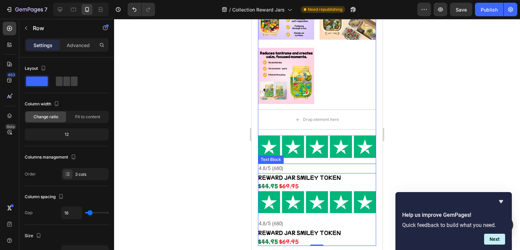
click at [340, 164] on p "4.8/5 (680)" at bounding box center [317, 168] width 117 height 8
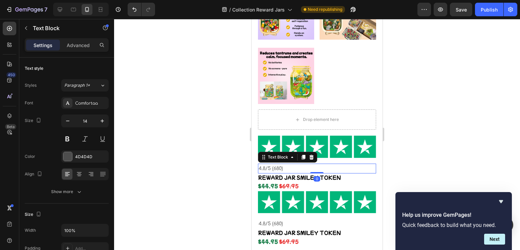
drag, startPoint x: 310, startPoint y: 147, endPoint x: 317, endPoint y: 150, distance: 7.9
click at [310, 154] on icon at bounding box center [311, 156] width 5 height 5
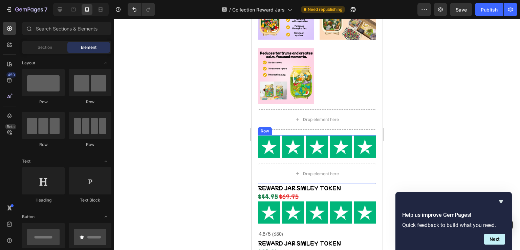
click at [339, 149] on div "Image Drop element here Row" at bounding box center [317, 159] width 118 height 49
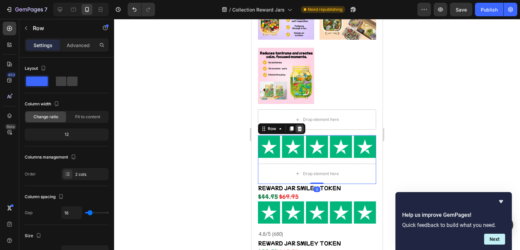
click at [298, 126] on icon at bounding box center [300, 128] width 4 height 5
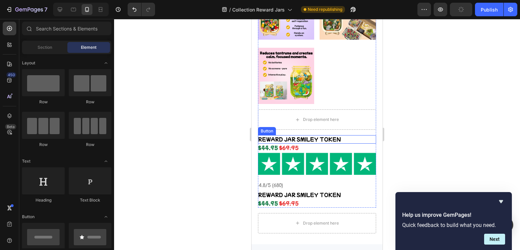
click at [347, 135] on div "REWARD JAR SMILEY TOKEN Button" at bounding box center [317, 139] width 118 height 8
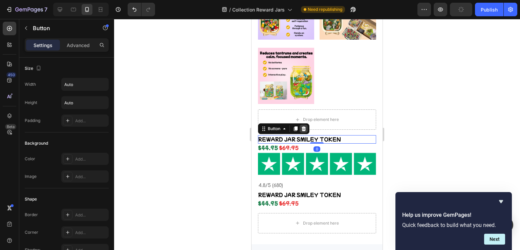
click at [303, 126] on icon at bounding box center [304, 128] width 4 height 5
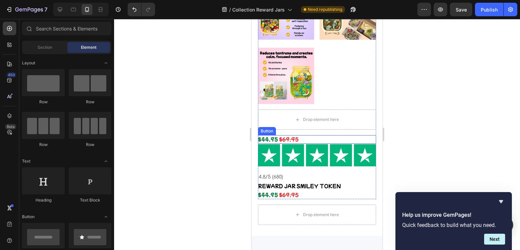
click at [339, 135] on div "$44.95 $69.95 Button" at bounding box center [317, 139] width 118 height 8
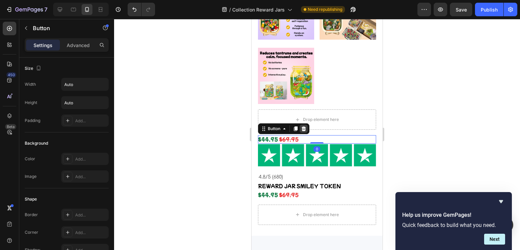
click at [305, 125] on div at bounding box center [304, 129] width 8 height 8
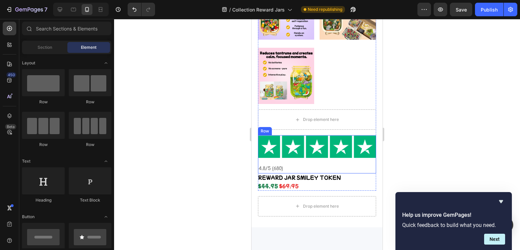
drag, startPoint x: 350, startPoint y: 152, endPoint x: 312, endPoint y: 135, distance: 41.7
click at [350, 152] on div "Image 4.8/5 (680) Text Block Row" at bounding box center [317, 154] width 118 height 38
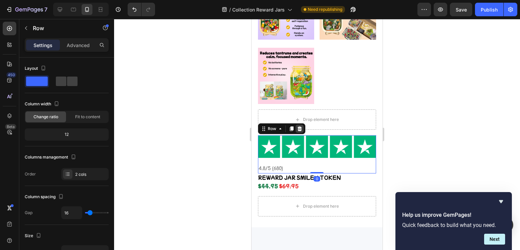
click at [299, 126] on icon at bounding box center [300, 128] width 4 height 5
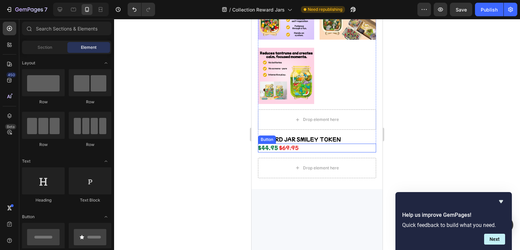
click at [349, 144] on div "$44.95 $69.95 Button" at bounding box center [317, 148] width 118 height 8
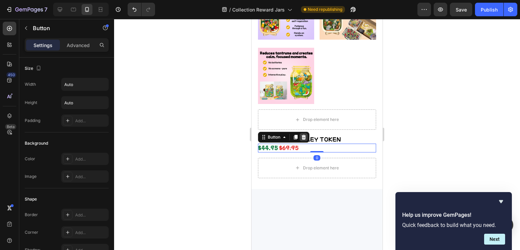
click at [304, 135] on icon at bounding box center [304, 137] width 4 height 5
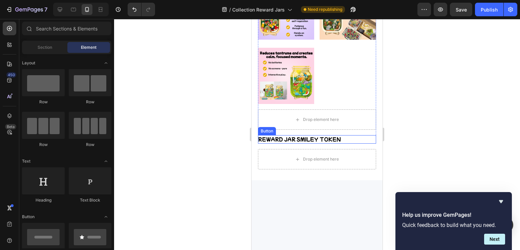
drag, startPoint x: 351, startPoint y: 129, endPoint x: 326, endPoint y: 118, distance: 27.8
click at [352, 135] on div "REWARD JAR SMILEY TOKEN Button" at bounding box center [317, 139] width 118 height 8
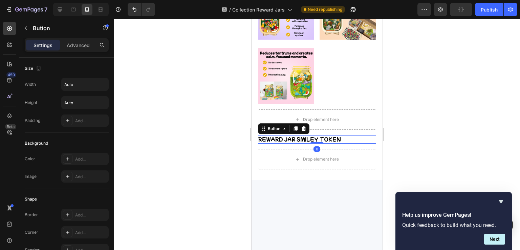
drag, startPoint x: 302, startPoint y: 118, endPoint x: 308, endPoint y: 122, distance: 7.1
click at [302, 126] on icon at bounding box center [304, 128] width 4 height 5
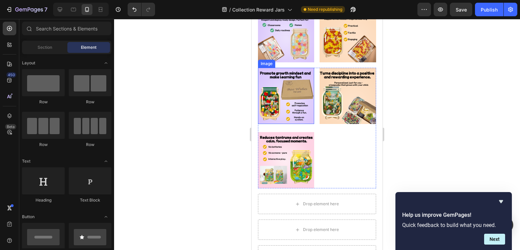
scroll to position [418, 0]
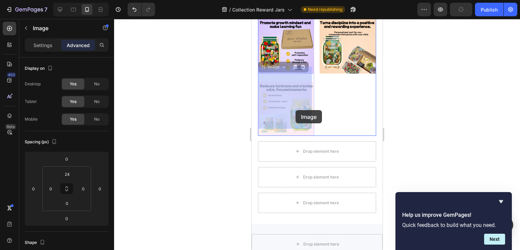
drag, startPoint x: 291, startPoint y: 108, endPoint x: 296, endPoint y: 110, distance: 5.6
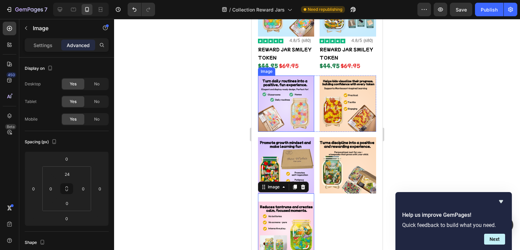
scroll to position [283, 0]
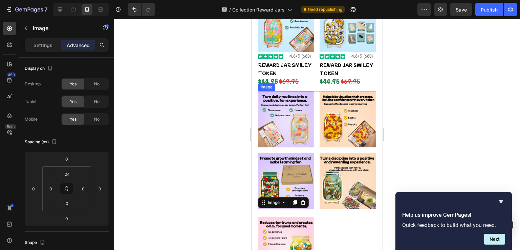
click at [288, 113] on img at bounding box center [286, 119] width 56 height 56
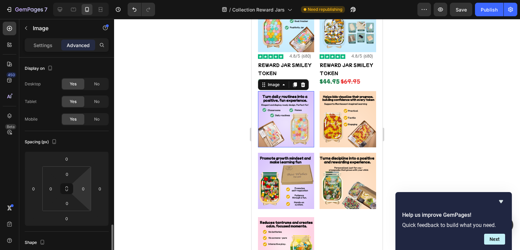
scroll to position [114, 0]
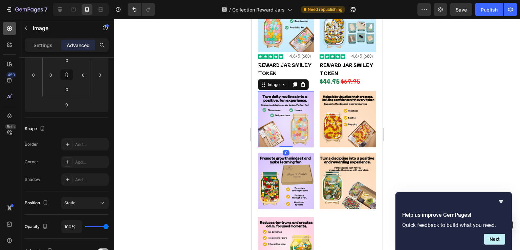
click at [7, 28] on icon at bounding box center [9, 28] width 5 height 5
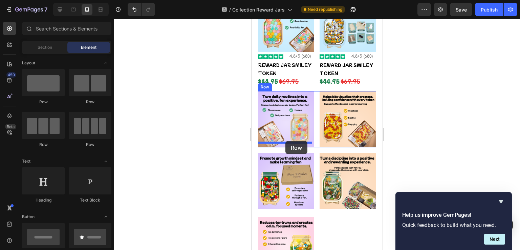
drag, startPoint x: 304, startPoint y: 103, endPoint x: 286, endPoint y: 141, distance: 42.1
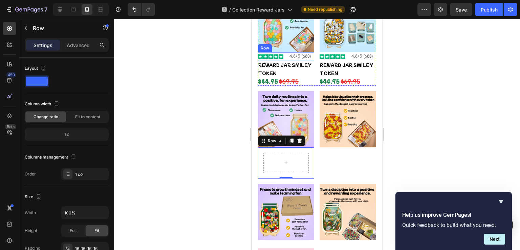
click at [286, 53] on div "Image 4.8/5 (680) Text Block Row" at bounding box center [286, 56] width 56 height 9
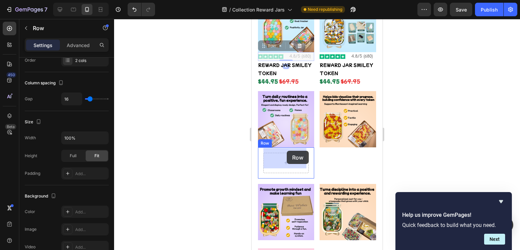
drag, startPoint x: 270, startPoint y: 44, endPoint x: 287, endPoint y: 151, distance: 108.0
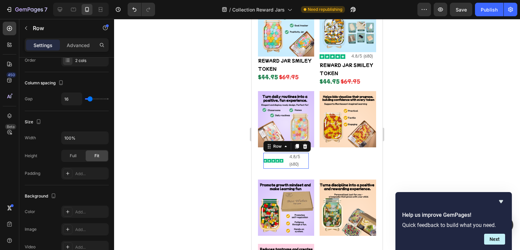
scroll to position [287, 0]
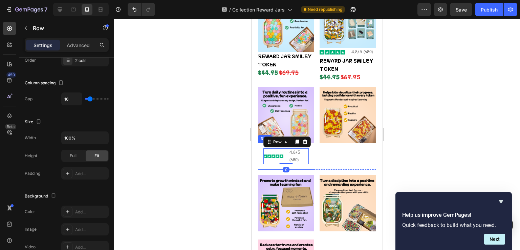
click at [308, 159] on div "Image 4.8/5 (680) Text Block Row 0 Row" at bounding box center [286, 156] width 56 height 27
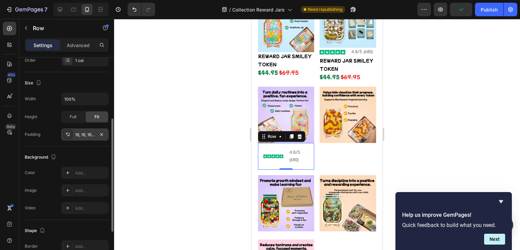
click at [83, 135] on div "16, 16, 16, 16" at bounding box center [85, 135] width 20 height 6
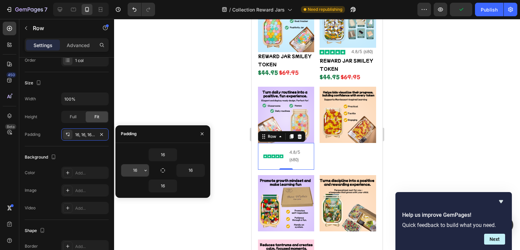
click at [141, 171] on input "16" at bounding box center [135, 170] width 28 height 12
click at [140, 171] on input "16" at bounding box center [135, 170] width 28 height 12
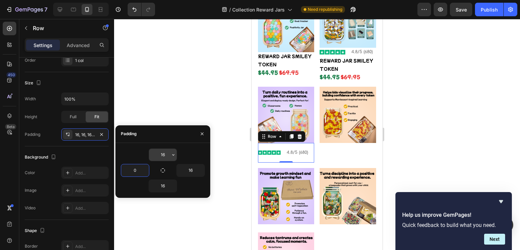
type input "0"
click at [163, 154] on input "16" at bounding box center [163, 155] width 28 height 12
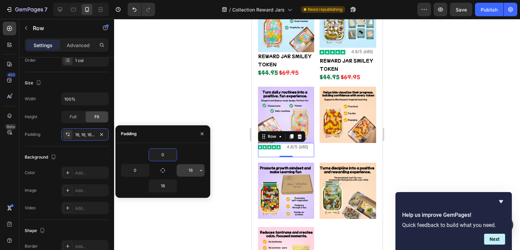
type input "0"
click at [189, 170] on input "16" at bounding box center [191, 170] width 28 height 12
type input "0"
click at [161, 186] on input "16" at bounding box center [163, 186] width 28 height 12
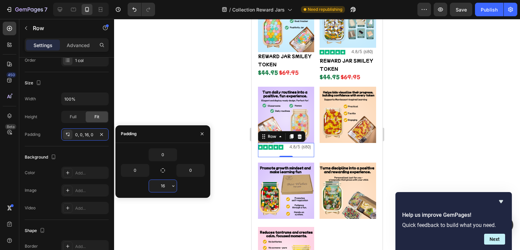
click at [161, 186] on input "16" at bounding box center [163, 186] width 28 height 12
type input "0"
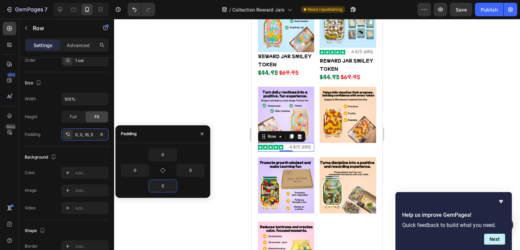
click at [241, 150] on div at bounding box center [317, 134] width 406 height 231
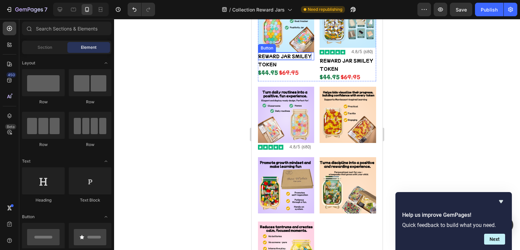
click at [283, 53] on p "REWARD JAR SMILEY" at bounding box center [285, 56] width 54 height 7
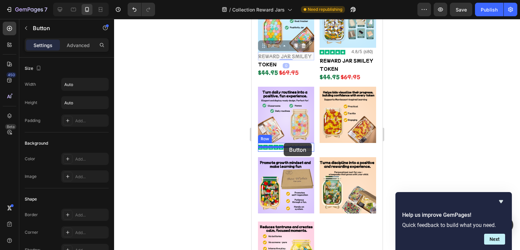
drag, startPoint x: 275, startPoint y: 44, endPoint x: 284, endPoint y: 143, distance: 99.6
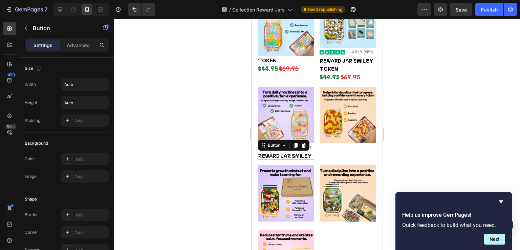
scroll to position [291, 0]
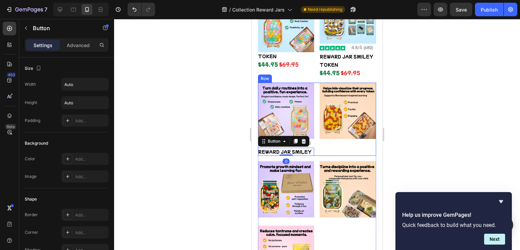
click at [312, 140] on div "Image Image 4.8/5 (680) Text Block Row REWARD JAR SMILEY Button 0 Row Image Row" at bounding box center [317, 119] width 118 height 73
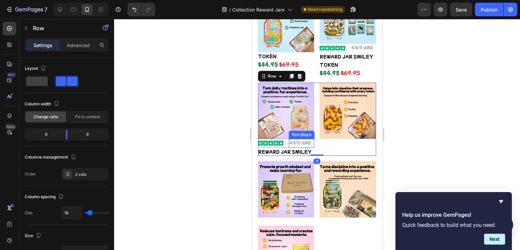
click at [310, 140] on p "4.8/5 (680)" at bounding box center [302, 143] width 24 height 7
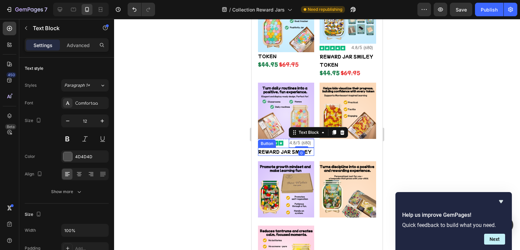
click at [312, 147] on div "Image Image 4.8/5 (680) Text Block 0 Row REWARD JAR SMILEY Button Row Image Row" at bounding box center [317, 119] width 118 height 73
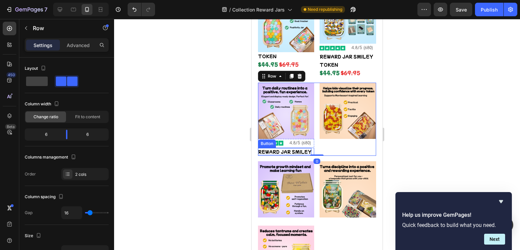
click at [308, 148] on p "REWARD JAR SMILEY" at bounding box center [285, 151] width 54 height 7
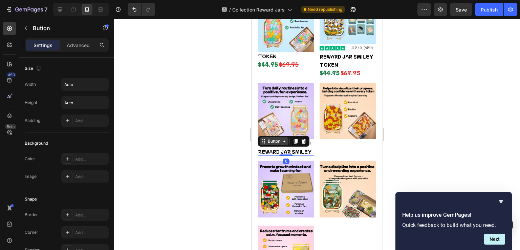
click at [281, 138] on div "Button" at bounding box center [274, 141] width 15 height 6
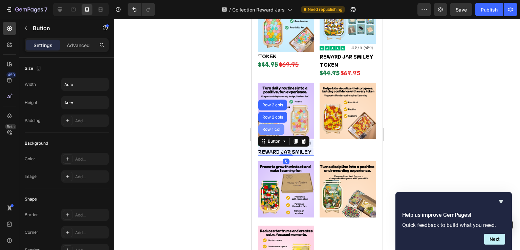
click at [278, 127] on div "Row 1 col" at bounding box center [271, 129] width 21 height 4
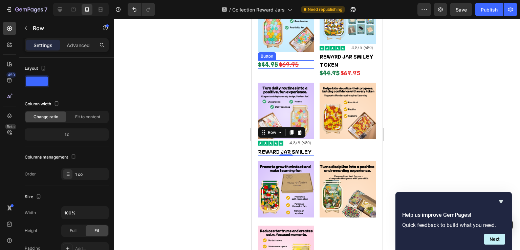
click at [287, 53] on div "TOKEN Button" at bounding box center [286, 56] width 56 height 8
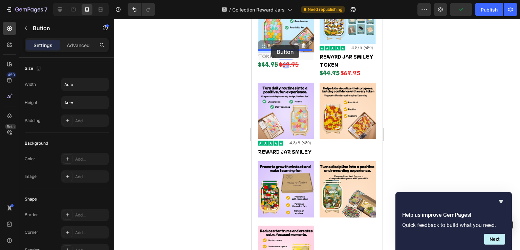
click at [271, 45] on div "Mobile ( 387 px) iPhone 13 Mini iPhone 13 Pro iPhone 11 Pro Max iPhone 15 Pro M…" at bounding box center [317, 221] width 131 height 987
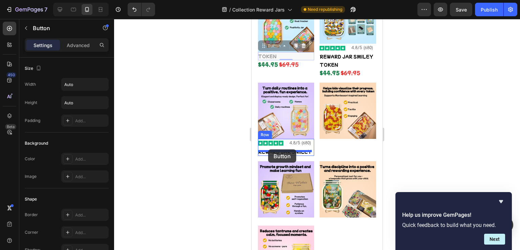
drag, startPoint x: 273, startPoint y: 44, endPoint x: 268, endPoint y: 149, distance: 105.1
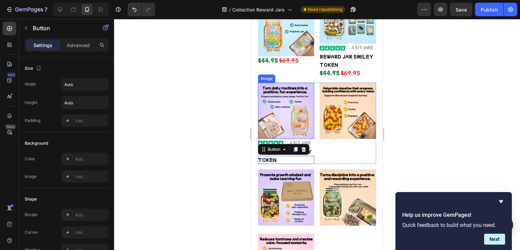
scroll to position [295, 0]
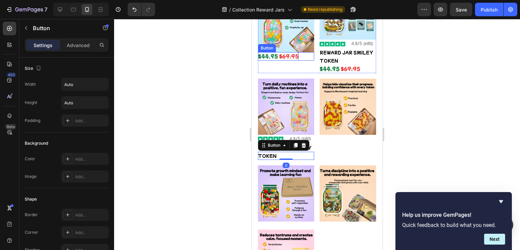
click at [268, 53] on strong "$44.95" at bounding box center [268, 56] width 20 height 7
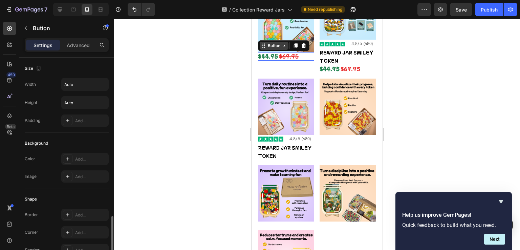
scroll to position [114, 0]
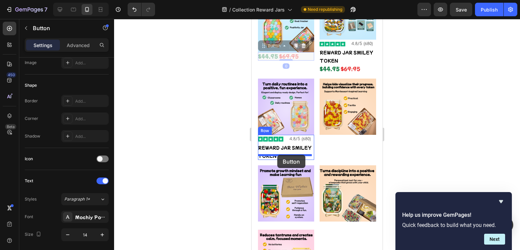
drag, startPoint x: 273, startPoint y: 45, endPoint x: 277, endPoint y: 155, distance: 110.2
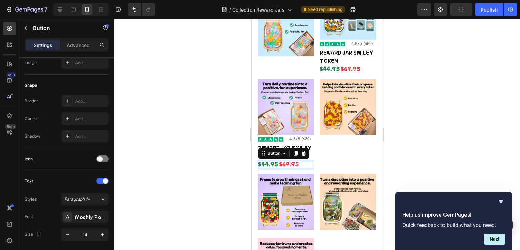
scroll to position [299, 0]
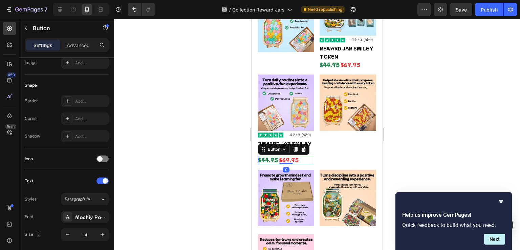
click at [222, 150] on div at bounding box center [317, 134] width 406 height 231
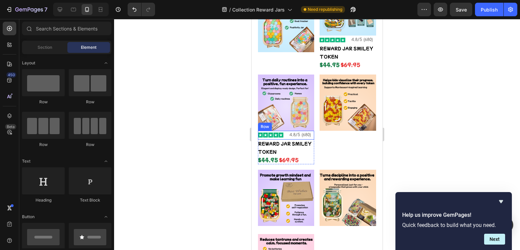
click at [285, 131] on div "Image 4.8/5 (680) Text Block Row" at bounding box center [286, 135] width 56 height 9
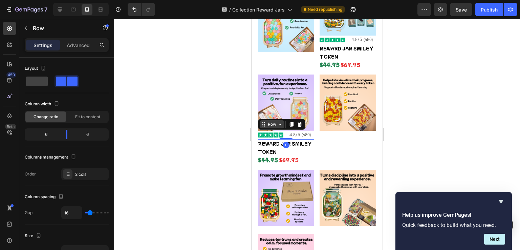
click at [277, 121] on div "Row" at bounding box center [272, 124] width 11 height 6
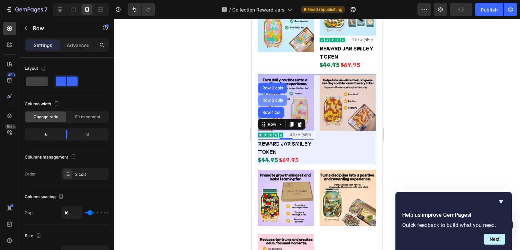
click at [275, 101] on div "Row 2 cols" at bounding box center [272, 100] width 29 height 11
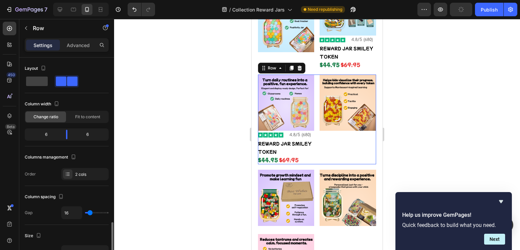
scroll to position [114, 0]
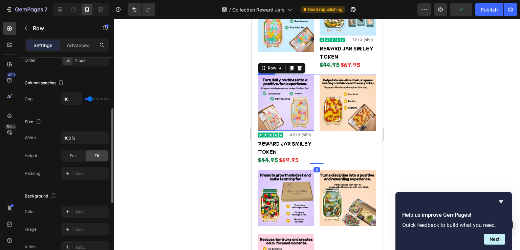
click at [280, 132] on img at bounding box center [270, 134] width 25 height 5
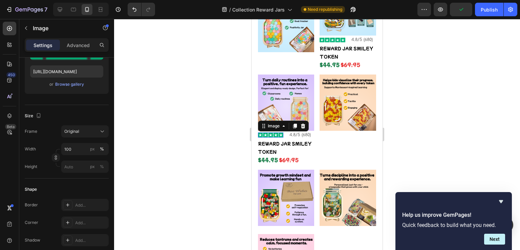
scroll to position [0, 0]
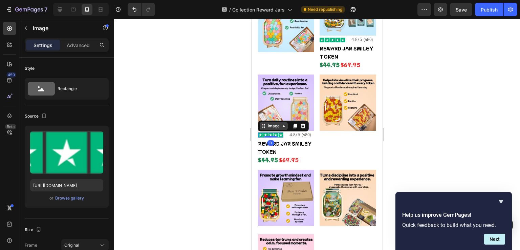
click at [284, 123] on icon at bounding box center [283, 125] width 5 height 5
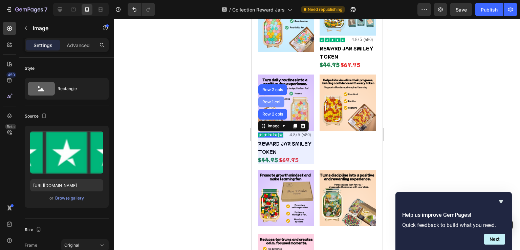
click at [268, 100] on div "Row 1 col" at bounding box center [271, 102] width 21 height 4
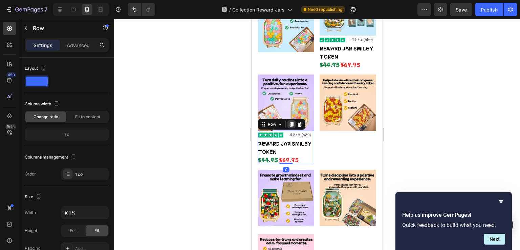
click at [291, 122] on icon at bounding box center [292, 124] width 4 height 5
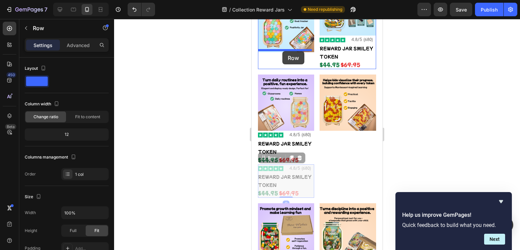
drag, startPoint x: 275, startPoint y: 154, endPoint x: 283, endPoint y: 51, distance: 102.9
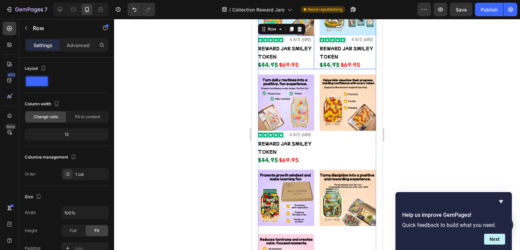
scroll to position [283, 0]
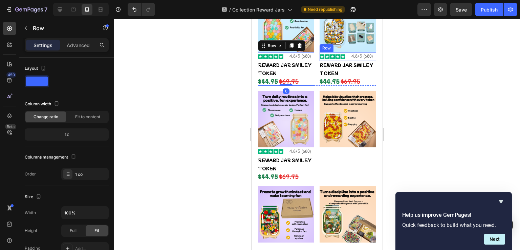
click at [346, 55] on div "Image 4.8/5 (680) Text Block Row" at bounding box center [348, 56] width 56 height 9
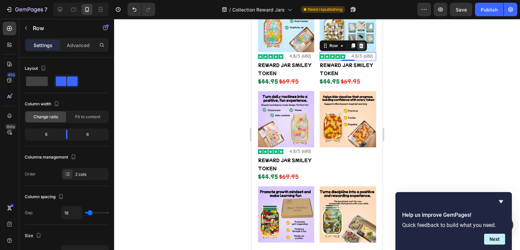
click at [360, 44] on icon at bounding box center [361, 45] width 4 height 5
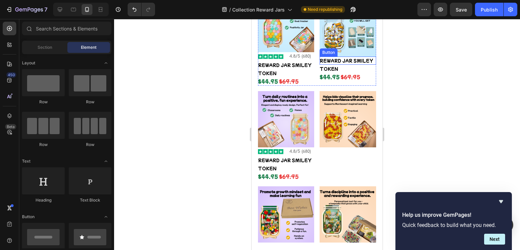
click at [350, 57] on p "REWARD JAR SMILEY" at bounding box center [347, 60] width 54 height 7
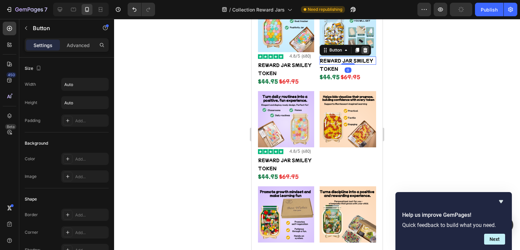
click at [363, 47] on icon at bounding box center [365, 49] width 5 height 5
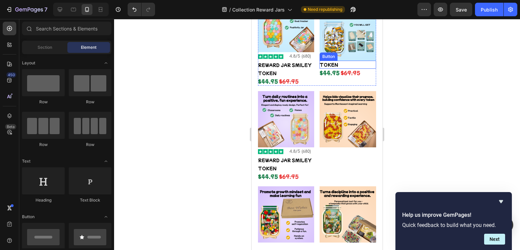
click at [347, 61] on div "TOKEN Button" at bounding box center [348, 65] width 56 height 8
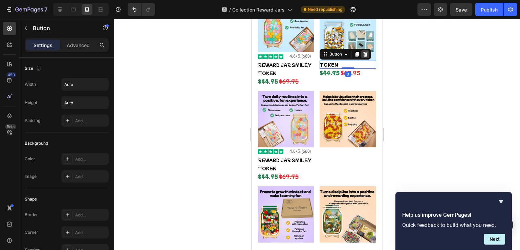
click at [363, 52] on icon at bounding box center [365, 54] width 4 height 5
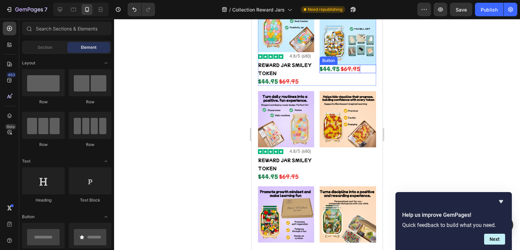
click at [354, 67] on s "$69.95" at bounding box center [351, 68] width 20 height 7
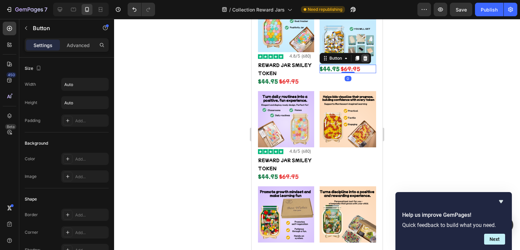
click at [363, 57] on icon at bounding box center [365, 58] width 5 height 5
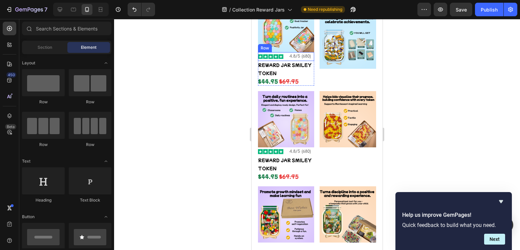
click at [284, 52] on div "Image 4.8/5 (680) Text Block Row" at bounding box center [286, 56] width 56 height 9
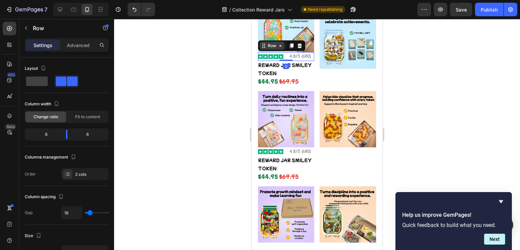
click at [271, 45] on div "Row" at bounding box center [272, 46] width 11 height 6
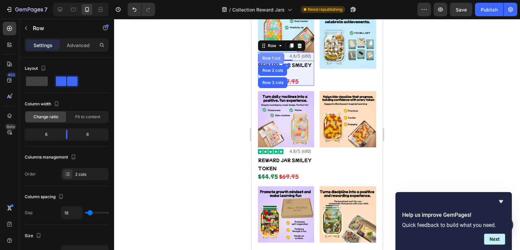
click at [274, 56] on div "Row 1 col" at bounding box center [271, 58] width 21 height 4
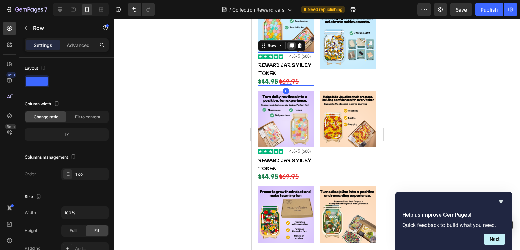
click at [292, 45] on icon at bounding box center [291, 45] width 5 height 5
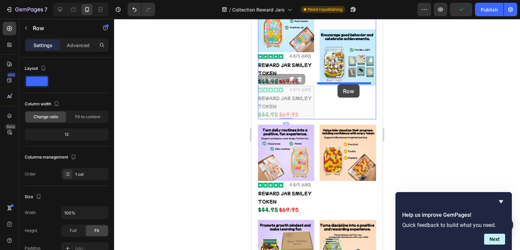
drag, startPoint x: 272, startPoint y: 76, endPoint x: 338, endPoint y: 84, distance: 65.9
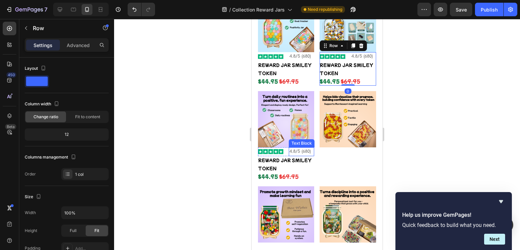
click at [289, 149] on div "4.8/5 (680)" at bounding box center [301, 151] width 25 height 9
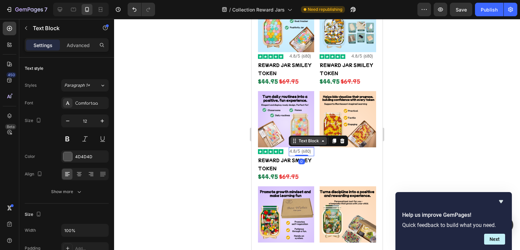
click at [310, 138] on div "Text Block" at bounding box center [308, 141] width 23 height 6
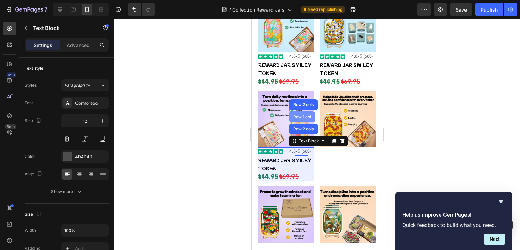
click at [306, 115] on div "Row 1 col" at bounding box center [302, 117] width 21 height 4
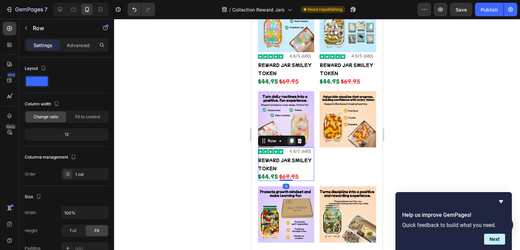
click at [292, 139] on icon at bounding box center [292, 141] width 4 height 5
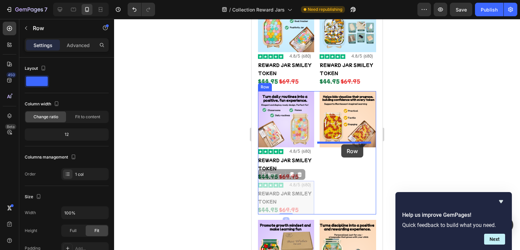
drag, startPoint x: 272, startPoint y: 170, endPoint x: 341, endPoint y: 144, distance: 73.9
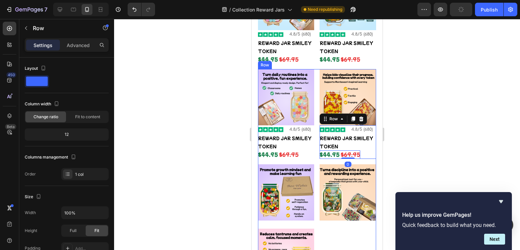
scroll to position [317, 0]
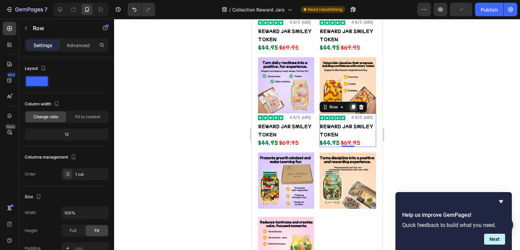
click at [352, 105] on icon at bounding box center [354, 107] width 4 height 5
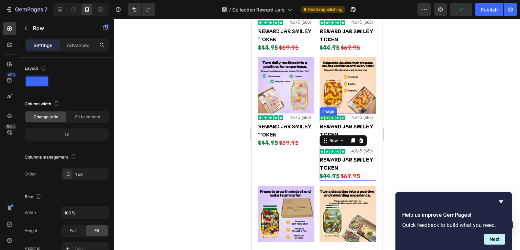
scroll to position [351, 0]
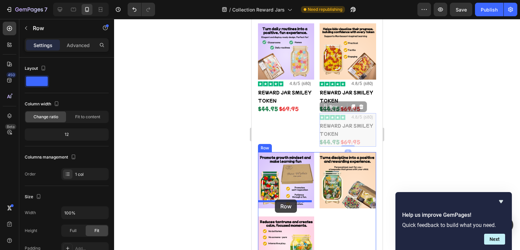
drag, startPoint x: 332, startPoint y: 100, endPoint x: 275, endPoint y: 200, distance: 115.3
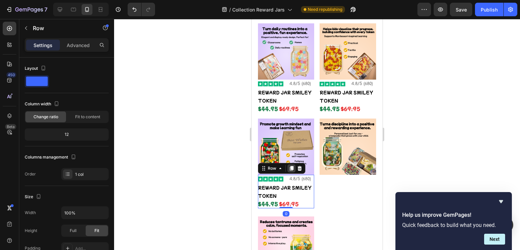
click at [291, 166] on icon at bounding box center [292, 168] width 4 height 5
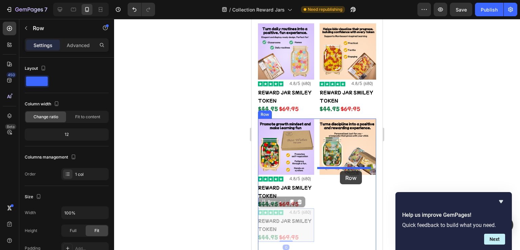
drag, startPoint x: 272, startPoint y: 197, endPoint x: 340, endPoint y: 171, distance: 72.8
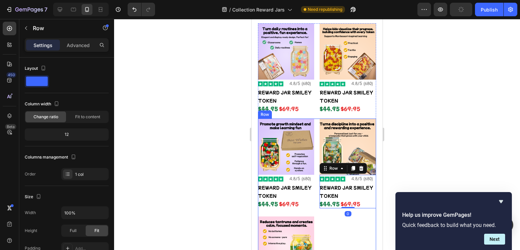
scroll to position [418, 0]
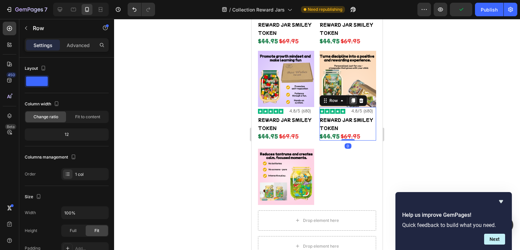
click at [352, 98] on icon at bounding box center [354, 100] width 4 height 5
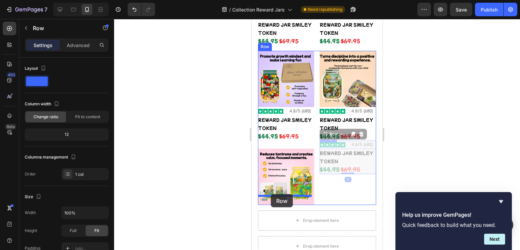
drag, startPoint x: 332, startPoint y: 130, endPoint x: 272, endPoint y: 193, distance: 87.0
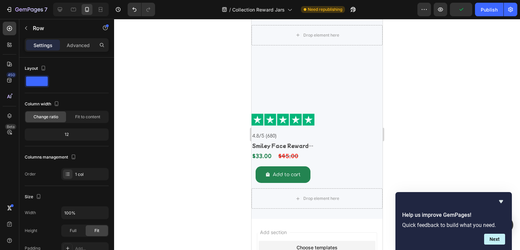
scroll to position [757, 0]
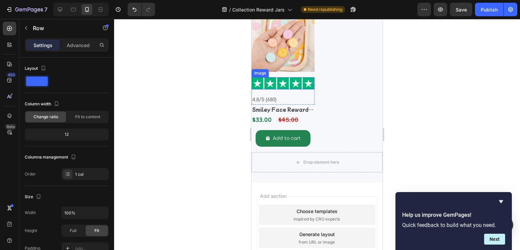
click at [285, 83] on img at bounding box center [283, 83] width 63 height 12
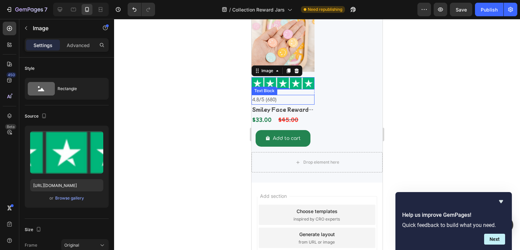
click at [306, 96] on p "4.8/5 (680)" at bounding box center [283, 100] width 62 height 8
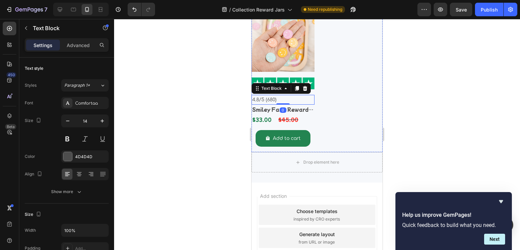
click at [289, 74] on div "Product Images Image 4.8/5 (680) Text Block 0 Row Smiley Face Reward Jar Produc…" at bounding box center [283, 80] width 63 height 143
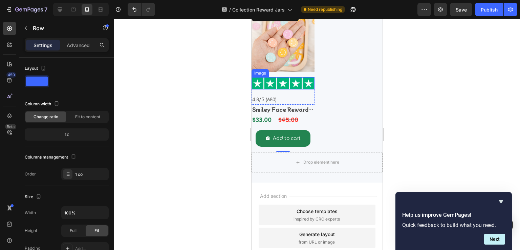
click at [281, 79] on img at bounding box center [283, 83] width 63 height 12
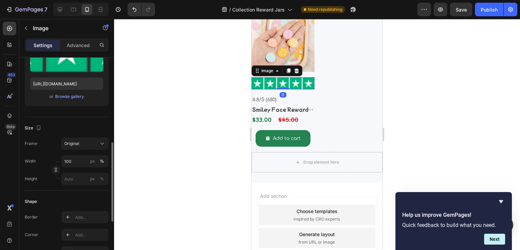
scroll to position [135, 0]
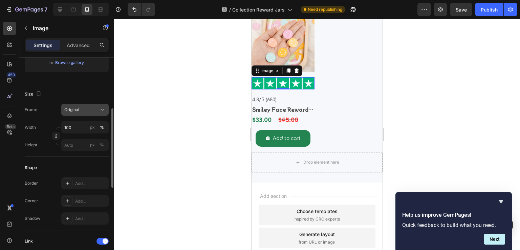
click at [92, 112] on div "Original" at bounding box center [80, 110] width 33 height 6
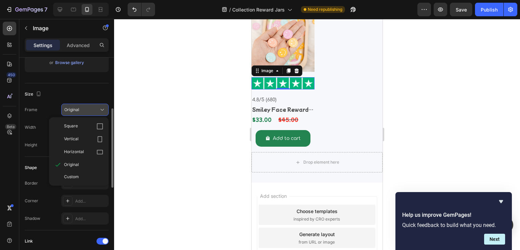
click at [92, 112] on div "Original" at bounding box center [80, 110] width 33 height 6
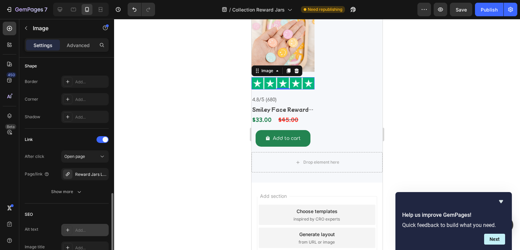
scroll to position [305, 0]
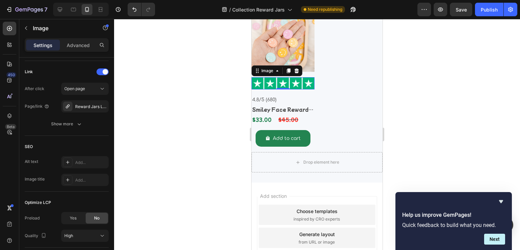
click at [265, 80] on img at bounding box center [283, 83] width 63 height 12
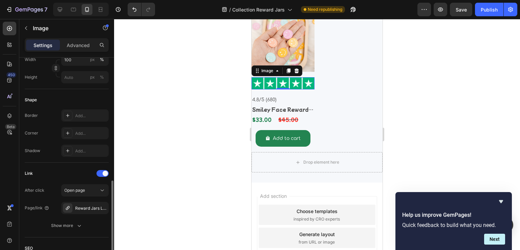
scroll to position [169, 0]
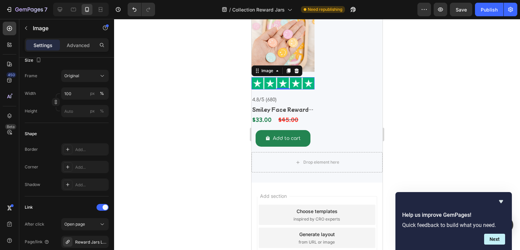
click at [278, 82] on img at bounding box center [283, 83] width 63 height 12
click at [297, 89] on div "Image 0 4.8/5 (680) Text Block Row" at bounding box center [283, 90] width 63 height 27
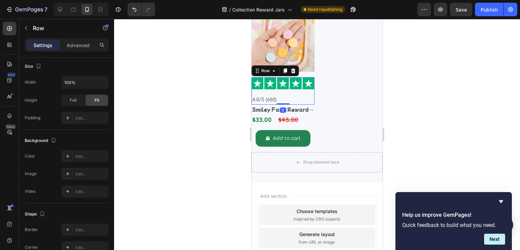
scroll to position [0, 0]
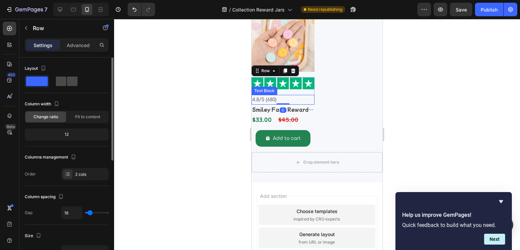
click at [63, 82] on span at bounding box center [61, 81] width 11 height 9
type input "8"
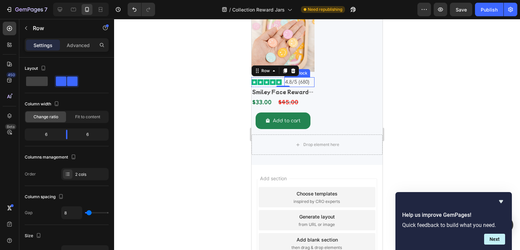
click at [189, 102] on div at bounding box center [317, 134] width 406 height 231
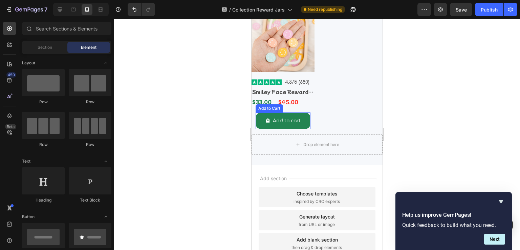
click at [190, 102] on div at bounding box center [317, 134] width 406 height 231
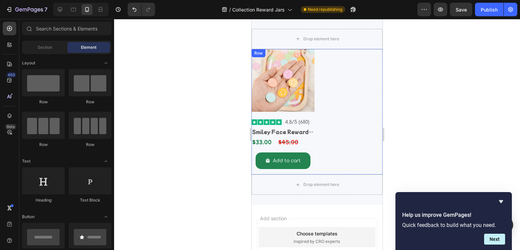
click at [277, 147] on div "$33.00 Product Price Product Price $45.00 Product Price Product Price Row" at bounding box center [283, 142] width 63 height 10
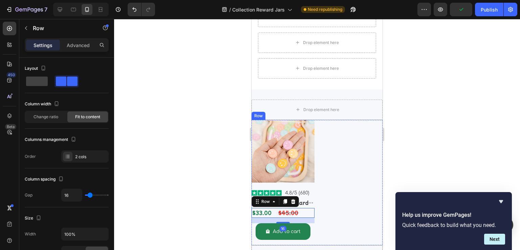
scroll to position [723, 0]
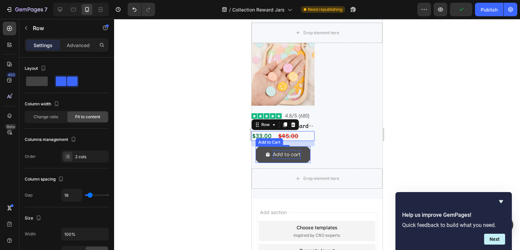
click at [276, 153] on div "Add to cart" at bounding box center [287, 154] width 28 height 8
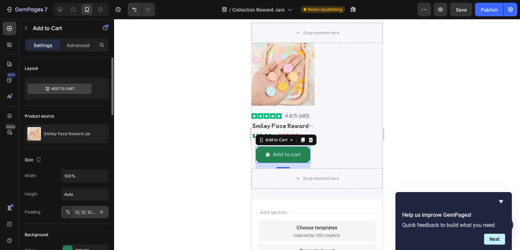
click at [84, 210] on div "12, 12, 12, 12" at bounding box center [85, 212] width 20 height 6
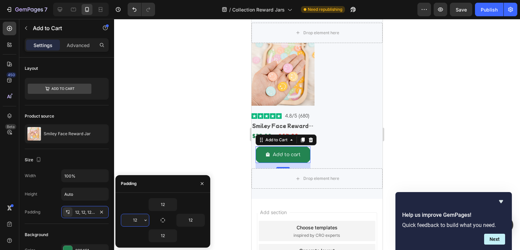
click at [132, 218] on input "12" at bounding box center [135, 220] width 28 height 12
type input "0"
click at [188, 220] on input "12" at bounding box center [191, 220] width 28 height 12
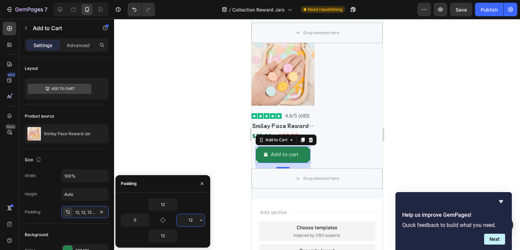
type input "0"
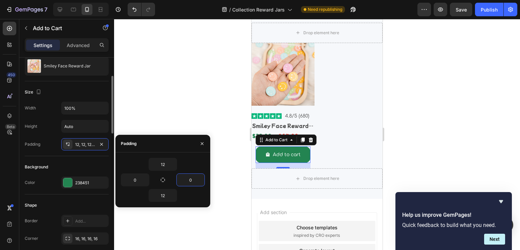
scroll to position [102, 0]
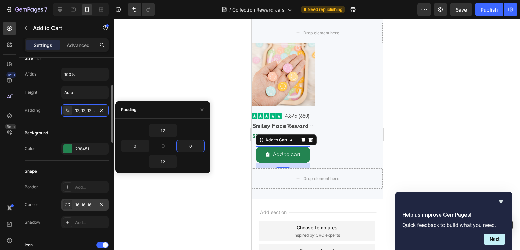
click at [79, 205] on div "16, 16, 16, 16" at bounding box center [85, 205] width 20 height 6
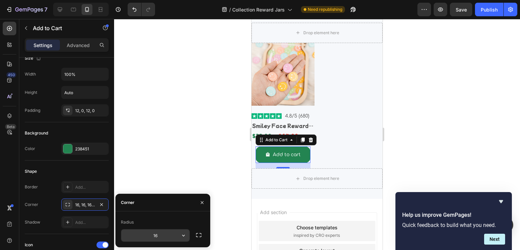
click at [161, 237] on input "16" at bounding box center [155, 235] width 68 height 12
type input "8"
click at [87, 171] on div "Shape" at bounding box center [67, 171] width 84 height 11
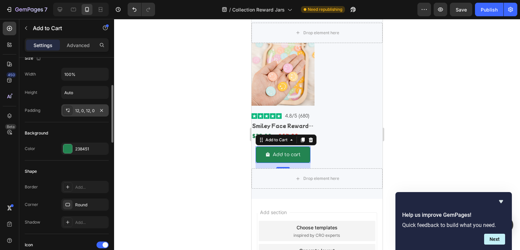
click at [78, 109] on div "12, 0, 12, 0" at bounding box center [85, 111] width 20 height 6
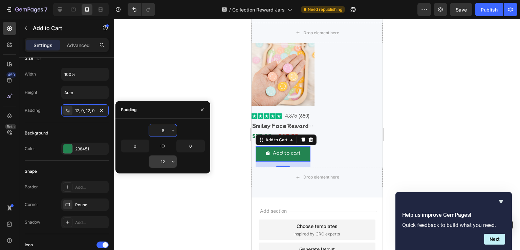
type input "8"
click at [163, 160] on input "12" at bounding box center [163, 161] width 28 height 12
type input "8"
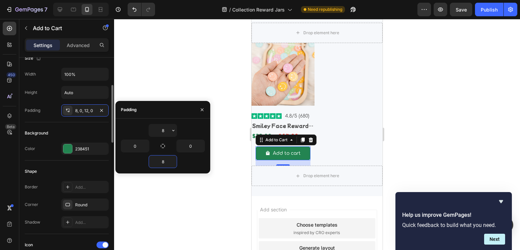
click at [83, 131] on div "Background" at bounding box center [67, 133] width 84 height 11
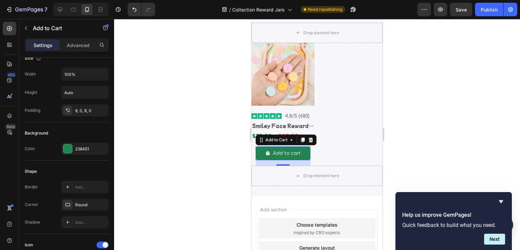
click at [205, 140] on div at bounding box center [317, 134] width 406 height 231
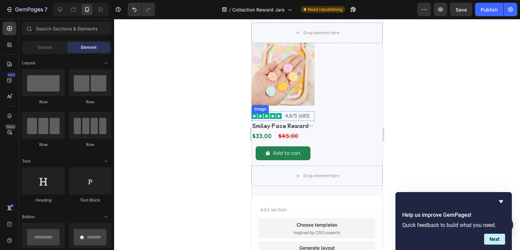
click at [340, 117] on div "Product Images Image 4.8/5 (680) Text Block Row Smiley Face Reward Jar Product …" at bounding box center [317, 104] width 131 height 123
click at [301, 79] on img at bounding box center [283, 74] width 63 height 63
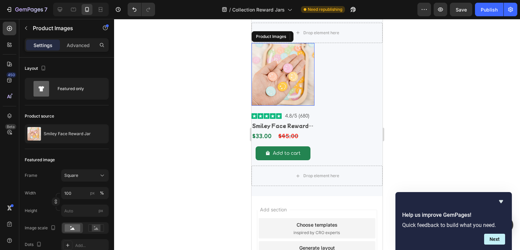
drag, startPoint x: 267, startPoint y: 40, endPoint x: 332, endPoint y: 151, distance: 128.5
click at [332, 151] on div "Product Images Image 4.8/5 (680) Text Block Row Smiley Face Reward Jar Product …" at bounding box center [317, 104] width 131 height 123
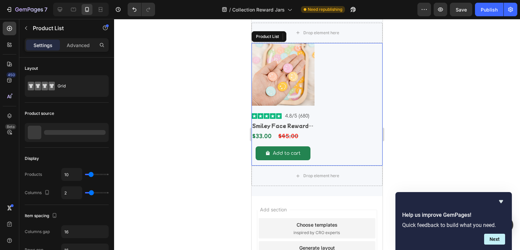
click at [332, 151] on div "Product Images Image 4.8/5 (680) Text Block Row Smiley Face Reward Jar Product …" at bounding box center [317, 104] width 131 height 123
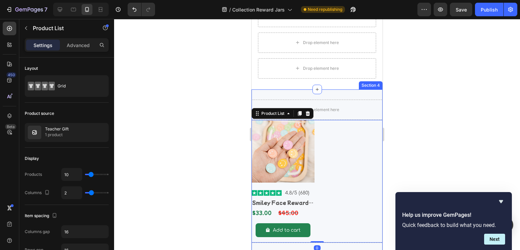
click at [349, 89] on div "Drop element here Product Images Image 4.8/5 (680) Text Block Row Smiley Face R…" at bounding box center [317, 181] width 131 height 184
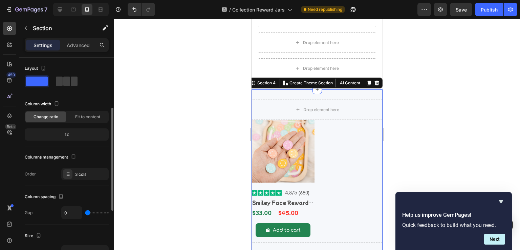
scroll to position [34, 0]
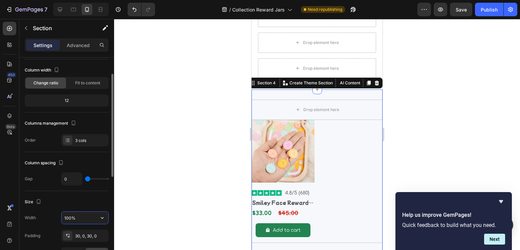
drag, startPoint x: 80, startPoint y: 217, endPoint x: 60, endPoint y: 213, distance: 20.4
click at [60, 213] on div "Width 100%" at bounding box center [67, 217] width 84 height 13
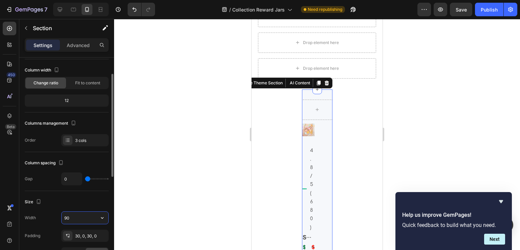
type input "9"
type input "90%"
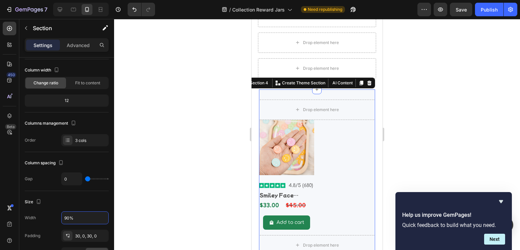
click at [195, 201] on div at bounding box center [317, 134] width 406 height 231
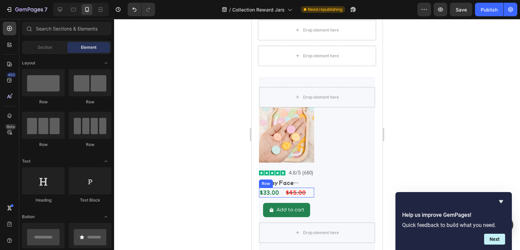
scroll to position [689, 0]
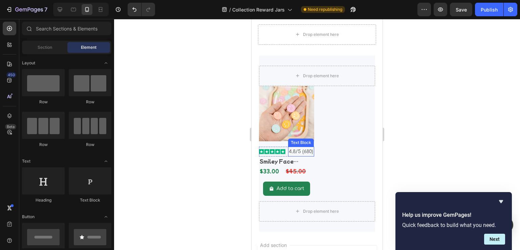
click at [290, 147] on p "4.8/5 (680)" at bounding box center [301, 151] width 25 height 8
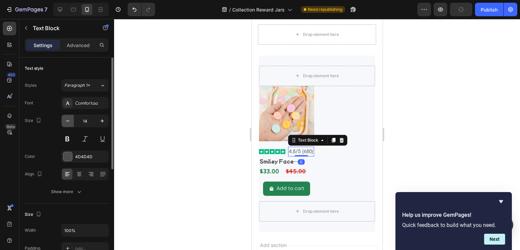
click at [69, 121] on icon "button" at bounding box center [67, 121] width 3 height 1
type input "12"
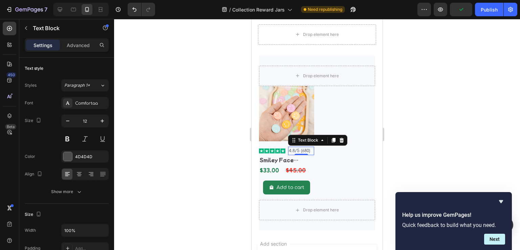
click at [191, 135] on div at bounding box center [317, 134] width 406 height 231
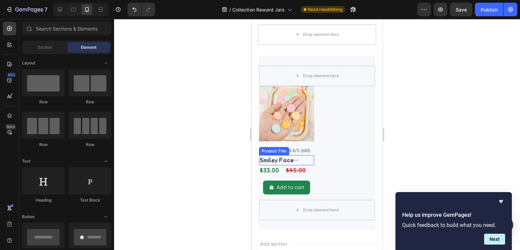
click at [294, 155] on h2 "Smiley Face Reward Jar" at bounding box center [286, 160] width 55 height 10
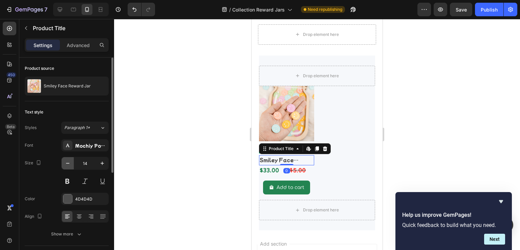
click at [62, 164] on button "button" at bounding box center [68, 163] width 12 height 12
type input "12"
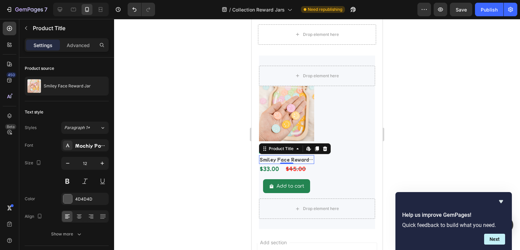
click at [187, 172] on div at bounding box center [317, 134] width 406 height 231
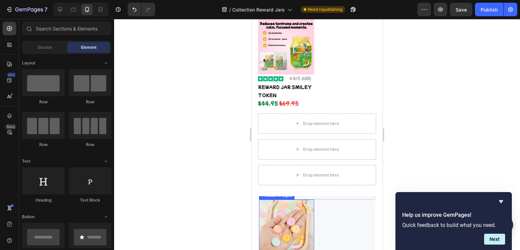
scroll to position [593, 0]
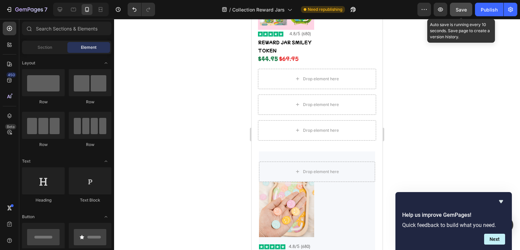
click at [459, 7] on span "Save" at bounding box center [461, 10] width 11 height 6
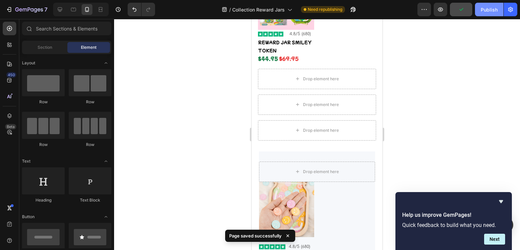
click at [483, 7] on div "Publish" at bounding box center [489, 9] width 17 height 7
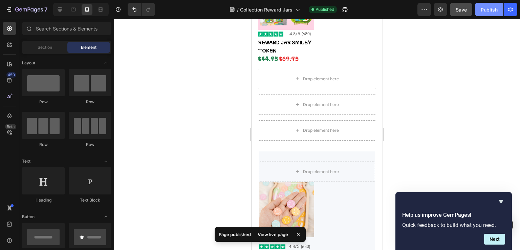
click at [483, 7] on div "Publish" at bounding box center [489, 9] width 17 height 7
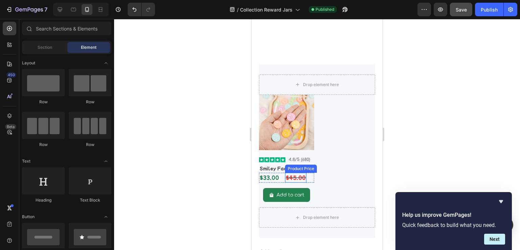
scroll to position [729, 0]
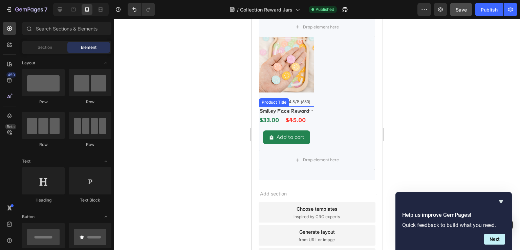
click at [277, 110] on h2 "Smiley Face Reward Jar" at bounding box center [286, 110] width 55 height 9
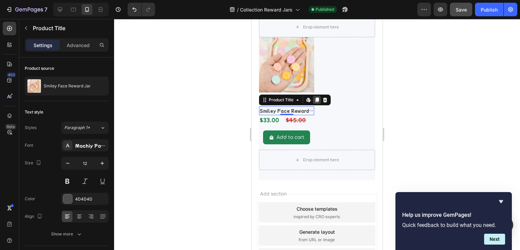
click at [316, 99] on icon at bounding box center [317, 100] width 4 height 5
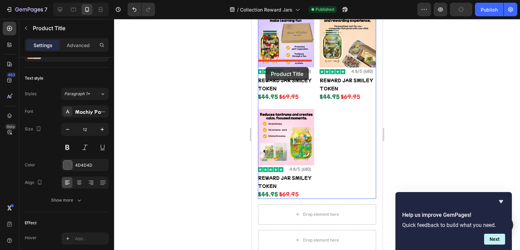
scroll to position [425, 0]
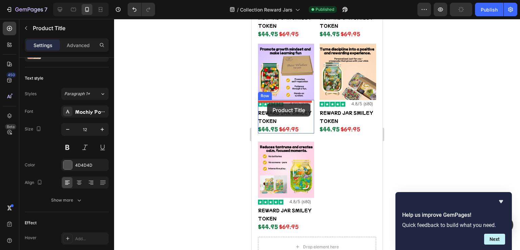
drag, startPoint x: 265, startPoint y: 107, endPoint x: 267, endPoint y: 103, distance: 4.7
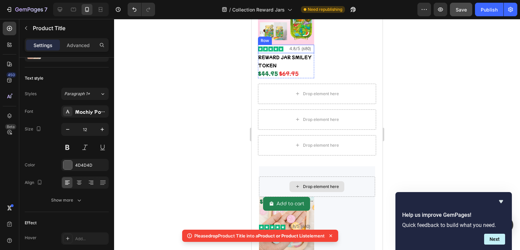
scroll to position [695, 0]
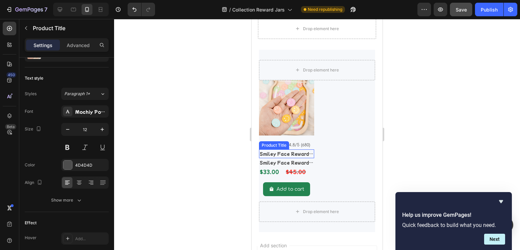
drag, startPoint x: 286, startPoint y: 142, endPoint x: 314, endPoint y: 143, distance: 28.1
click at [286, 149] on h2 "Smiley Face Reward Jar" at bounding box center [286, 153] width 55 height 9
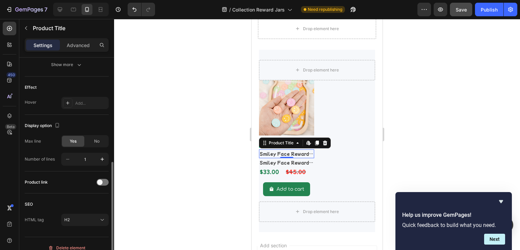
scroll to position [177, 0]
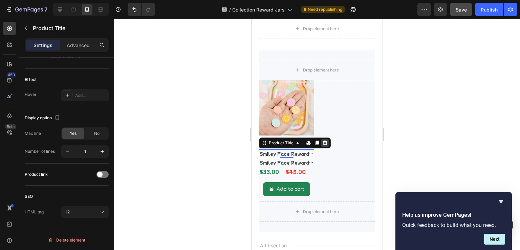
click at [324, 141] on icon at bounding box center [325, 143] width 4 height 5
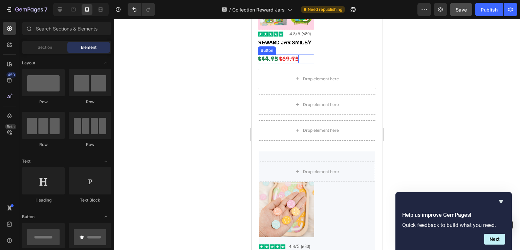
scroll to position [458, 0]
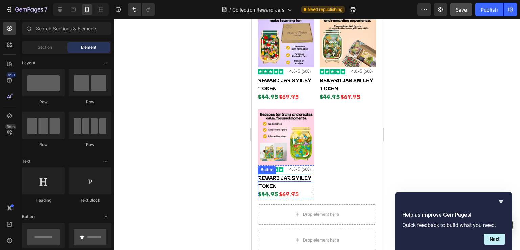
click at [272, 174] on p "REWARD JAR SMILEY" at bounding box center [285, 177] width 54 height 7
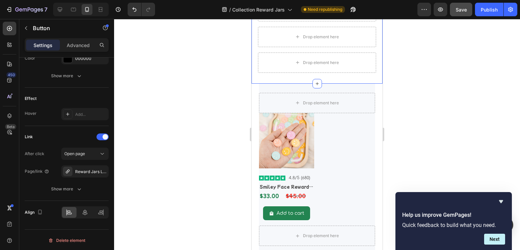
scroll to position [695, 0]
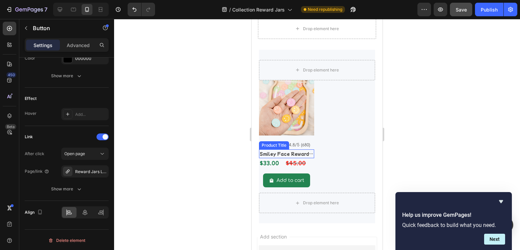
click at [267, 149] on h2 "Smiley Face Reward Jar" at bounding box center [286, 153] width 55 height 9
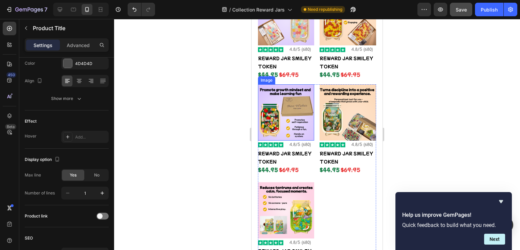
scroll to position [424, 0]
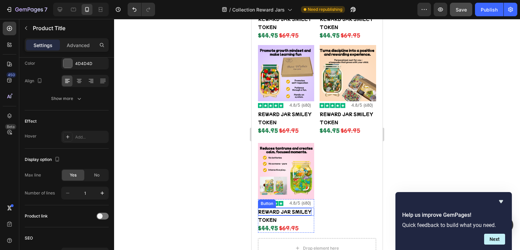
click at [268, 208] on p "REWARD JAR SMILEY" at bounding box center [285, 211] width 54 height 7
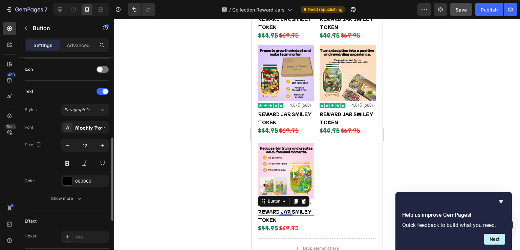
scroll to position [326, 0]
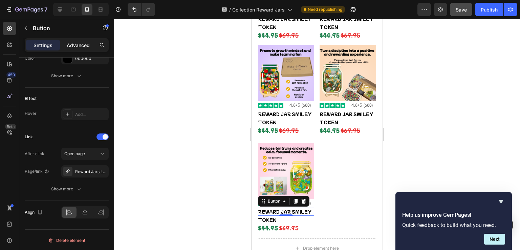
click at [78, 45] on p "Advanced" at bounding box center [78, 45] width 23 height 7
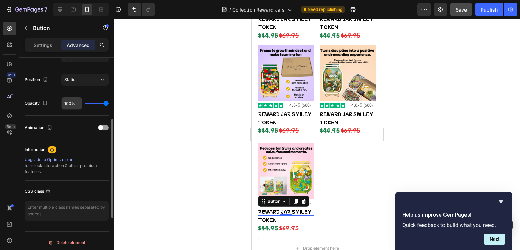
scroll to position [203, 0]
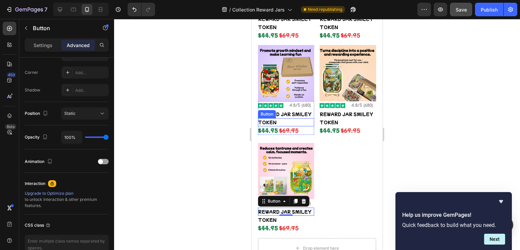
click at [266, 111] on div "Button" at bounding box center [266, 114] width 15 height 6
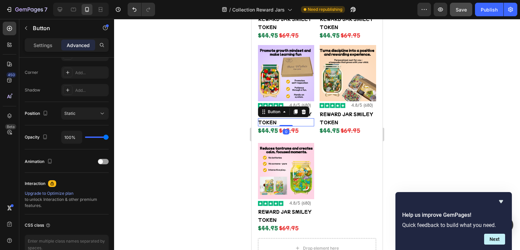
click at [277, 118] on div "TOKEN Button 0" at bounding box center [286, 122] width 56 height 8
click at [272, 119] on p "TOKEN" at bounding box center [267, 122] width 19 height 7
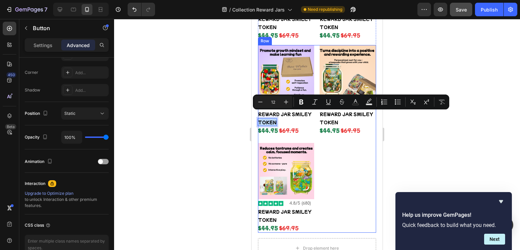
click at [335, 145] on div "Image Image 4.8/5 (680) Text Block Row REWARD JAR SMILEY Button TOKEN Button $4…" at bounding box center [348, 139] width 56 height 188
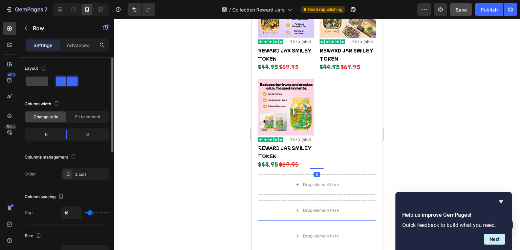
scroll to position [492, 0]
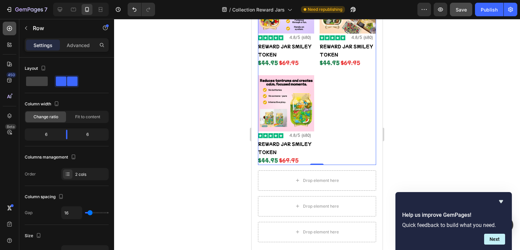
click at [13, 30] on div at bounding box center [10, 29] width 14 height 14
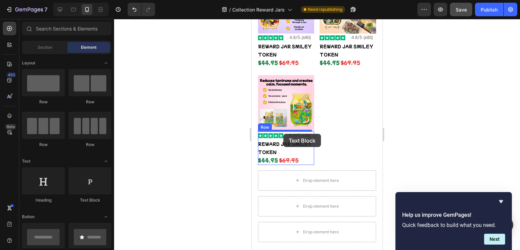
drag, startPoint x: 338, startPoint y: 209, endPoint x: 284, endPoint y: 134, distance: 92.7
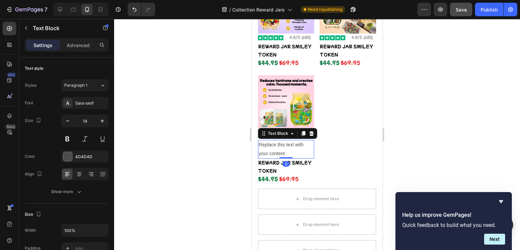
click at [278, 140] on div "Replace this text with your content" at bounding box center [286, 149] width 56 height 18
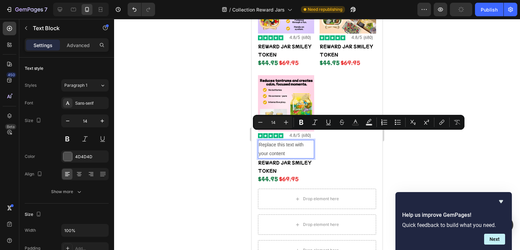
click at [285, 145] on p "Replace this text with your content" at bounding box center [286, 149] width 55 height 17
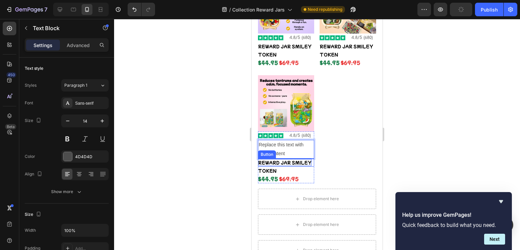
click at [287, 159] on p "REWARD JAR SMILEY" at bounding box center [285, 162] width 54 height 7
click at [289, 159] on p "REWARD JAR SMILEY" at bounding box center [285, 162] width 54 height 7
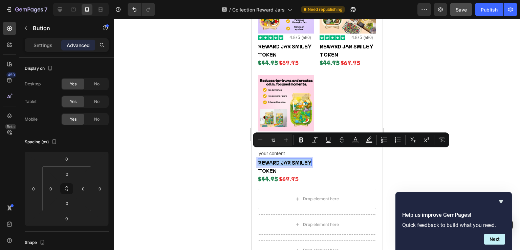
click at [237, 139] on div at bounding box center [317, 134] width 406 height 231
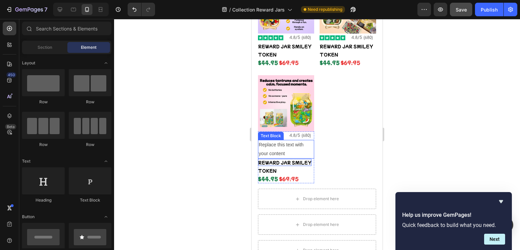
click at [272, 141] on p "Replace this text with your content" at bounding box center [286, 149] width 55 height 17
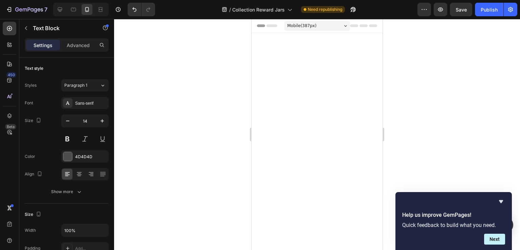
scroll to position [492, 0]
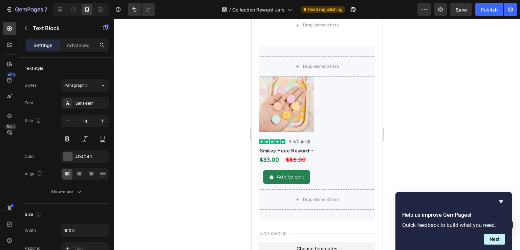
click at [206, 138] on div at bounding box center [317, 134] width 406 height 231
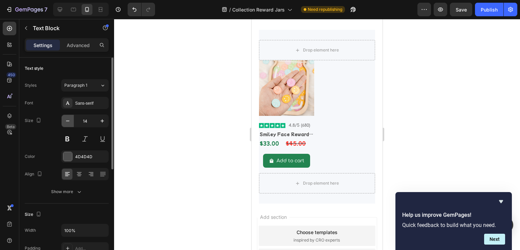
click at [70, 122] on icon "button" at bounding box center [67, 121] width 7 height 7
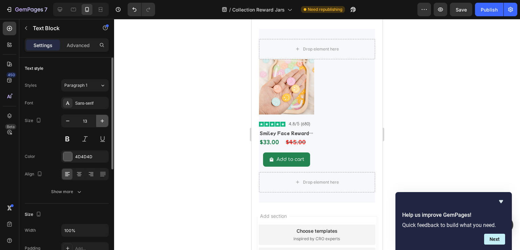
click at [100, 123] on icon "button" at bounding box center [102, 121] width 7 height 7
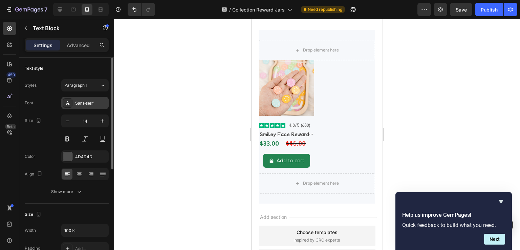
click at [86, 98] on div "Sans-serif" at bounding box center [84, 103] width 47 height 12
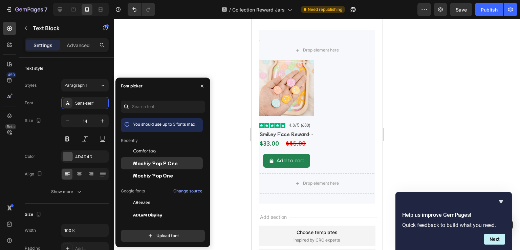
click at [161, 160] on span "Mochiy Pop P One" at bounding box center [155, 163] width 45 height 6
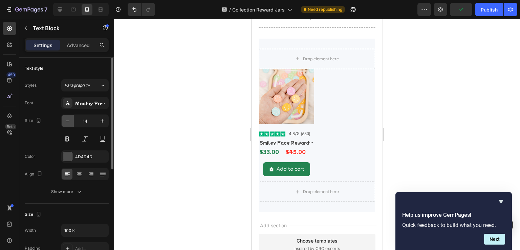
click at [68, 123] on icon "button" at bounding box center [67, 121] width 7 height 7
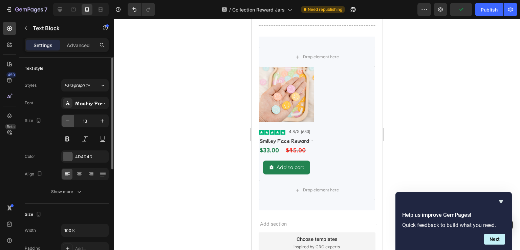
click at [68, 123] on icon "button" at bounding box center [67, 121] width 7 height 7
type input "12"
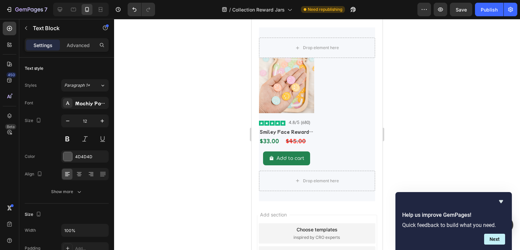
click at [201, 138] on div at bounding box center [317, 134] width 406 height 231
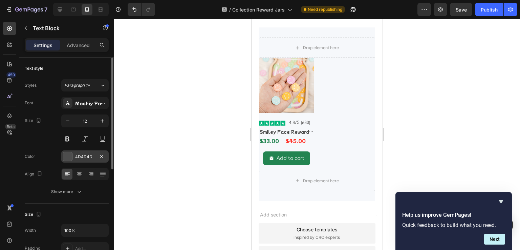
click at [68, 155] on div at bounding box center [67, 156] width 9 height 9
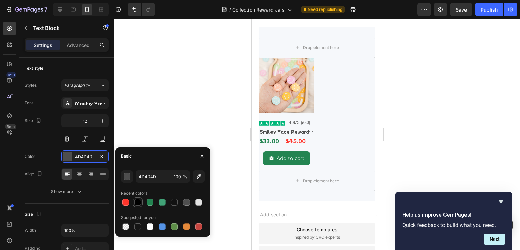
click at [137, 202] on div at bounding box center [137, 202] width 7 height 7
type input "000000"
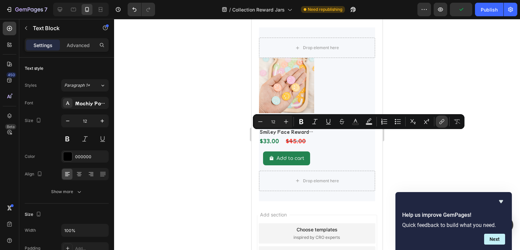
click at [439, 122] on icon "Editor contextual toolbar" at bounding box center [442, 121] width 7 height 7
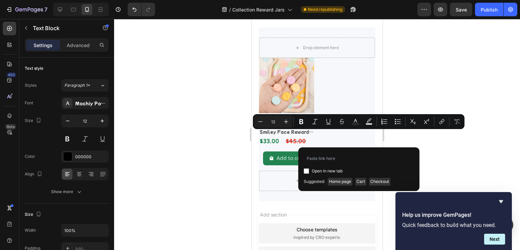
click at [244, 167] on div at bounding box center [317, 134] width 406 height 231
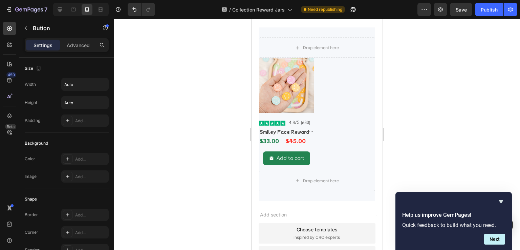
click at [43, 48] on p "Settings" at bounding box center [43, 45] width 19 height 7
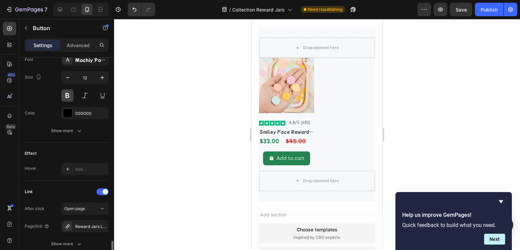
scroll to position [326, 0]
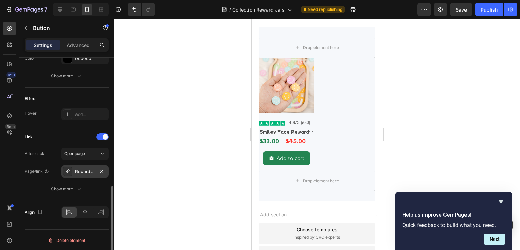
click at [83, 170] on div "Reward Jars Lander" at bounding box center [85, 172] width 20 height 6
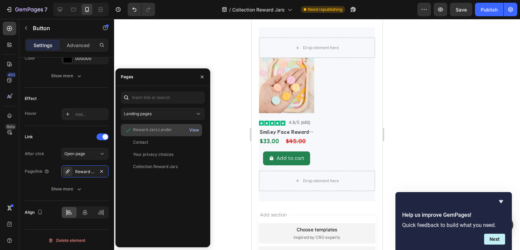
click at [195, 127] on div "View" at bounding box center [194, 130] width 10 height 6
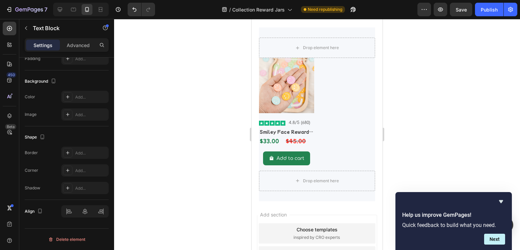
scroll to position [0, 0]
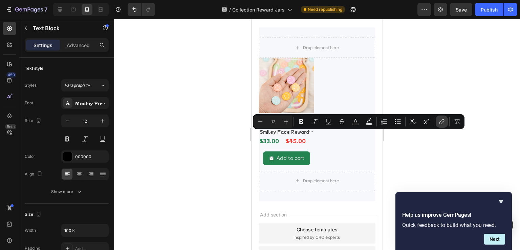
click at [444, 121] on icon "Editor contextual toolbar" at bounding box center [442, 121] width 7 height 7
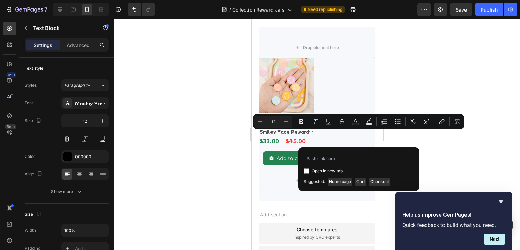
type input "[URL][DOMAIN_NAME]"
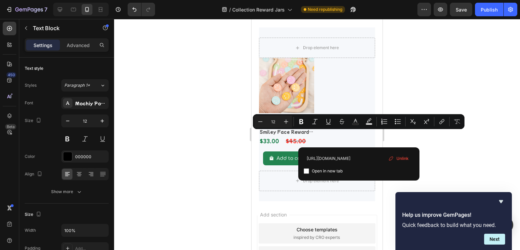
click at [209, 133] on div at bounding box center [317, 134] width 406 height 231
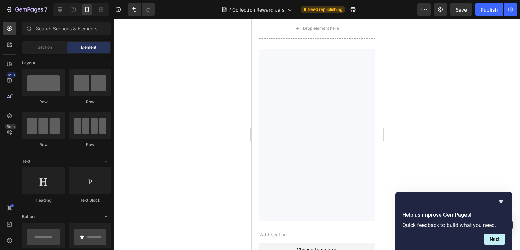
scroll to position [458, 0]
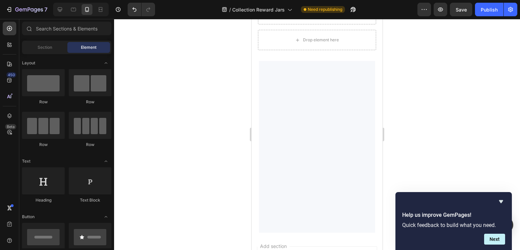
drag, startPoint x: 340, startPoint y: 72, endPoint x: 358, endPoint y: 71, distance: 18.0
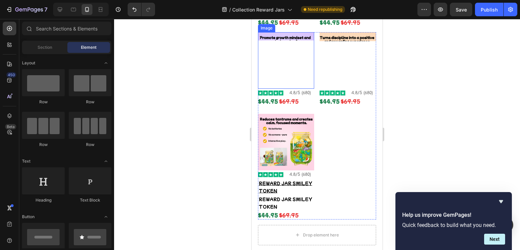
scroll to position [322, 0]
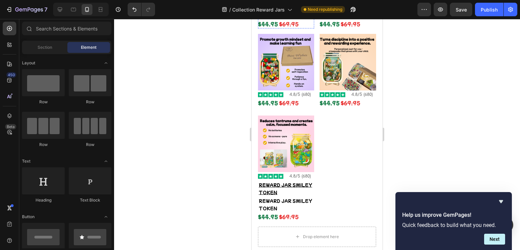
click at [290, 12] on p "REWARD JAR SMILEY" at bounding box center [285, 7] width 54 height 7
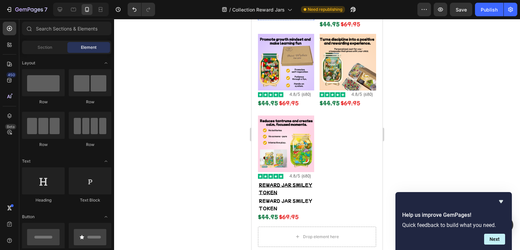
click at [283, 12] on div "TOKEN Button" at bounding box center [286, 8] width 56 height 8
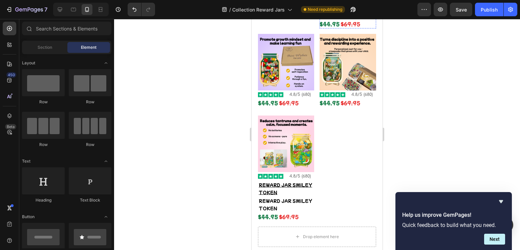
click at [327, 12] on p "REWARD JAR SMILEY" at bounding box center [347, 7] width 54 height 7
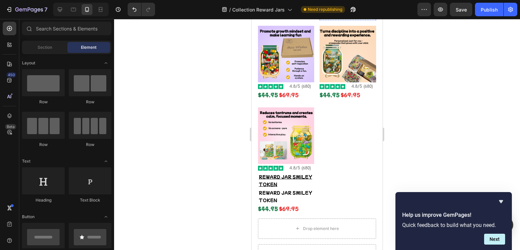
click at [334, 12] on p "TOKEN" at bounding box center [329, 7] width 19 height 7
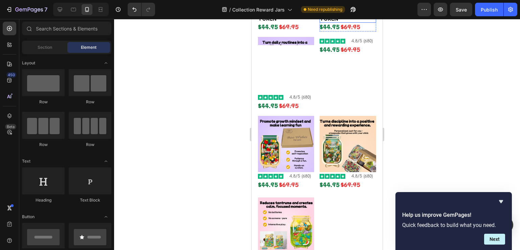
scroll to position [221, 0]
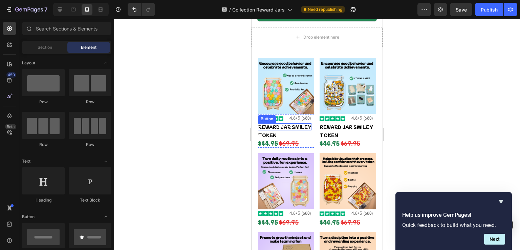
click at [291, 123] on p "REWARD JAR SMILEY" at bounding box center [285, 126] width 54 height 7
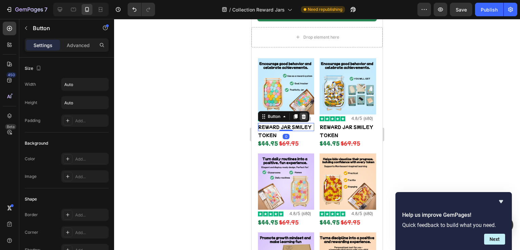
click at [305, 116] on icon at bounding box center [304, 116] width 4 height 5
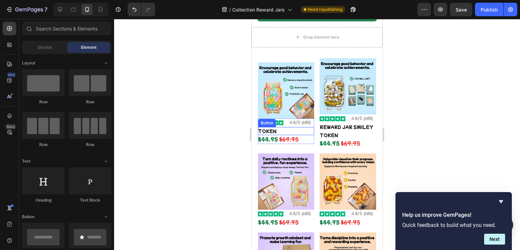
drag, startPoint x: 290, startPoint y: 128, endPoint x: 300, endPoint y: 128, distance: 10.5
click at [290, 129] on div "TOKEN Button" at bounding box center [286, 131] width 56 height 8
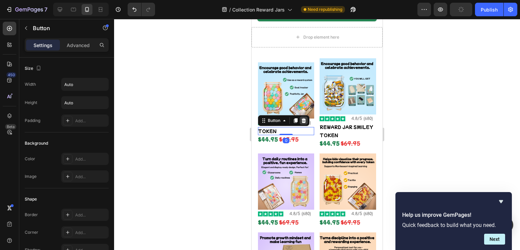
click at [304, 119] on icon at bounding box center [304, 120] width 4 height 5
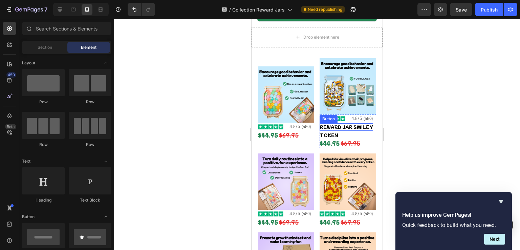
click at [331, 125] on p "REWARD JAR SMILEY" at bounding box center [347, 126] width 54 height 7
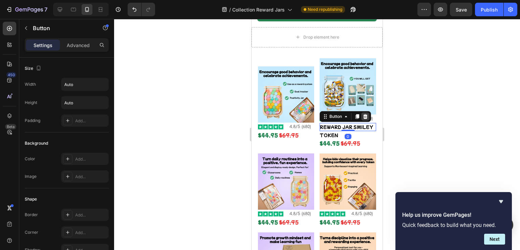
click at [363, 114] on icon at bounding box center [365, 116] width 4 height 5
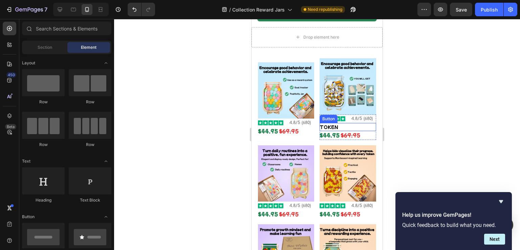
click at [336, 124] on div "TOKEN Button" at bounding box center [348, 127] width 56 height 8
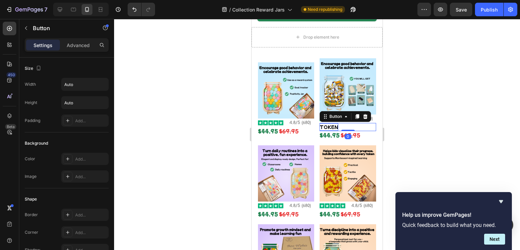
click at [331, 124] on p "TOKEN" at bounding box center [329, 126] width 19 height 7
drag, startPoint x: 351, startPoint y: 125, endPoint x: 346, endPoint y: 125, distance: 5.8
click at [351, 125] on div "TOKEN Button 0" at bounding box center [348, 127] width 56 height 8
click at [363, 114] on icon at bounding box center [365, 116] width 4 height 5
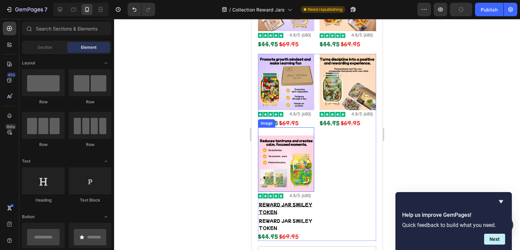
scroll to position [390, 0]
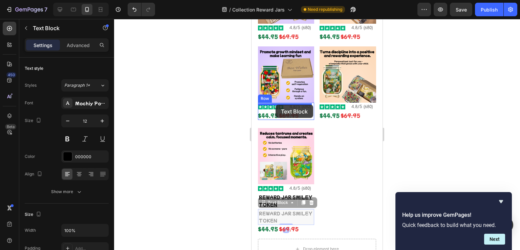
drag, startPoint x: 271, startPoint y: 194, endPoint x: 276, endPoint y: 105, distance: 89.2
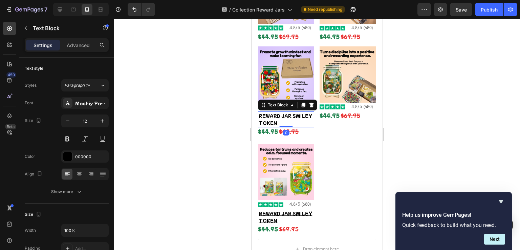
drag, startPoint x: 301, startPoint y: 99, endPoint x: 275, endPoint y: 106, distance: 26.9
click at [301, 102] on icon at bounding box center [303, 104] width 5 height 5
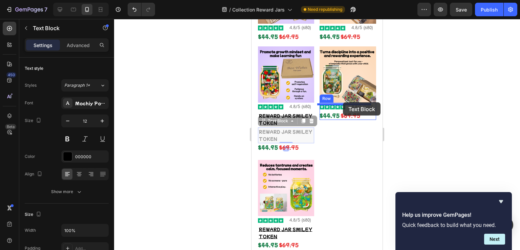
drag, startPoint x: 276, startPoint y: 114, endPoint x: 343, endPoint y: 102, distance: 68.1
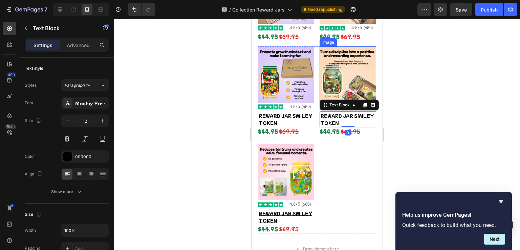
scroll to position [322, 0]
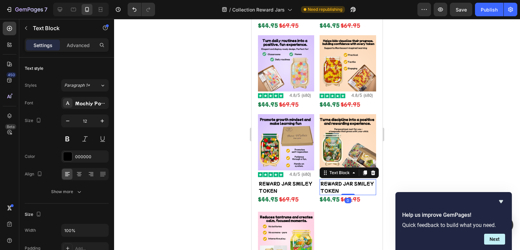
drag, startPoint x: 362, startPoint y: 164, endPoint x: 331, endPoint y: 169, distance: 31.4
click at [363, 170] on icon at bounding box center [365, 172] width 4 height 5
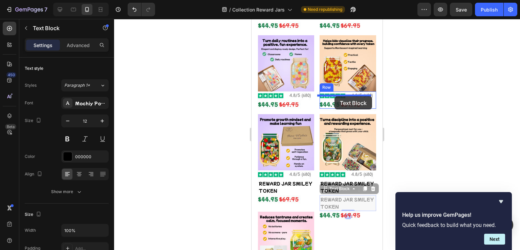
drag, startPoint x: 331, startPoint y: 183, endPoint x: 335, endPoint y: 96, distance: 86.4
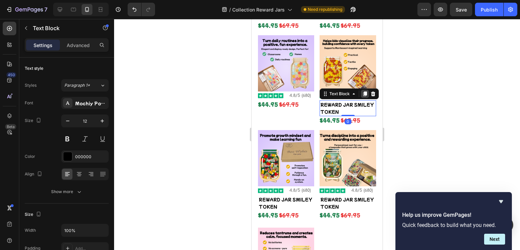
click at [363, 91] on icon at bounding box center [365, 93] width 4 height 5
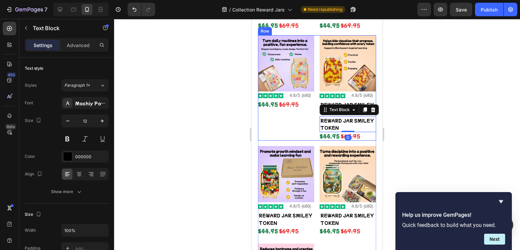
scroll to position [289, 0]
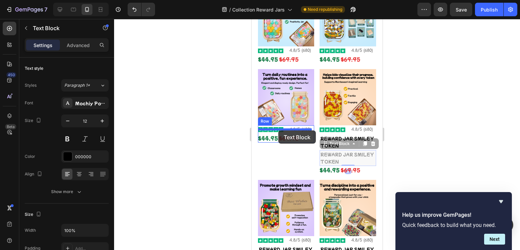
drag, startPoint x: 330, startPoint y: 143, endPoint x: 278, endPoint y: 130, distance: 52.6
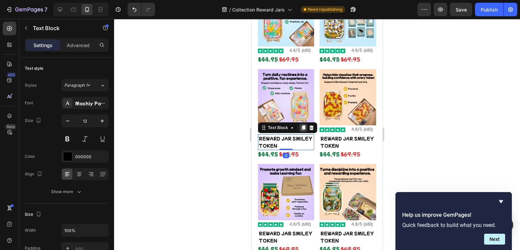
click at [302, 125] on icon at bounding box center [303, 127] width 5 height 5
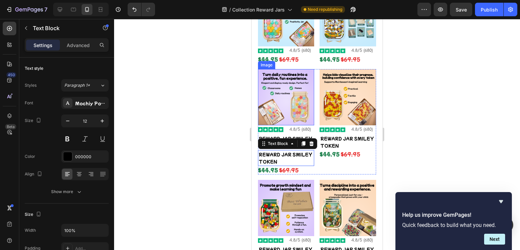
scroll to position [221, 0]
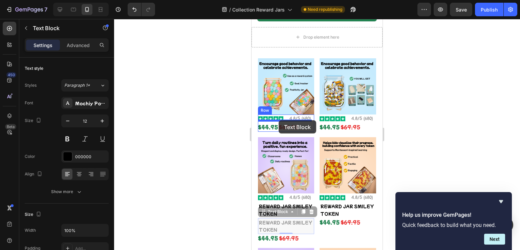
drag, startPoint x: 265, startPoint y: 208, endPoint x: 279, endPoint y: 120, distance: 89.2
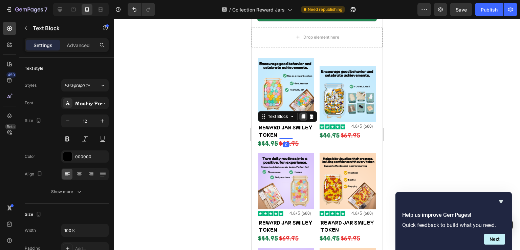
click at [303, 114] on icon at bounding box center [304, 116] width 4 height 5
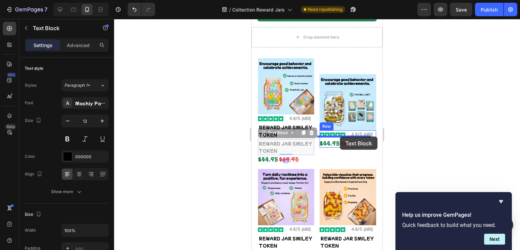
drag, startPoint x: 262, startPoint y: 130, endPoint x: 340, endPoint y: 137, distance: 78.5
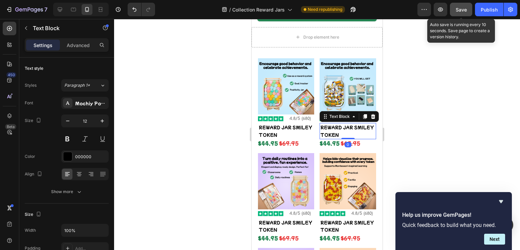
click at [467, 8] on span "Save" at bounding box center [461, 10] width 11 height 6
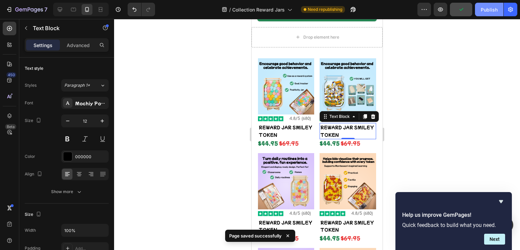
click at [486, 7] on div "Publish" at bounding box center [489, 9] width 17 height 7
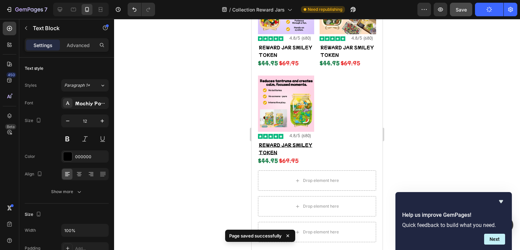
scroll to position [560, 0]
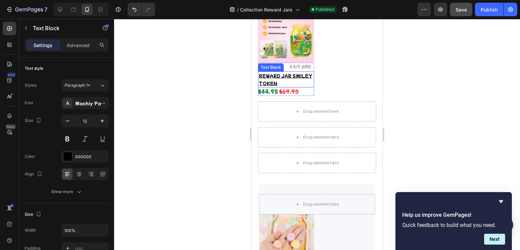
click at [292, 73] on u "REWARD JAR SMILEY" at bounding box center [286, 76] width 54 height 6
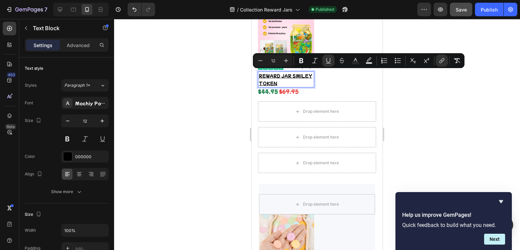
click at [281, 80] on p "TOKEN" at bounding box center [286, 83] width 55 height 7
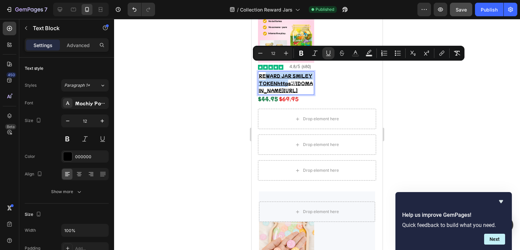
drag, startPoint x: 286, startPoint y: 72, endPoint x: 264, endPoint y: 63, distance: 23.7
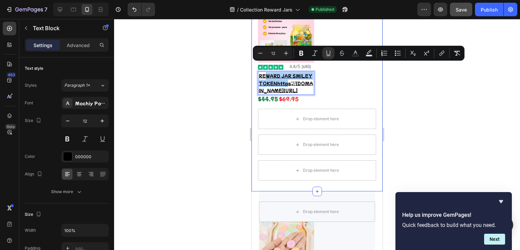
click at [243, 73] on div at bounding box center [317, 134] width 406 height 231
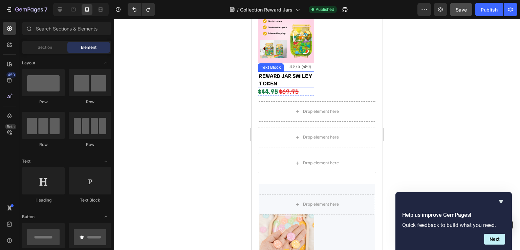
click at [280, 80] on p "TOKEN" at bounding box center [286, 83] width 55 height 7
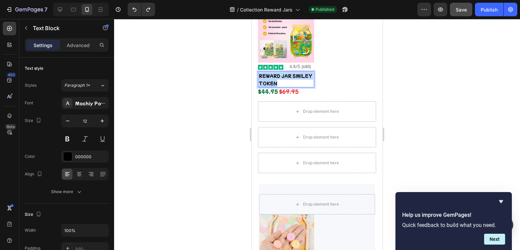
drag, startPoint x: 286, startPoint y: 72, endPoint x: 258, endPoint y: 64, distance: 28.9
click at [258, 71] on div "REWARD JAR SMILEY TOKEN" at bounding box center [286, 79] width 56 height 16
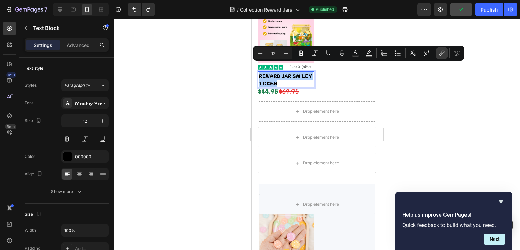
click at [442, 54] on icon "Editor contextual toolbar" at bounding box center [442, 53] width 7 height 7
click at [449, 87] on div at bounding box center [317, 134] width 406 height 231
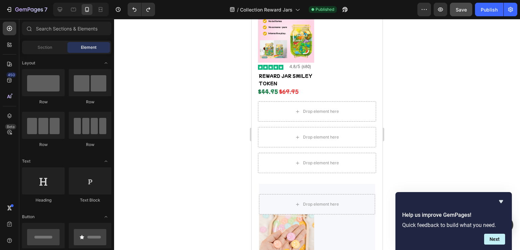
click at [232, 78] on div at bounding box center [317, 134] width 406 height 231
click at [264, 72] on p "REWARD JAR SMILEY" at bounding box center [286, 75] width 55 height 7
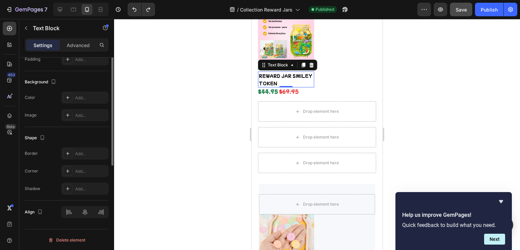
scroll to position [121, 0]
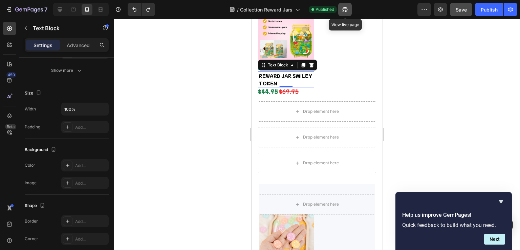
click at [344, 10] on icon "button" at bounding box center [345, 9] width 7 height 7
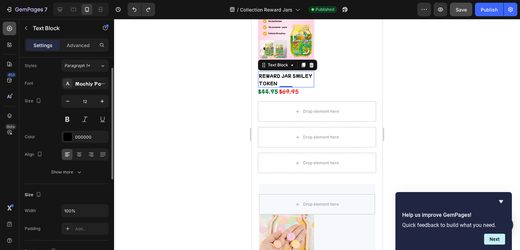
click at [3, 29] on div at bounding box center [10, 29] width 14 height 14
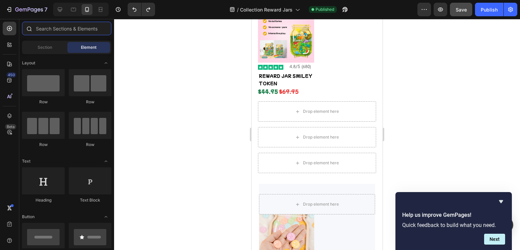
click at [74, 29] on input "text" at bounding box center [66, 29] width 89 height 14
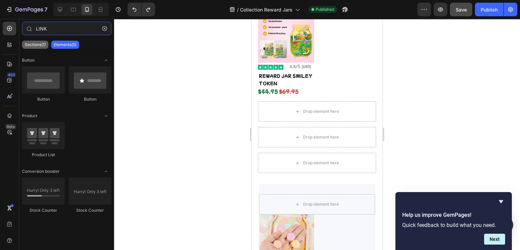
type input "LINK"
click at [42, 44] on p "Sections(1)" at bounding box center [35, 44] width 21 height 5
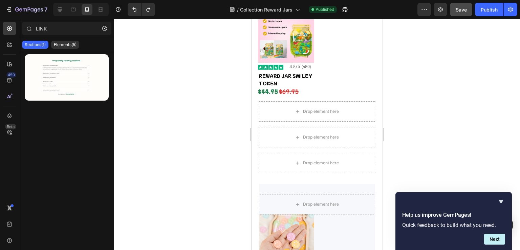
click at [81, 42] on div "Sections(1) Elements(5)" at bounding box center [66, 45] width 95 height 14
click at [70, 45] on p "Elements(5)" at bounding box center [65, 44] width 23 height 5
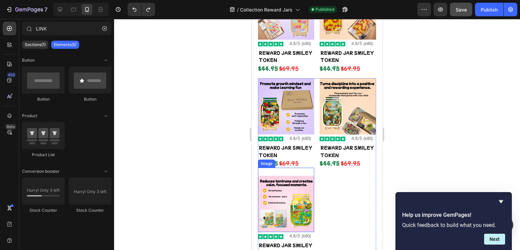
scroll to position [322, 0]
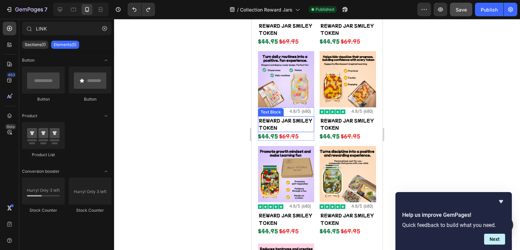
click at [269, 117] on p "REWARD JAR SMILEY" at bounding box center [286, 120] width 55 height 7
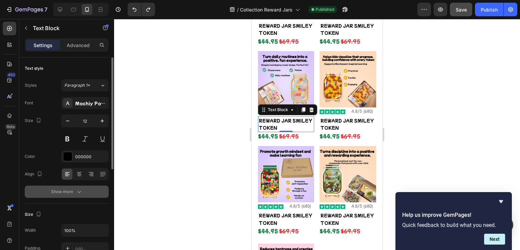
click at [75, 188] on div "Show more" at bounding box center [67, 191] width 32 height 7
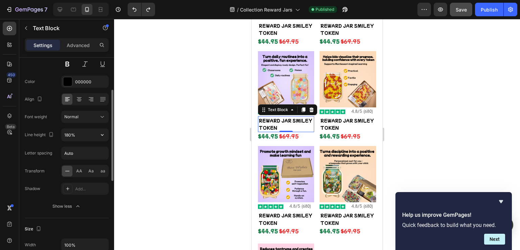
scroll to position [0, 0]
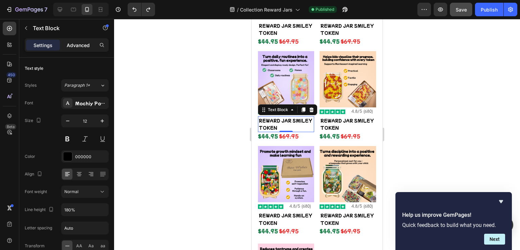
click at [78, 46] on p "Advanced" at bounding box center [78, 45] width 23 height 7
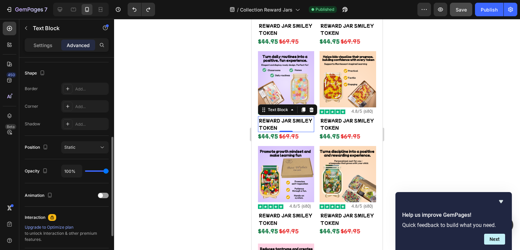
scroll to position [203, 0]
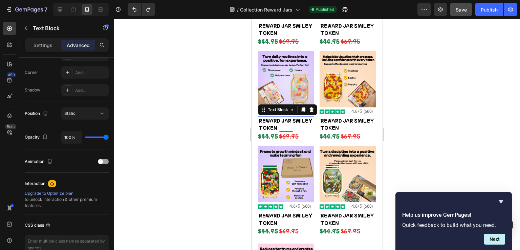
drag, startPoint x: 215, startPoint y: 82, endPoint x: 240, endPoint y: 85, distance: 25.3
click at [215, 81] on div at bounding box center [317, 134] width 406 height 231
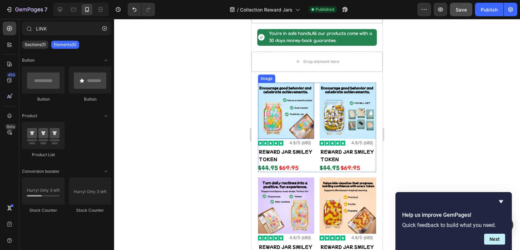
scroll to position [221, 0]
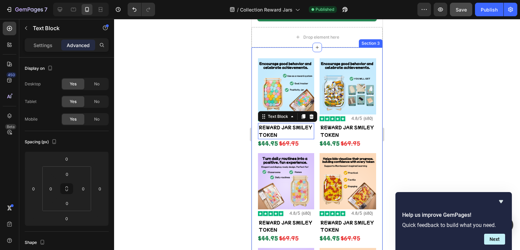
drag, startPoint x: 283, startPoint y: 132, endPoint x: 252, endPoint y: 123, distance: 31.8
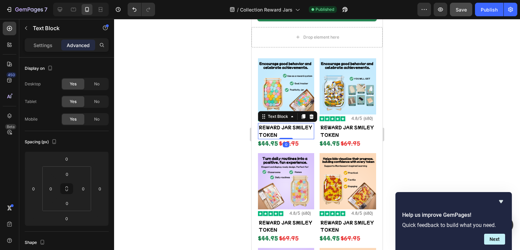
click at [272, 126] on p "REWARD JAR SMILEY" at bounding box center [286, 127] width 55 height 7
click at [280, 131] on p "TOKEN" at bounding box center [286, 134] width 55 height 7
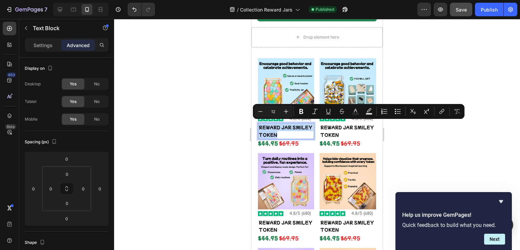
drag, startPoint x: 279, startPoint y: 131, endPoint x: 259, endPoint y: 121, distance: 22.7
click at [259, 123] on div "REWARD JAR SMILEY TOKEN" at bounding box center [286, 131] width 56 height 16
click at [441, 109] on icon "Editor contextual toolbar" at bounding box center [442, 111] width 7 height 7
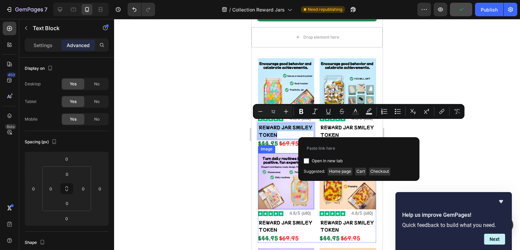
click at [214, 174] on div at bounding box center [317, 134] width 406 height 231
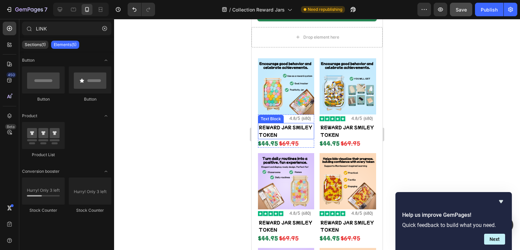
click at [264, 124] on p "REWARD JAR SMILEY" at bounding box center [286, 127] width 55 height 7
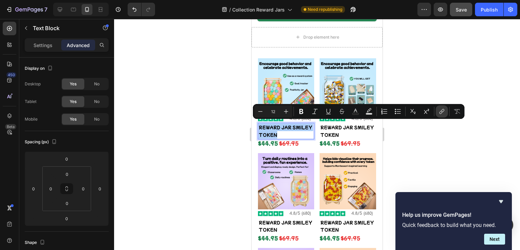
click at [437, 110] on button "link" at bounding box center [442, 111] width 12 height 12
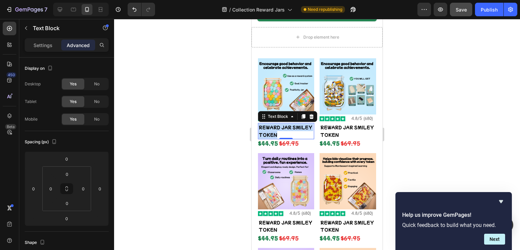
click at [290, 125] on p "REWARD JAR SMILEY" at bounding box center [286, 127] width 55 height 7
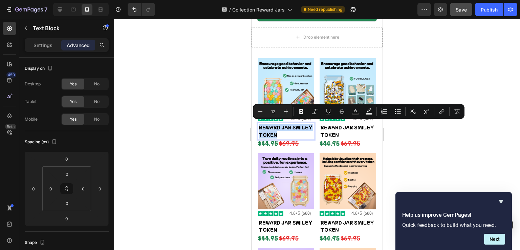
click at [290, 125] on p "REWARD JAR SMILEY" at bounding box center [286, 127] width 55 height 7
click at [439, 111] on icon "Editor contextual toolbar" at bounding box center [442, 111] width 7 height 7
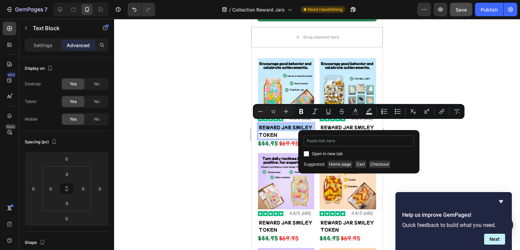
type input "[URL][DOMAIN_NAME]"
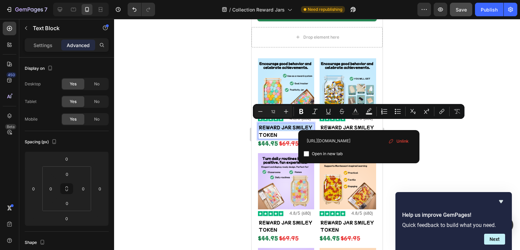
click at [273, 131] on p "TOKEN" at bounding box center [286, 134] width 55 height 7
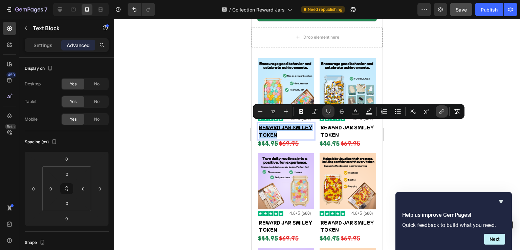
click at [437, 112] on button "link" at bounding box center [442, 111] width 12 height 12
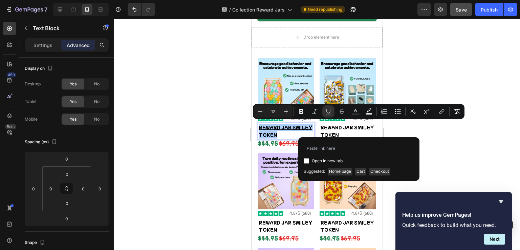
type input "[URL][DOMAIN_NAME]"
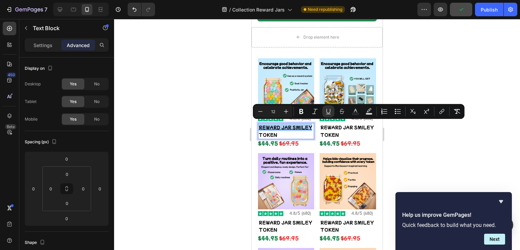
click at [214, 144] on div at bounding box center [317, 134] width 406 height 231
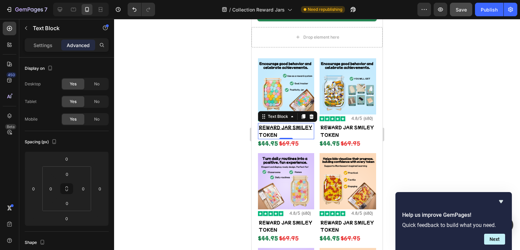
click at [280, 131] on p "TOKEN" at bounding box center [286, 134] width 55 height 7
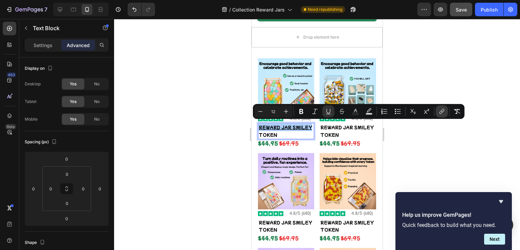
click at [440, 111] on icon "Editor contextual toolbar" at bounding box center [442, 111] width 7 height 7
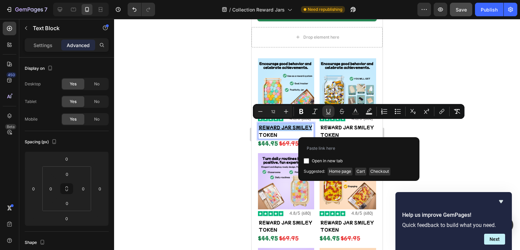
type input "[URL][DOMAIN_NAME]"
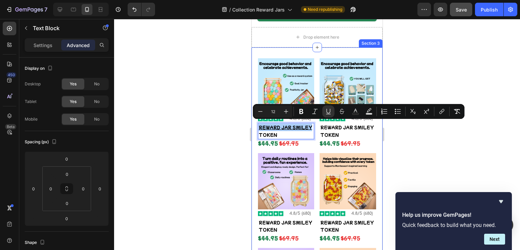
click at [221, 146] on div at bounding box center [317, 134] width 406 height 231
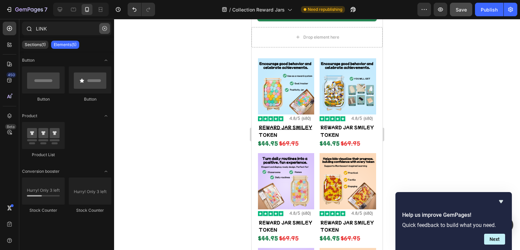
click at [104, 27] on icon "button" at bounding box center [104, 28] width 5 height 5
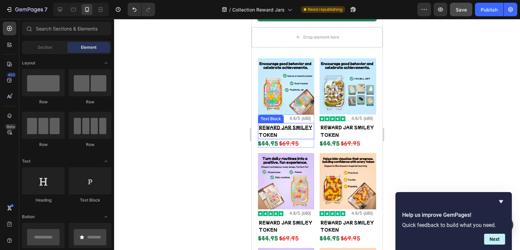
click at [288, 131] on p "TOKEN" at bounding box center [286, 134] width 55 height 7
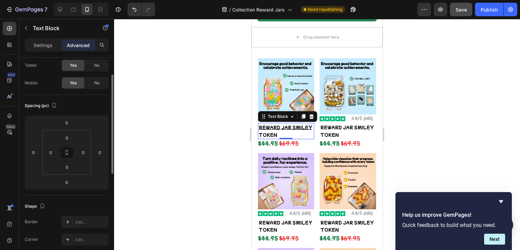
scroll to position [0, 0]
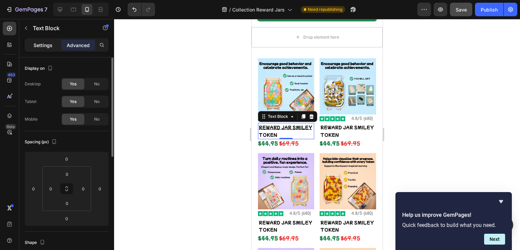
click at [42, 46] on p "Settings" at bounding box center [43, 45] width 19 height 7
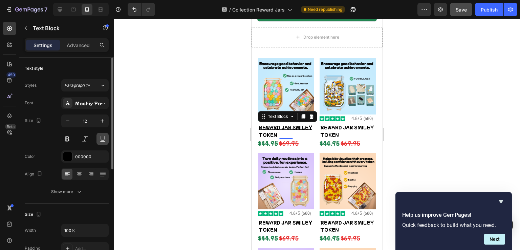
click at [104, 139] on button at bounding box center [103, 139] width 12 height 12
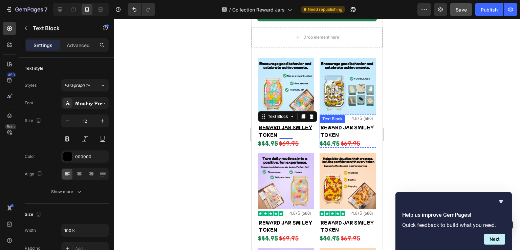
click at [335, 131] on p "TOKEN" at bounding box center [347, 134] width 55 height 7
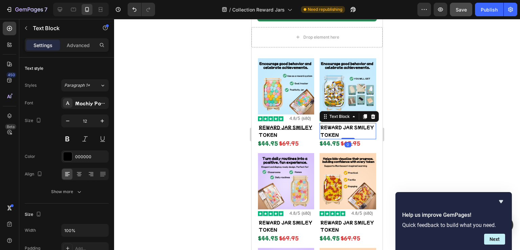
click at [335, 131] on p "TOKEN" at bounding box center [347, 134] width 55 height 7
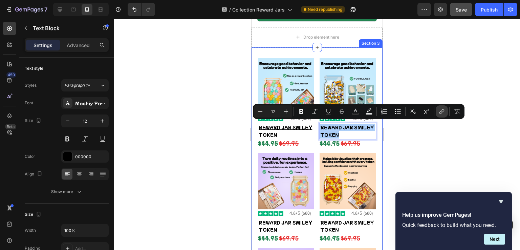
click at [441, 111] on icon "Editor contextual toolbar" at bounding box center [441, 112] width 3 height 3
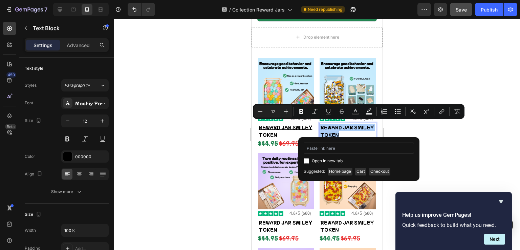
type input "[URL][DOMAIN_NAME]"
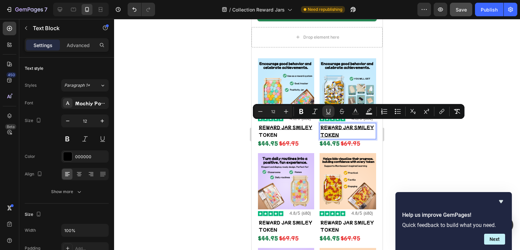
click at [393, 147] on div at bounding box center [317, 134] width 406 height 231
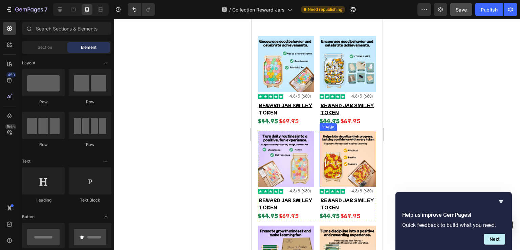
scroll to position [255, 0]
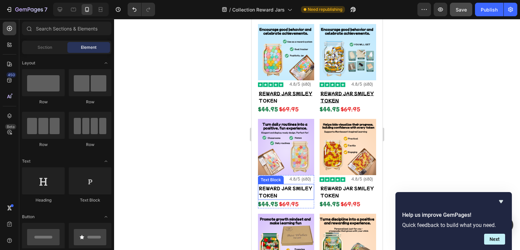
click at [276, 192] on p "TOKEN" at bounding box center [286, 195] width 55 height 7
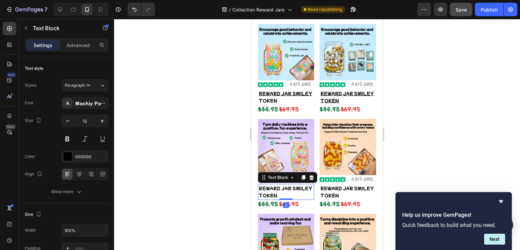
click at [276, 192] on p "TOKEN" at bounding box center [286, 195] width 55 height 7
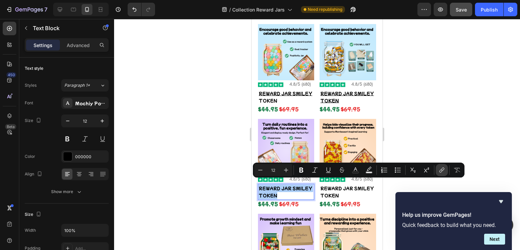
click at [438, 171] on button "link" at bounding box center [442, 170] width 12 height 12
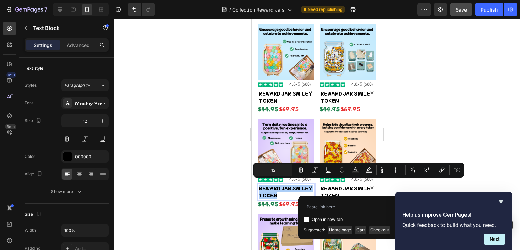
type input "[URL][DOMAIN_NAME]"
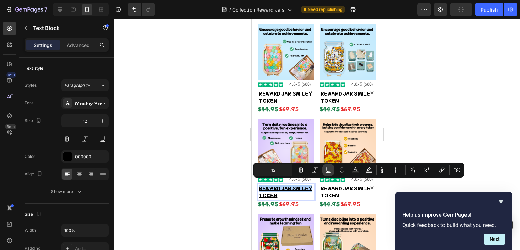
click at [330, 170] on icon "Editor contextual toolbar" at bounding box center [328, 170] width 7 height 7
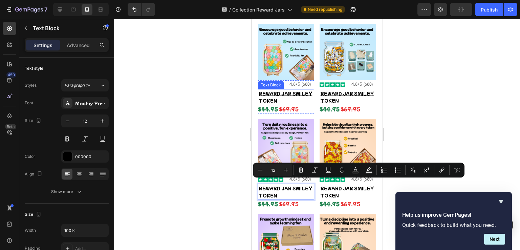
click at [281, 97] on p "TOKEN" at bounding box center [286, 100] width 55 height 7
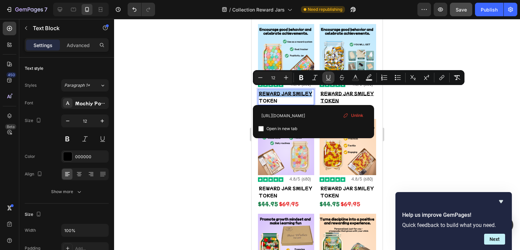
click at [329, 78] on icon "Editor contextual toolbar" at bounding box center [328, 77] width 7 height 7
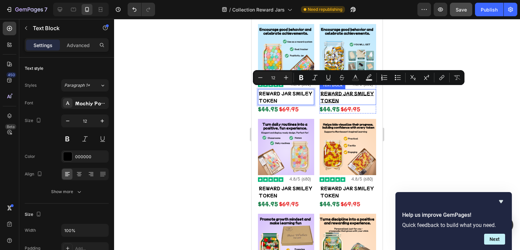
click at [354, 98] on p "TOKEN" at bounding box center [347, 100] width 55 height 7
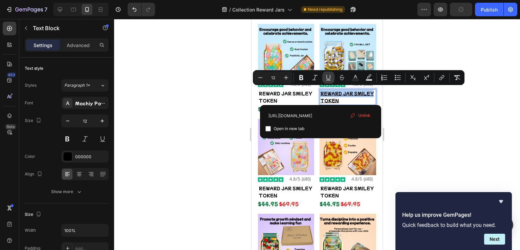
click at [328, 81] on icon "Editor contextual toolbar" at bounding box center [328, 77] width 7 height 7
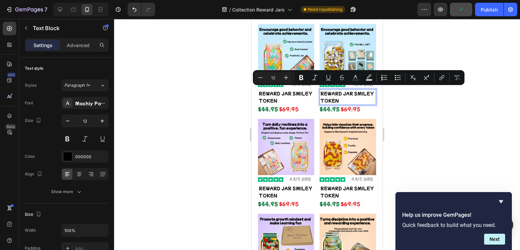
click at [242, 142] on div at bounding box center [317, 134] width 406 height 231
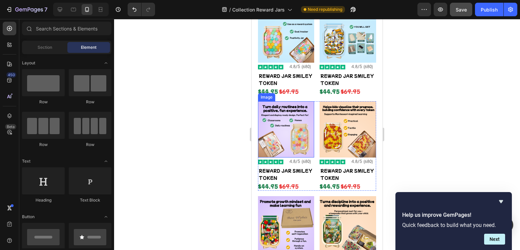
scroll to position [289, 0]
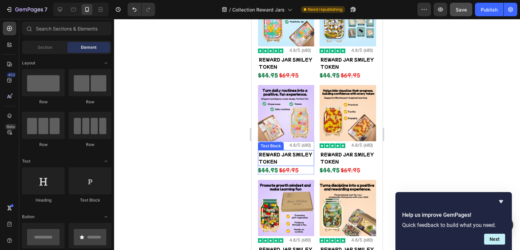
click at [290, 153] on p "REWARD JAR SMILEY" at bounding box center [286, 154] width 55 height 7
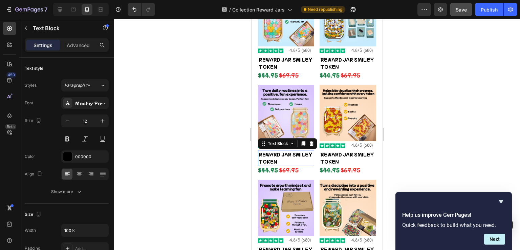
click at [290, 153] on p "REWARD JAR SMILEY" at bounding box center [286, 154] width 55 height 7
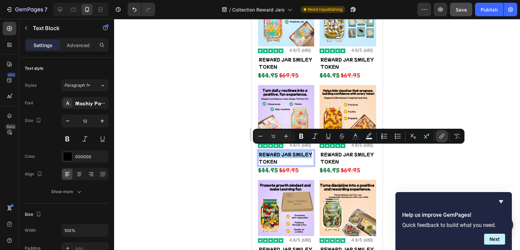
click at [441, 137] on icon "Editor contextual toolbar" at bounding box center [442, 136] width 7 height 7
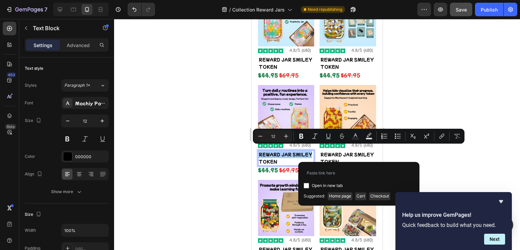
type input "[URL][DOMAIN_NAME]"
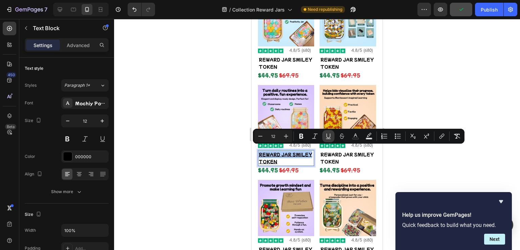
click at [324, 138] on button "Underline" at bounding box center [328, 136] width 12 height 12
click at [344, 158] on p "TOKEN" at bounding box center [347, 161] width 55 height 7
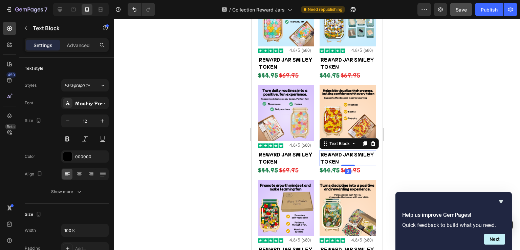
click at [348, 158] on p "TOKEN" at bounding box center [347, 161] width 55 height 7
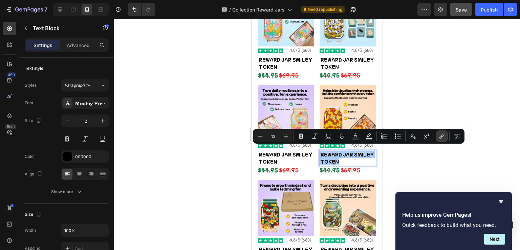
click at [440, 135] on icon "Editor contextual toolbar" at bounding box center [442, 136] width 7 height 7
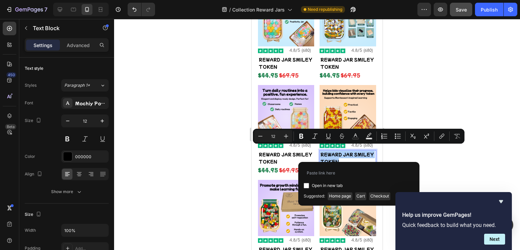
type input "[URL][DOMAIN_NAME]"
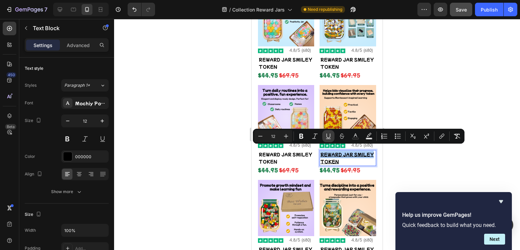
click at [328, 136] on icon "Editor contextual toolbar" at bounding box center [328, 136] width 7 height 7
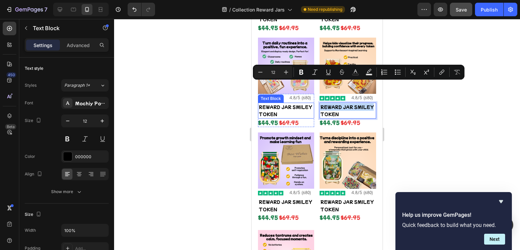
scroll to position [356, 0]
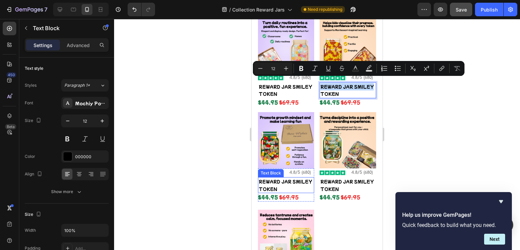
click at [289, 185] on p "TOKEN" at bounding box center [286, 188] width 55 height 7
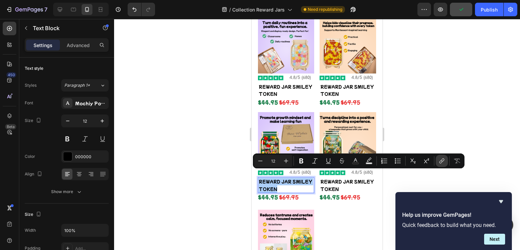
click at [440, 158] on icon "Editor contextual toolbar" at bounding box center [442, 161] width 7 height 7
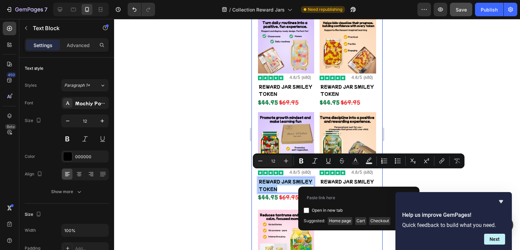
type input "[URL][DOMAIN_NAME]"
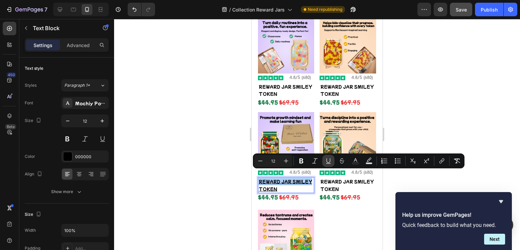
click at [326, 163] on icon "Editor contextual toolbar" at bounding box center [328, 161] width 7 height 7
click at [340, 178] on p "REWARD JAR SMILEY" at bounding box center [347, 181] width 55 height 7
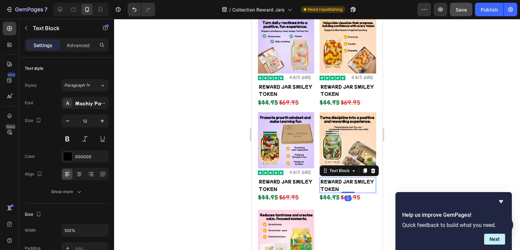
click at [340, 178] on p "REWARD JAR SMILEY" at bounding box center [347, 181] width 55 height 7
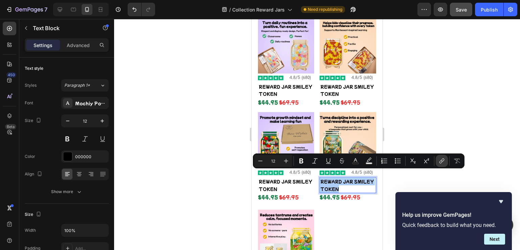
click at [443, 161] on icon "Editor contextual toolbar" at bounding box center [442, 160] width 3 height 3
click at [441, 160] on icon "Editor contextual toolbar" at bounding box center [442, 161] width 7 height 7
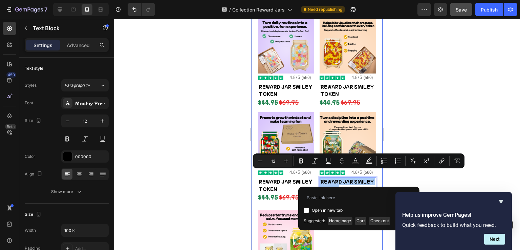
type input "[URL][DOMAIN_NAME]"
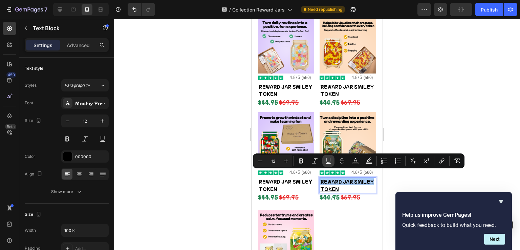
click at [328, 161] on icon "Editor contextual toolbar" at bounding box center [328, 161] width 7 height 7
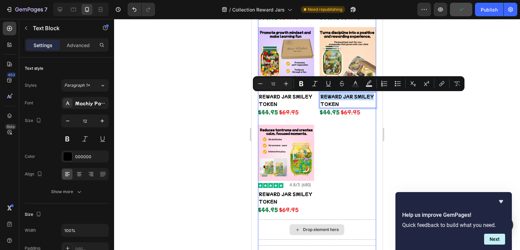
scroll to position [458, 0]
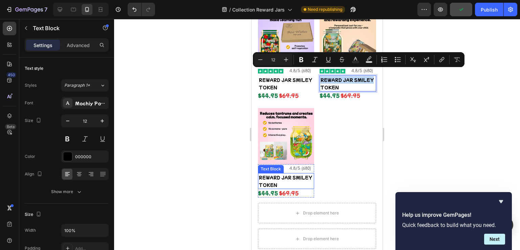
click at [269, 174] on p "REWARD JAR SMILEY" at bounding box center [286, 177] width 55 height 7
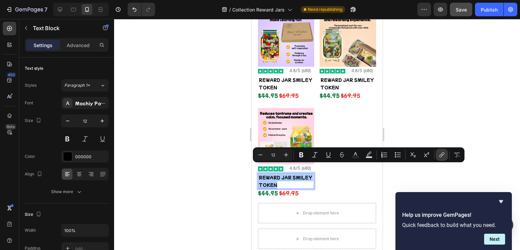
click at [442, 154] on icon "Editor contextual toolbar" at bounding box center [442, 154] width 7 height 7
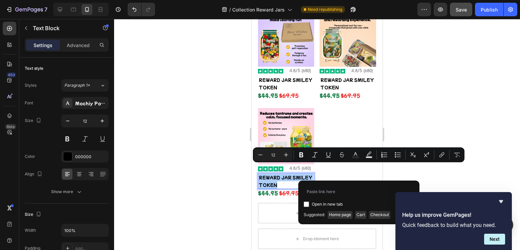
type input "[URL][DOMAIN_NAME]"
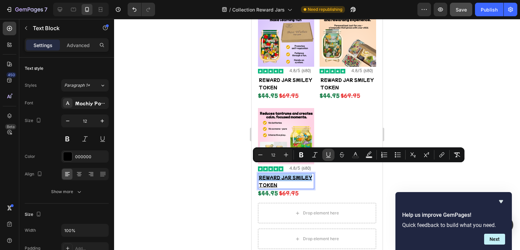
click at [327, 156] on icon "Editor contextual toolbar" at bounding box center [328, 154] width 7 height 7
click at [406, 98] on div at bounding box center [317, 134] width 406 height 231
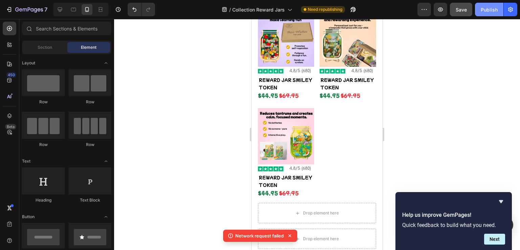
click at [484, 8] on div "Publish" at bounding box center [489, 9] width 17 height 7
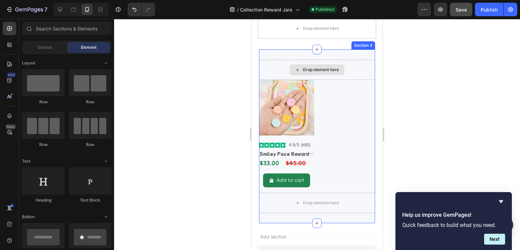
scroll to position [695, 0]
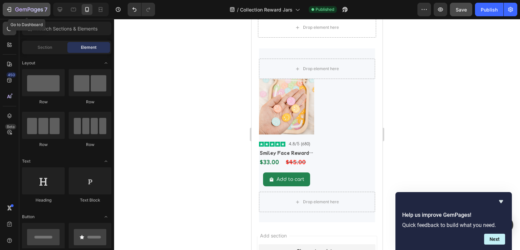
click at [11, 7] on icon "button" at bounding box center [9, 9] width 7 height 7
